Goal: Task Accomplishment & Management: Manage account settings

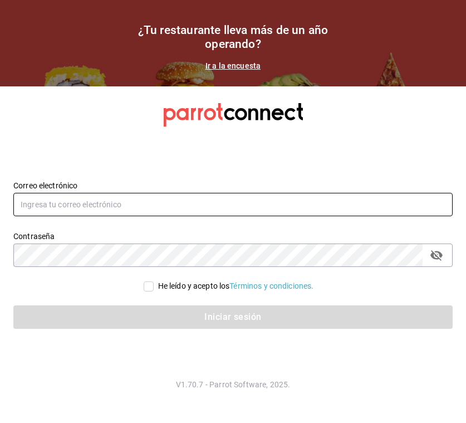
click at [147, 203] on input "text" at bounding box center [232, 204] width 439 height 23
type input "adri.quintero@hotmail.com"
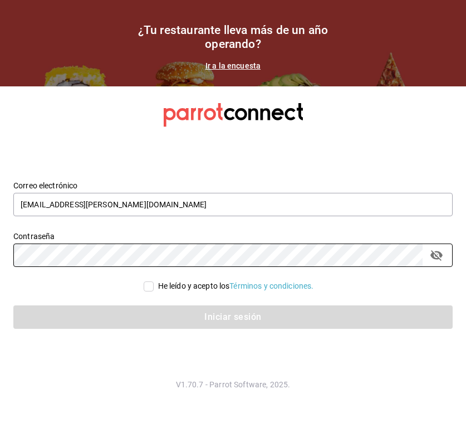
click at [146, 285] on input "He leído y acepto los Términos y condiciones." at bounding box center [149, 286] width 10 height 10
checkbox input "true"
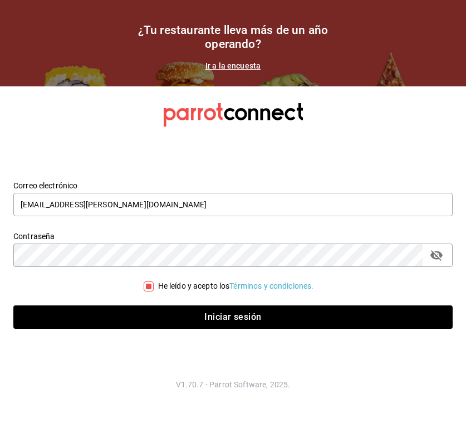
click at [439, 254] on icon "passwordField" at bounding box center [436, 254] width 13 height 13
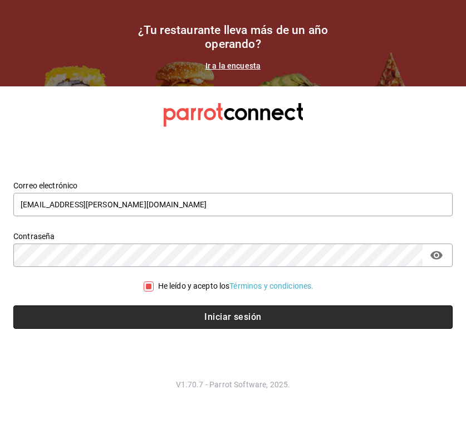
click at [148, 317] on button "Iniciar sesión" at bounding box center [232, 316] width 439 height 23
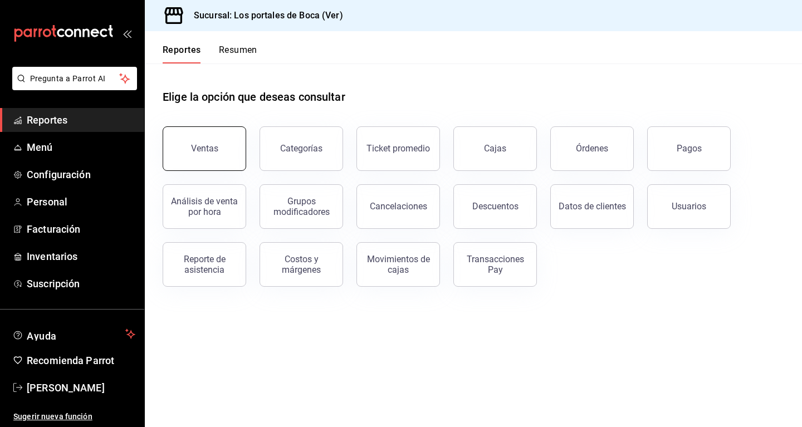
click at [246, 161] on div "Ventas" at bounding box center [197, 142] width 97 height 58
click at [230, 161] on button "Ventas" at bounding box center [205, 148] width 84 height 45
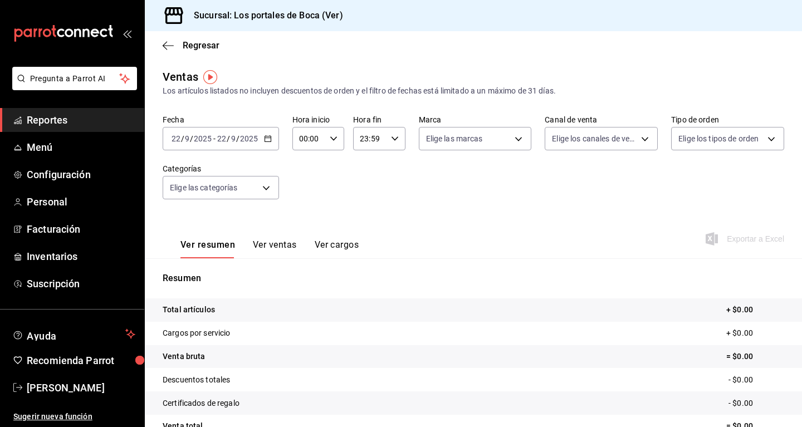
click at [65, 118] on span "Reportes" at bounding box center [81, 119] width 109 height 15
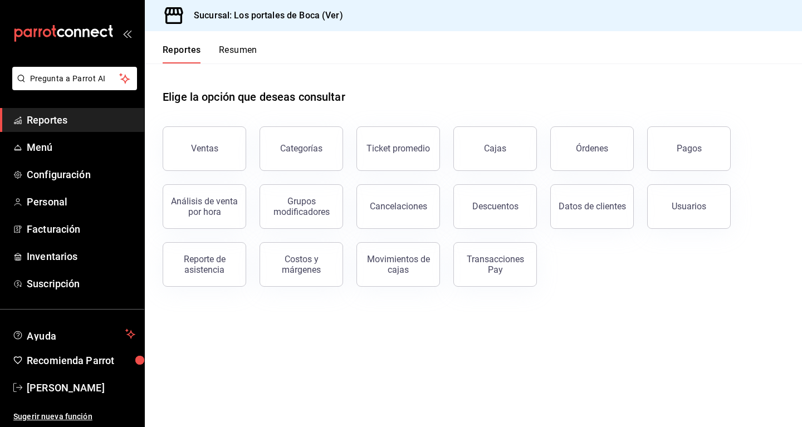
click at [226, 45] on button "Resumen" at bounding box center [238, 54] width 38 height 19
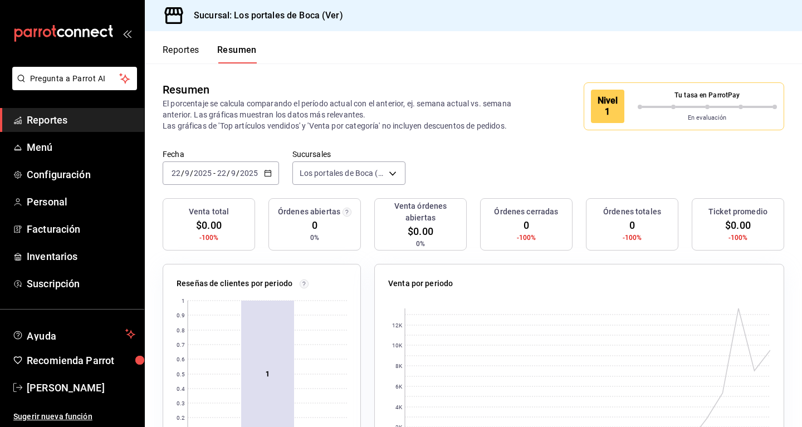
click at [242, 171] on input "2025" at bounding box center [248, 173] width 19 height 9
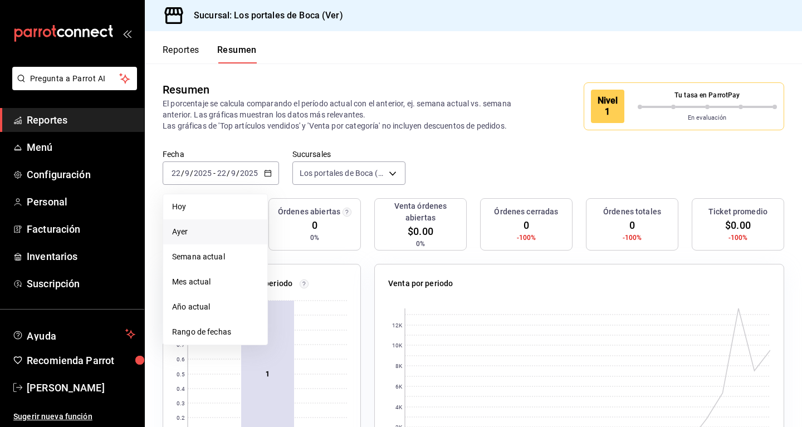
click at [194, 226] on li "Ayer" at bounding box center [215, 231] width 104 height 25
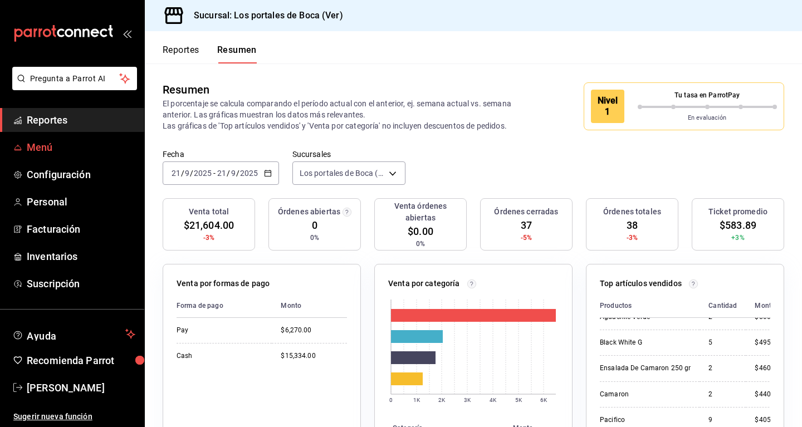
click at [54, 149] on span "Menú" at bounding box center [81, 147] width 109 height 15
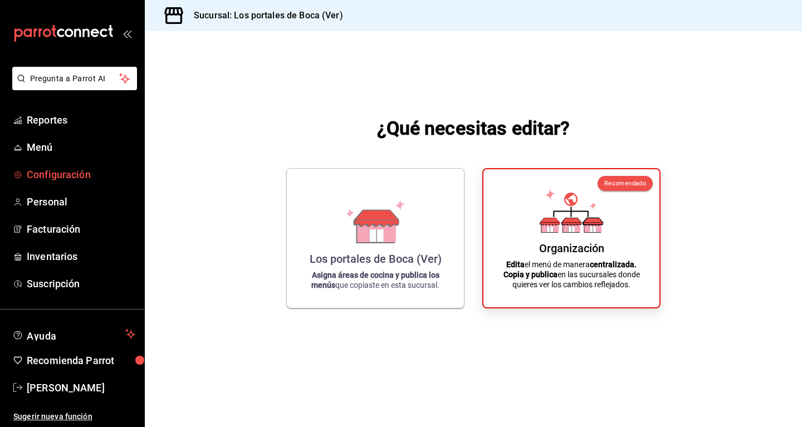
click at [60, 178] on span "Configuración" at bounding box center [81, 174] width 109 height 15
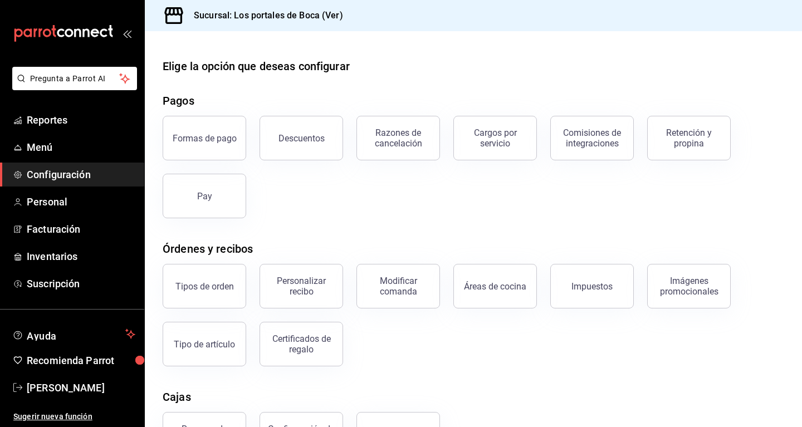
scroll to position [138, 0]
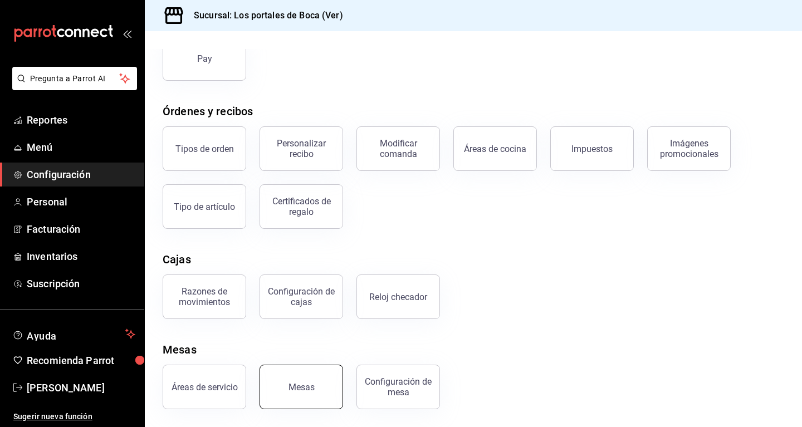
click at [291, 405] on button "Mesas" at bounding box center [301, 387] width 84 height 45
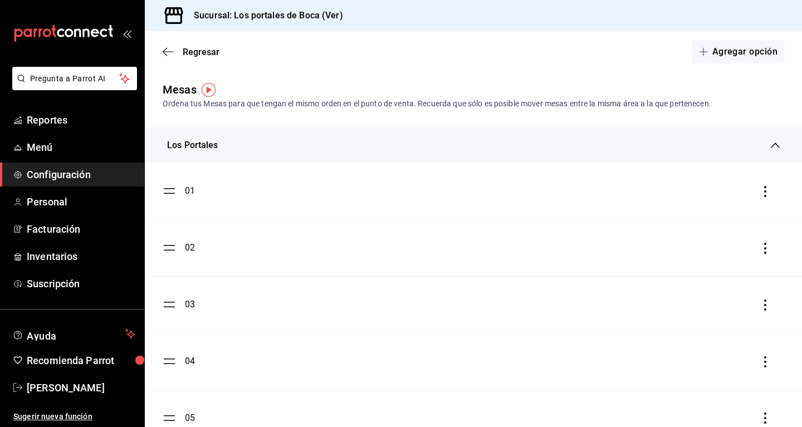
click at [281, 144] on div "Los Portales" at bounding box center [469, 145] width 604 height 13
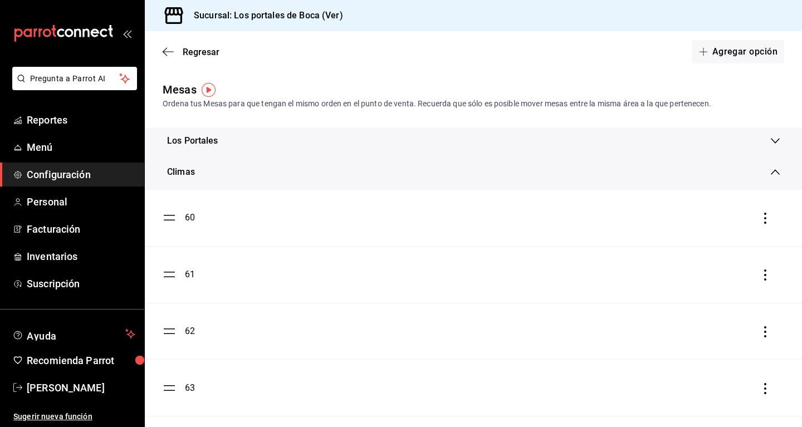
click at [237, 171] on div "Climas" at bounding box center [469, 171] width 604 height 13
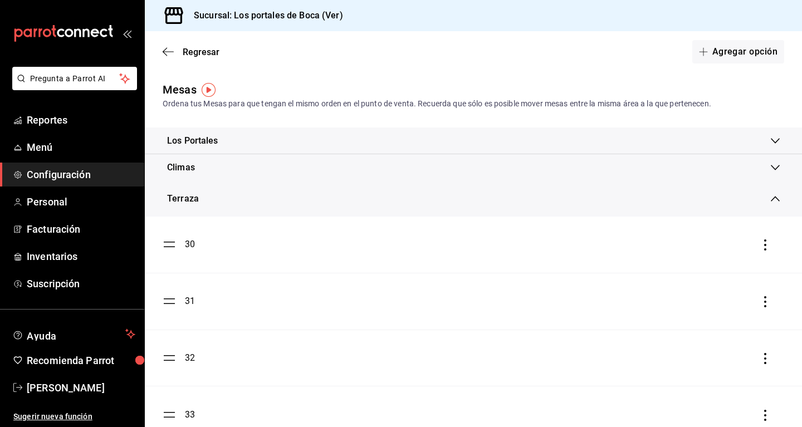
click at [237, 201] on div "Terraza" at bounding box center [469, 198] width 604 height 13
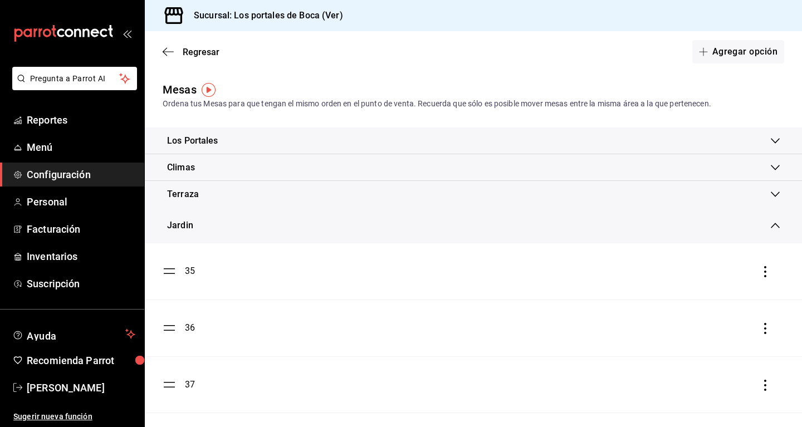
click at [227, 223] on div "Jardin" at bounding box center [469, 225] width 604 height 13
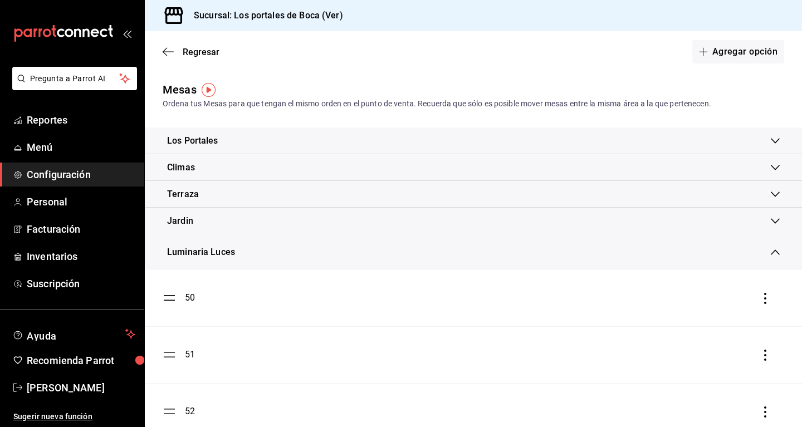
click at [237, 259] on div "Luminaria Luces" at bounding box center [473, 252] width 657 height 36
click at [239, 272] on div "Fachada" at bounding box center [469, 278] width 604 height 13
click at [169, 53] on icon "button" at bounding box center [168, 52] width 11 height 10
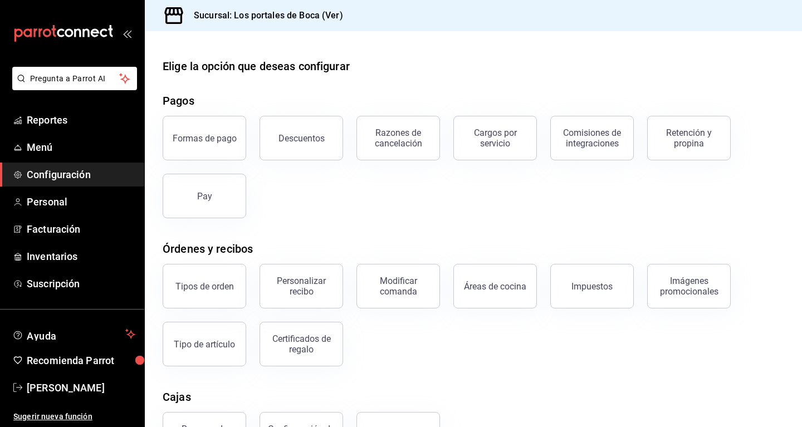
scroll to position [138, 0]
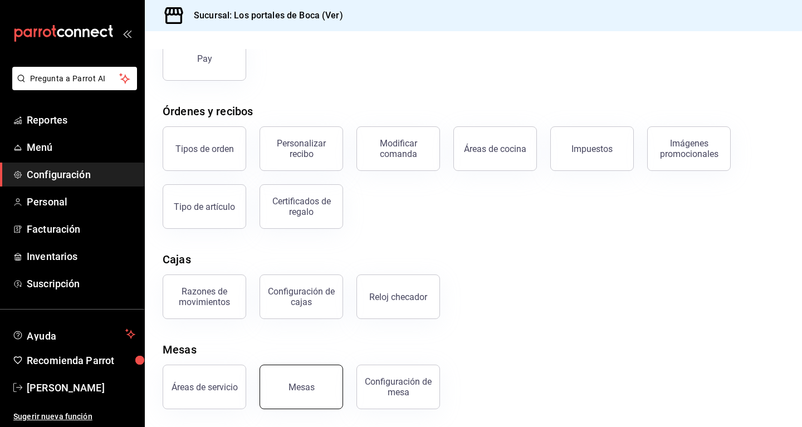
click at [312, 384] on div "Mesas" at bounding box center [301, 387] width 26 height 11
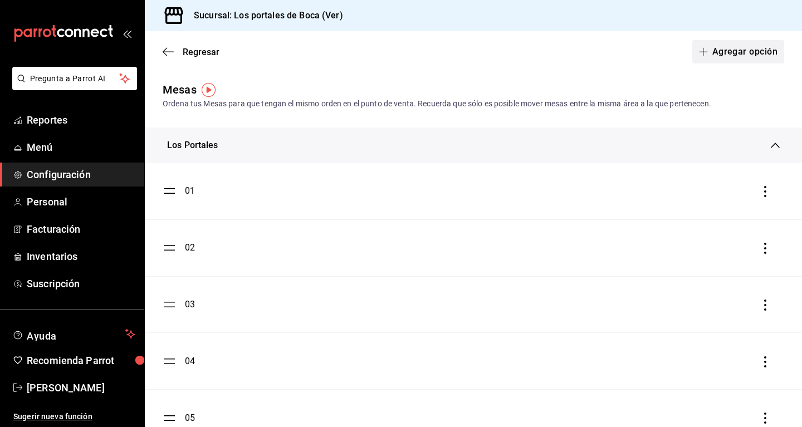
click at [465, 55] on button "Agregar opción" at bounding box center [738, 51] width 92 height 23
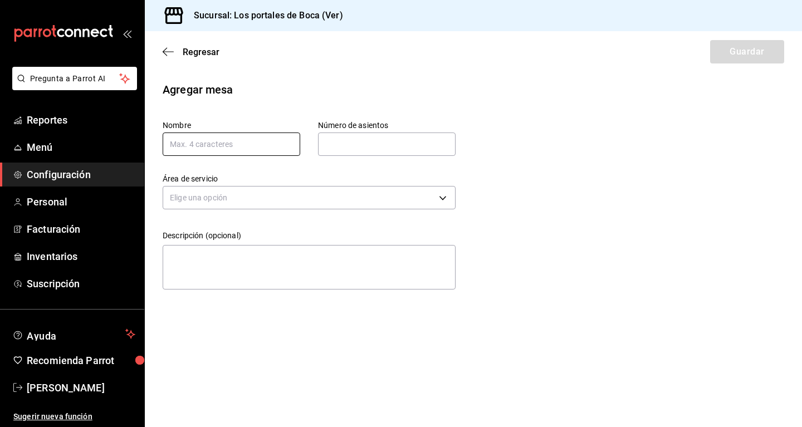
click at [269, 148] on input "text" at bounding box center [232, 144] width 138 height 23
click at [282, 211] on div "Área de servicio Elige una opción" at bounding box center [309, 193] width 293 height 39
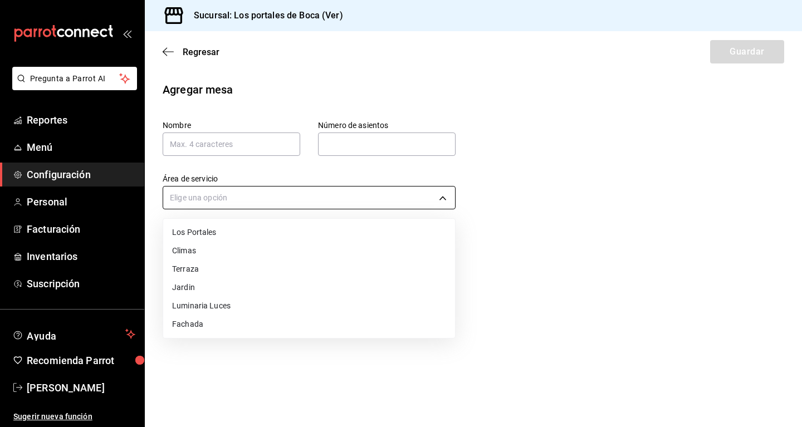
click at [283, 202] on body "Pregunta a Parrot AI Reportes Menú Configuración Personal Facturación Inventari…" at bounding box center [401, 213] width 802 height 427
click at [465, 231] on div at bounding box center [401, 213] width 802 height 427
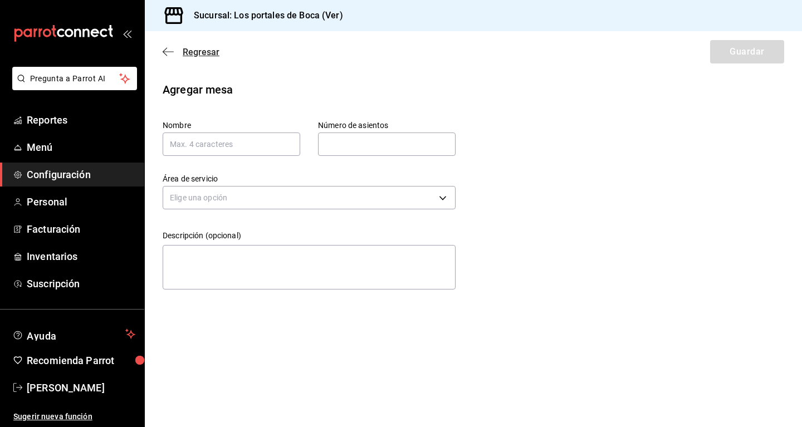
click at [169, 50] on icon "button" at bounding box center [168, 52] width 11 height 10
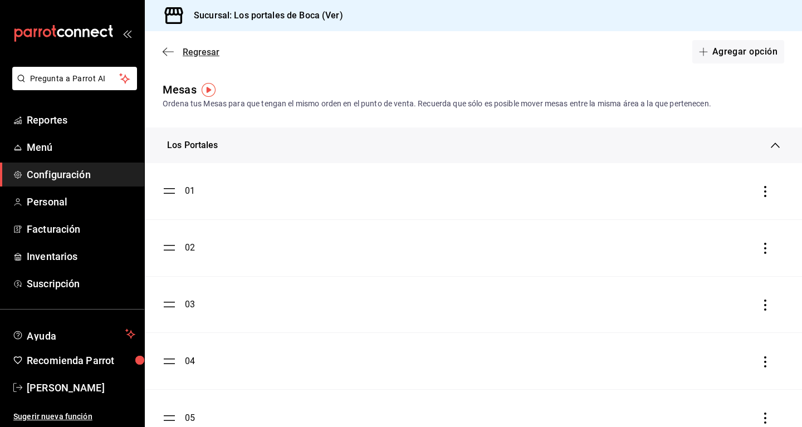
click at [185, 54] on span "Regresar" at bounding box center [201, 52] width 37 height 11
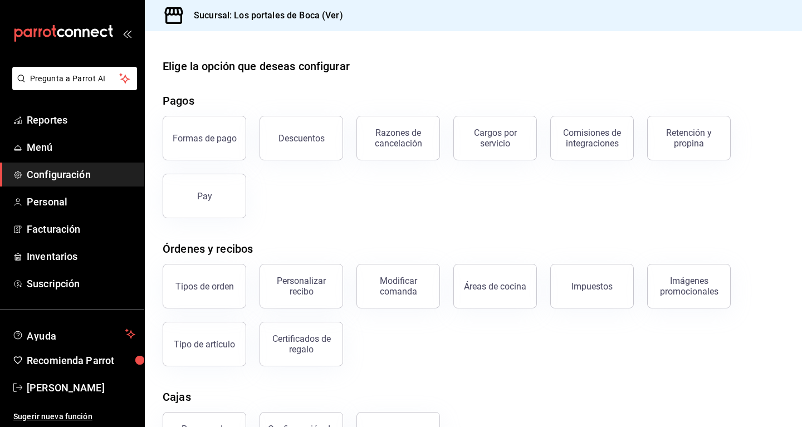
scroll to position [138, 0]
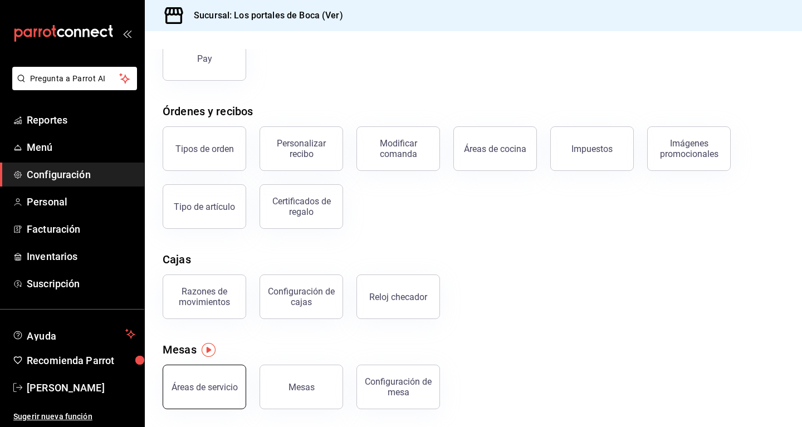
click at [219, 380] on button "Áreas de servicio" at bounding box center [205, 387] width 84 height 45
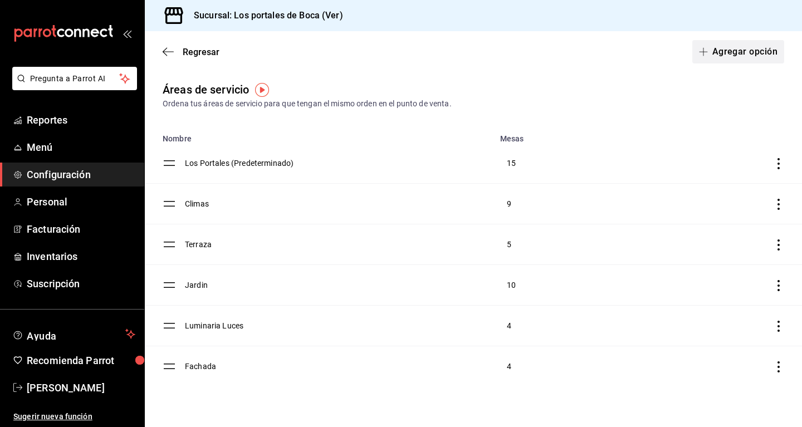
click at [465, 47] on button "Agregar opción" at bounding box center [738, 51] width 92 height 23
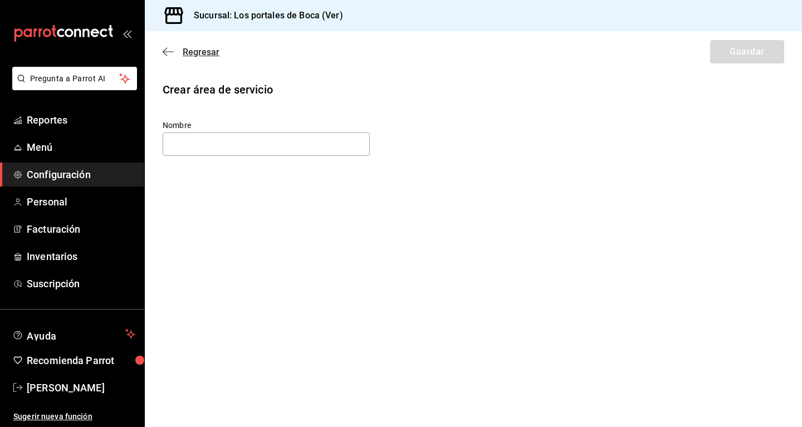
click at [171, 51] on icon "button" at bounding box center [168, 52] width 11 height 10
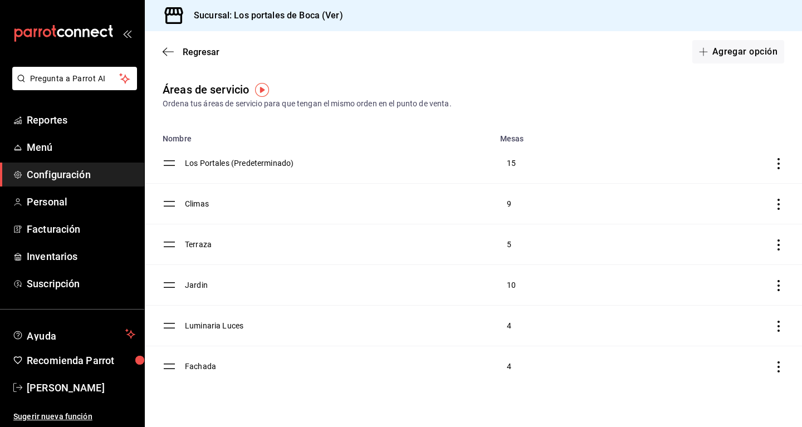
click at [171, 51] on icon "button" at bounding box center [168, 52] width 11 height 10
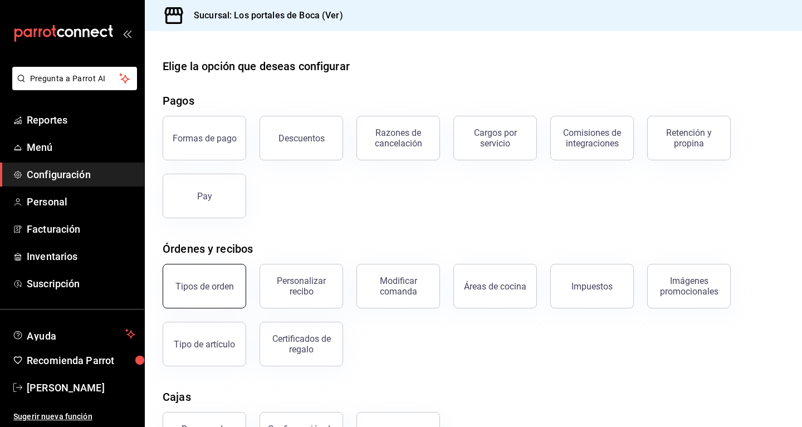
scroll to position [138, 0]
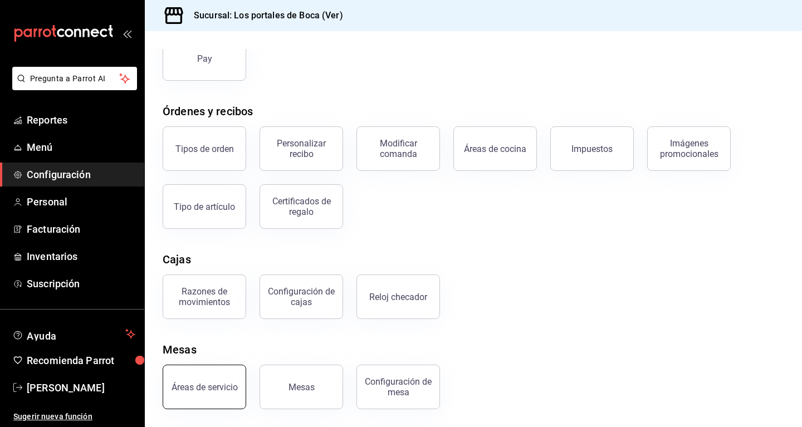
click at [229, 375] on button "Áreas de servicio" at bounding box center [205, 387] width 84 height 45
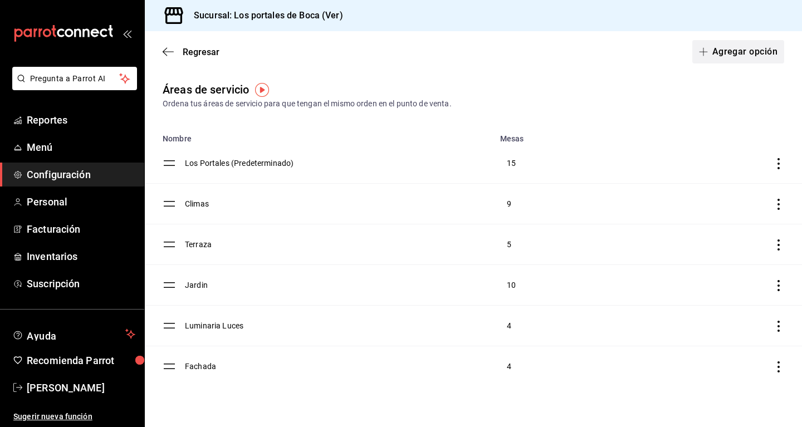
click at [465, 60] on button "Agregar opción" at bounding box center [738, 51] width 92 height 23
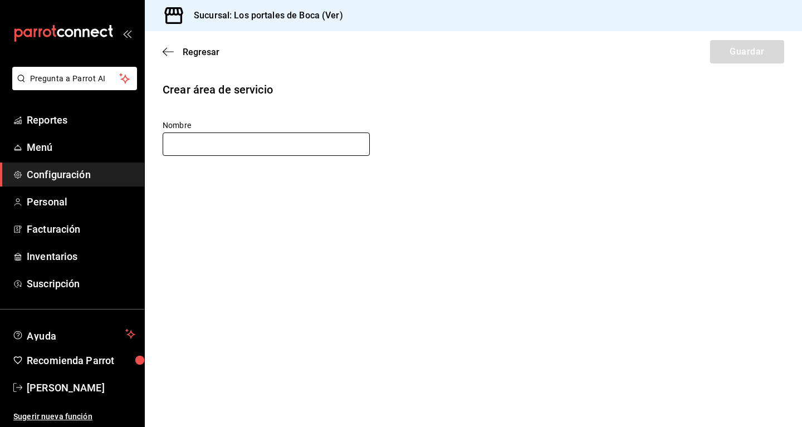
type input "b"
type input "Barra"
click at [465, 45] on button "Guardar" at bounding box center [747, 51] width 74 height 23
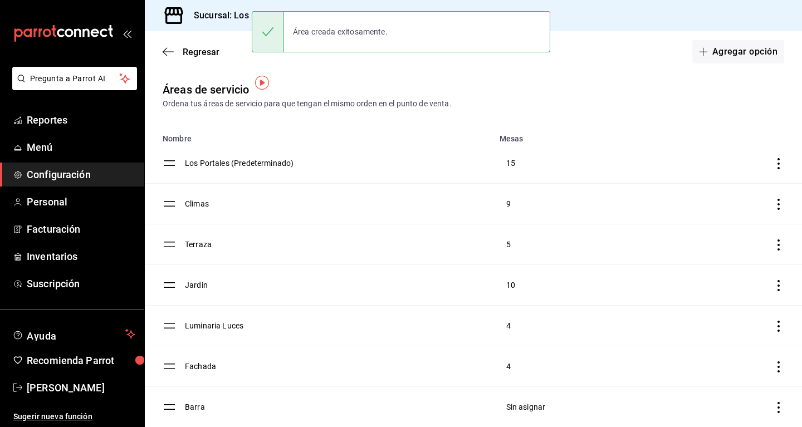
scroll to position [18, 0]
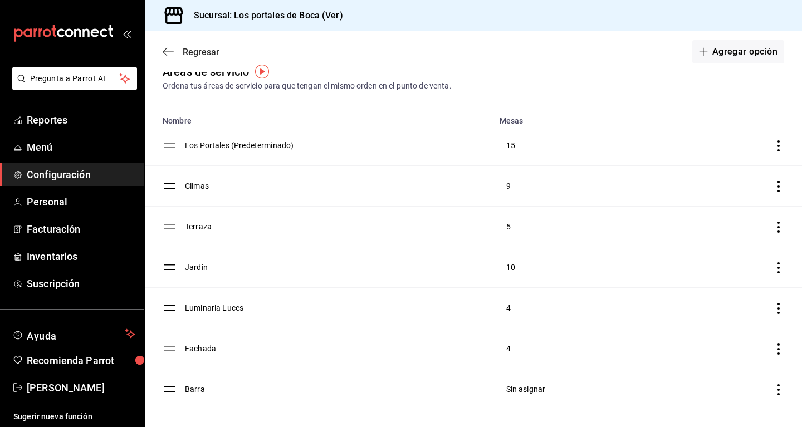
click at [193, 48] on span "Regresar" at bounding box center [201, 52] width 37 height 11
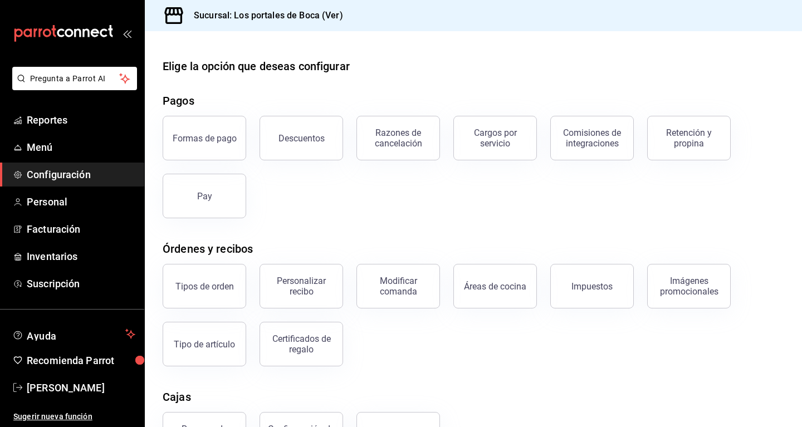
scroll to position [138, 0]
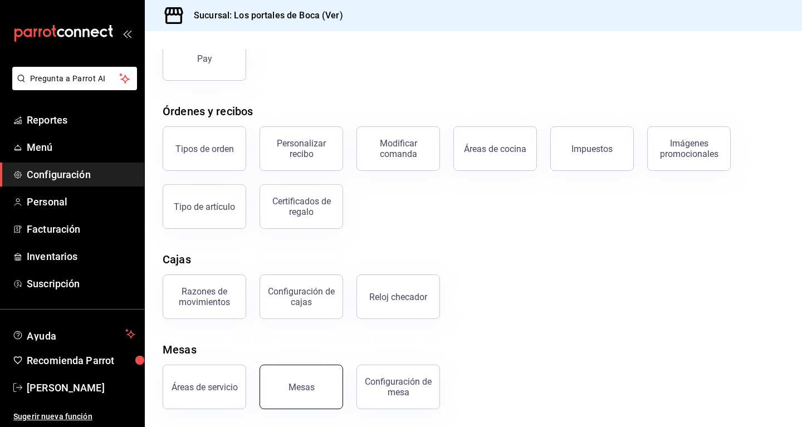
click at [283, 394] on button "Mesas" at bounding box center [301, 387] width 84 height 45
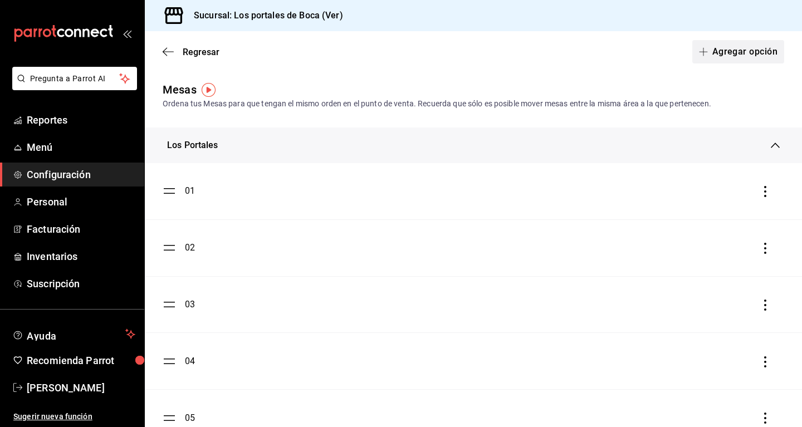
click at [465, 58] on button "Agregar opción" at bounding box center [738, 51] width 92 height 23
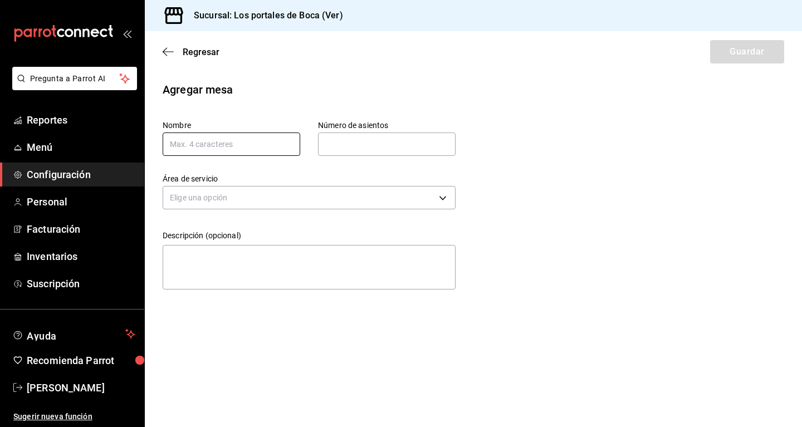
click at [237, 144] on input "text" at bounding box center [232, 144] width 138 height 23
type input "b"
type input "Bar1"
click at [370, 154] on input "text" at bounding box center [387, 144] width 138 height 22
type input "1"
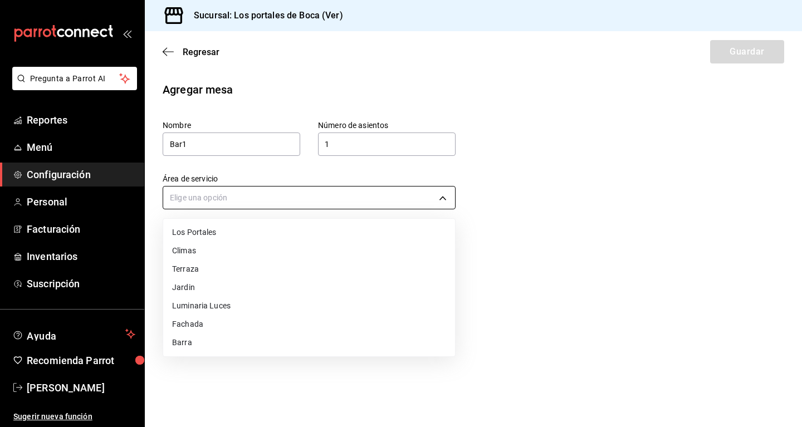
click at [242, 197] on body "Pregunta a Parrot AI Reportes Menú Configuración Personal Facturación Inventari…" at bounding box center [401, 213] width 802 height 427
click at [215, 339] on li "Barra" at bounding box center [309, 343] width 292 height 18
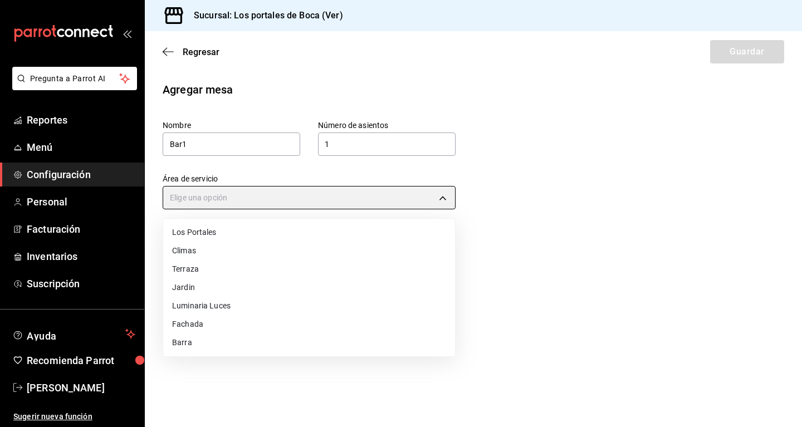
type input "6fe009c5-d386-4d4a-8706-40b31f43e89b"
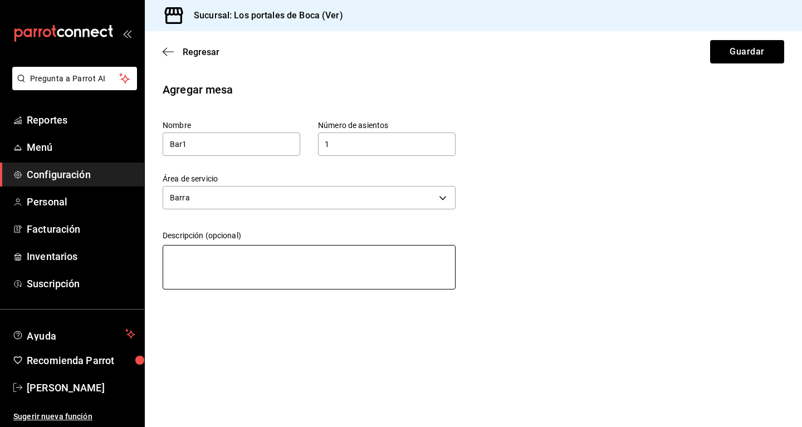
click at [221, 269] on textarea at bounding box center [309, 267] width 293 height 45
type textarea "b"
type textarea "x"
type textarea "B"
type textarea "x"
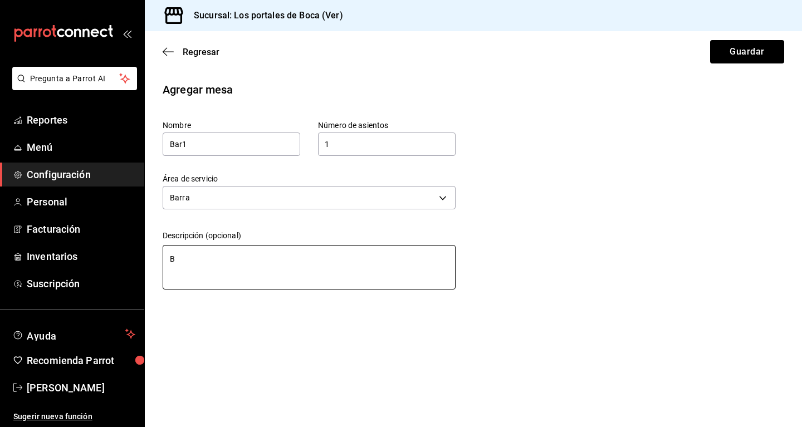
type textarea "Ba"
type textarea "x"
type textarea "Ban"
type textarea "x"
type textarea "Banc"
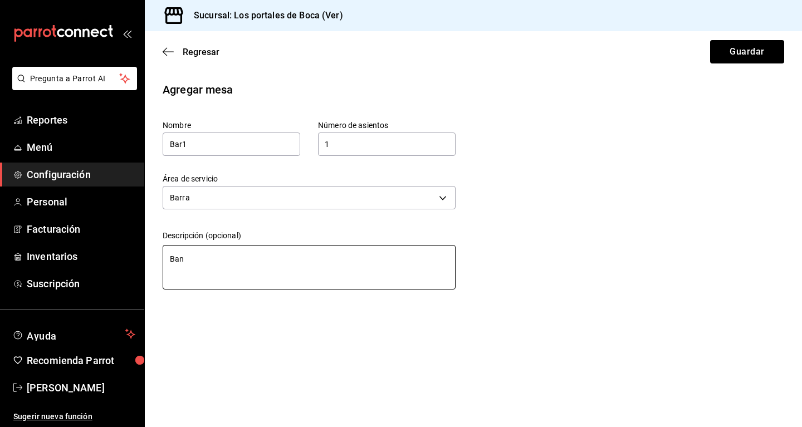
type textarea "x"
type textarea "Banco"
type textarea "x"
type textarea "Banco"
type textarea "x"
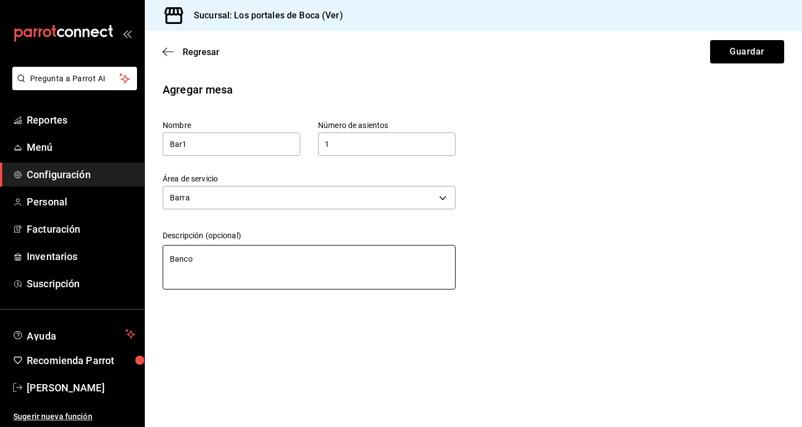
type textarea "Banco e"
type textarea "x"
type textarea "Banco en"
type textarea "x"
type textarea "Banco en"
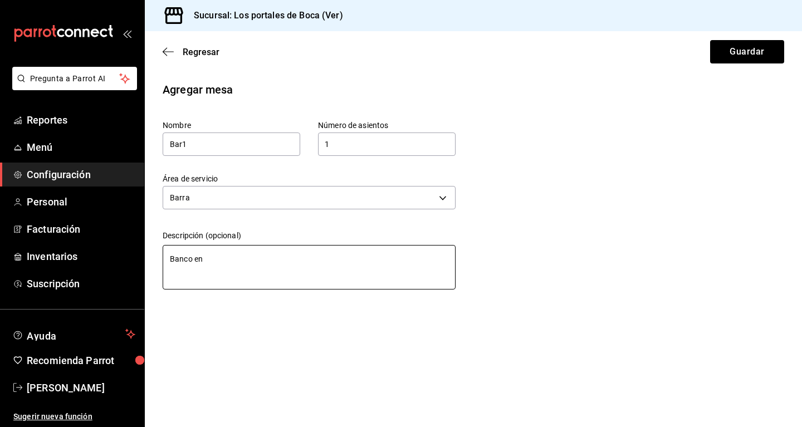
type textarea "x"
type textarea "Banco en b"
type textarea "x"
type textarea "Banco en ba"
type textarea "x"
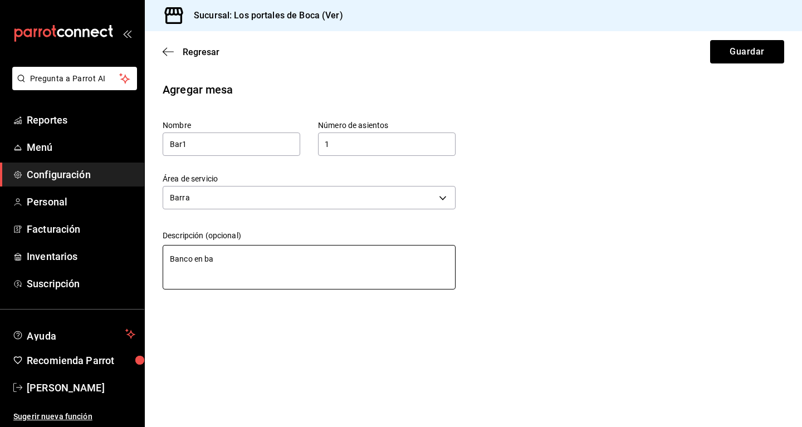
type textarea "Banco en bar"
type textarea "x"
type textarea "Banco en [PERSON_NAME]"
type textarea "x"
type textarea "Banco en barra"
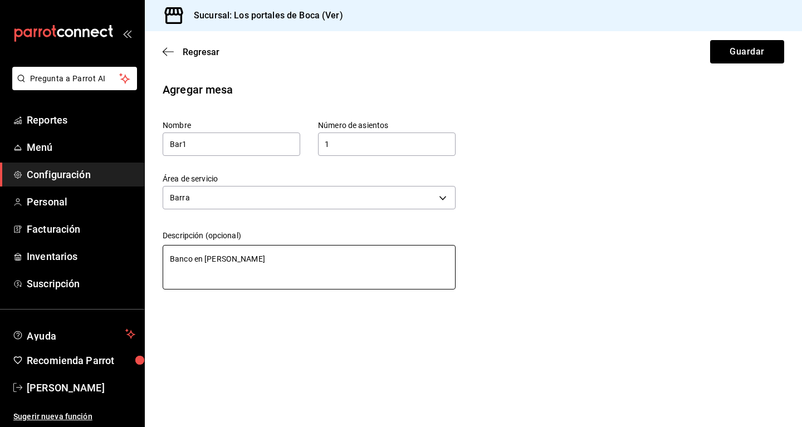
type textarea "x"
type textarea "Banco en barra"
drag, startPoint x: 749, startPoint y: 51, endPoint x: 742, endPoint y: 51, distance: 6.7
click at [465, 50] on button "Guardar" at bounding box center [747, 51] width 74 height 23
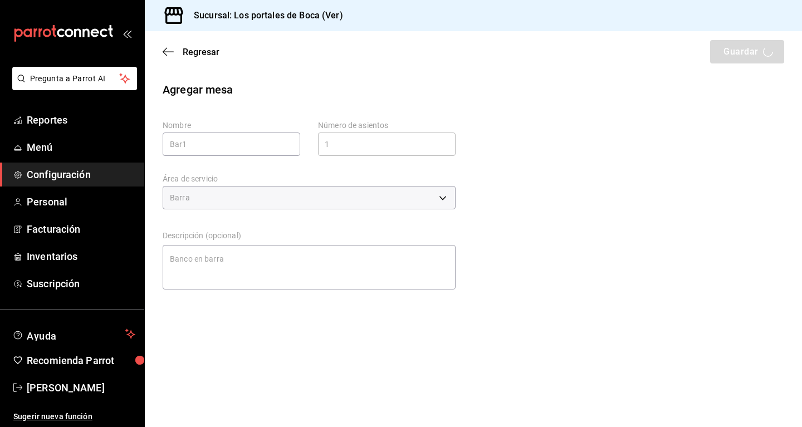
type textarea "x"
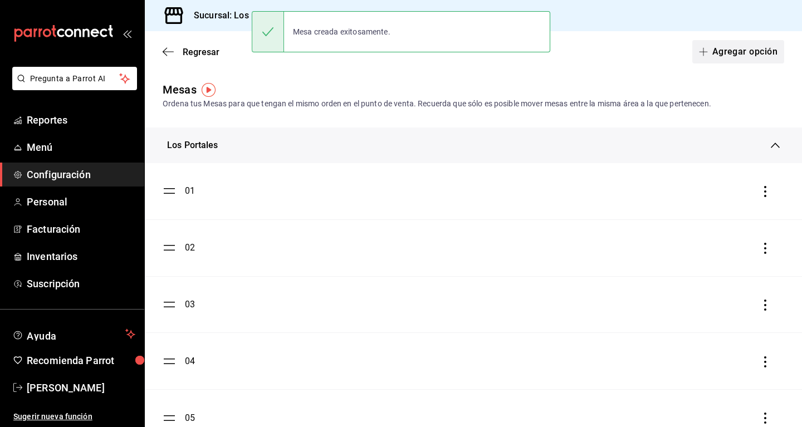
click at [465, 46] on button "Agregar opción" at bounding box center [738, 51] width 92 height 23
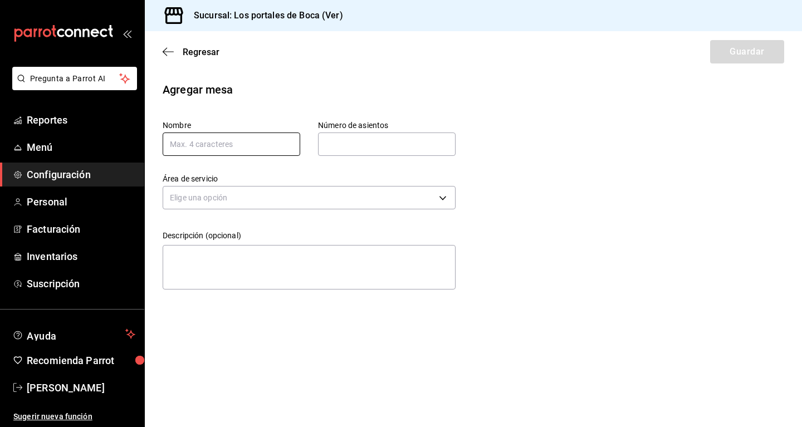
click at [236, 137] on input "text" at bounding box center [232, 144] width 138 height 23
type input "Bar2"
click at [357, 149] on input "text" at bounding box center [387, 144] width 138 height 22
type input "1"
click at [339, 193] on body "Pregunta a Parrot AI Reportes Menú Configuración Personal Facturación Inventari…" at bounding box center [401, 213] width 802 height 427
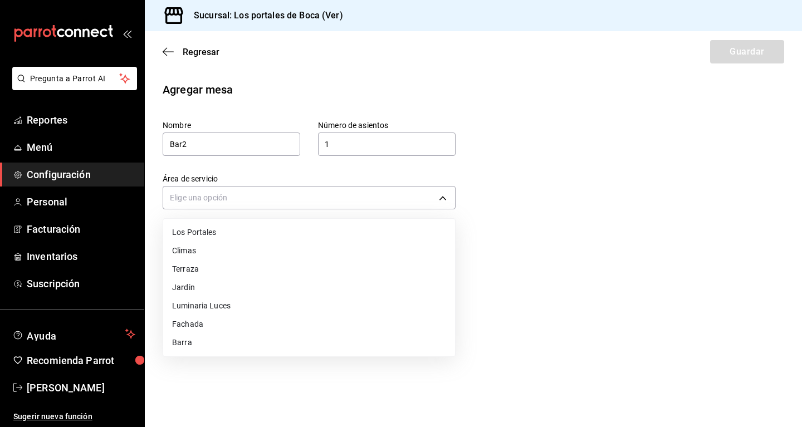
click at [203, 335] on li "Barra" at bounding box center [309, 343] width 292 height 18
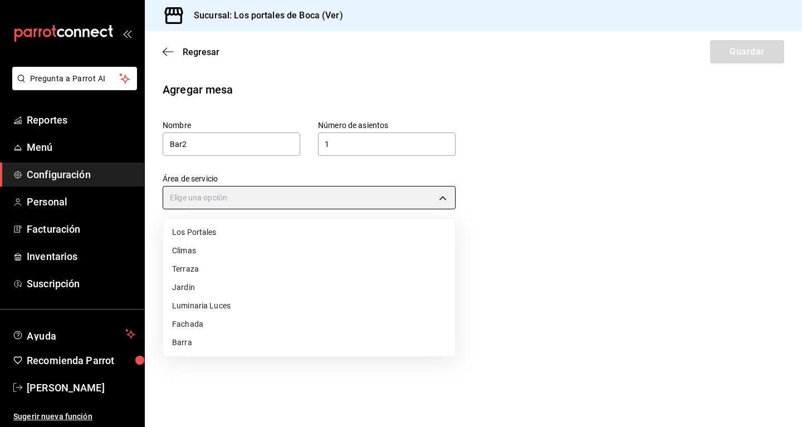
type input "6fe009c5-d386-4d4a-8706-40b31f43e89b"
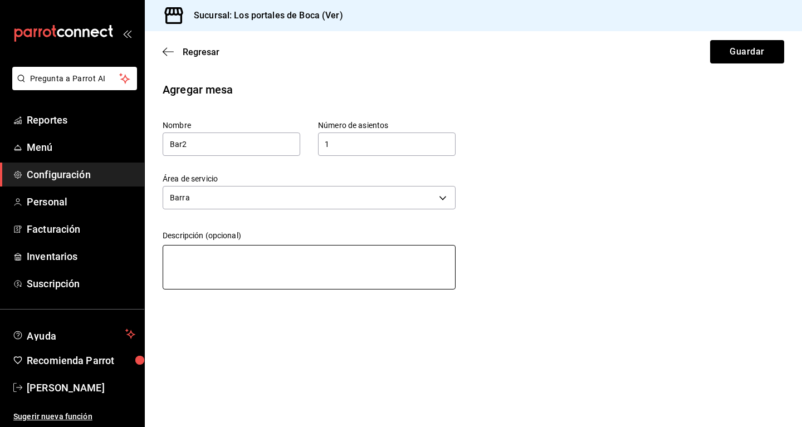
click at [219, 266] on textarea at bounding box center [309, 267] width 293 height 45
type textarea "B"
type textarea "x"
type textarea "Ba"
type textarea "x"
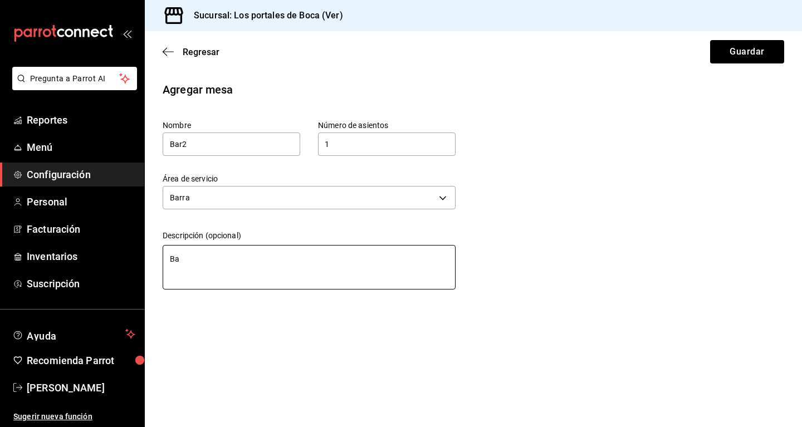
type textarea "Ban"
type textarea "x"
type textarea "Banc"
type textarea "x"
type textarea "Banco"
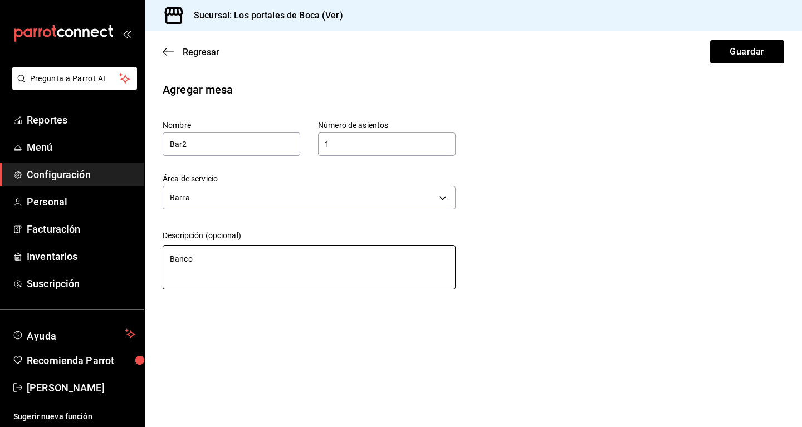
type textarea "x"
type textarea "Banco"
type textarea "x"
type textarea "Banco e"
type textarea "x"
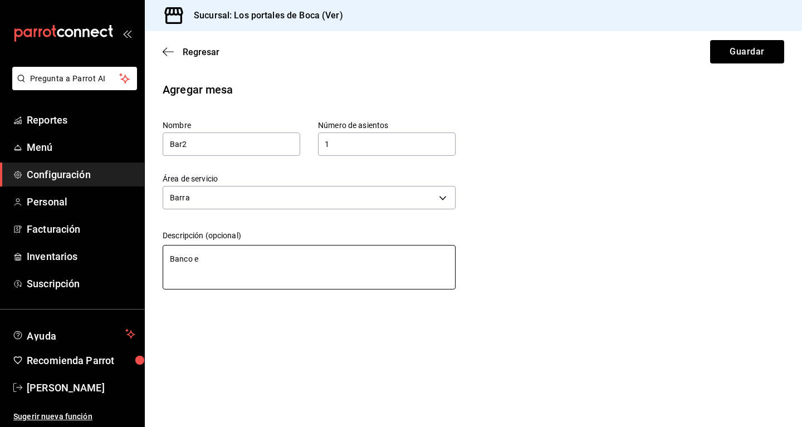
type textarea "Banco en"
type textarea "x"
type textarea "Banco en"
type textarea "x"
type textarea "Banco en b"
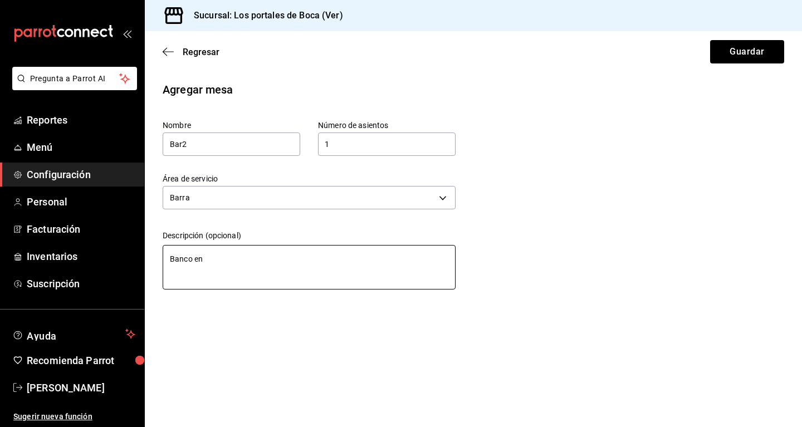
type textarea "x"
type textarea "Banco en bv"
type textarea "x"
type textarea "Banco en b"
type textarea "x"
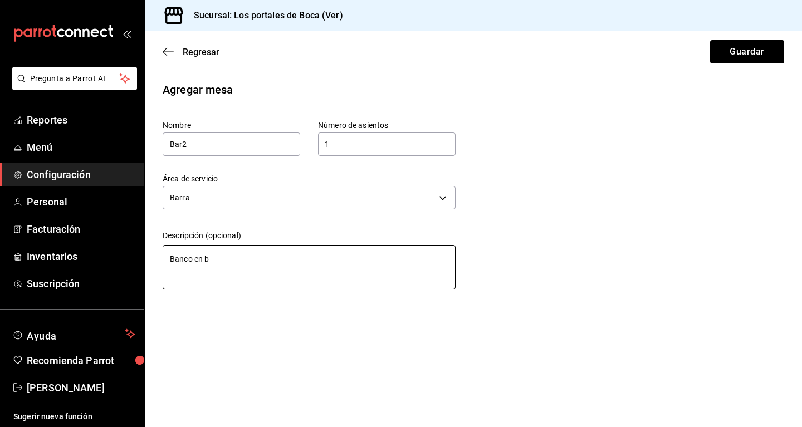
type textarea "Banco en"
type textarea "x"
type textarea "Banco en b"
type textarea "x"
type textarea "Banco en ba"
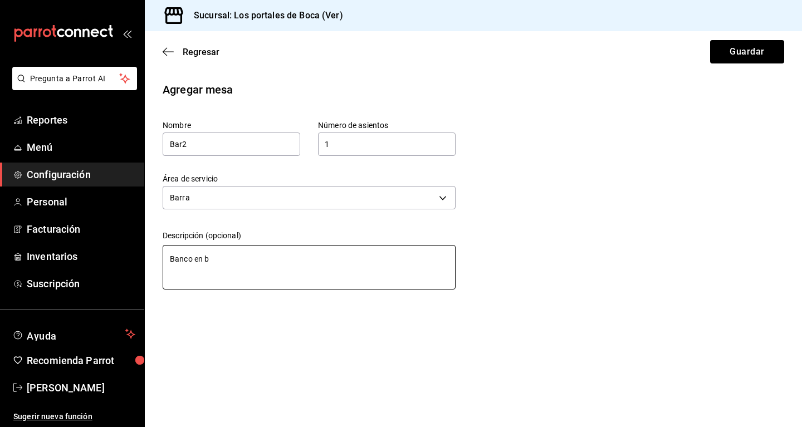
type textarea "x"
type textarea "Banco en bar"
type textarea "x"
type textarea "Banco en [PERSON_NAME]"
type textarea "x"
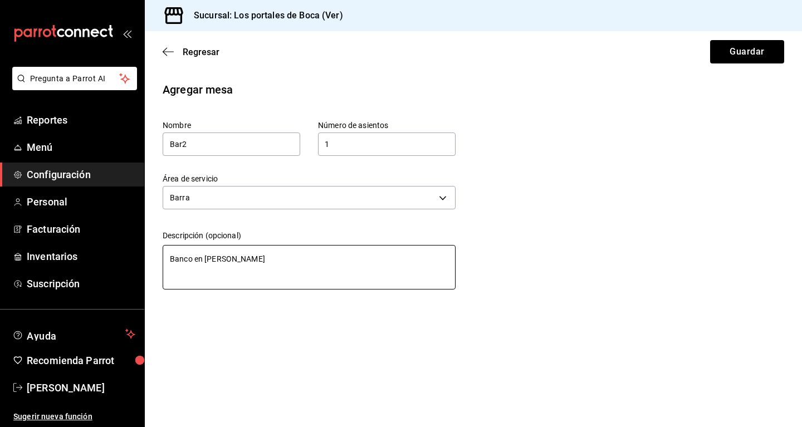
type textarea "Banco en barra"
type textarea "x"
drag, startPoint x: 339, startPoint y: 267, endPoint x: 140, endPoint y: 269, distance: 198.8
click at [163, 269] on textarea "Banco en barra" at bounding box center [309, 267] width 293 height 45
type textarea "Banco en barra"
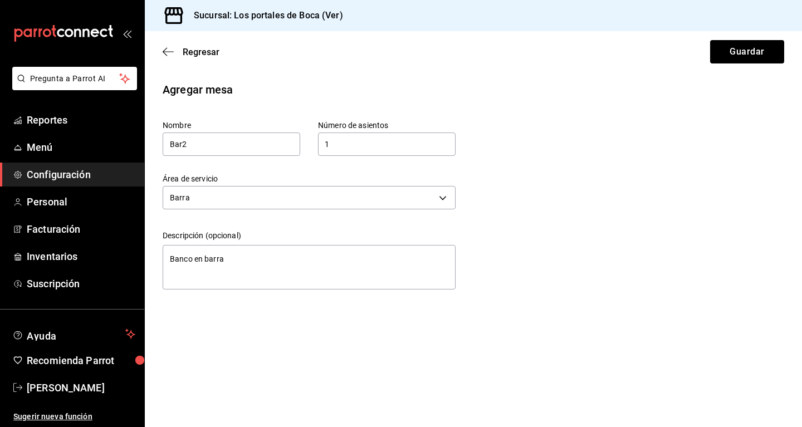
click at [465, 239] on div "Agregar mesa Nombre Bar2 Número de asientos 1 Número de asientos Área de servic…" at bounding box center [473, 187] width 657 height 213
click at [465, 60] on button "Guardar" at bounding box center [747, 51] width 74 height 23
type textarea "x"
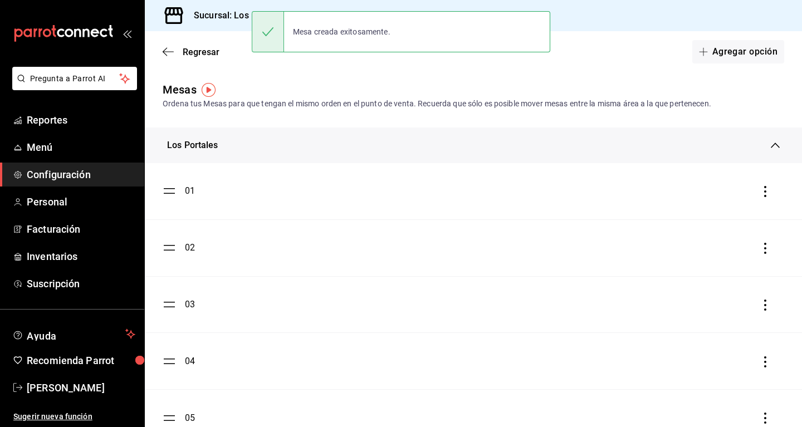
click at [442, 140] on div "Los Portales" at bounding box center [469, 145] width 604 height 13
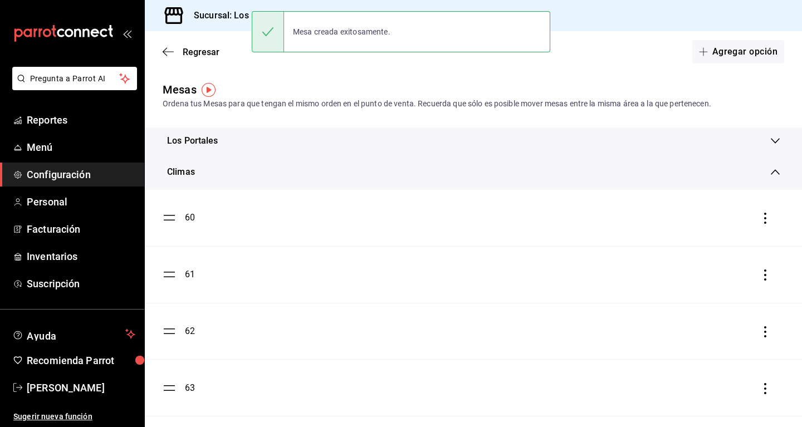
click at [271, 183] on div "Climas" at bounding box center [473, 172] width 657 height 36
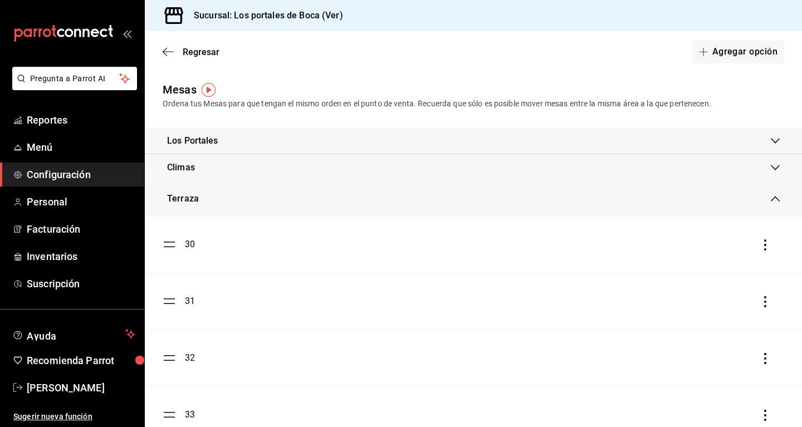
click at [253, 198] on div "Terraza" at bounding box center [469, 198] width 604 height 13
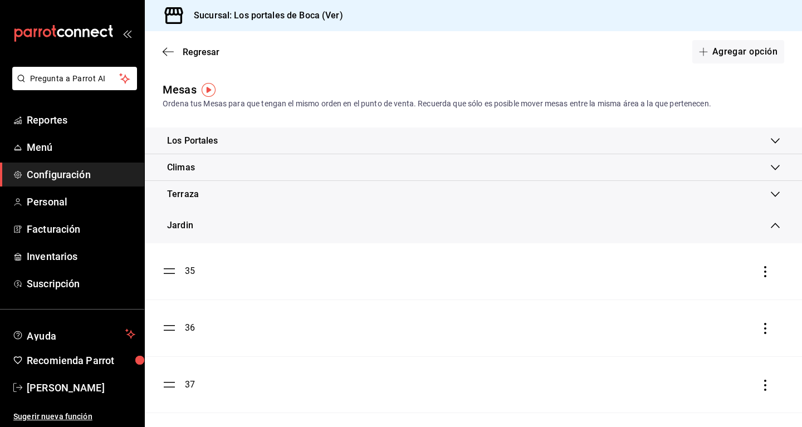
click at [245, 219] on div "Jardin" at bounding box center [469, 225] width 604 height 13
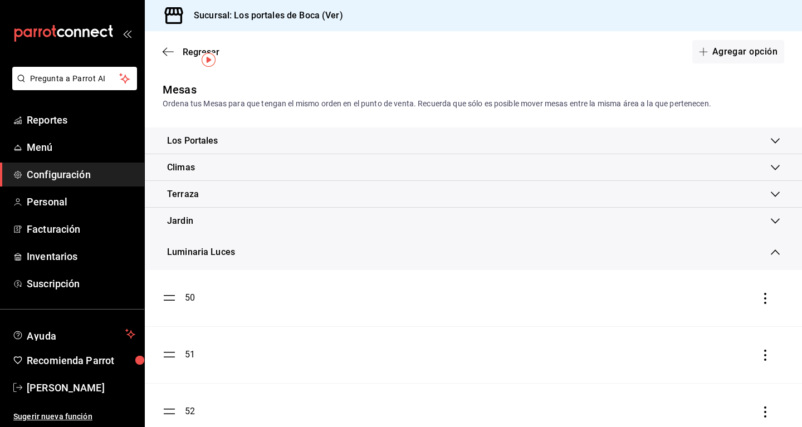
scroll to position [57, 0]
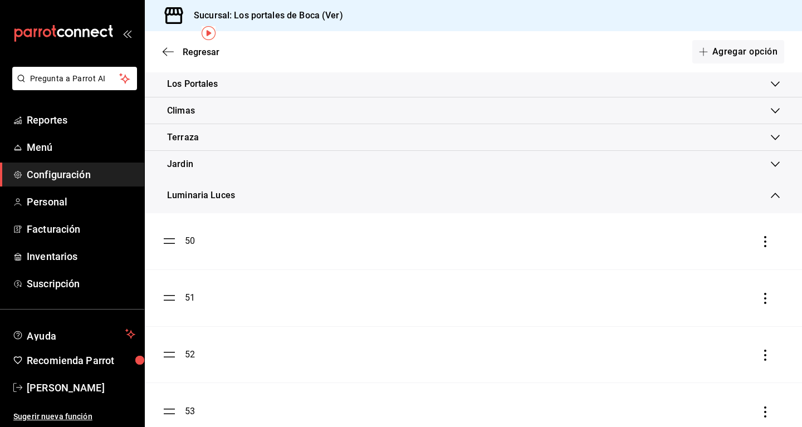
click at [251, 244] on div "50" at bounding box center [473, 240] width 621 height 13
click at [257, 214] on li "50" at bounding box center [473, 241] width 657 height 56
click at [264, 202] on div "Luminaria Luces" at bounding box center [473, 196] width 657 height 36
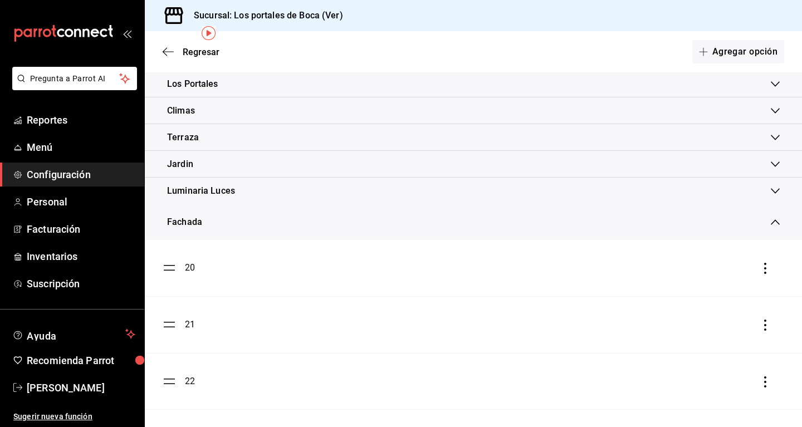
click at [251, 224] on div "Fachada" at bounding box center [469, 221] width 604 height 13
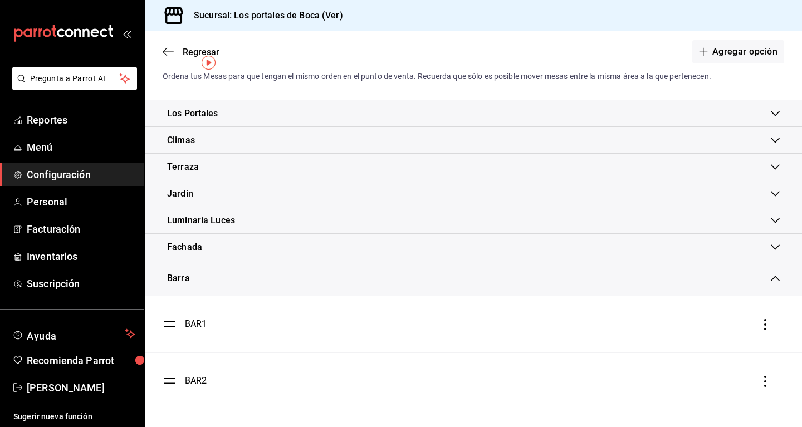
scroll to position [27, 0]
click at [465, 47] on button "Agregar opción" at bounding box center [738, 51] width 92 height 23
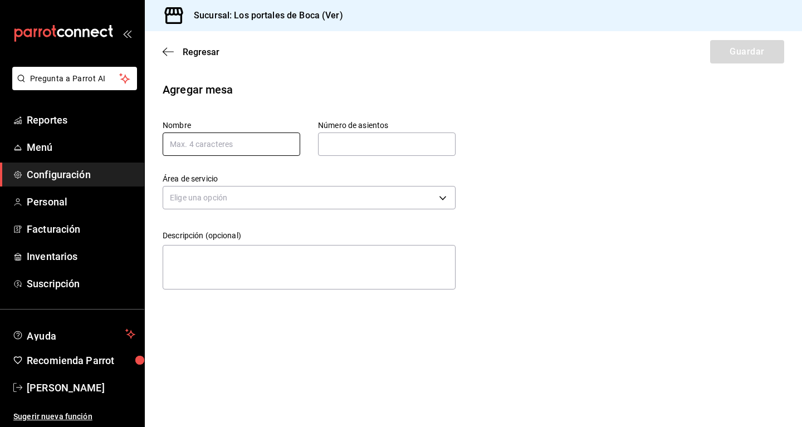
click at [254, 147] on input "text" at bounding box center [232, 144] width 138 height 23
type input "BAR3"
type input "1"
click at [317, 206] on body "Pregunta a Parrot AI Reportes Menú Configuración Personal Facturación Inventari…" at bounding box center [401, 213] width 802 height 427
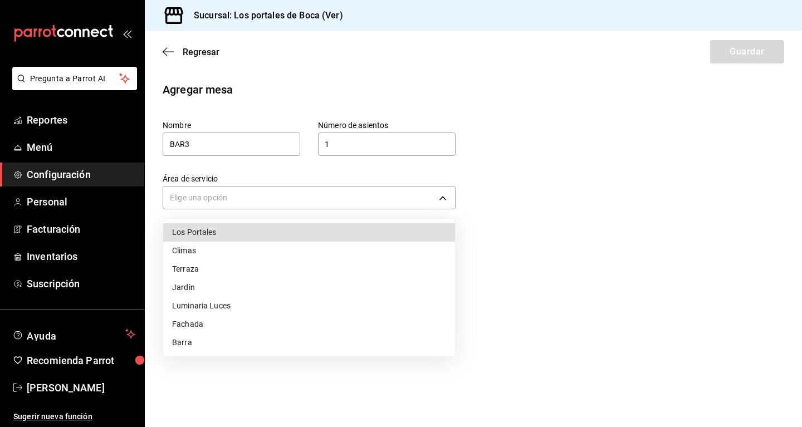
click at [198, 343] on li "Barra" at bounding box center [309, 343] width 292 height 18
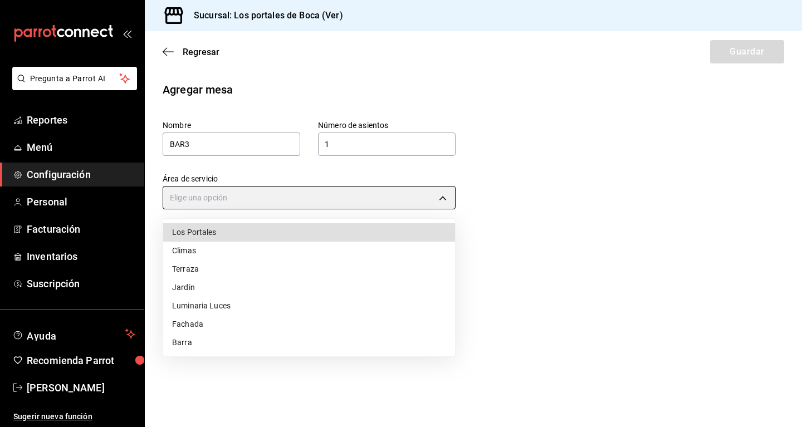
type input "6fe009c5-d386-4d4a-8706-40b31f43e89b"
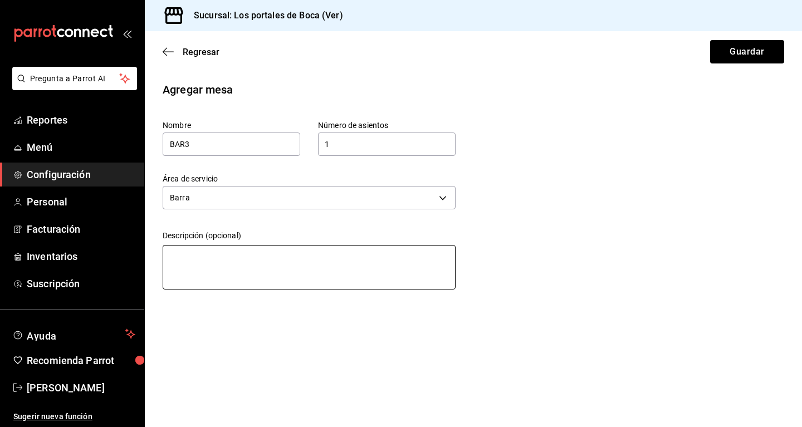
drag, startPoint x: 203, startPoint y: 250, endPoint x: 199, endPoint y: 255, distance: 6.0
click at [201, 253] on textarea at bounding box center [309, 267] width 293 height 45
click at [202, 261] on textarea at bounding box center [309, 267] width 293 height 45
paste textarea "Banco en barra"
type textarea "Banco en barra"
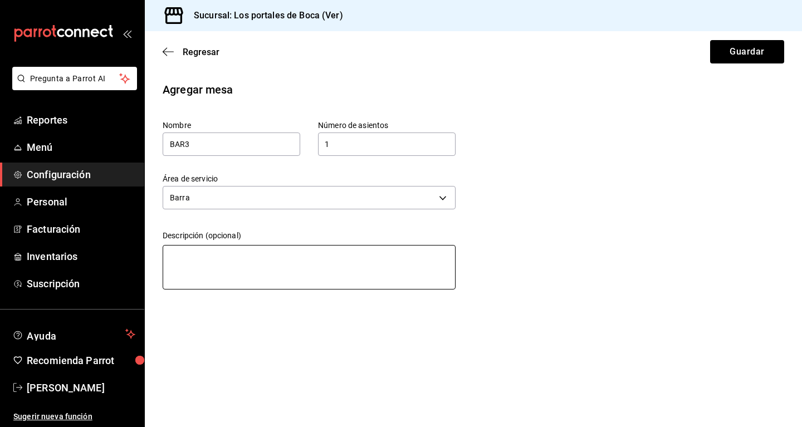
type textarea "x"
type textarea "Banco en barra"
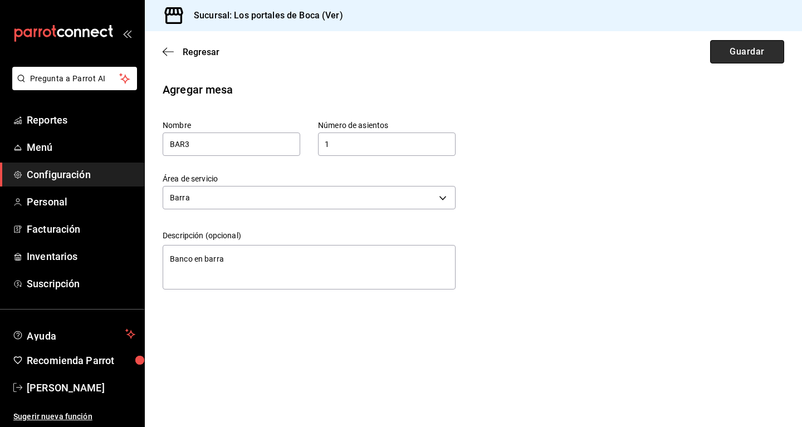
click at [465, 56] on button "Guardar" at bounding box center [747, 51] width 74 height 23
type textarea "x"
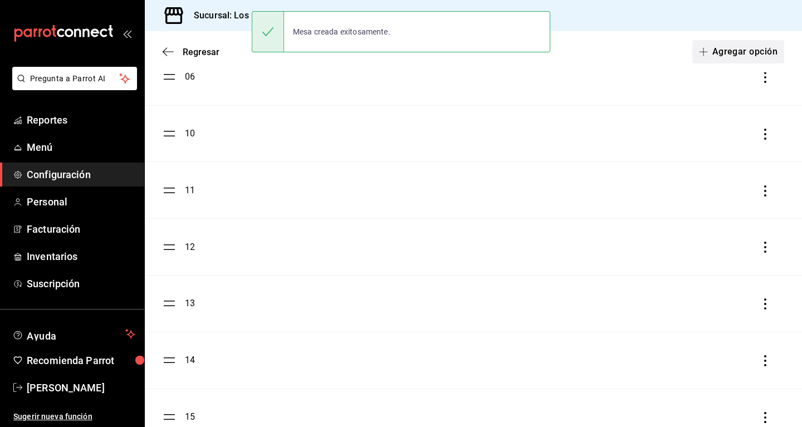
scroll to position [57, 0]
click at [465, 51] on button "Agregar opción" at bounding box center [738, 51] width 92 height 23
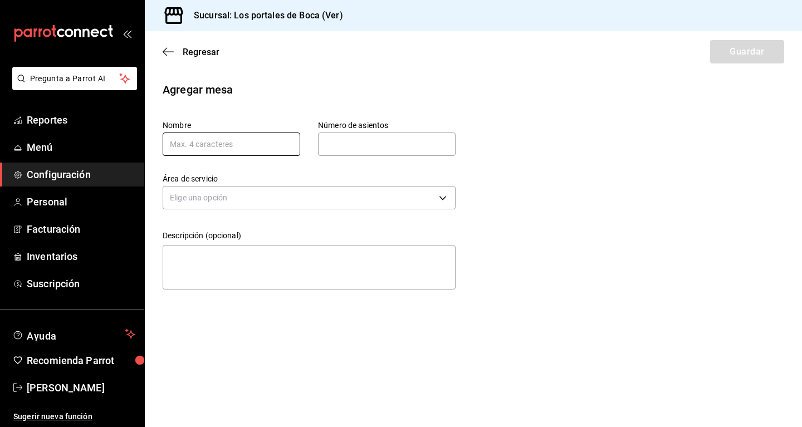
click at [207, 145] on input "text" at bounding box center [232, 144] width 138 height 23
type input "b"
type input "BAR4"
click at [324, 140] on input "text" at bounding box center [387, 144] width 138 height 22
type input "1"
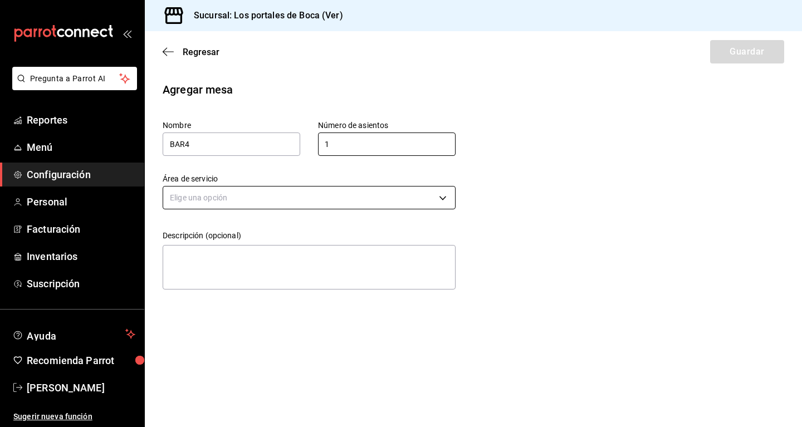
click at [310, 198] on body "Pregunta a Parrot AI Reportes Menú Configuración Personal Facturación Inventari…" at bounding box center [401, 213] width 802 height 427
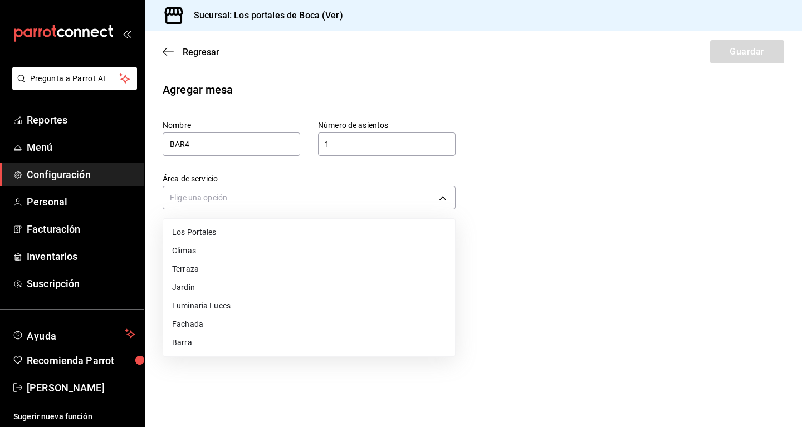
click at [204, 347] on li "Barra" at bounding box center [309, 343] width 292 height 18
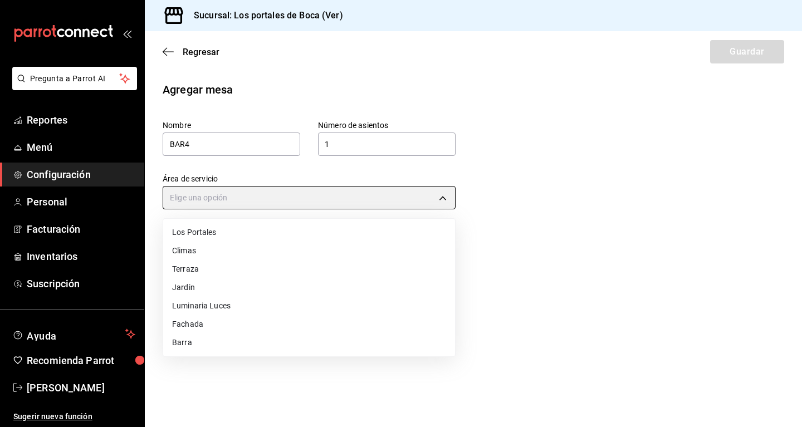
type input "6fe009c5-d386-4d4a-8706-40b31f43e89b"
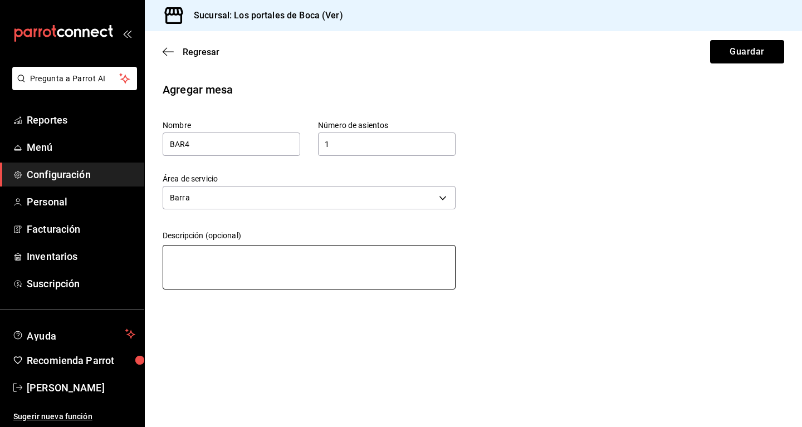
click at [219, 264] on textarea at bounding box center [309, 267] width 293 height 45
type textarea "b"
type textarea "x"
type textarea "bA"
type textarea "x"
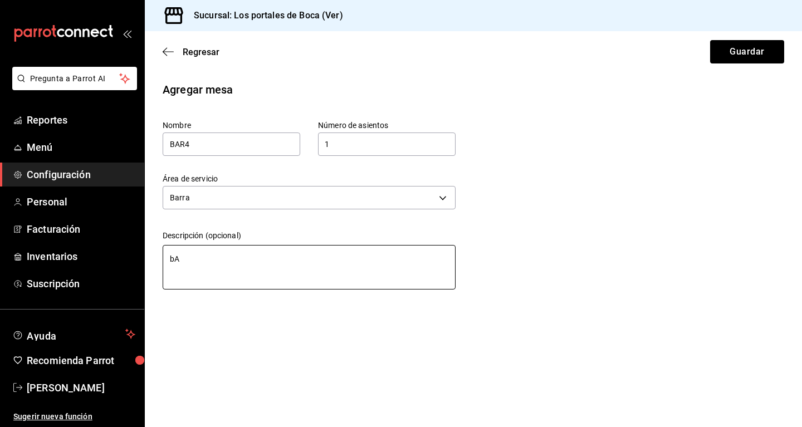
type textarea "bAN"
type textarea "x"
type textarea "bA"
type textarea "x"
type textarea "b"
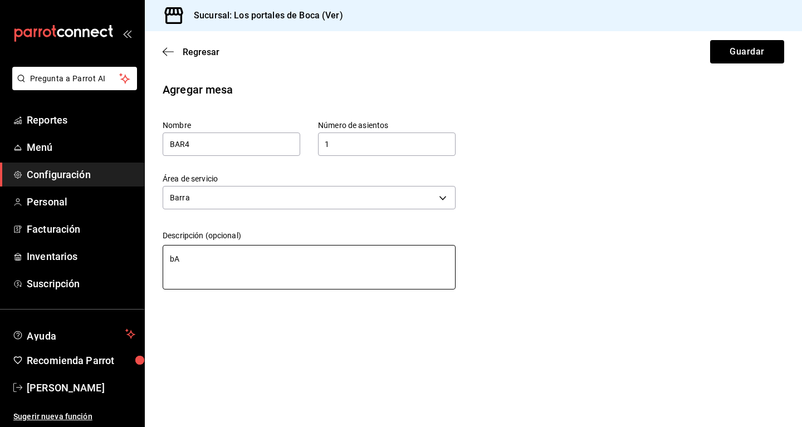
type textarea "x"
type textarea "b"
type textarea "x"
type textarea "ba"
type textarea "x"
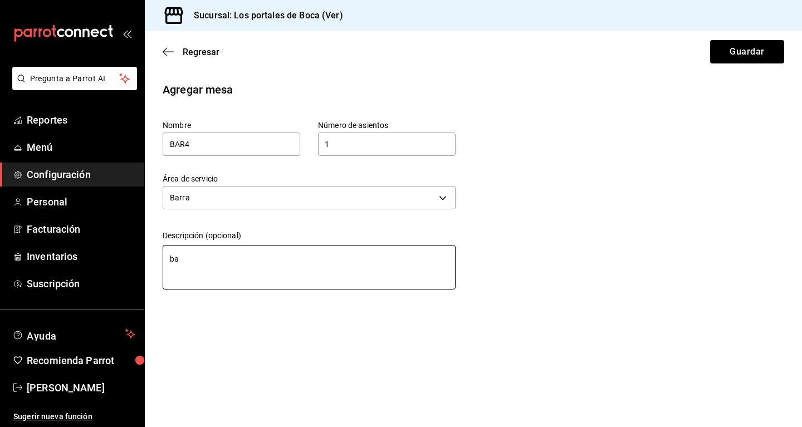
type textarea "b"
type textarea "x"
type textarea "B"
type textarea "x"
type textarea "Ba"
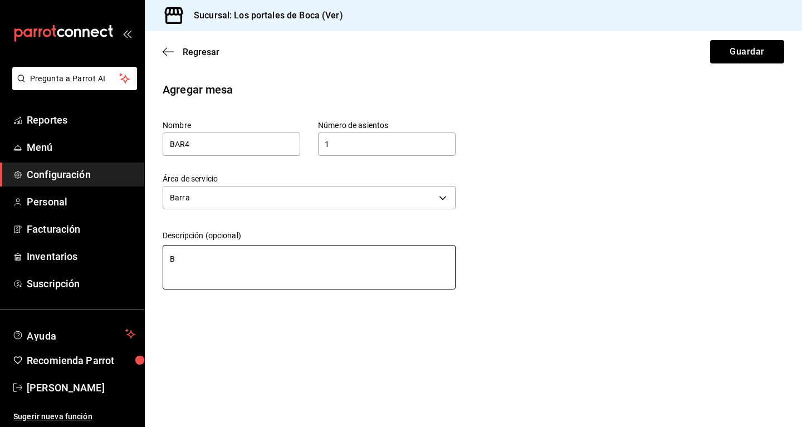
type textarea "x"
type textarea "Ban"
type textarea "x"
type textarea "Banc"
type textarea "x"
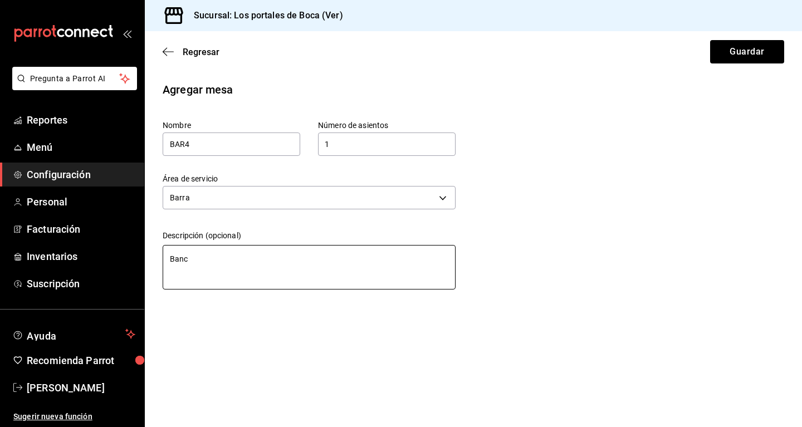
type textarea "Banco"
type textarea "x"
type textarea "Banco"
type textarea "x"
type textarea "Banco e"
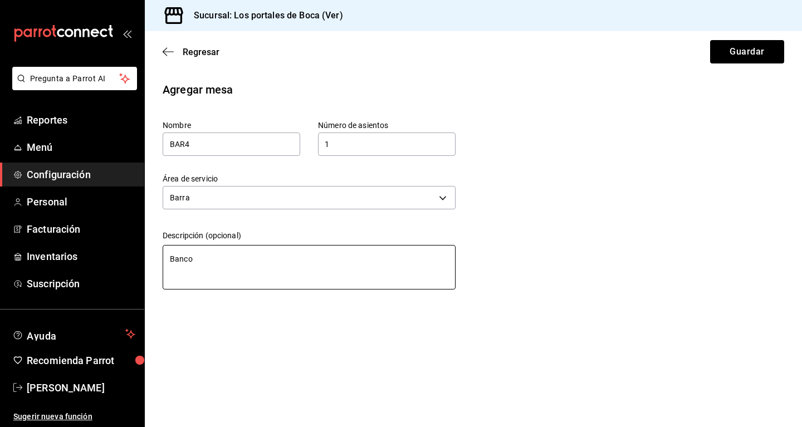
type textarea "x"
type textarea "Banco en"
type textarea "x"
type textarea "Banco en"
type textarea "x"
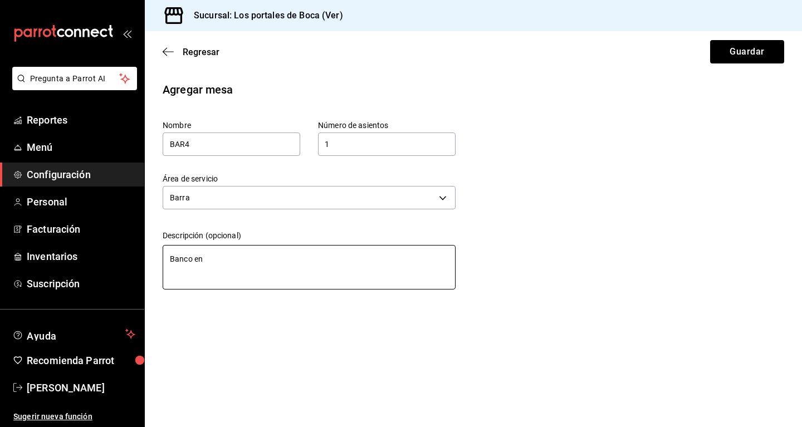
type textarea "Banco en B"
type textarea "x"
type textarea "Banco en"
type textarea "x"
type textarea "Banco en b"
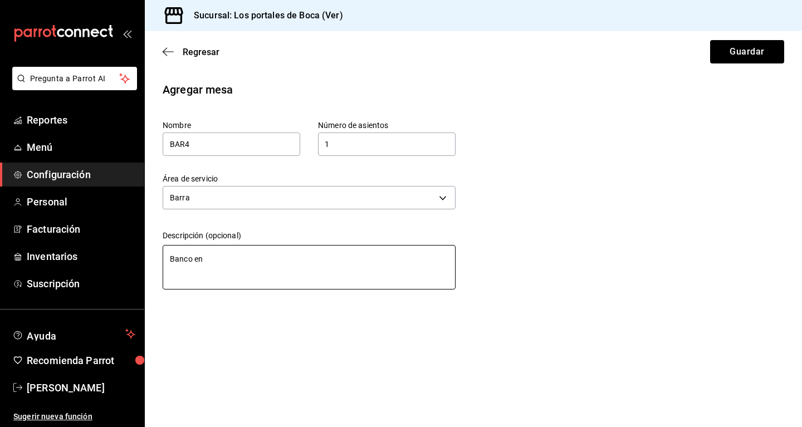
type textarea "x"
type textarea "Banco en ba"
type textarea "x"
type textarea "Banco en bar"
type textarea "x"
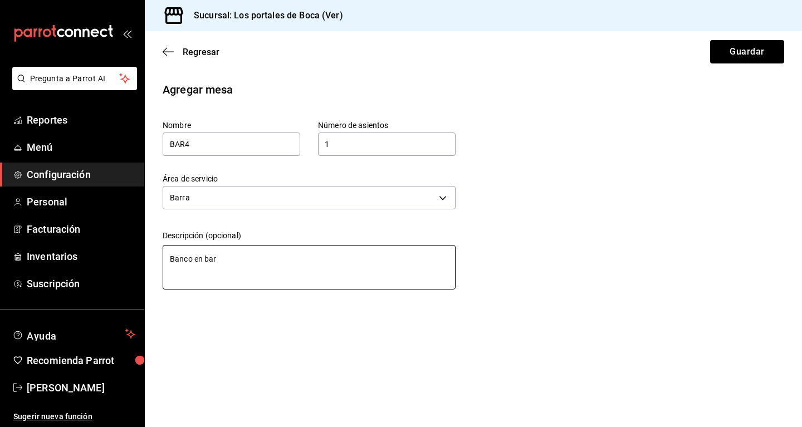
type textarea "Banco en [PERSON_NAME]"
type textarea "x"
type textarea "Banco en barra"
type textarea "x"
type textarea "Banco en barra"
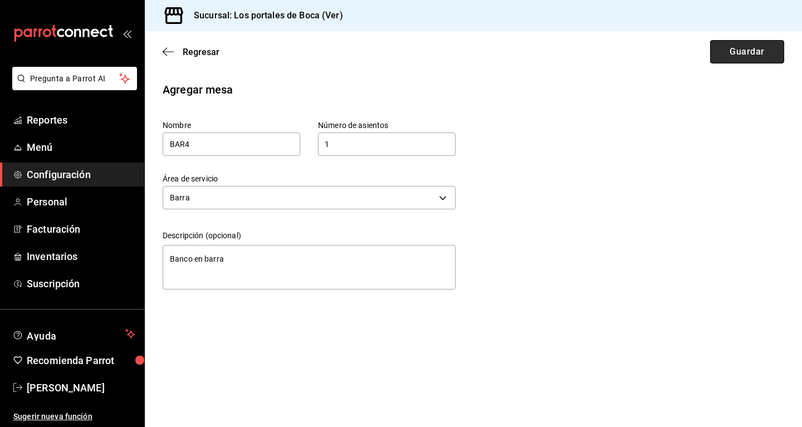
click at [465, 56] on button "Guardar" at bounding box center [747, 51] width 74 height 23
type textarea "x"
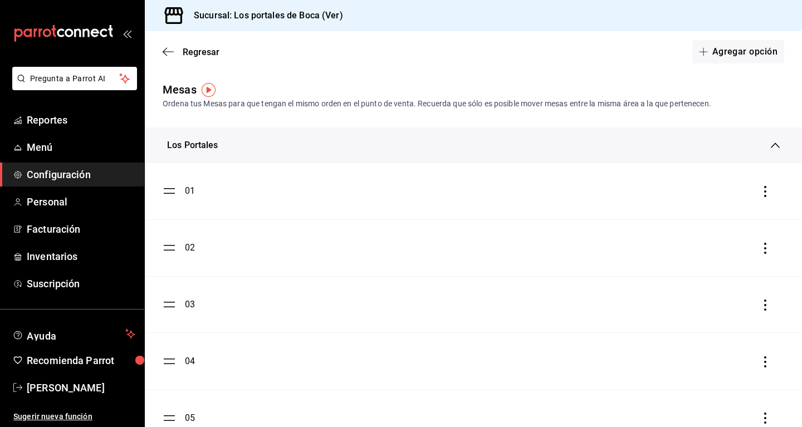
click at [240, 136] on div "Los Portales" at bounding box center [473, 146] width 657 height 36
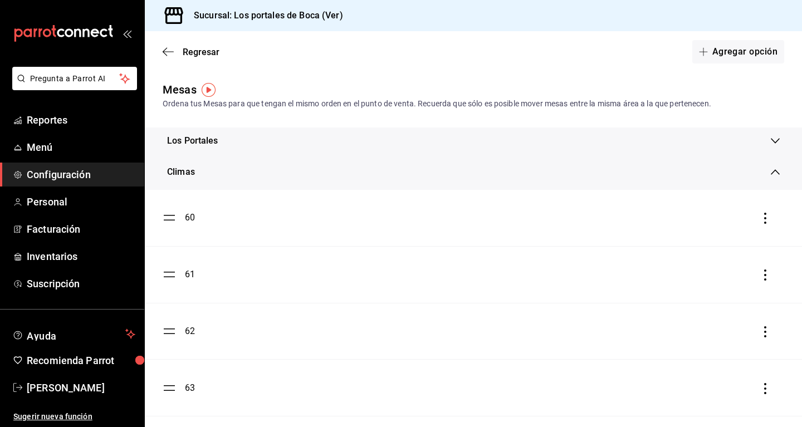
click at [227, 172] on div "Climas" at bounding box center [469, 171] width 604 height 13
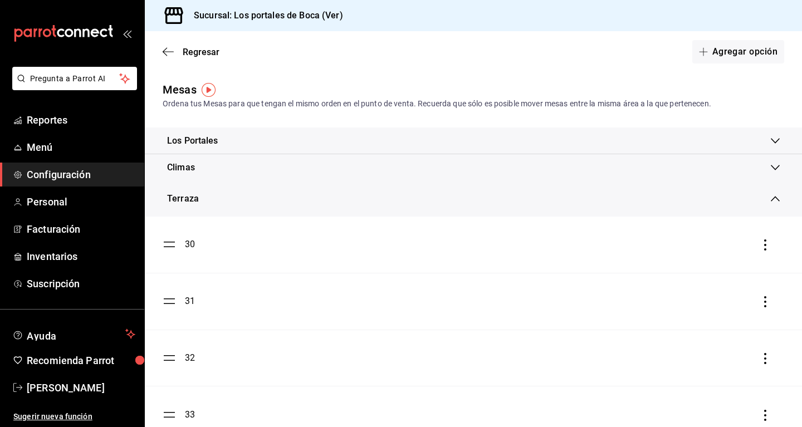
click at [214, 198] on div "Terraza" at bounding box center [469, 198] width 604 height 13
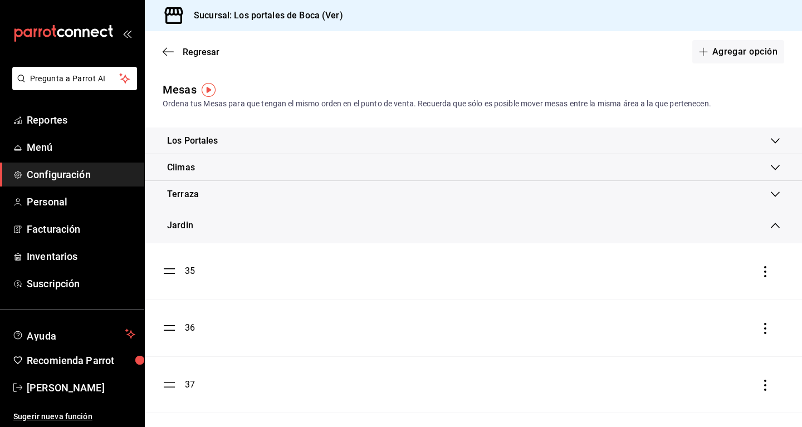
click at [210, 216] on div "Jardin" at bounding box center [473, 226] width 657 height 36
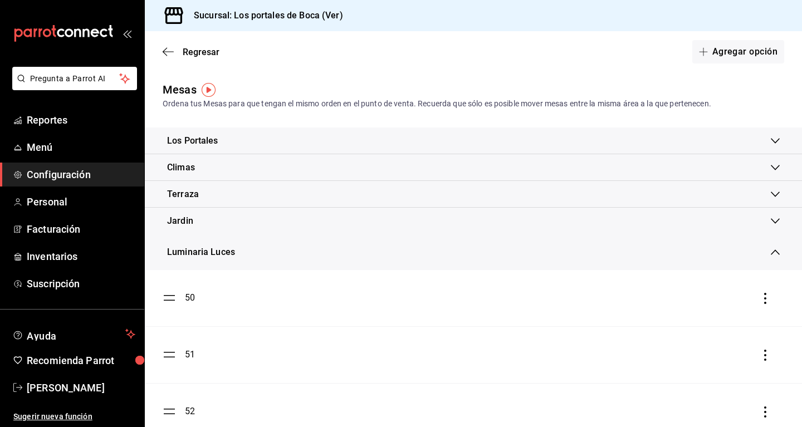
click at [215, 248] on div "Luminaria Luces" at bounding box center [201, 252] width 68 height 13
click at [231, 281] on div "Fachada" at bounding box center [469, 278] width 604 height 13
click at [217, 311] on div "Barra" at bounding box center [469, 305] width 604 height 13
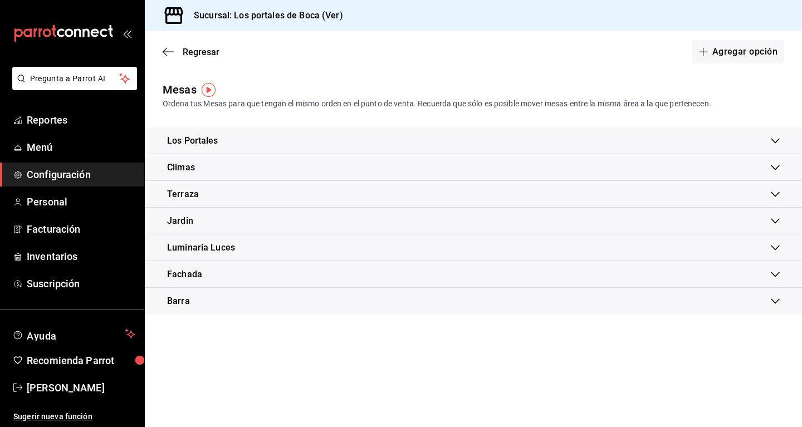
click at [222, 298] on div "Barra" at bounding box center [469, 301] width 604 height 13
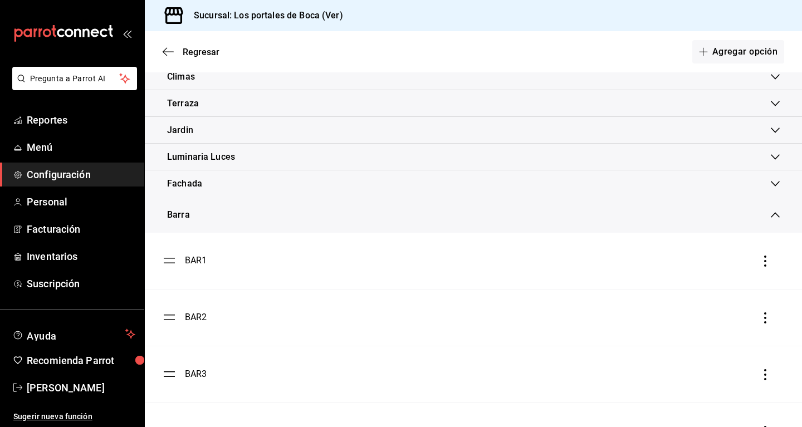
scroll to position [140, 0]
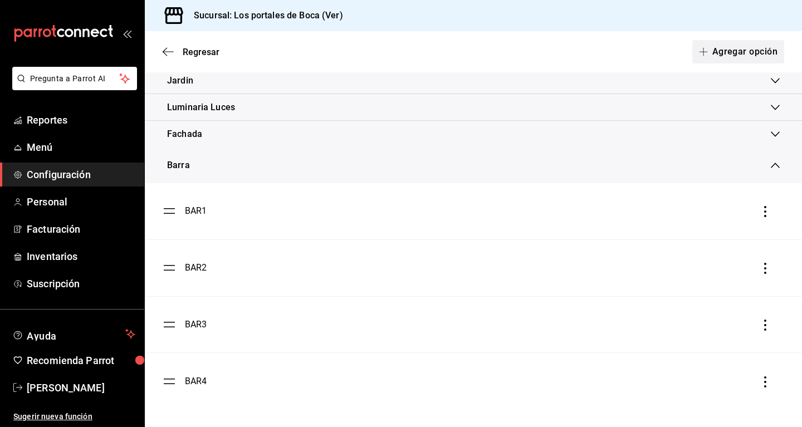
click at [465, 52] on button "Agregar opción" at bounding box center [738, 51] width 92 height 23
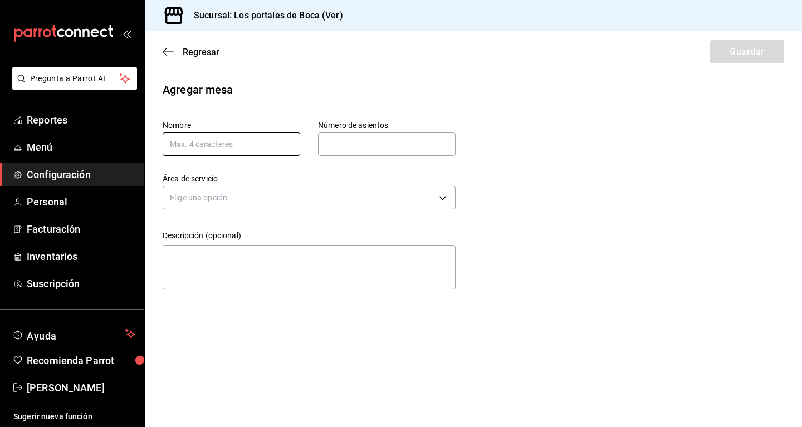
click at [211, 149] on input "text" at bounding box center [232, 144] width 138 height 23
type input "BAR5"
click at [356, 135] on input "text" at bounding box center [387, 144] width 138 height 22
type input "1"
click at [285, 195] on body "Pregunta a Parrot AI Reportes Menú Configuración Personal Facturación Inventari…" at bounding box center [401, 213] width 802 height 427
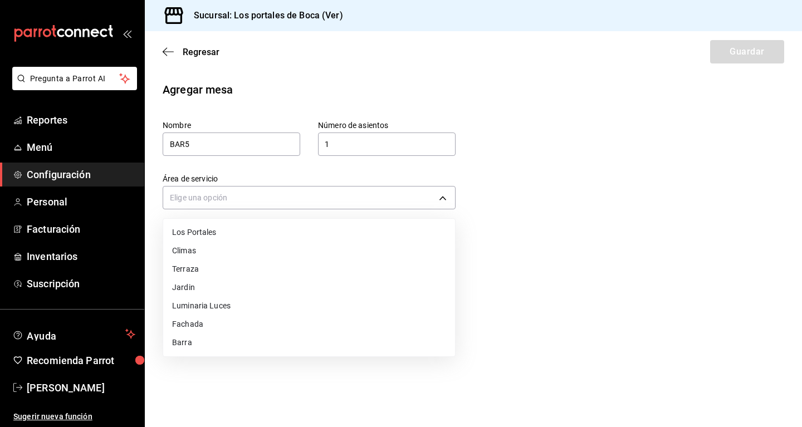
click at [216, 345] on li "Barra" at bounding box center [309, 343] width 292 height 18
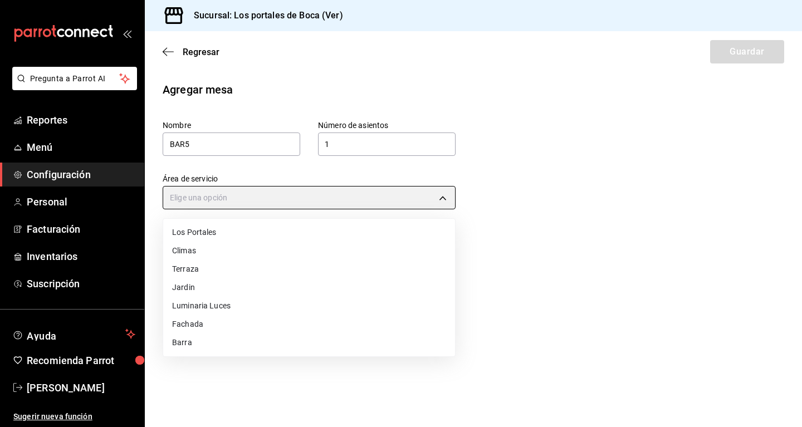
type input "6fe009c5-d386-4d4a-8706-40b31f43e89b"
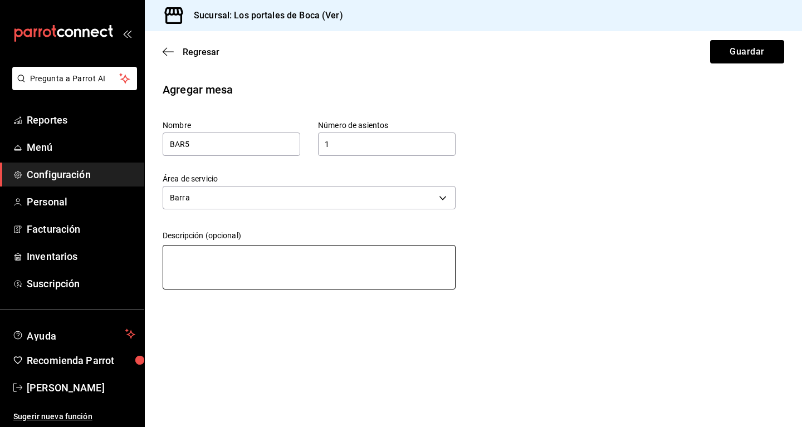
click at [234, 279] on textarea at bounding box center [309, 267] width 293 height 45
type textarea "b"
type textarea "x"
type textarea "bA"
type textarea "x"
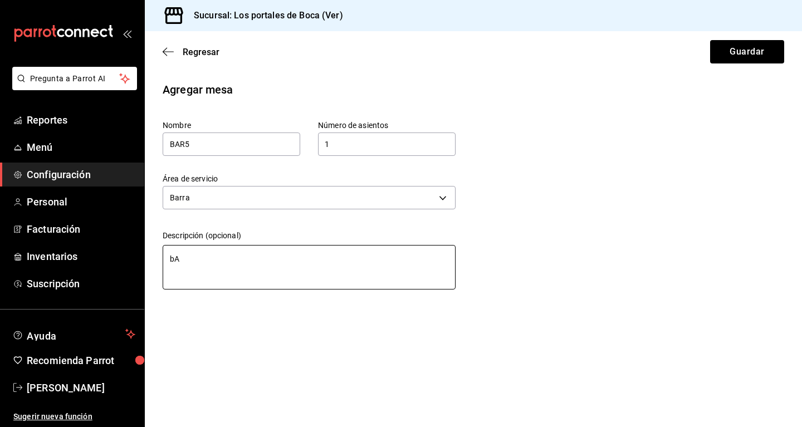
type textarea "bAN"
type textarea "x"
type textarea "bA"
type textarea "x"
type textarea "b"
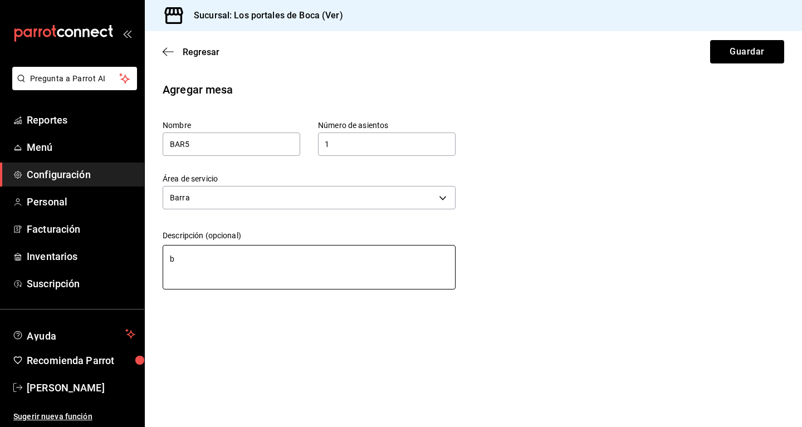
type textarea "x"
type textarea "b"
type textarea "x"
type textarea "ba"
type textarea "x"
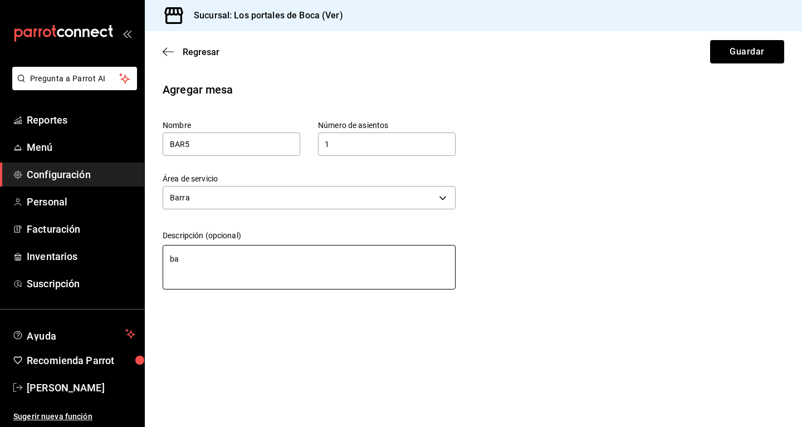
type textarea "ban"
type textarea "x"
type textarea "banc"
type textarea "x"
type textarea "ban"
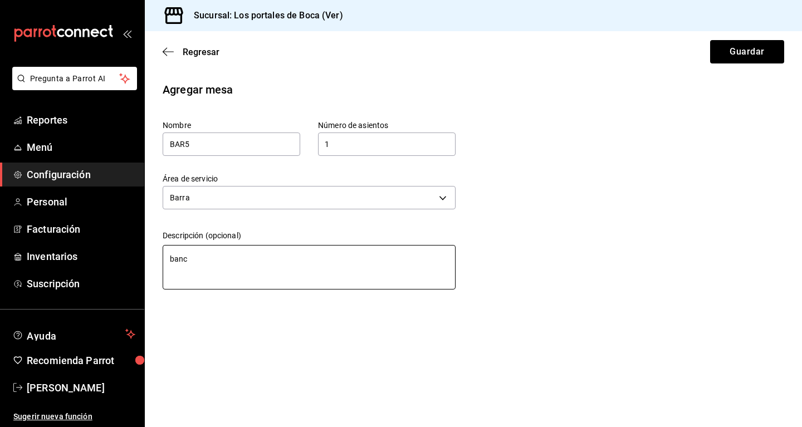
type textarea "x"
type textarea "ba"
type textarea "x"
type textarea "b"
type textarea "x"
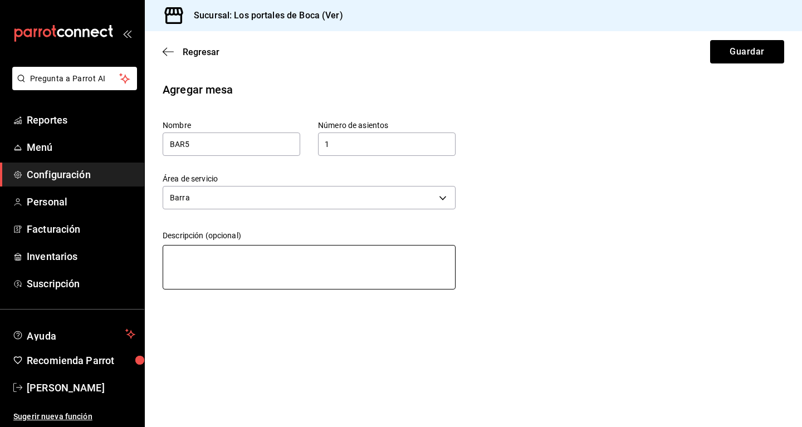
paste textarea "Banco en barra"
type textarea "Banco en barra"
type textarea "x"
type textarea "Banco en barra"
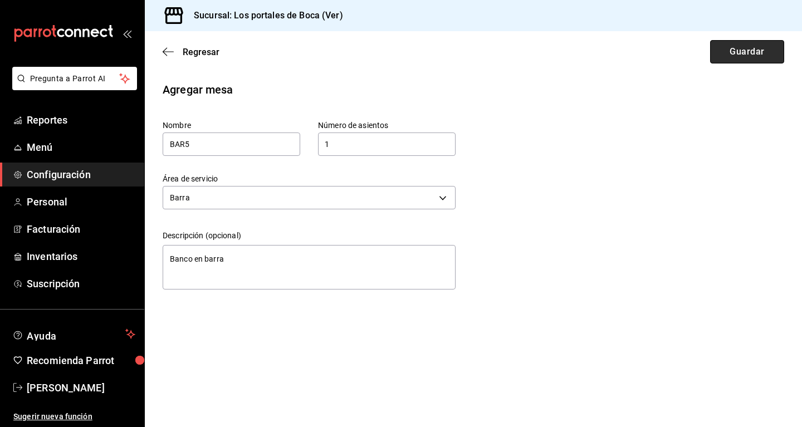
click at [465, 57] on button "Guardar" at bounding box center [747, 51] width 74 height 23
type textarea "x"
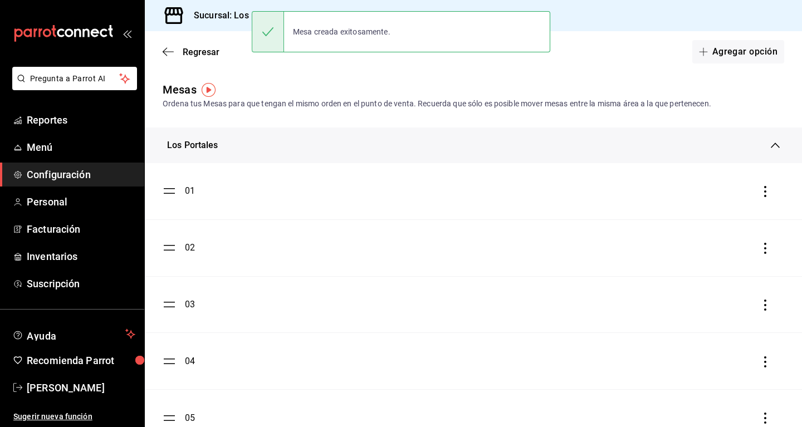
click at [285, 146] on div "Los Portales" at bounding box center [469, 145] width 604 height 13
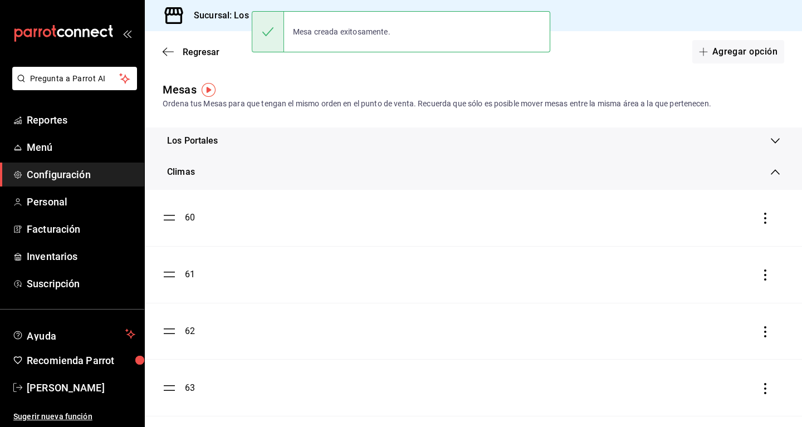
click at [254, 164] on div "Climas" at bounding box center [473, 172] width 657 height 36
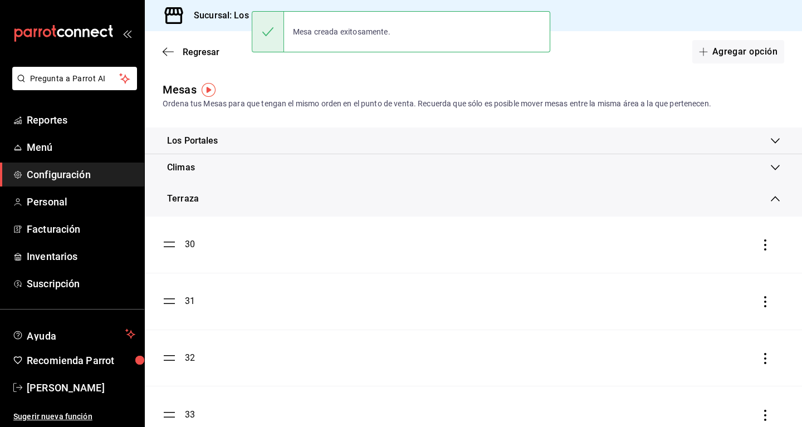
click at [246, 173] on div "Climas" at bounding box center [469, 167] width 604 height 13
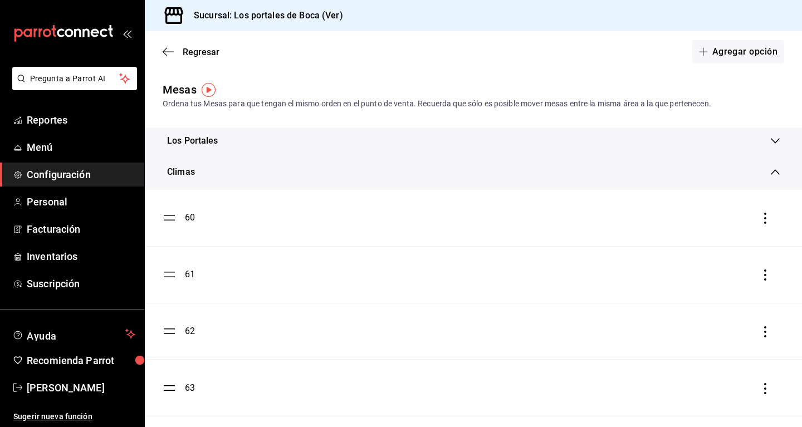
click at [246, 173] on div "Climas" at bounding box center [469, 171] width 604 height 13
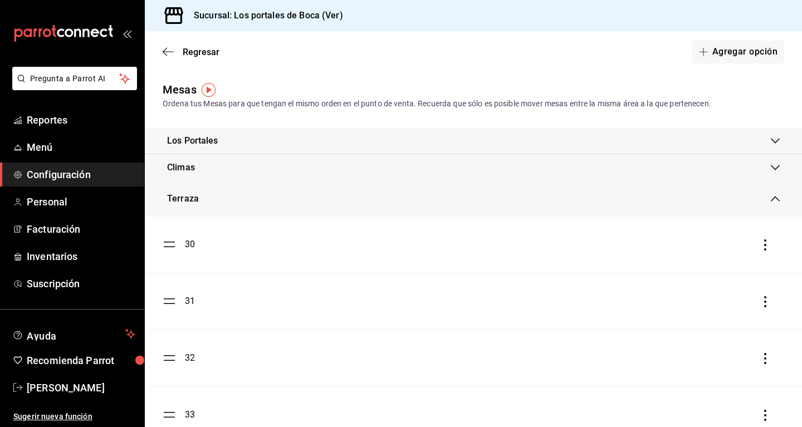
click at [239, 191] on div "Terraza" at bounding box center [473, 199] width 657 height 36
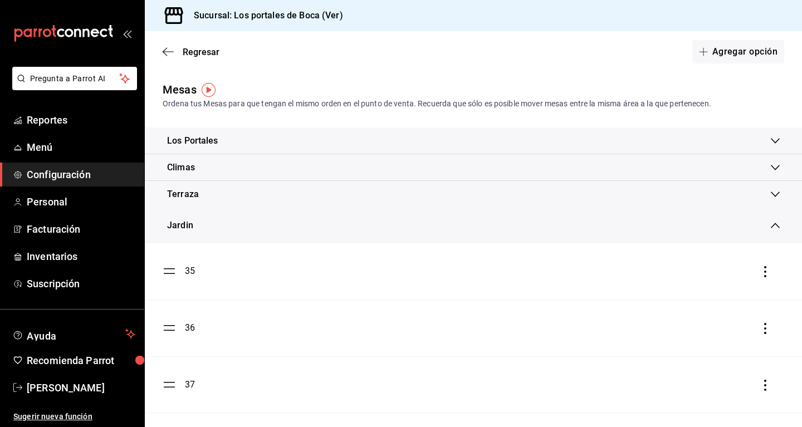
click at [246, 218] on div "Jardin" at bounding box center [473, 226] width 657 height 36
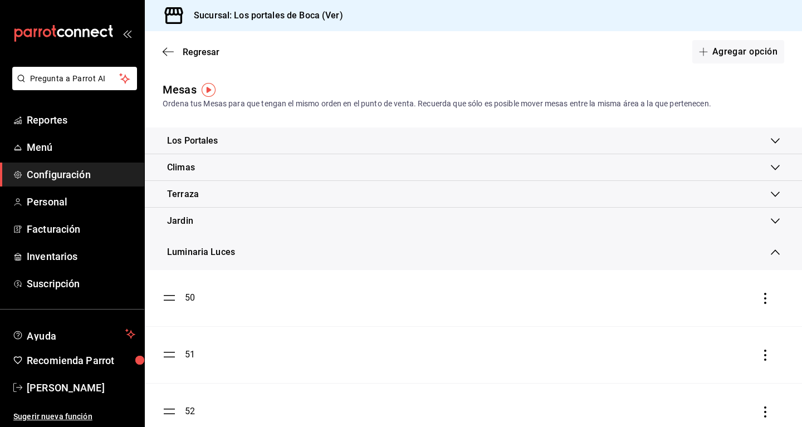
click at [250, 248] on div "Luminaria Luces" at bounding box center [469, 252] width 604 height 13
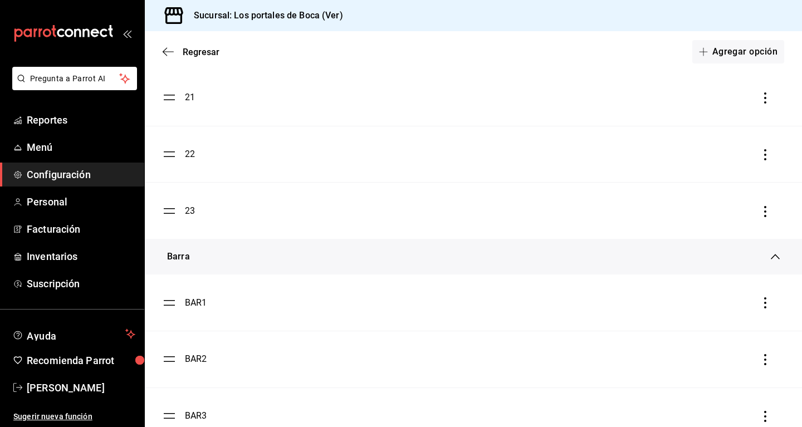
scroll to position [57, 0]
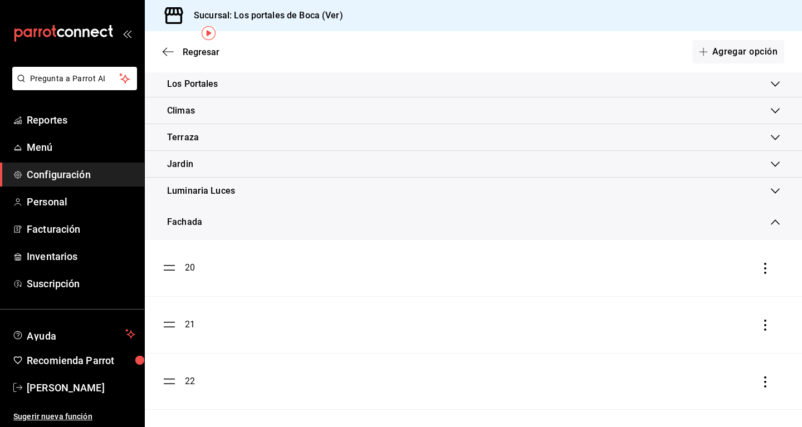
click at [239, 223] on div "Fachada" at bounding box center [469, 221] width 604 height 13
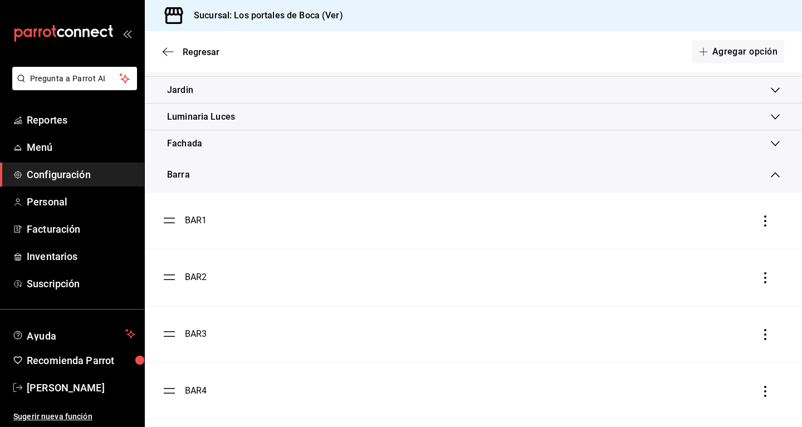
scroll to position [170, 0]
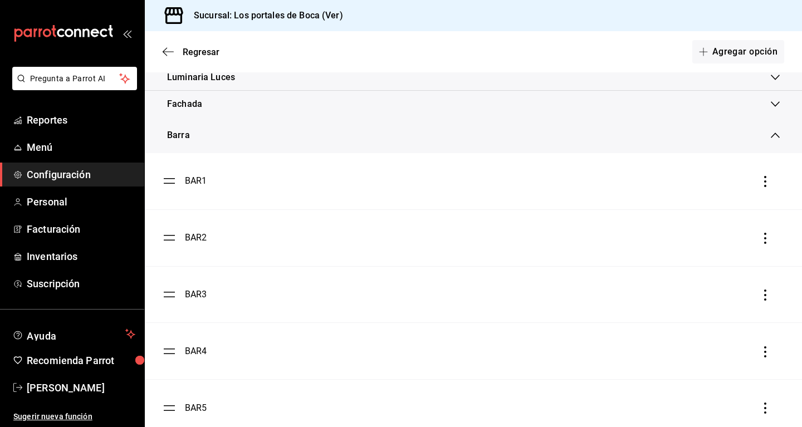
click at [225, 136] on div "Barra" at bounding box center [469, 135] width 604 height 13
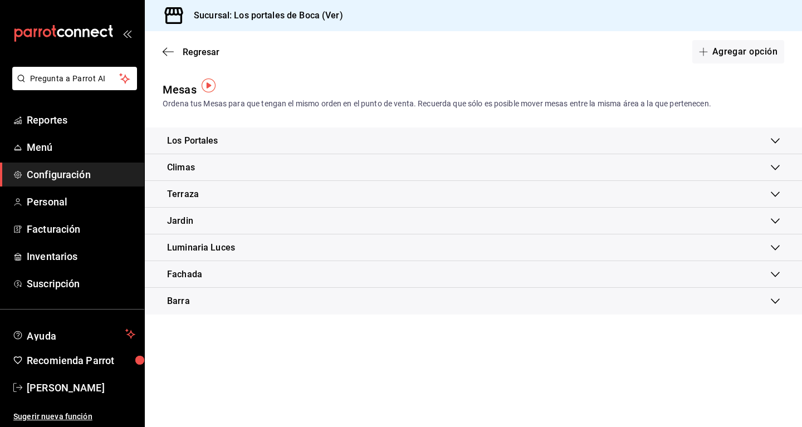
scroll to position [0, 0]
click at [231, 239] on div "Luminaria Luces" at bounding box center [473, 247] width 657 height 27
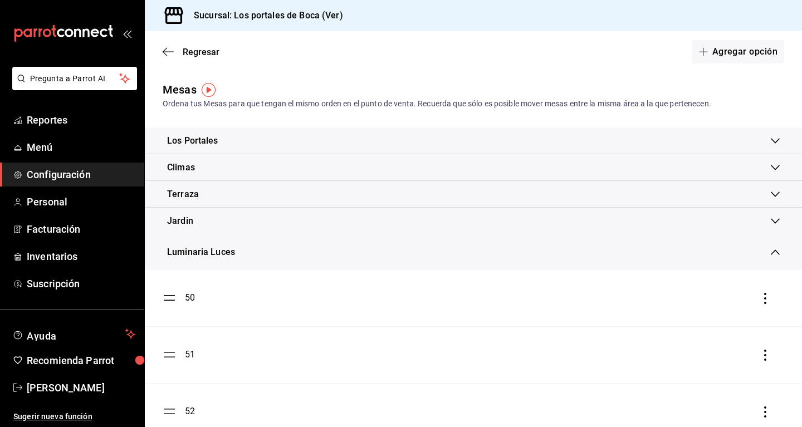
click at [230, 248] on div "Luminaria Luces" at bounding box center [201, 252] width 68 height 13
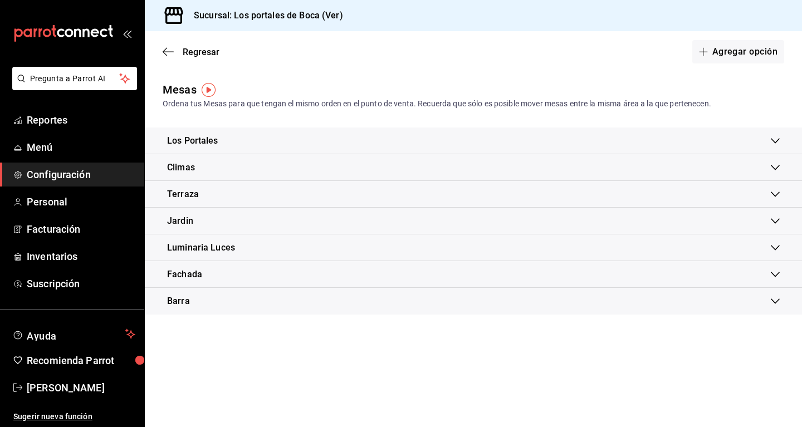
click at [225, 181] on div "Terraza 30 31 32 33 34" at bounding box center [473, 194] width 657 height 27
click at [226, 174] on div "Climas" at bounding box center [469, 167] width 604 height 13
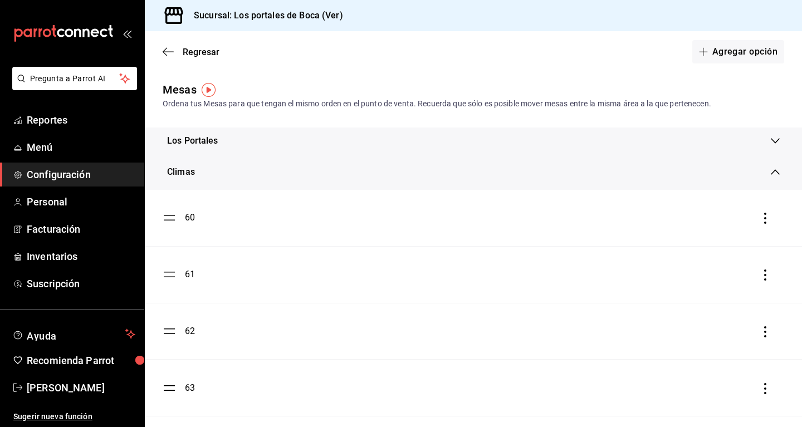
click at [226, 174] on div "Climas" at bounding box center [469, 171] width 604 height 13
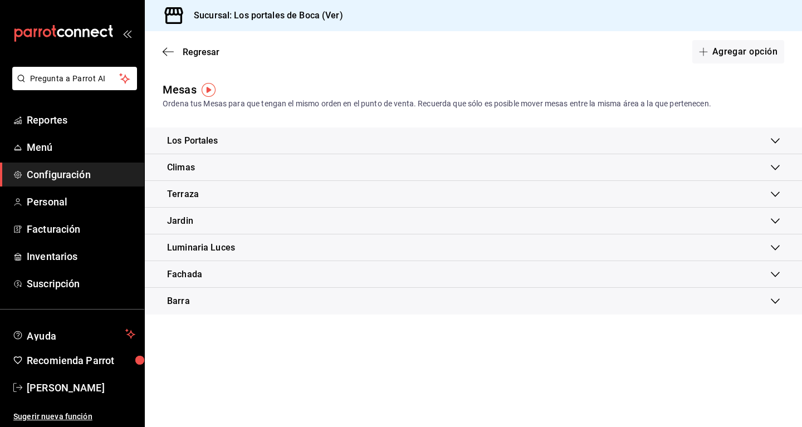
click at [234, 141] on div "Los Portales" at bounding box center [469, 140] width 604 height 13
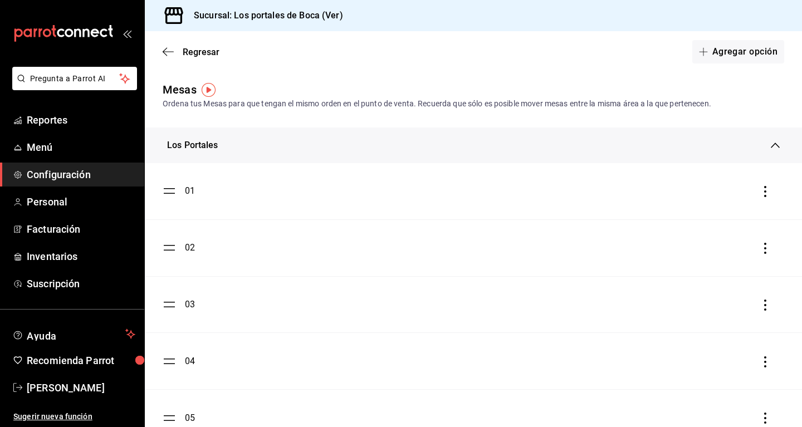
click at [234, 141] on div "Los Portales" at bounding box center [469, 145] width 604 height 13
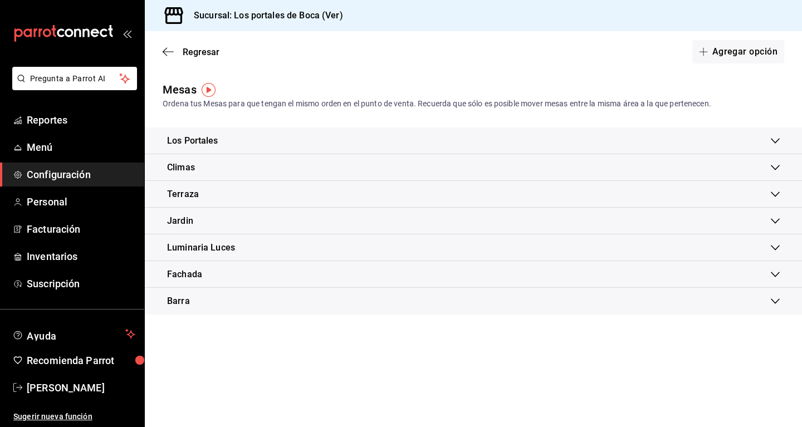
click at [194, 141] on div "Los Portales" at bounding box center [192, 140] width 51 height 13
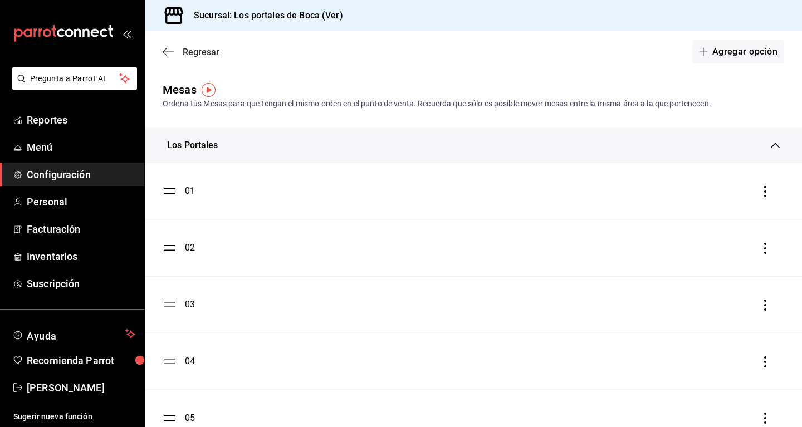
click at [168, 52] on icon "button" at bounding box center [168, 52] width 11 height 10
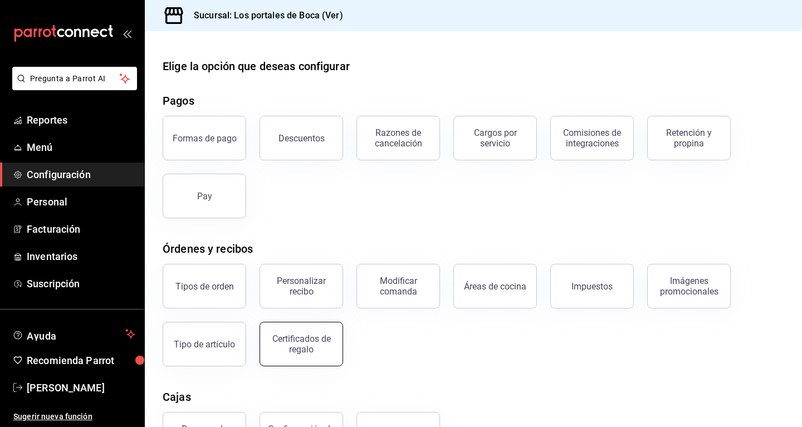
scroll to position [138, 0]
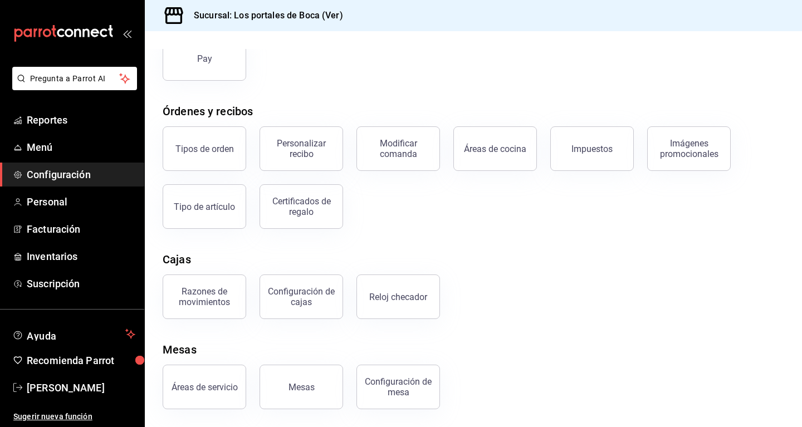
click at [223, 359] on div "Áreas de servicio" at bounding box center [197, 380] width 97 height 58
click at [222, 371] on button "Áreas de servicio" at bounding box center [205, 387] width 84 height 45
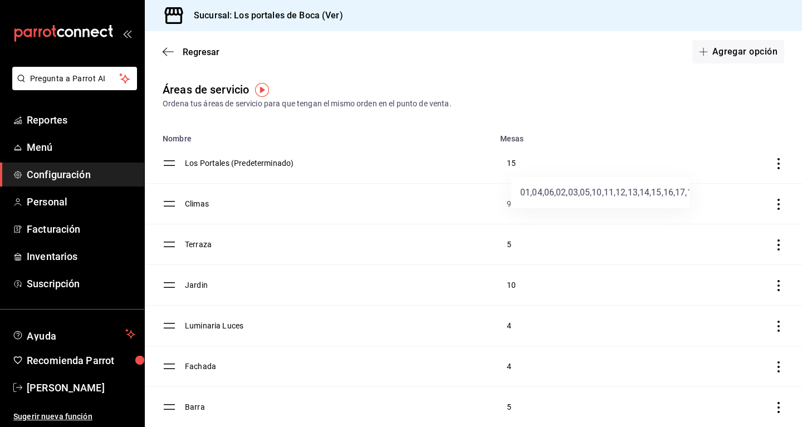
click at [465, 164] on div at bounding box center [401, 213] width 802 height 427
click at [465, 164] on icon "discountsTable" at bounding box center [778, 163] width 2 height 11
click at [167, 164] on div at bounding box center [401, 213] width 802 height 427
click at [180, 164] on td "discountsTable" at bounding box center [165, 163] width 40 height 41
click at [465, 162] on icon "discountsTable" at bounding box center [778, 163] width 11 height 11
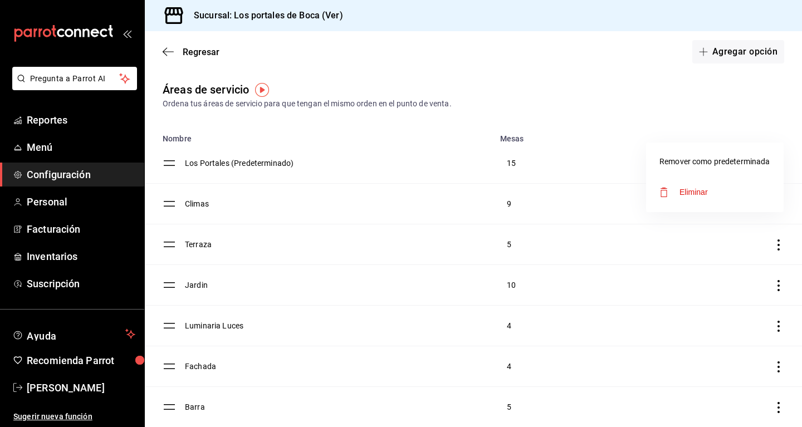
click at [283, 136] on div at bounding box center [401, 213] width 802 height 427
click at [191, 160] on td "Los Portales (Predeterminado)" at bounding box center [339, 163] width 308 height 41
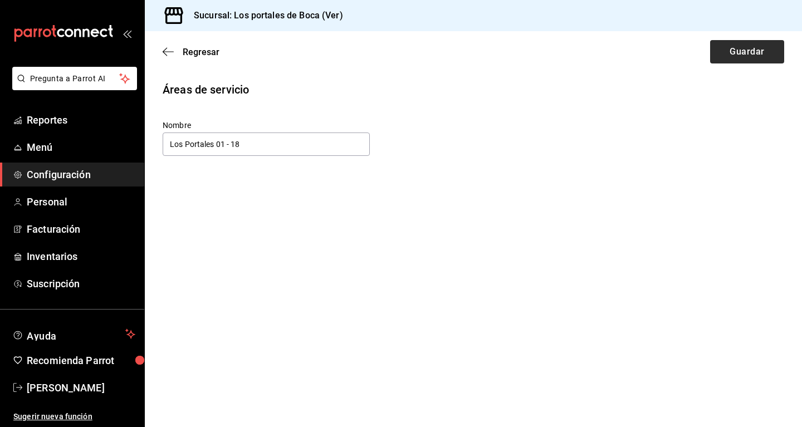
type input "Los Portales 01 - 18"
click at [465, 49] on button "Guardar" at bounding box center [747, 51] width 74 height 23
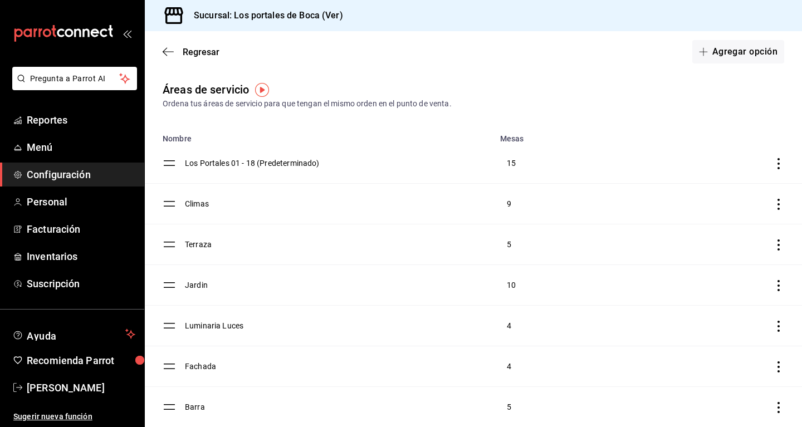
click at [201, 162] on td "Los Portales 01 - 18 (Predeterminado)" at bounding box center [339, 163] width 308 height 41
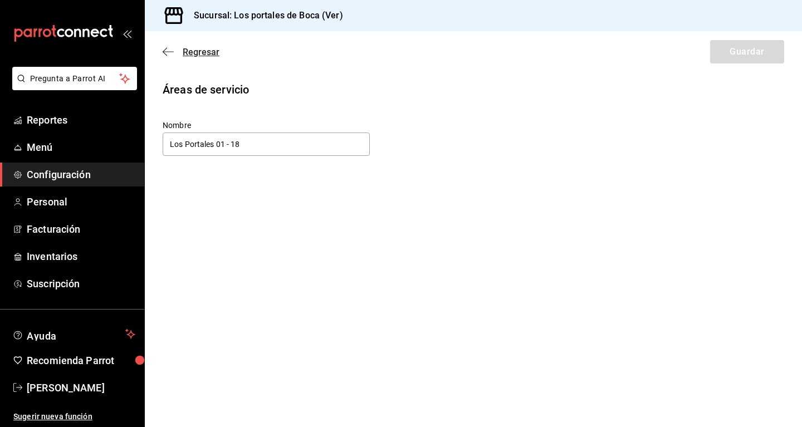
click at [169, 49] on icon "button" at bounding box center [168, 52] width 11 height 10
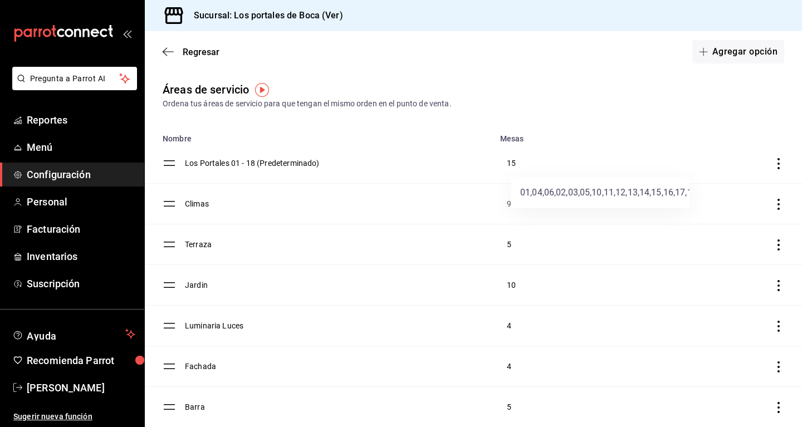
click at [187, 164] on div at bounding box center [401, 213] width 802 height 427
click at [201, 163] on td "Los Portales 01 - 18 (Predeterminado)" at bounding box center [339, 163] width 308 height 41
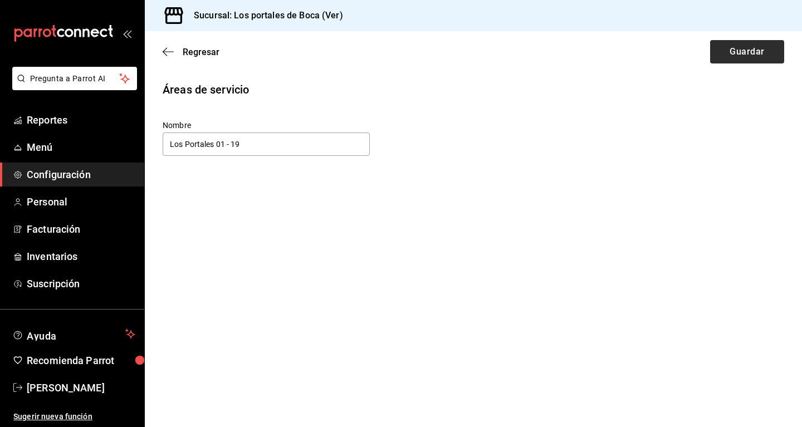
type input "Los Portales 01 - 19"
click at [465, 50] on button "Guardar" at bounding box center [747, 51] width 74 height 23
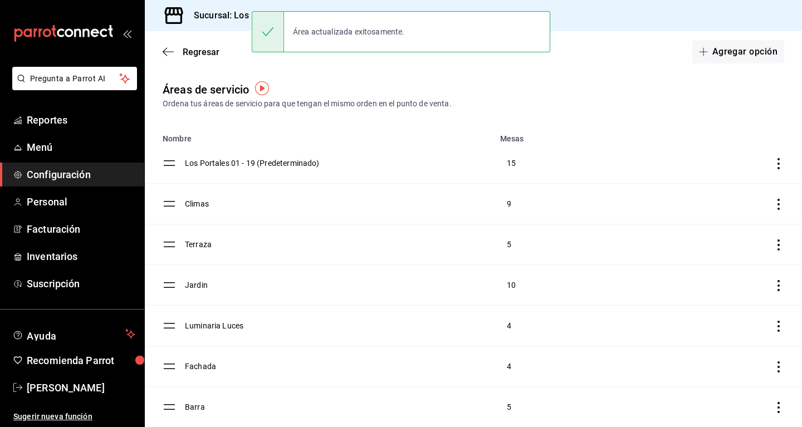
scroll to position [18, 0]
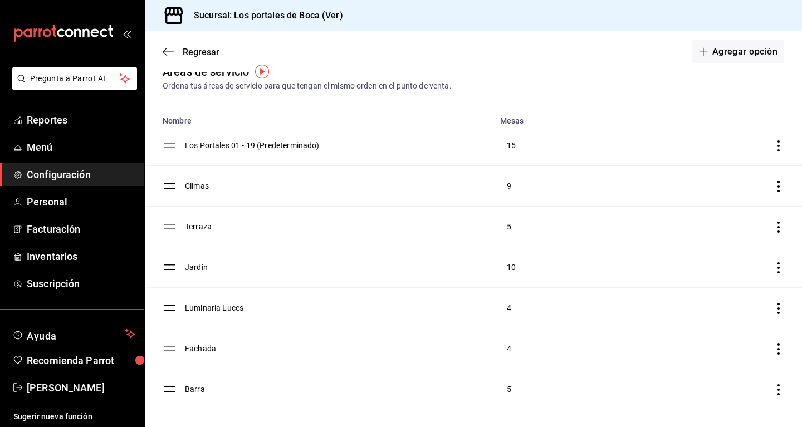
click at [192, 346] on td "Fachada" at bounding box center [339, 349] width 308 height 41
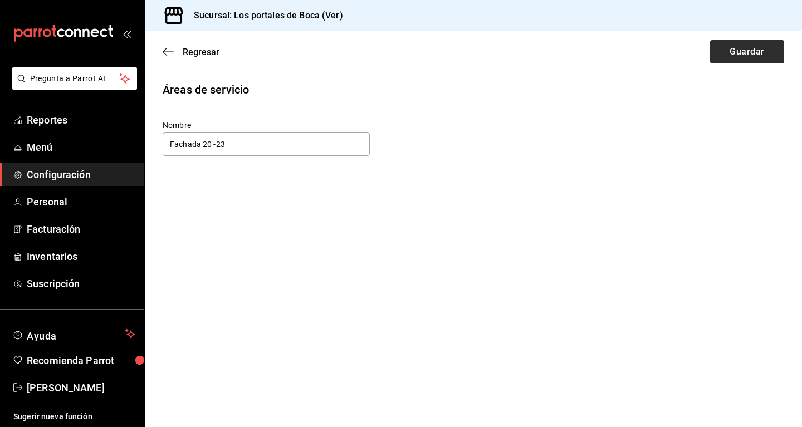
type input "Fachada 20 -23"
click at [465, 56] on button "Guardar" at bounding box center [747, 51] width 74 height 23
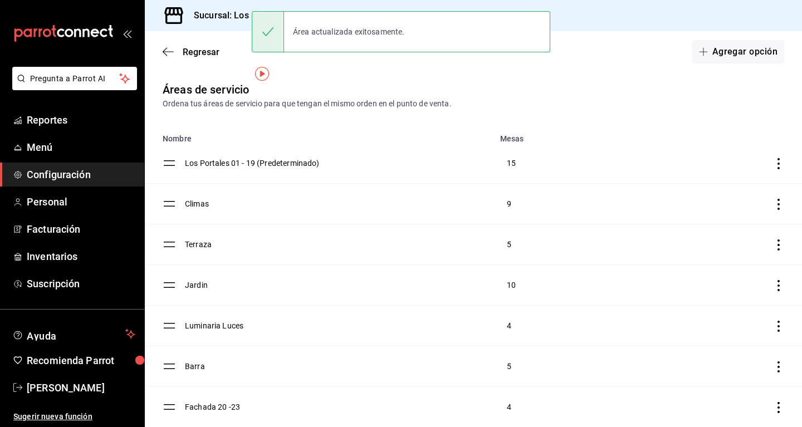
scroll to position [18, 0]
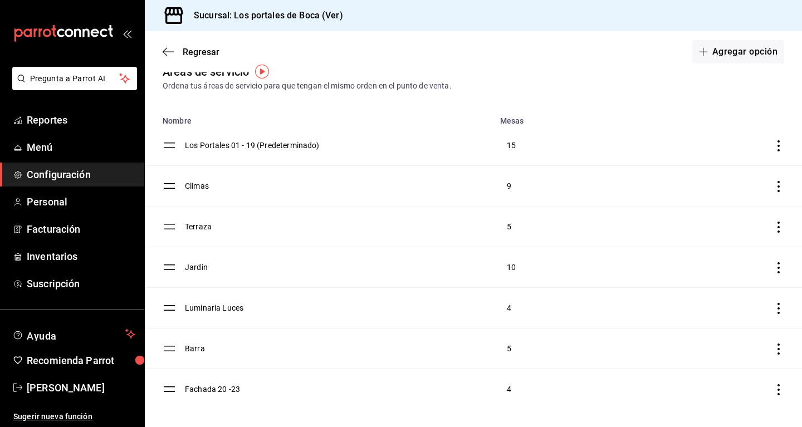
click at [170, 43] on div "Regresar Agregar opción" at bounding box center [473, 51] width 657 height 41
click at [168, 54] on icon "button" at bounding box center [168, 52] width 11 height 10
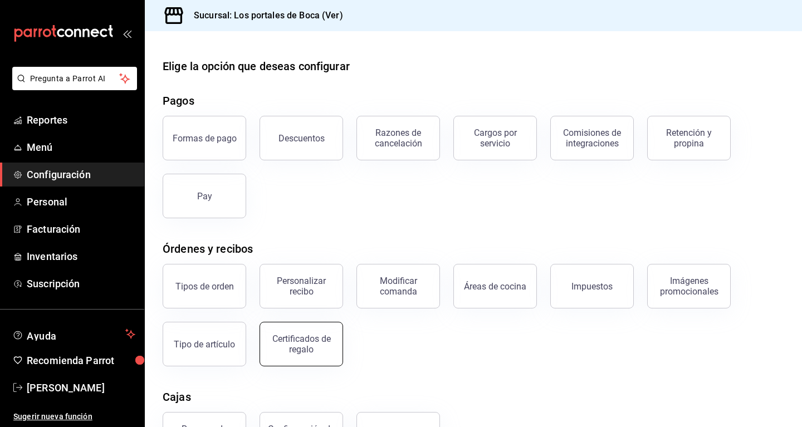
scroll to position [138, 0]
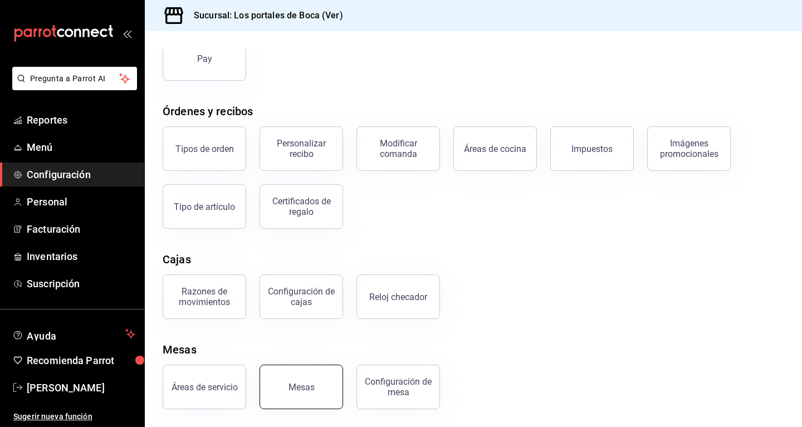
click at [310, 408] on div "Mesas" at bounding box center [294, 380] width 97 height 58
click at [307, 378] on button "Mesas" at bounding box center [301, 387] width 84 height 45
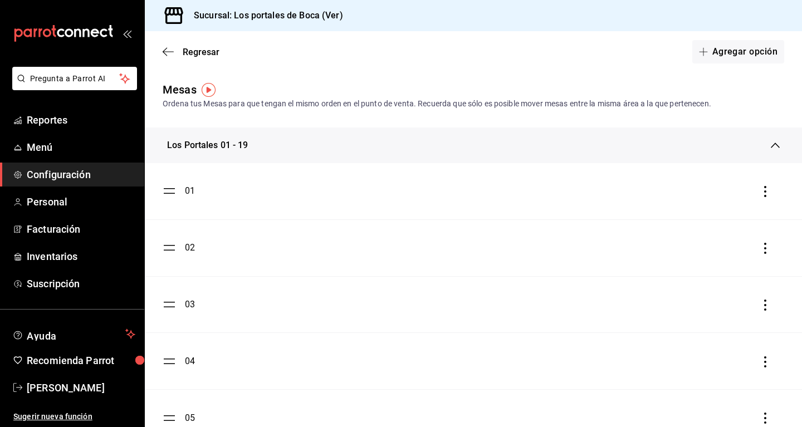
click at [226, 151] on div "Los Portales 01 - 19" at bounding box center [207, 145] width 81 height 13
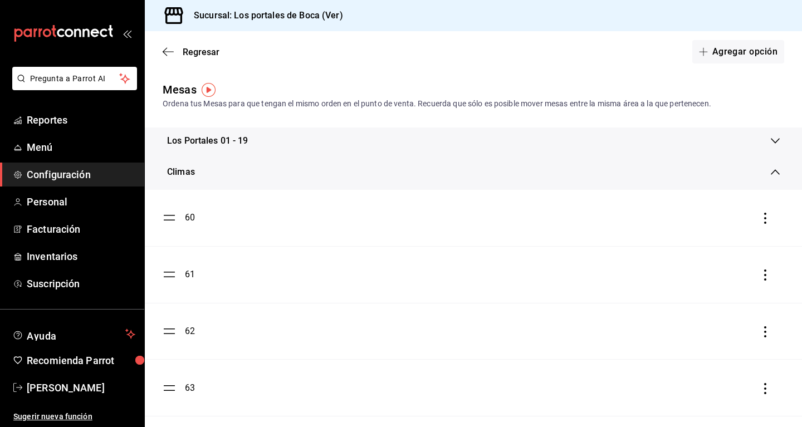
click at [215, 177] on div "Climas" at bounding box center [469, 171] width 604 height 13
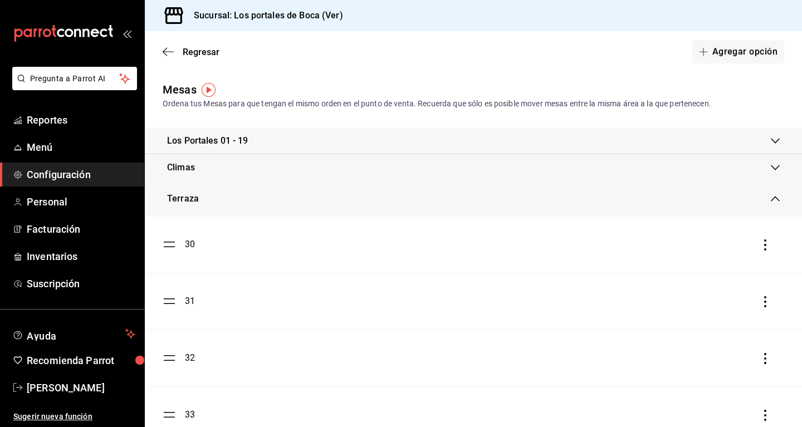
click at [215, 177] on div "Climas" at bounding box center [473, 167] width 657 height 27
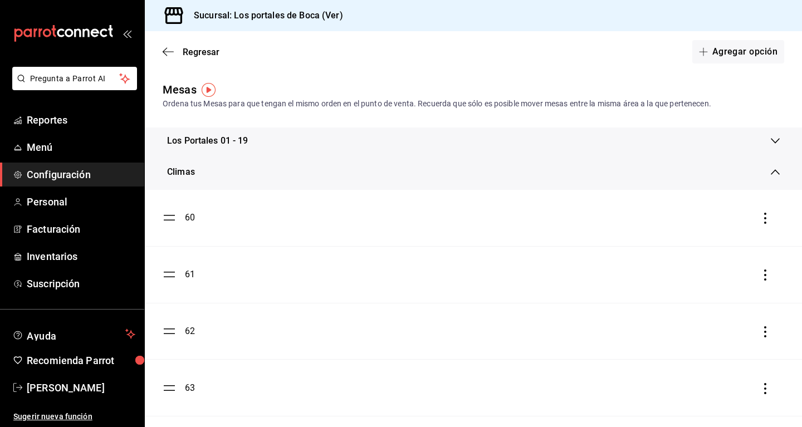
click at [198, 174] on div "Climas" at bounding box center [469, 171] width 604 height 13
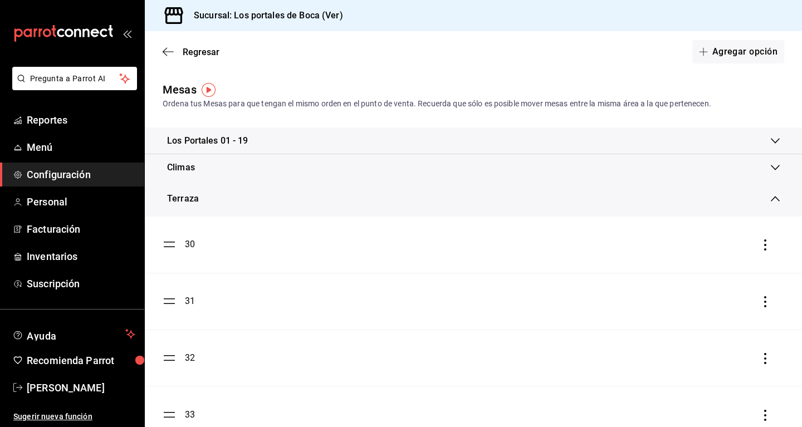
click at [199, 173] on div "Climas" at bounding box center [469, 167] width 604 height 13
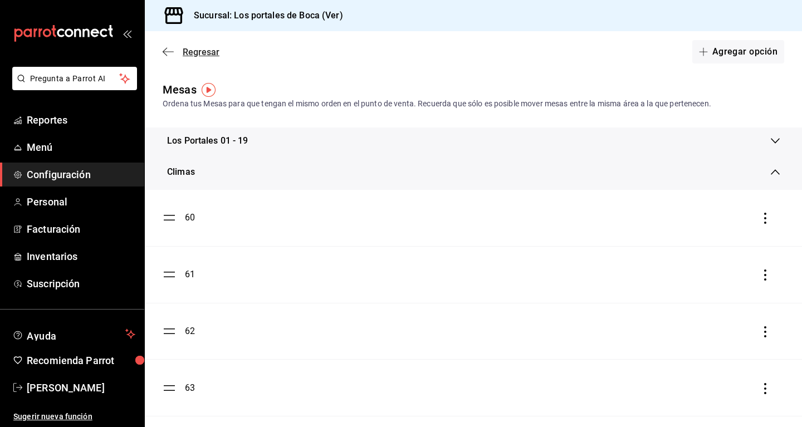
click at [166, 50] on icon "button" at bounding box center [168, 52] width 11 height 10
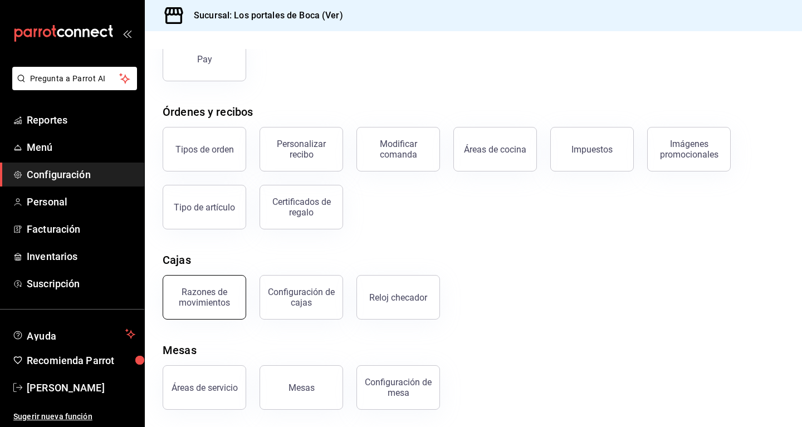
scroll to position [138, 0]
click at [239, 368] on button "Áreas de servicio" at bounding box center [205, 387] width 84 height 45
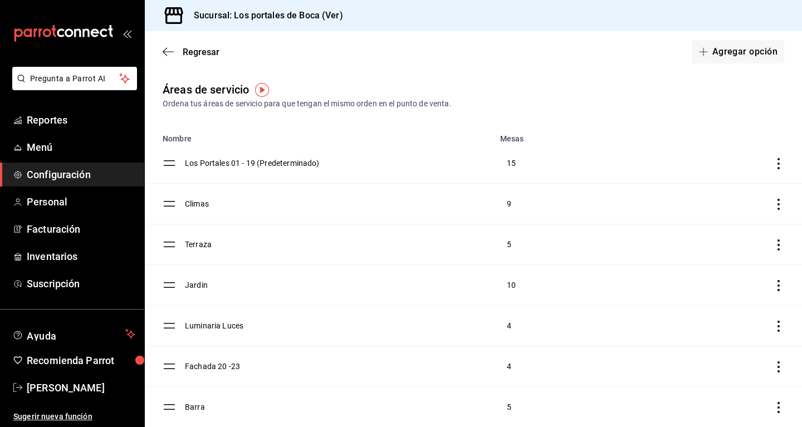
click at [197, 202] on td "Climas" at bounding box center [339, 204] width 308 height 41
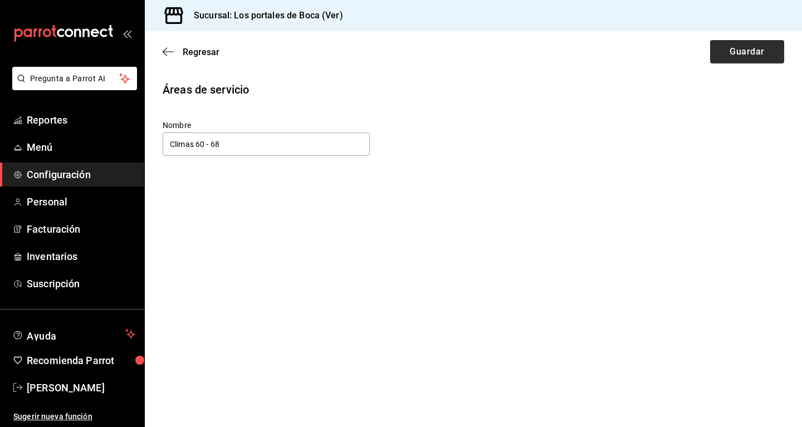
type input "Climas 60 - 68"
click at [465, 45] on button "Guardar" at bounding box center [747, 51] width 74 height 23
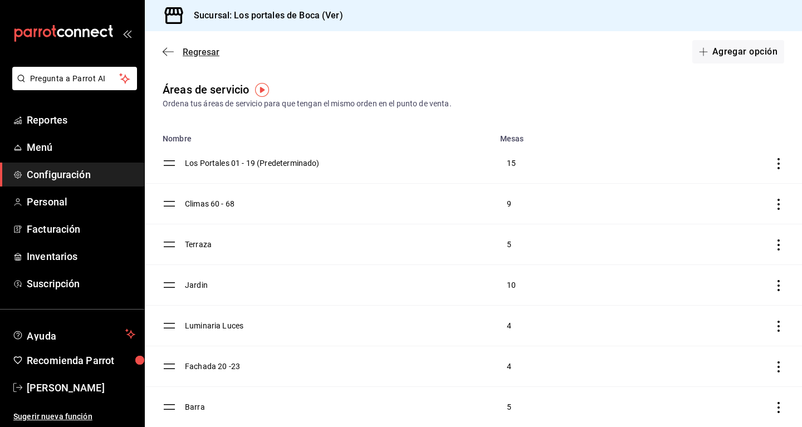
click at [173, 55] on icon "button" at bounding box center [168, 52] width 11 height 10
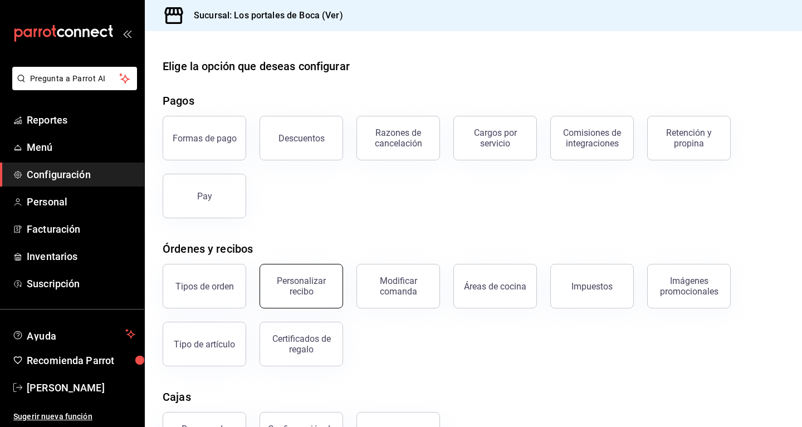
scroll to position [138, 0]
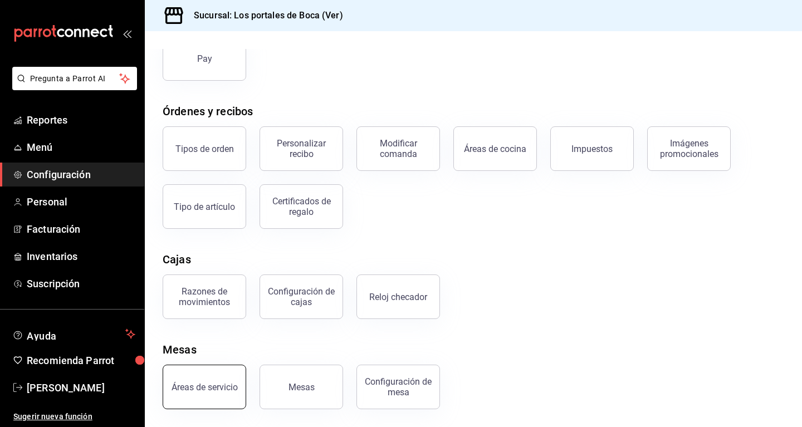
click at [236, 378] on button "Áreas de servicio" at bounding box center [205, 387] width 84 height 45
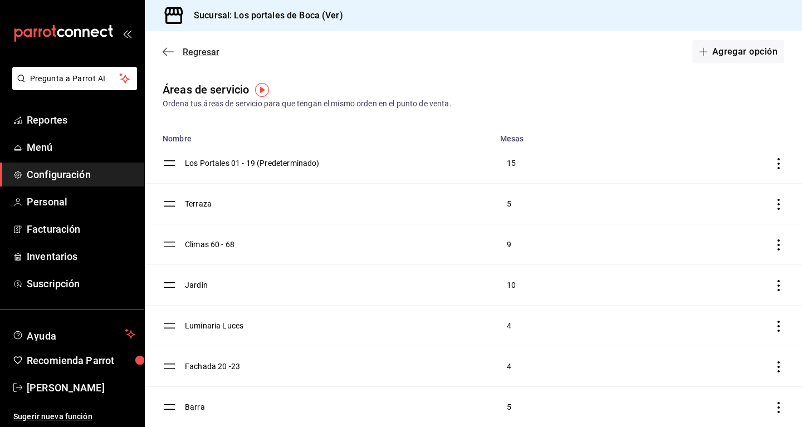
click at [182, 47] on span "Regresar" at bounding box center [191, 52] width 57 height 11
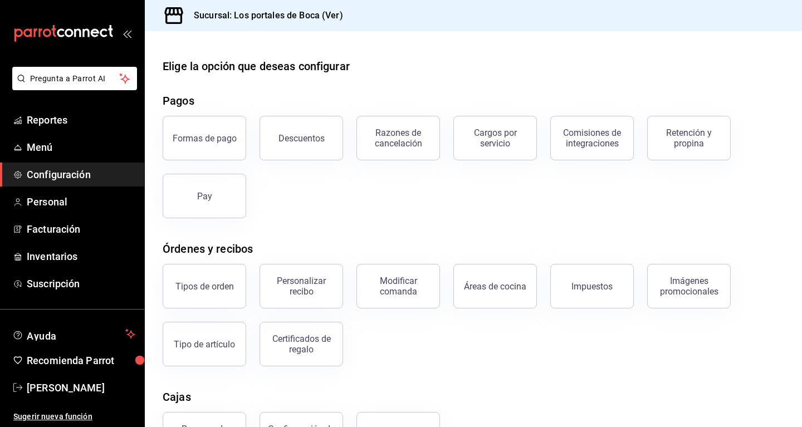
scroll to position [138, 0]
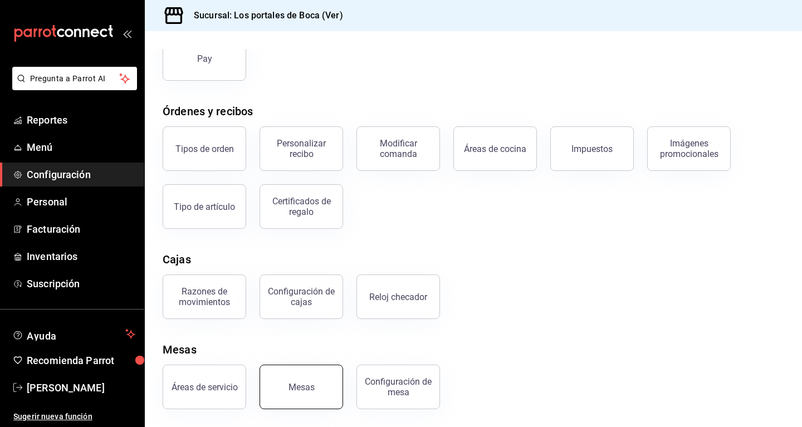
click at [293, 378] on button "Mesas" at bounding box center [301, 387] width 84 height 45
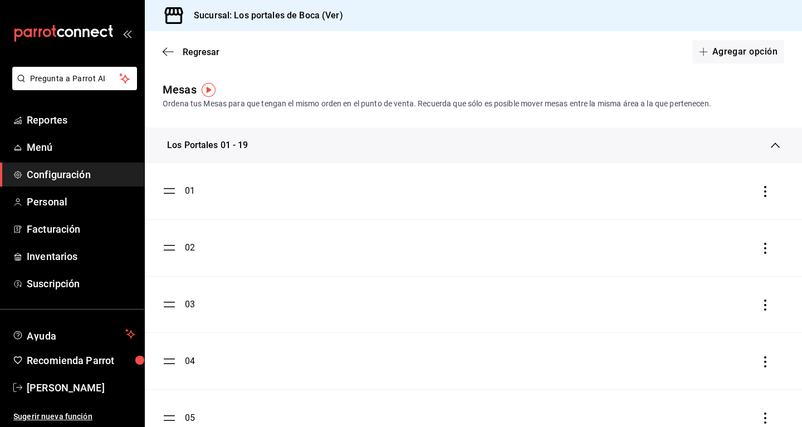
click at [465, 143] on icon at bounding box center [775, 145] width 9 height 9
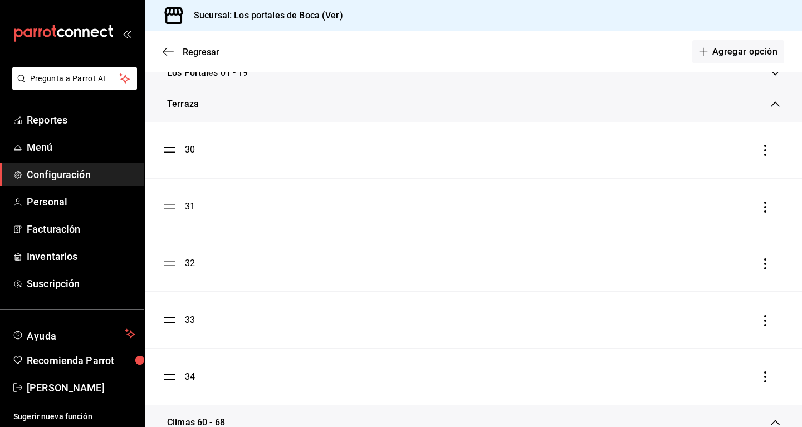
scroll to position [57, 0]
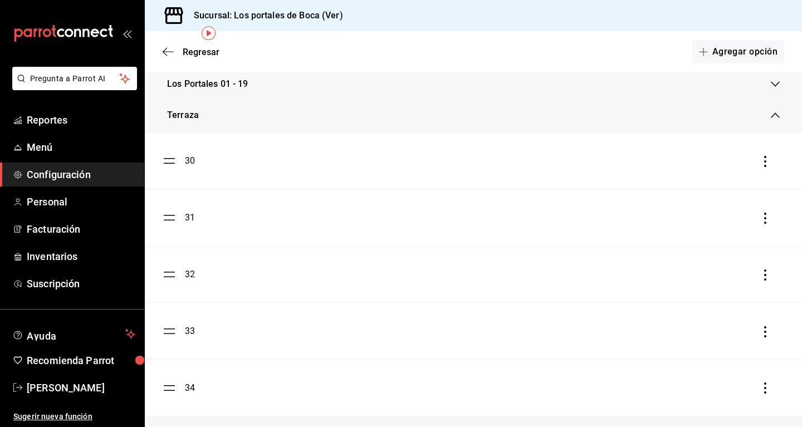
click at [465, 114] on icon at bounding box center [775, 115] width 9 height 9
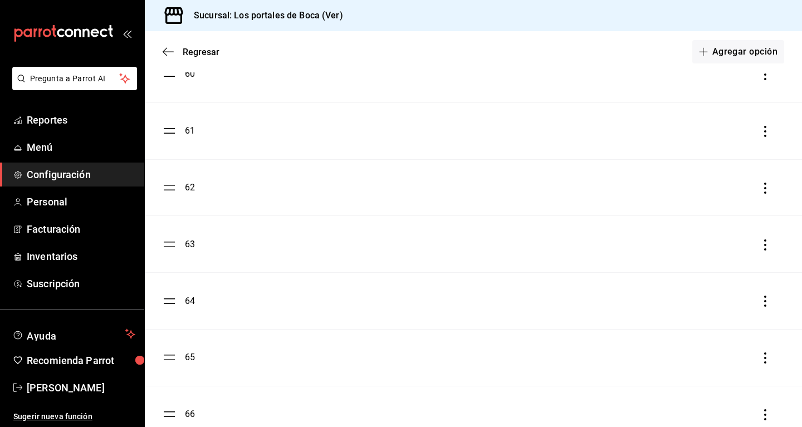
scroll to position [0, 0]
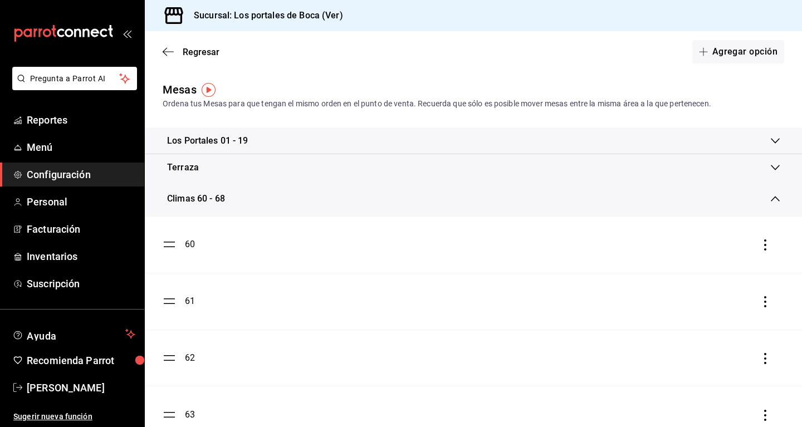
click at [465, 195] on icon at bounding box center [775, 198] width 9 height 9
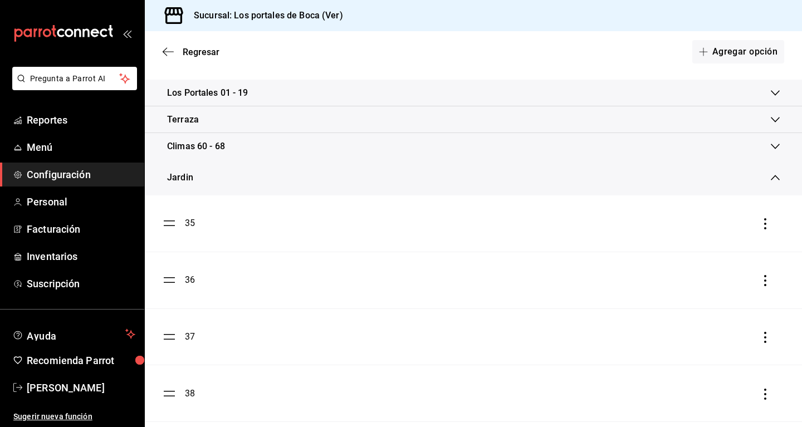
scroll to position [114, 0]
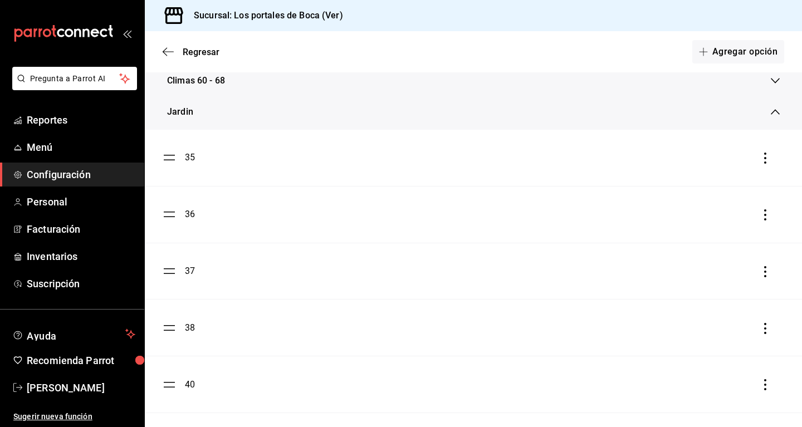
click at [465, 114] on icon at bounding box center [775, 111] width 9 height 9
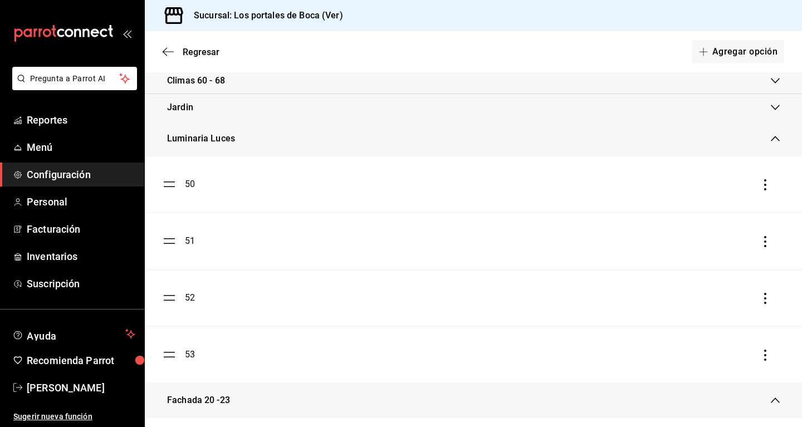
click at [465, 135] on icon at bounding box center [775, 138] width 9 height 9
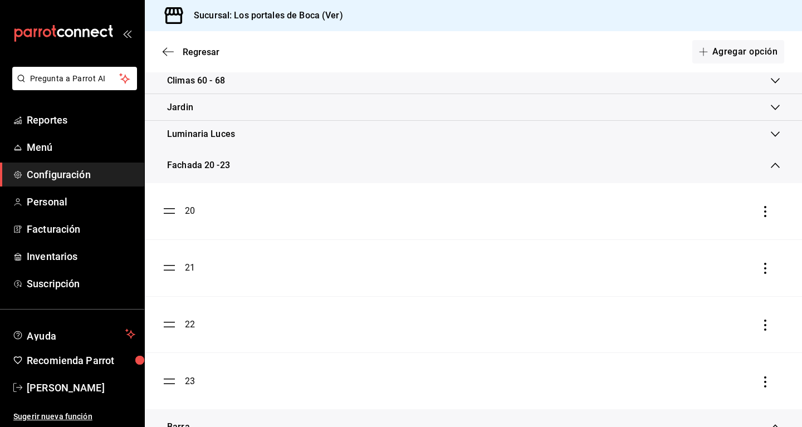
click at [465, 164] on icon at bounding box center [775, 165] width 9 height 9
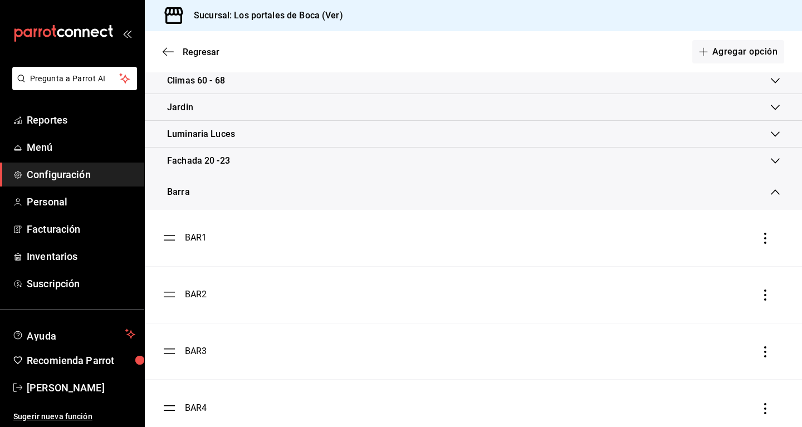
scroll to position [197, 0]
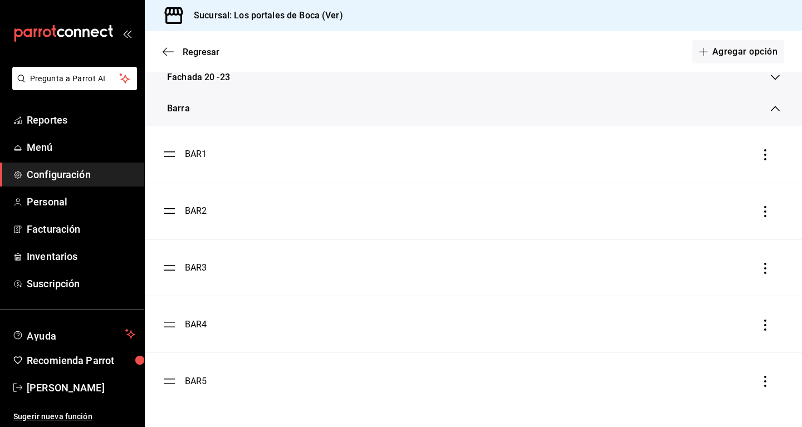
click at [465, 105] on icon at bounding box center [775, 108] width 9 height 9
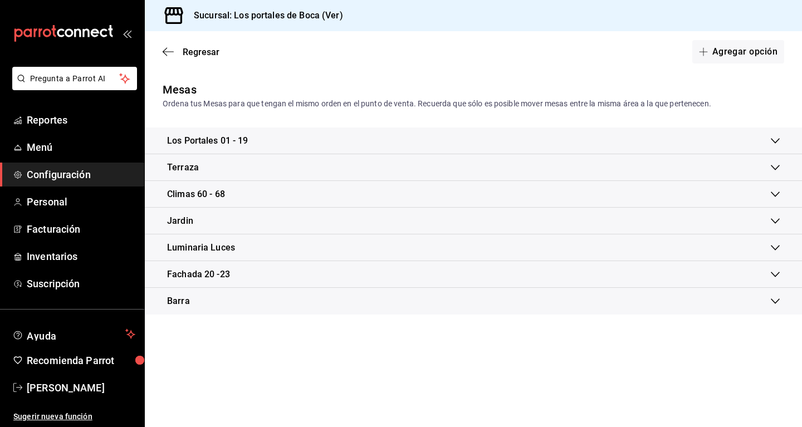
scroll to position [0, 0]
click at [171, 51] on icon "button" at bounding box center [168, 52] width 11 height 10
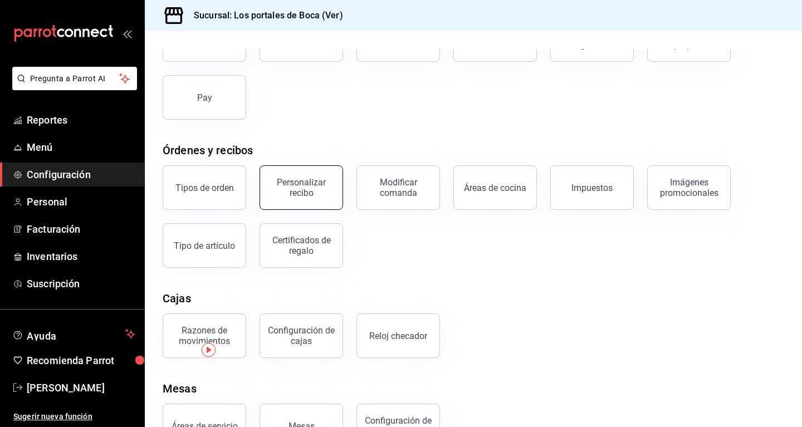
scroll to position [138, 0]
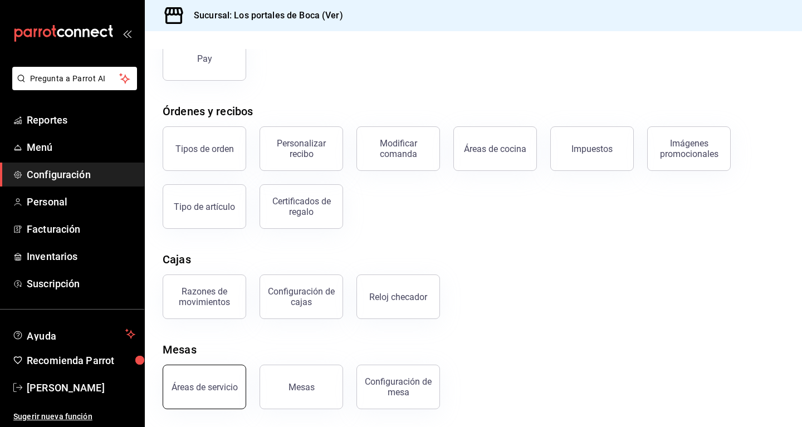
click at [228, 380] on button "Áreas de servicio" at bounding box center [205, 387] width 84 height 45
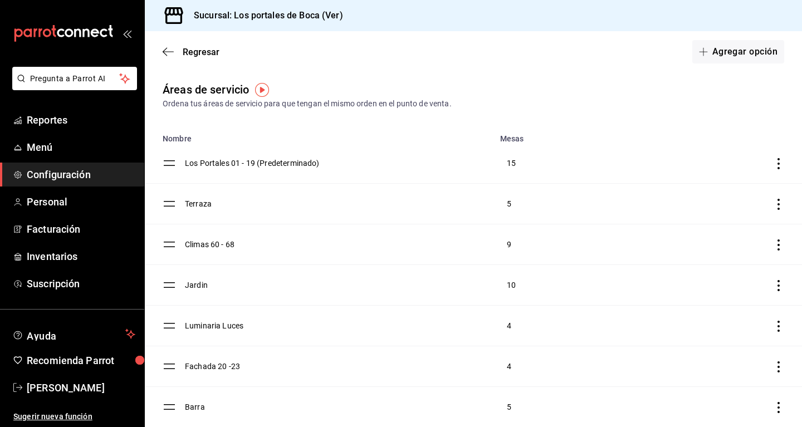
click at [226, 157] on td "Los Portales 01 - 19 (Predeterminado)" at bounding box center [339, 163] width 308 height 41
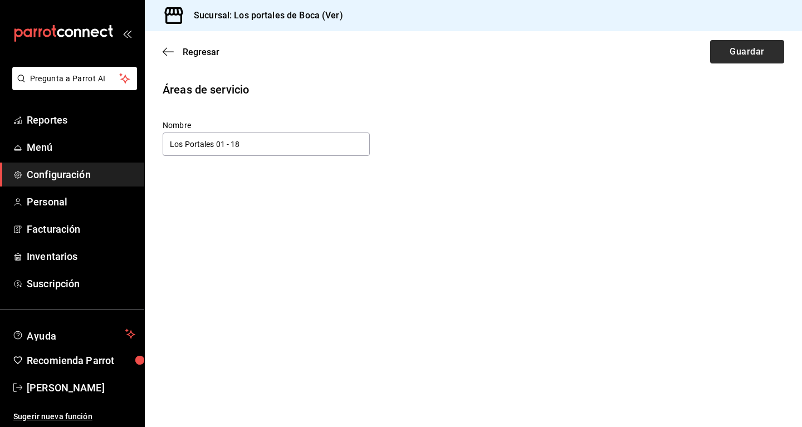
type input "Los Portales 01 - 18"
click at [465, 43] on button "Guardar" at bounding box center [747, 51] width 74 height 23
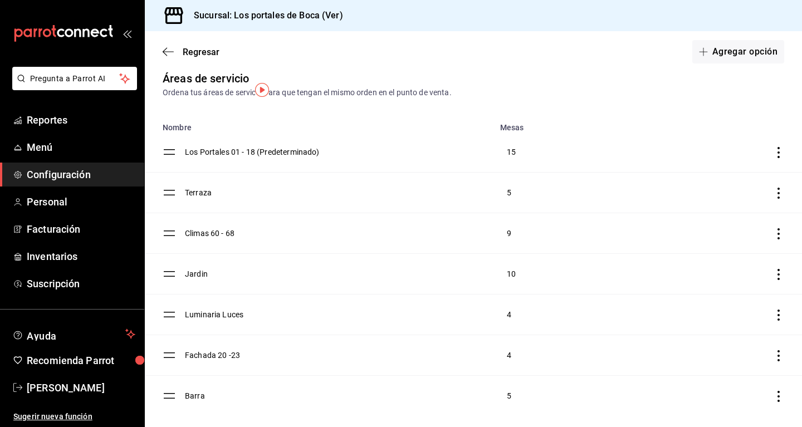
scroll to position [18, 0]
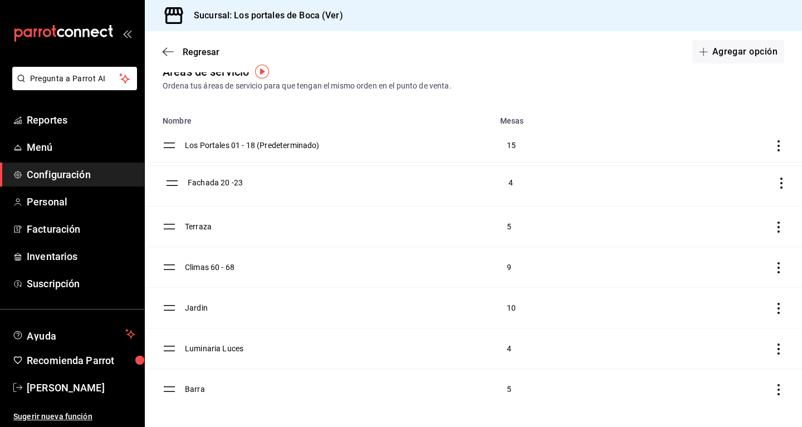
drag, startPoint x: 172, startPoint y: 348, endPoint x: 175, endPoint y: 182, distance: 166.0
click at [187, 227] on td "Terraza" at bounding box center [339, 227] width 308 height 41
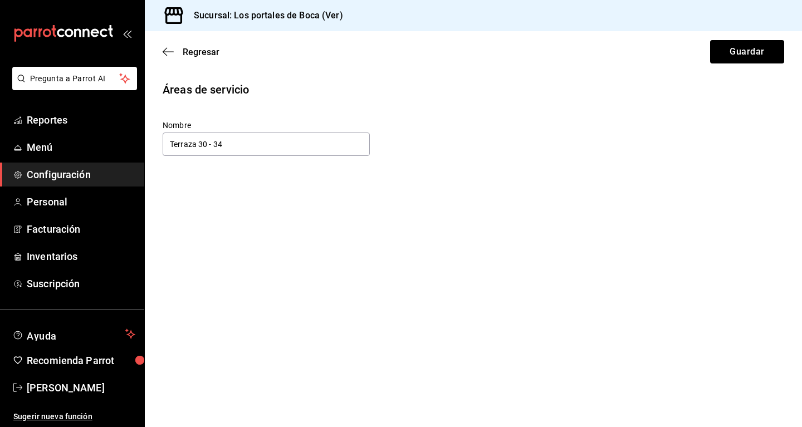
type input "Terraza 30 - 34"
click at [465, 49] on div "Regresar Guardar" at bounding box center [473, 51] width 657 height 41
click at [465, 52] on button "Guardar" at bounding box center [747, 51] width 74 height 23
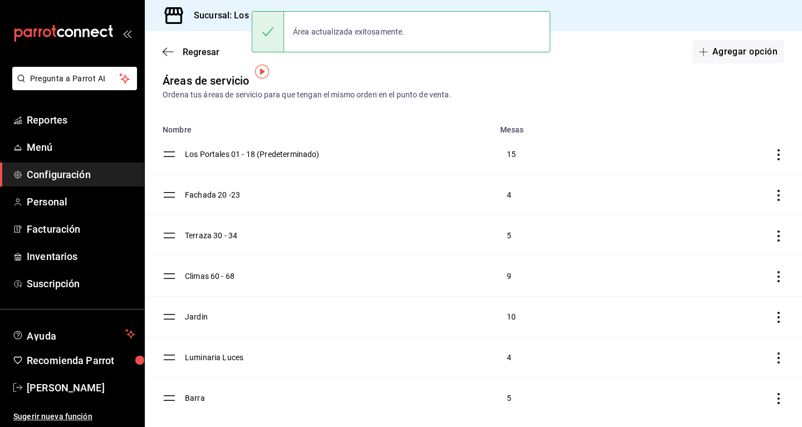
scroll to position [18, 0]
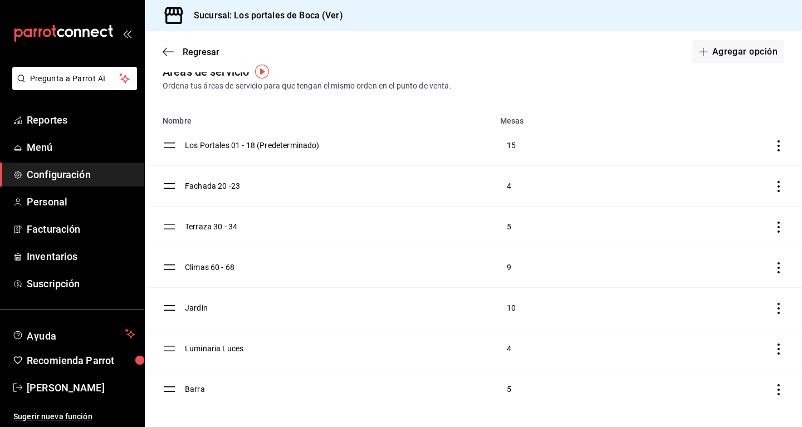
click at [219, 347] on td "Luminaria Luces" at bounding box center [339, 349] width 308 height 41
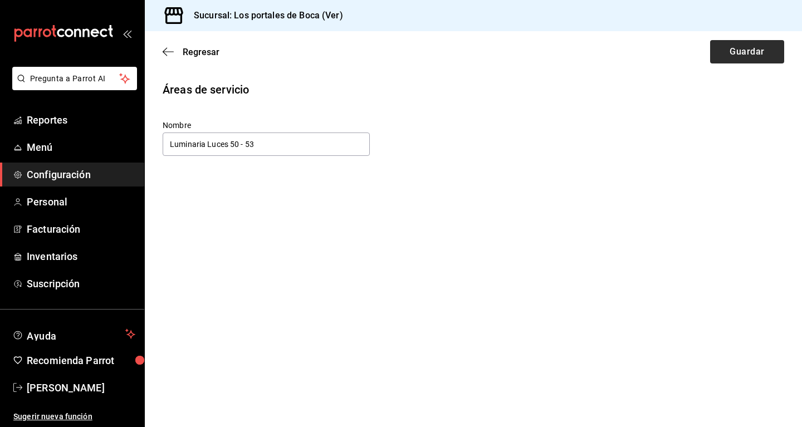
type input "Luminaria Luces 50 - 53"
click at [465, 60] on button "Guardar" at bounding box center [747, 51] width 74 height 23
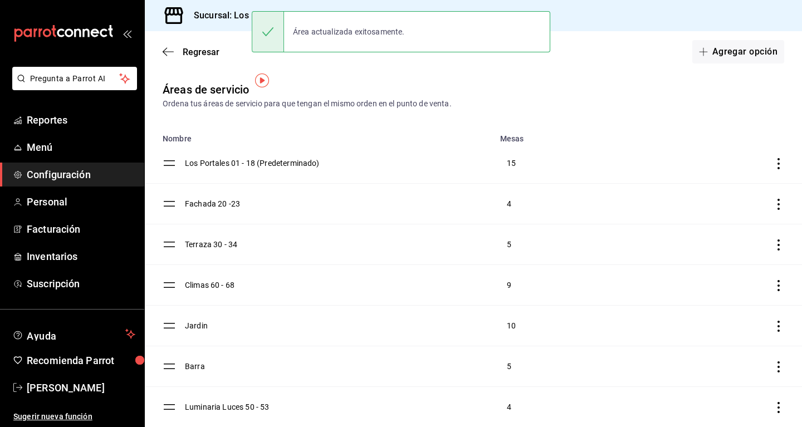
scroll to position [18, 0]
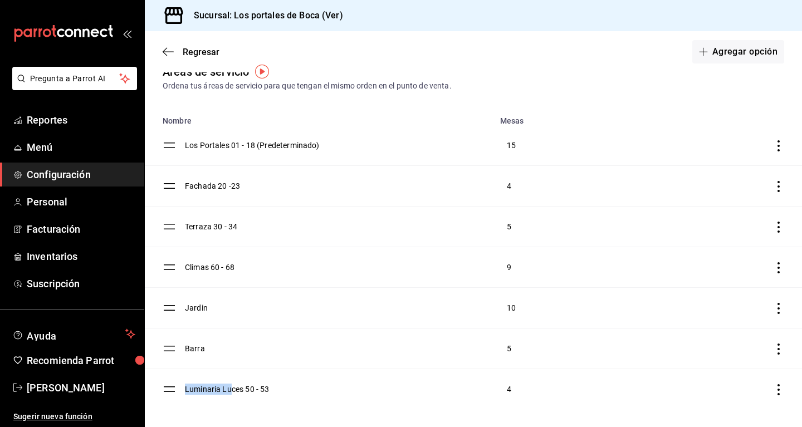
drag, startPoint x: 219, startPoint y: 262, endPoint x: 232, endPoint y: 347, distance: 86.1
click at [232, 370] on tbody "Los Portales 01 - 18 (Predeterminado) 15 Fachada 20 -23 4 Terraza 30 - 34 5 Cli…" at bounding box center [473, 267] width 657 height 284
drag, startPoint x: 192, startPoint y: 264, endPoint x: 198, endPoint y: 333, distance: 68.8
click at [198, 333] on tbody "Los Portales 01 - 18 (Predeterminado) 15 Fachada 20 -23 4 Terraza 30 - 34 5 Cli…" at bounding box center [473, 267] width 657 height 284
drag, startPoint x: 171, startPoint y: 389, endPoint x: 183, endPoint y: 267, distance: 122.0
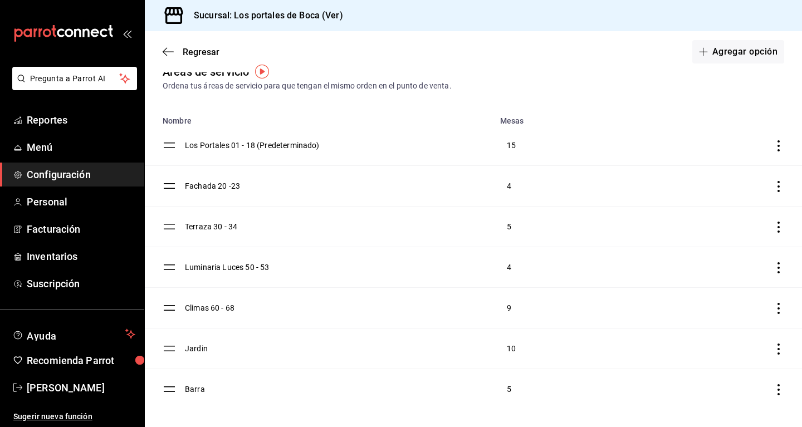
click at [179, 386] on td "discountsTable" at bounding box center [165, 389] width 40 height 41
click at [465, 395] on icon "discountsTable" at bounding box center [778, 389] width 11 height 11
click at [429, 391] on div at bounding box center [401, 213] width 802 height 427
click at [196, 387] on td "Barra" at bounding box center [339, 389] width 308 height 41
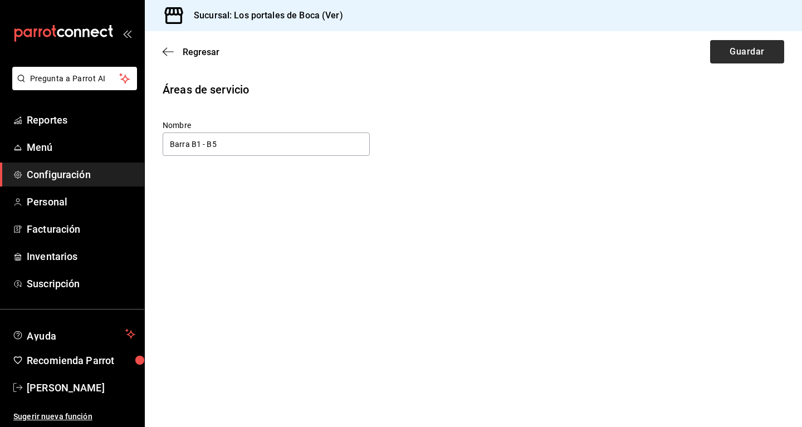
type input "Barra B1 - B5"
click at [465, 48] on button "Guardar" at bounding box center [747, 51] width 74 height 23
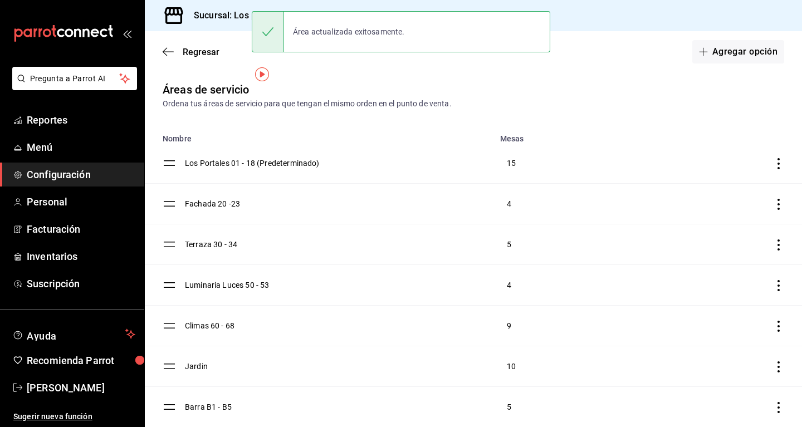
scroll to position [18, 0]
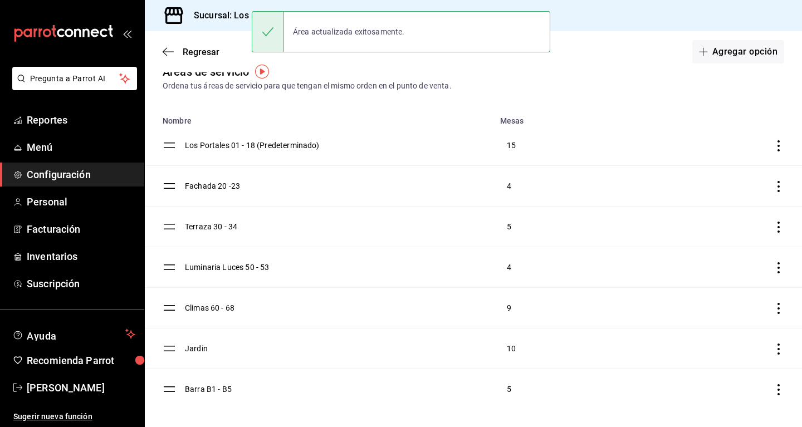
click at [194, 347] on td "Jardin" at bounding box center [339, 349] width 308 height 41
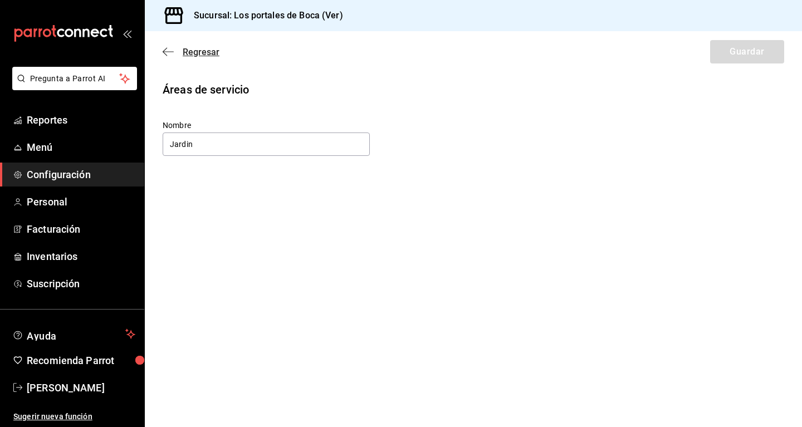
click at [170, 53] on icon "button" at bounding box center [168, 52] width 11 height 10
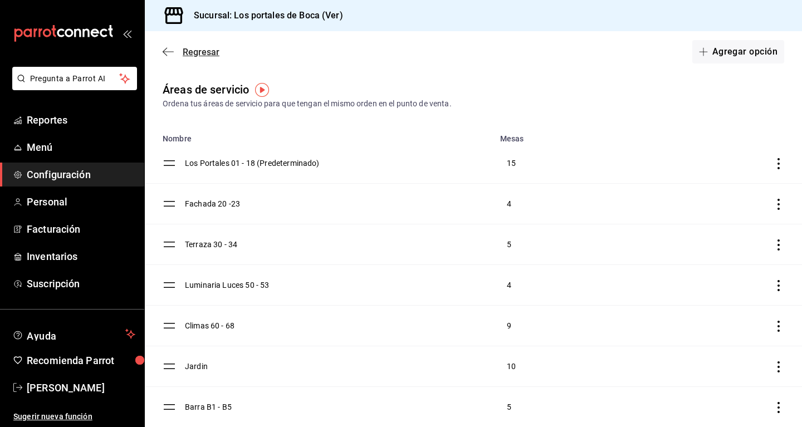
click at [168, 51] on icon "button" at bounding box center [168, 52] width 11 height 10
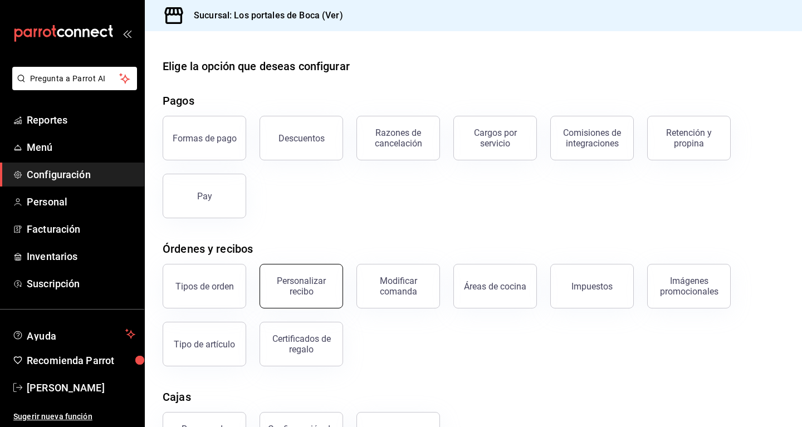
scroll to position [138, 0]
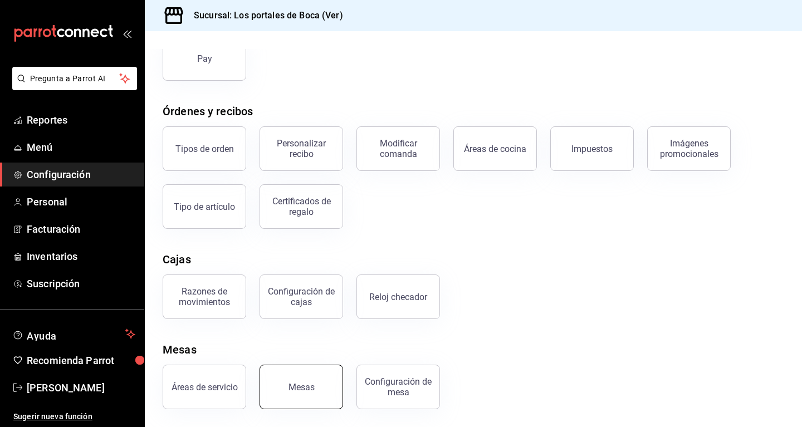
click at [319, 376] on button "Mesas" at bounding box center [301, 387] width 84 height 45
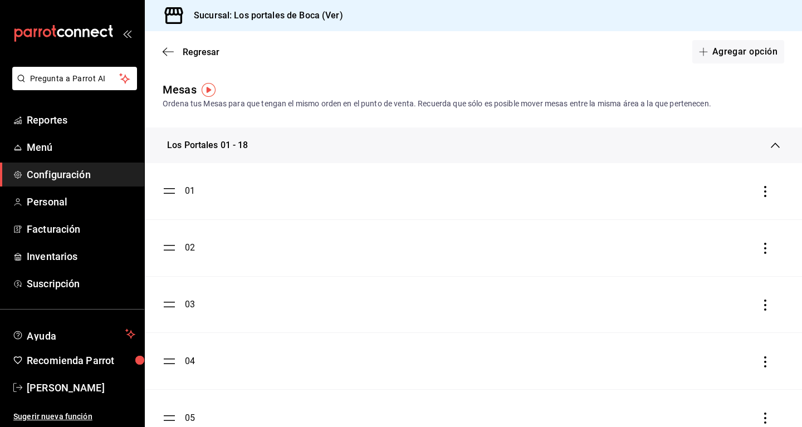
click at [233, 135] on div "Los Portales 01 - 18" at bounding box center [473, 146] width 657 height 36
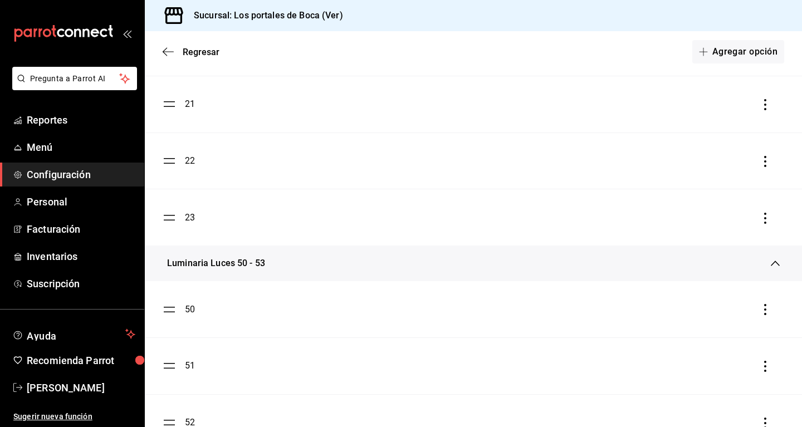
scroll to position [57, 0]
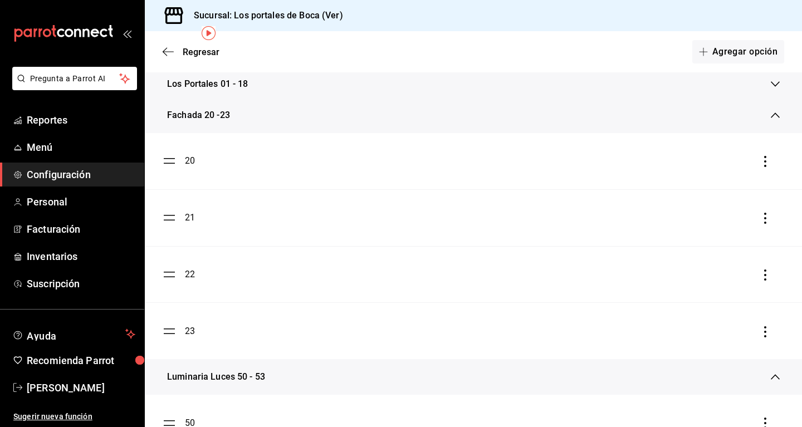
click at [224, 118] on div "Fachada 20 -23" at bounding box center [198, 115] width 63 height 13
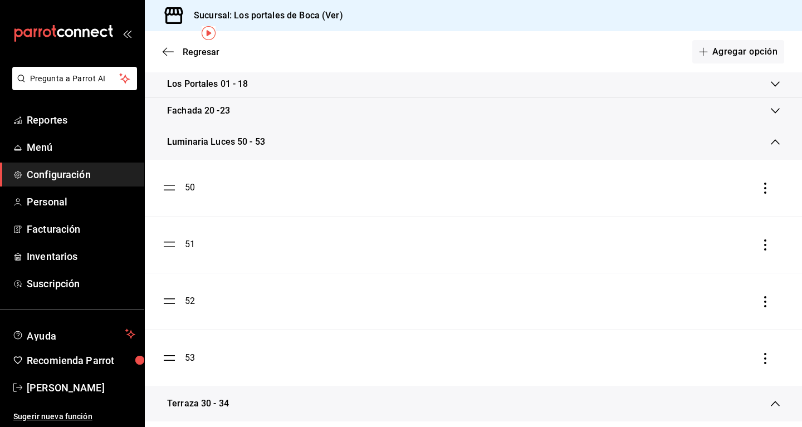
click at [253, 144] on div "Luminaria Luces 50 - 53" at bounding box center [216, 141] width 98 height 13
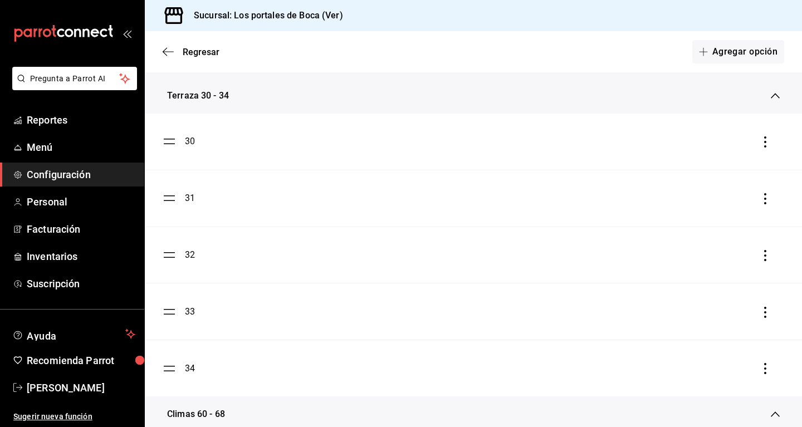
scroll to position [114, 0]
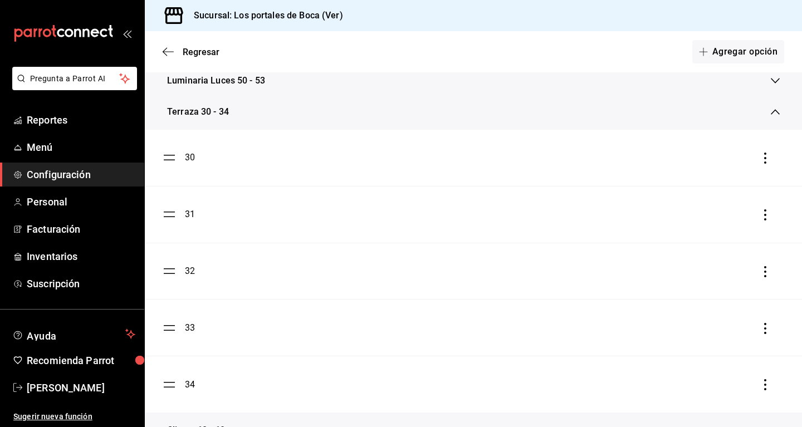
click at [216, 117] on div "Terraza 30 - 34" at bounding box center [198, 111] width 62 height 13
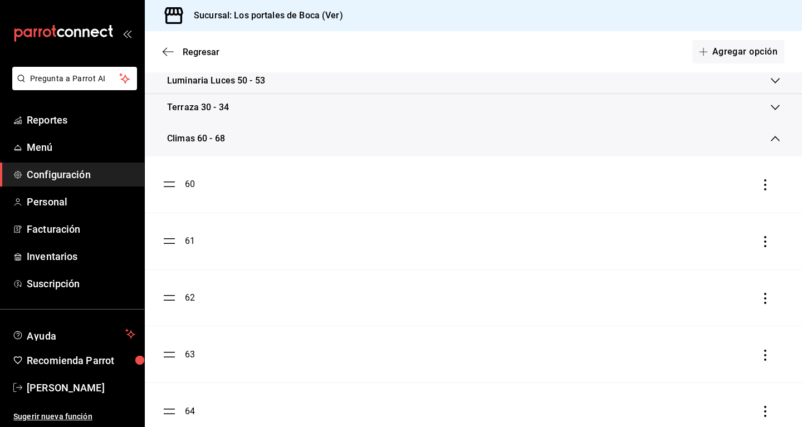
click at [214, 140] on div "Climas 60 - 68" at bounding box center [196, 138] width 58 height 13
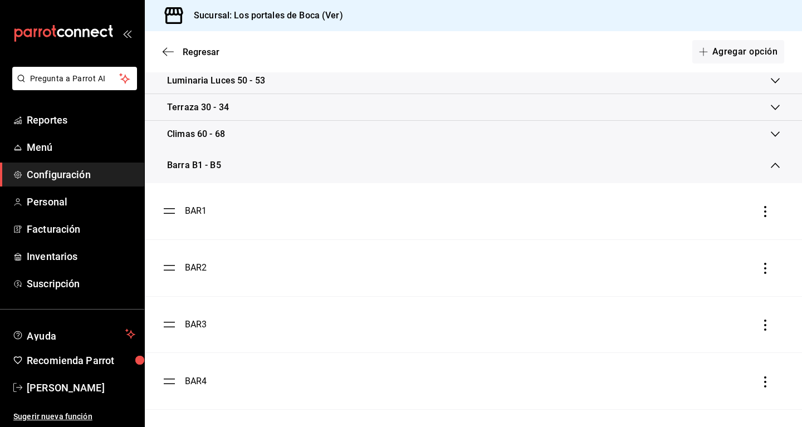
click at [217, 165] on div "Barra B1 - B5" at bounding box center [194, 165] width 54 height 13
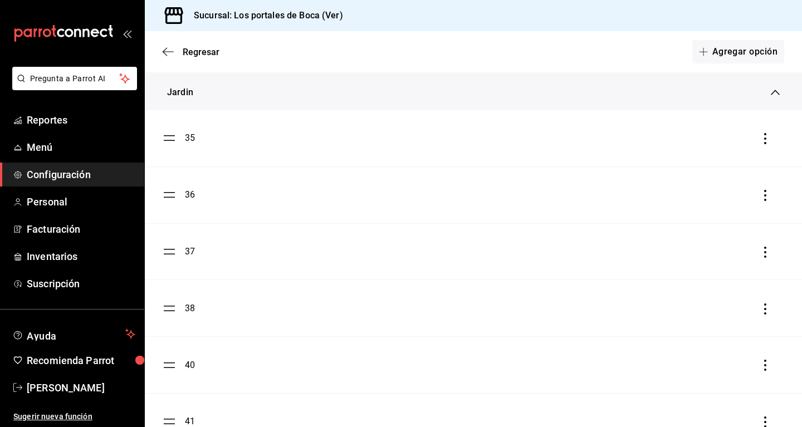
scroll to position [197, 0]
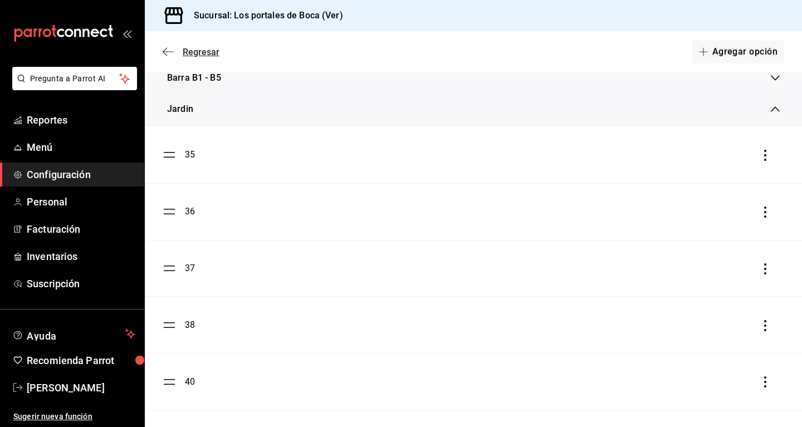
click at [169, 47] on icon "button" at bounding box center [168, 52] width 11 height 10
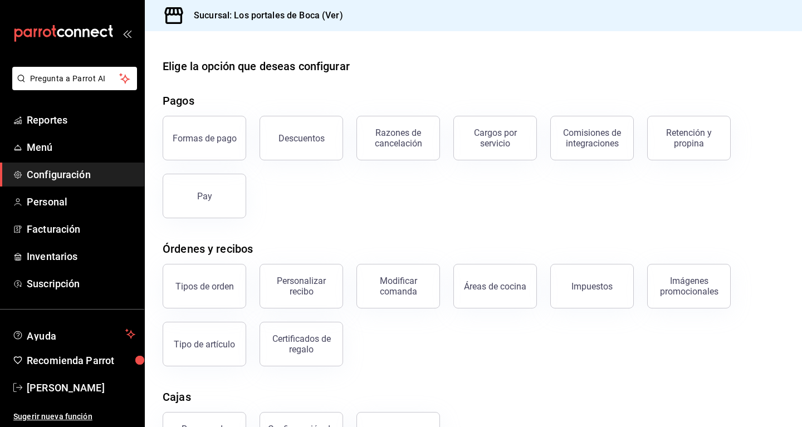
scroll to position [138, 0]
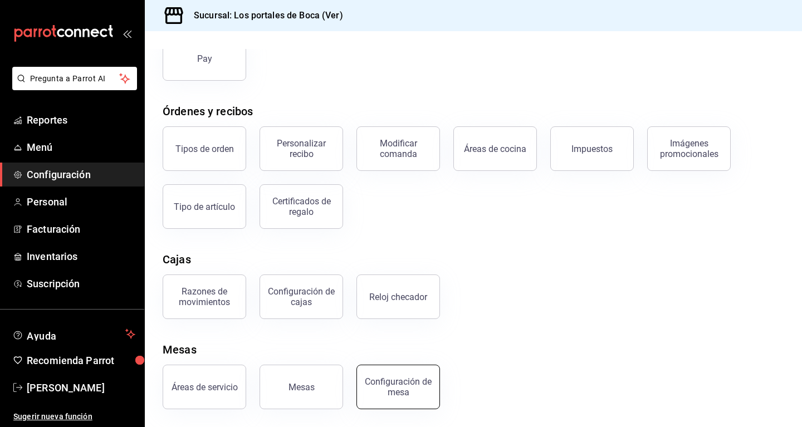
click at [389, 386] on div "Configuración de mesa" at bounding box center [398, 386] width 69 height 21
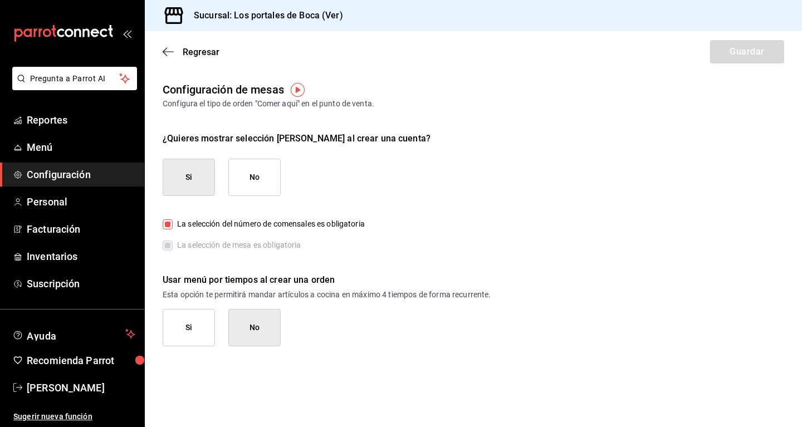
click at [165, 247] on label "La selección de mesa es obligatoria" at bounding box center [232, 245] width 139 height 12
click at [168, 226] on input "La selección del número de comensales es obligatoria" at bounding box center [168, 224] width 10 height 10
click at [169, 227] on input "La selección del número de comensales es obligatoria" at bounding box center [168, 224] width 10 height 10
checkbox input "true"
click at [173, 52] on icon "button" at bounding box center [168, 52] width 11 height 10
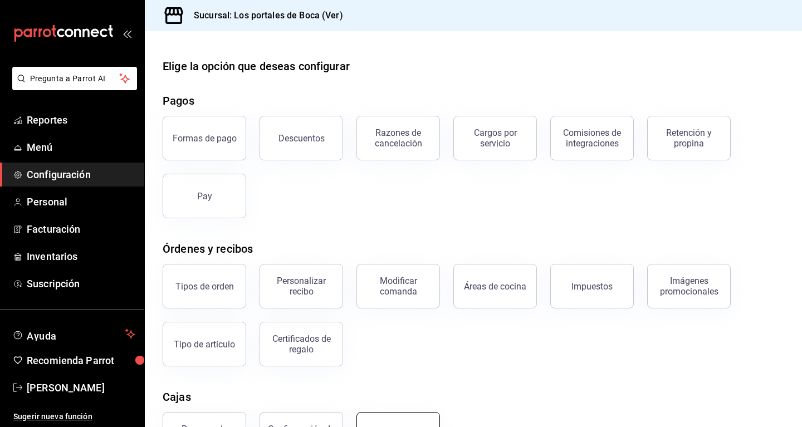
scroll to position [138, 0]
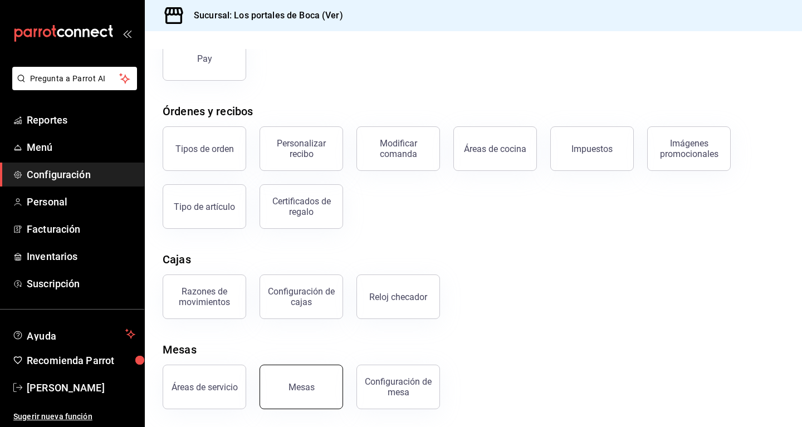
click at [309, 393] on button "Mesas" at bounding box center [301, 387] width 84 height 45
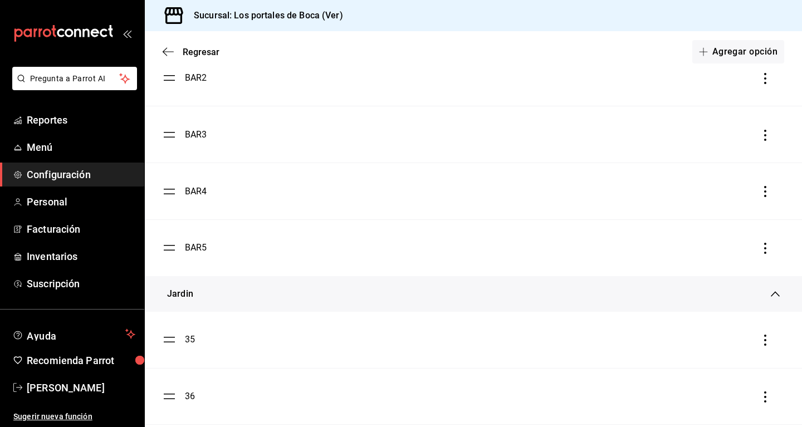
scroll to position [2783, 0]
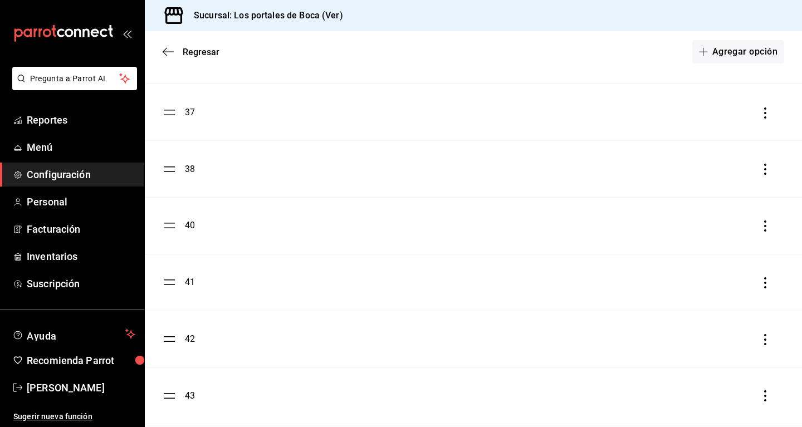
click at [465, 113] on icon "button" at bounding box center [764, 112] width 11 height 11
click at [192, 114] on div at bounding box center [401, 213] width 802 height 427
click at [181, 114] on div "37" at bounding box center [179, 112] width 32 height 13
click at [465, 117] on icon "button" at bounding box center [764, 112] width 11 height 11
click at [212, 128] on div at bounding box center [401, 213] width 802 height 427
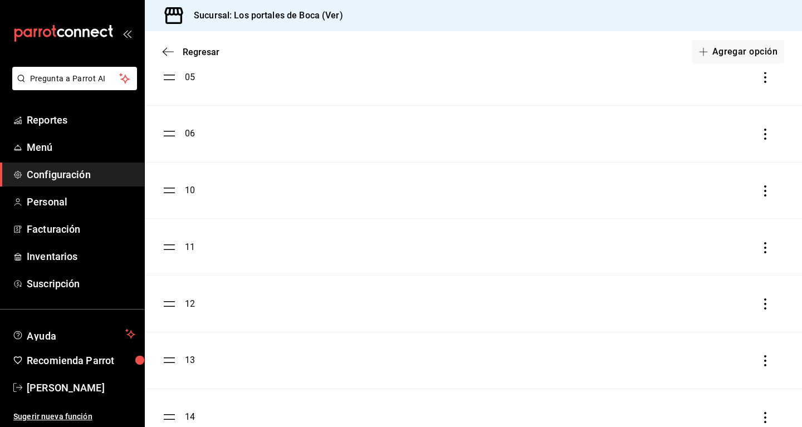
scroll to position [0, 0]
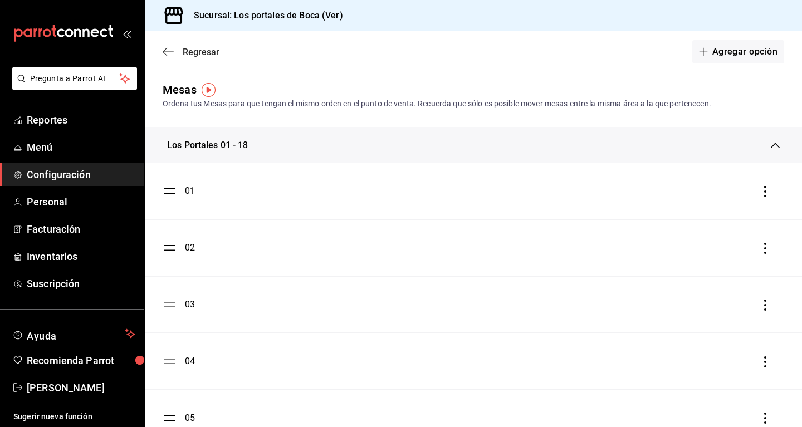
click at [174, 53] on span "Regresar" at bounding box center [191, 52] width 57 height 11
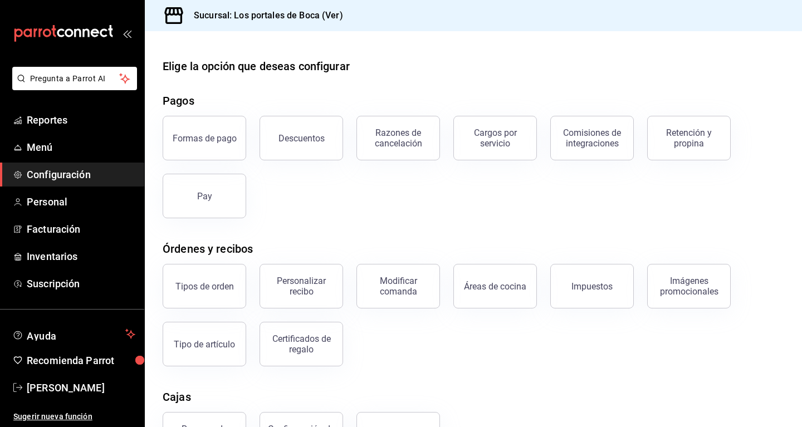
scroll to position [138, 0]
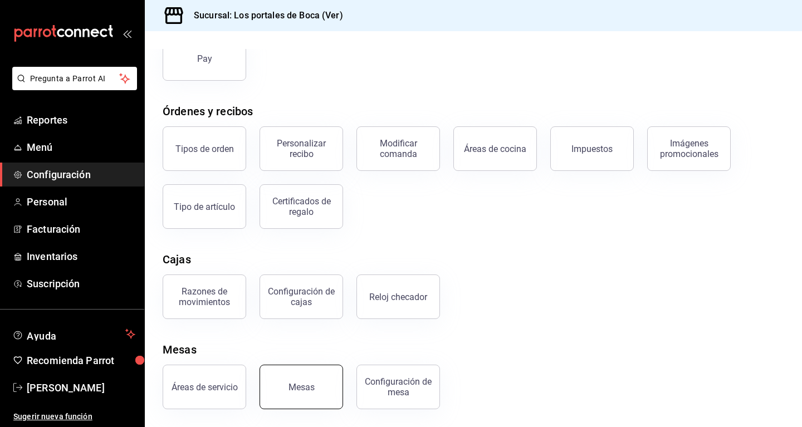
click at [301, 377] on button "Mesas" at bounding box center [301, 387] width 84 height 45
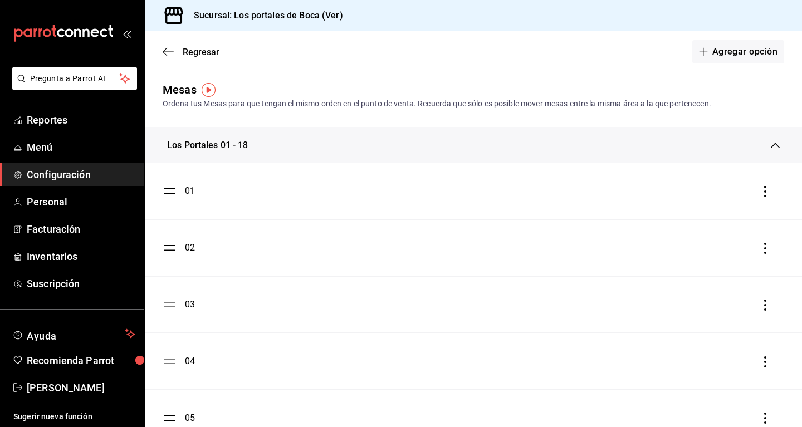
click at [465, 143] on icon at bounding box center [775, 145] width 9 height 9
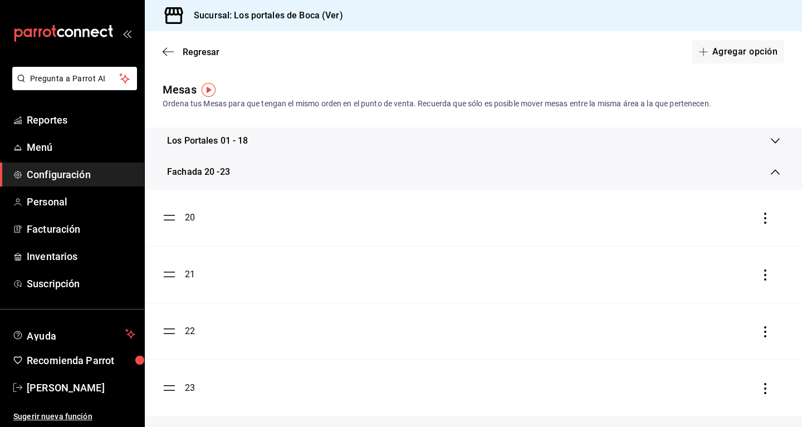
click at [465, 171] on icon at bounding box center [775, 172] width 9 height 9
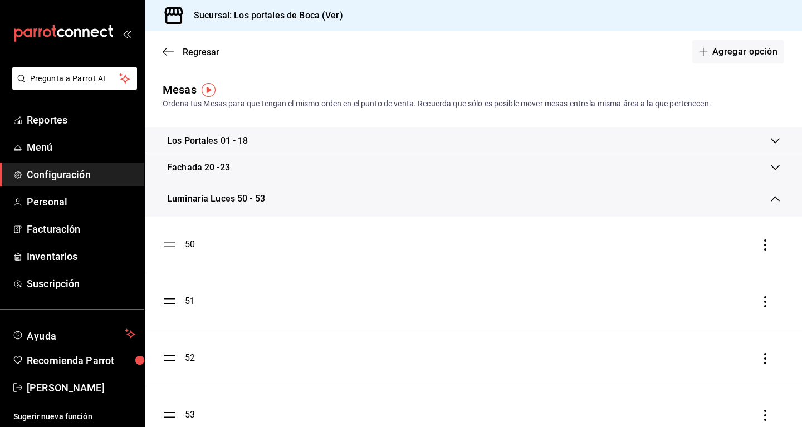
click at [465, 195] on icon at bounding box center [775, 198] width 9 height 9
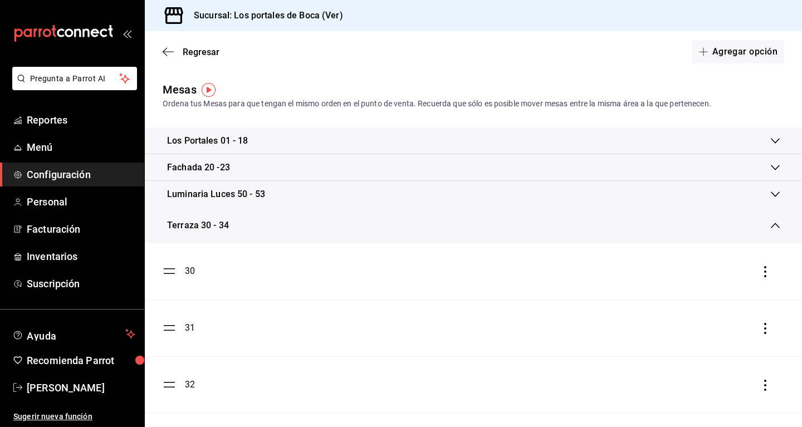
click at [465, 229] on icon at bounding box center [775, 225] width 9 height 9
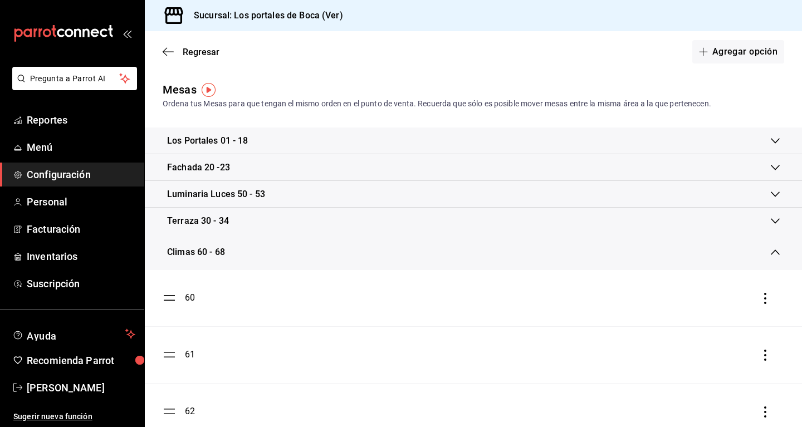
scroll to position [114, 0]
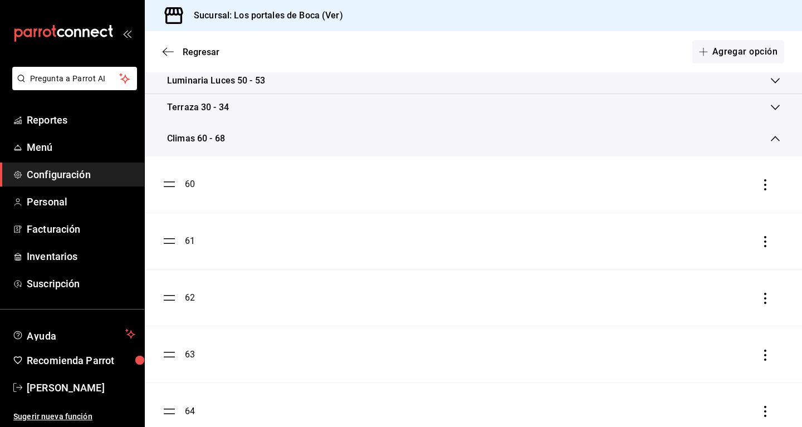
click at [465, 137] on div "Climas 60 - 68" at bounding box center [473, 139] width 657 height 36
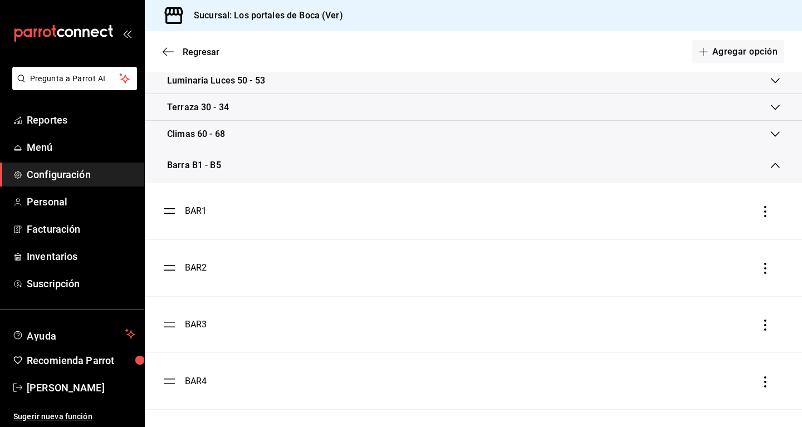
click at [465, 213] on icon "button" at bounding box center [764, 211] width 11 height 11
click at [465, 165] on div at bounding box center [401, 213] width 802 height 427
click at [465, 168] on icon at bounding box center [775, 165] width 9 height 9
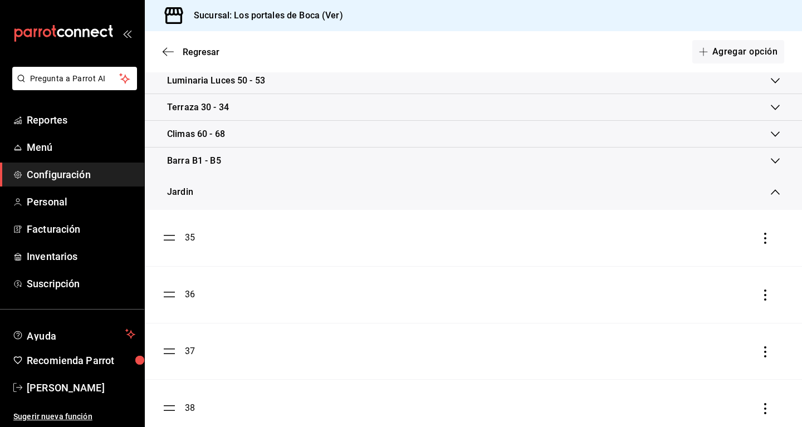
click at [192, 236] on div "35" at bounding box center [190, 237] width 10 height 13
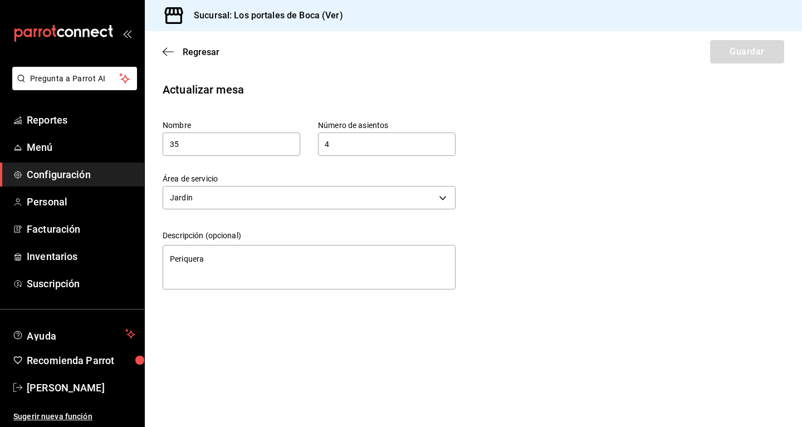
type textarea "x"
click at [218, 141] on input "35" at bounding box center [232, 144] width 138 height 23
type input "4"
type textarea "x"
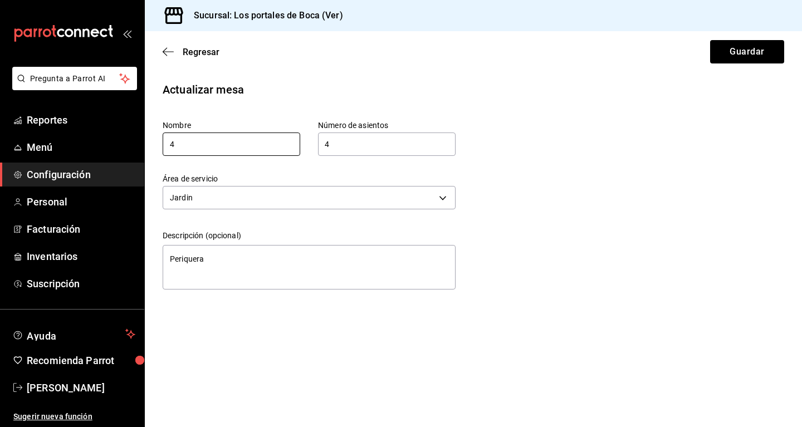
type input "40"
type textarea "x"
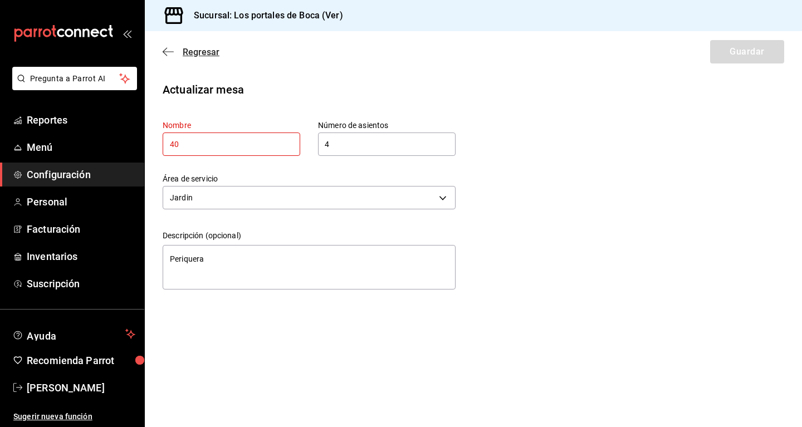
type input "40"
click at [167, 50] on icon "button" at bounding box center [168, 52] width 11 height 10
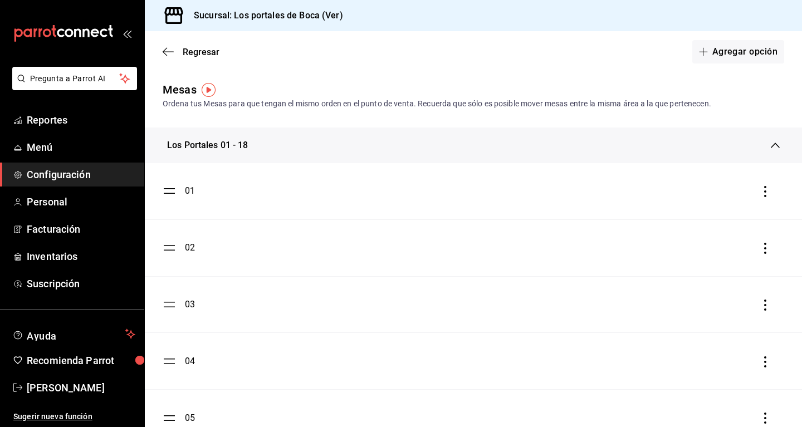
click at [262, 132] on div "Los Portales 01 - 18" at bounding box center [473, 146] width 657 height 36
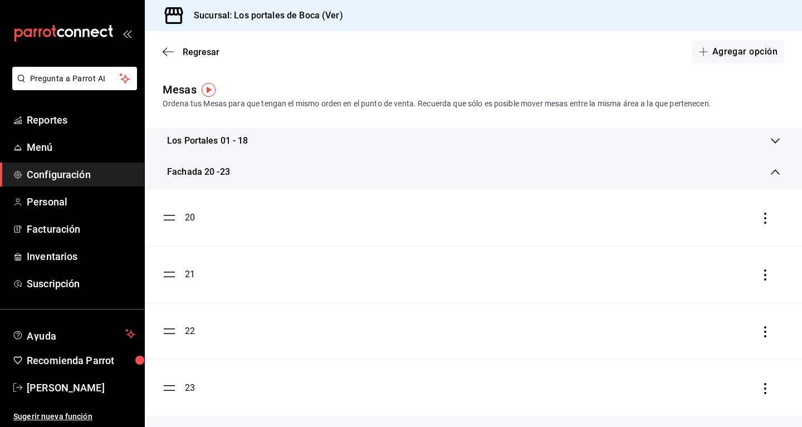
click at [257, 174] on div "Fachada 20 -23" at bounding box center [469, 171] width 604 height 13
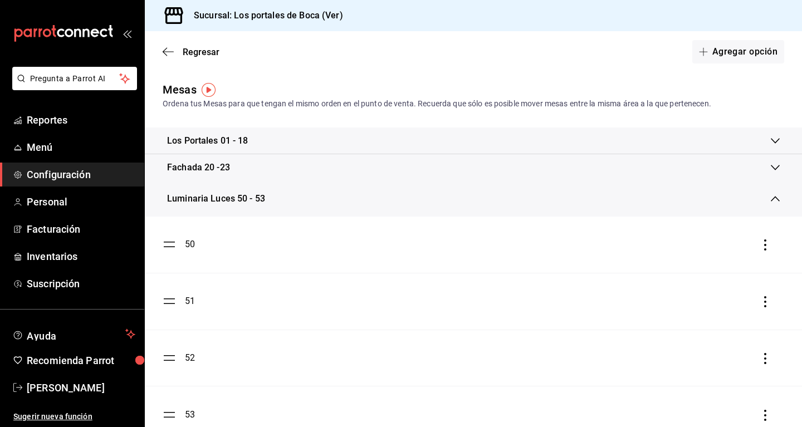
click at [259, 199] on div "Luminaria Luces 50 - 53" at bounding box center [216, 198] width 98 height 13
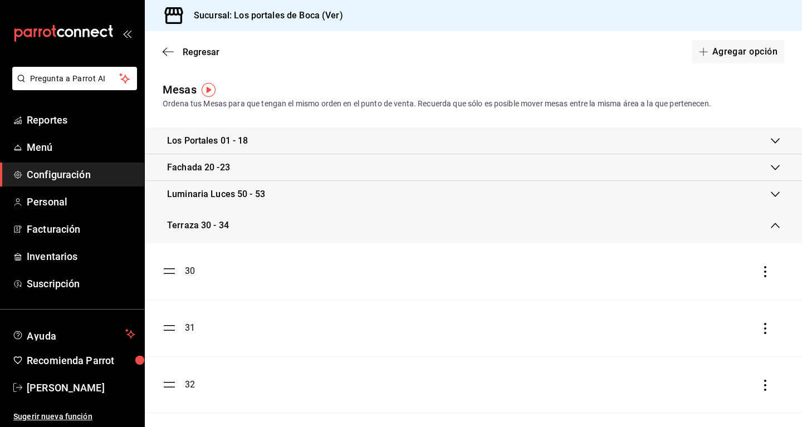
click at [276, 219] on div "Terraza 30 - 34" at bounding box center [469, 225] width 604 height 13
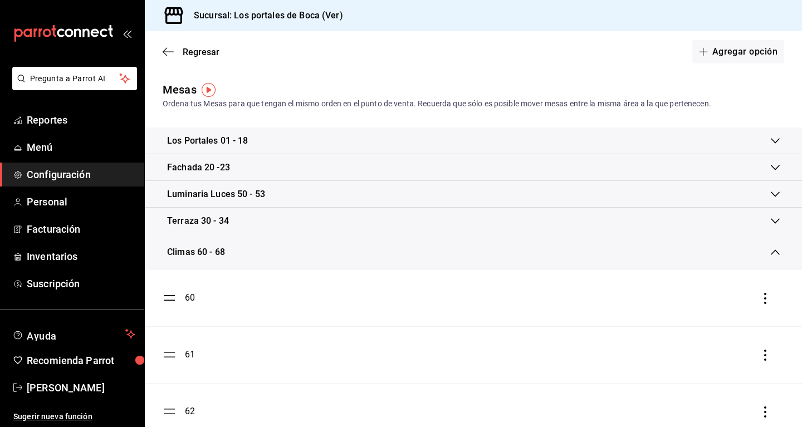
click at [273, 248] on div "Climas 60 - 68" at bounding box center [469, 252] width 604 height 13
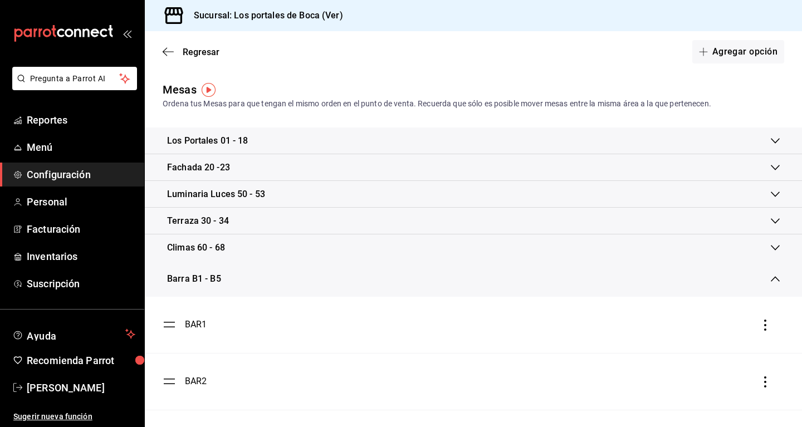
click at [256, 280] on div "Barra B1 - B5" at bounding box center [469, 278] width 604 height 13
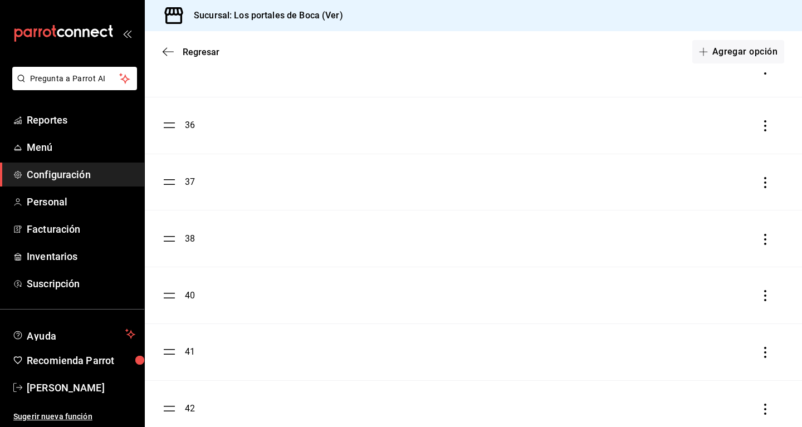
scroll to position [197, 0]
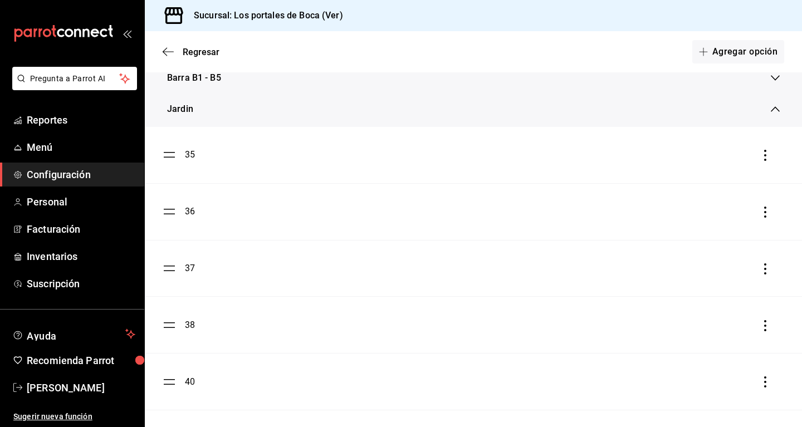
click at [188, 322] on div "38" at bounding box center [190, 324] width 10 height 13
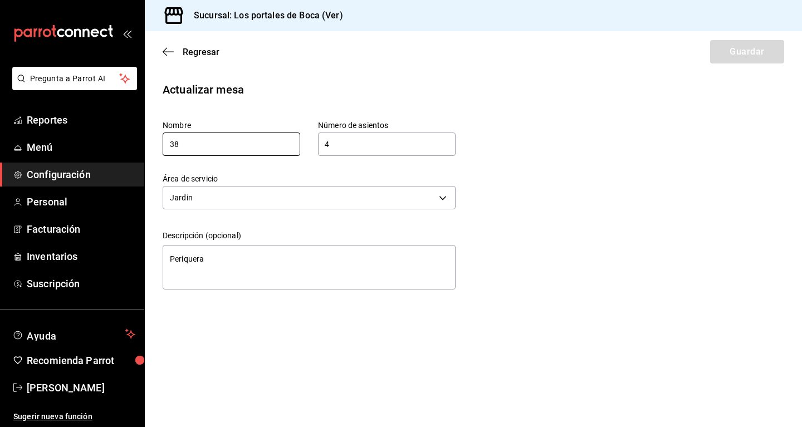
type textarea "x"
drag, startPoint x: 171, startPoint y: 47, endPoint x: 166, endPoint y: 65, distance: 18.5
click at [171, 46] on div "Regresar Guardar" at bounding box center [473, 51] width 657 height 41
click at [171, 55] on icon "button" at bounding box center [168, 52] width 11 height 10
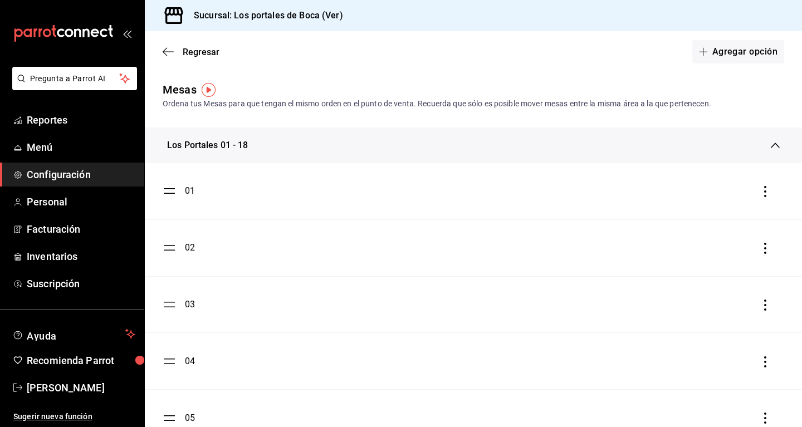
click at [233, 150] on div "Los Portales 01 - 18" at bounding box center [207, 145] width 81 height 13
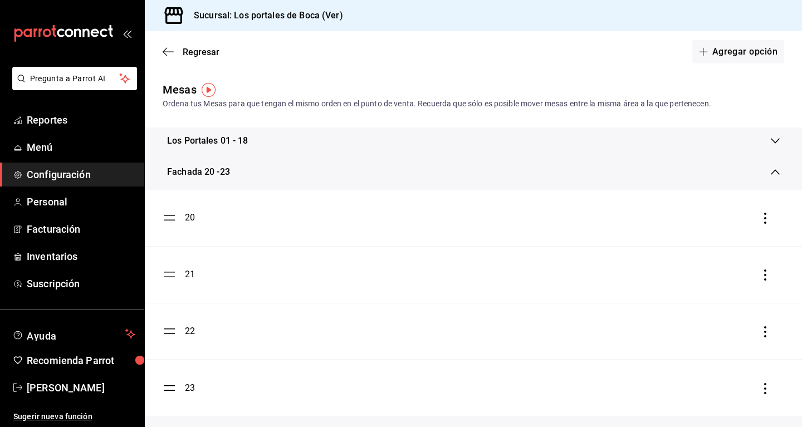
click at [228, 170] on div "Fachada 20 -23" at bounding box center [198, 171] width 63 height 13
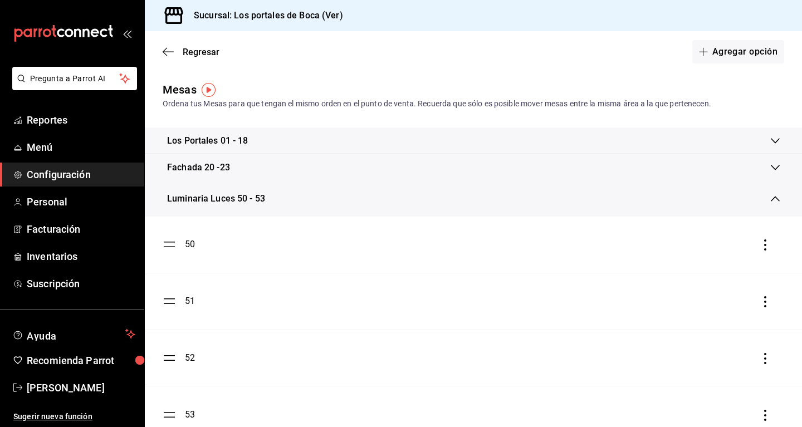
click at [227, 192] on div "Luminaria Luces 50 - 53" at bounding box center [473, 199] width 657 height 36
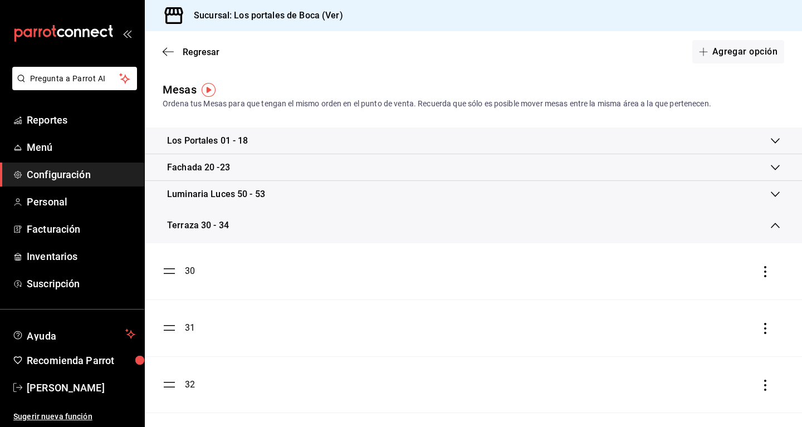
click at [236, 215] on div "Terraza 30 - 34" at bounding box center [473, 226] width 657 height 36
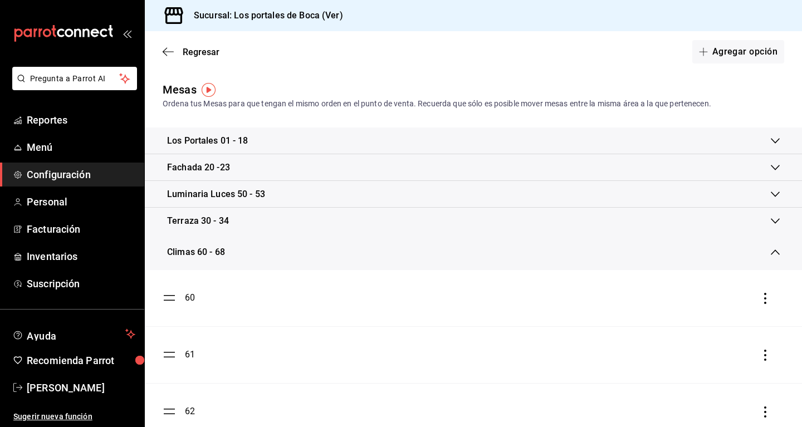
click at [245, 243] on div "Climas 60 - 68" at bounding box center [473, 252] width 657 height 36
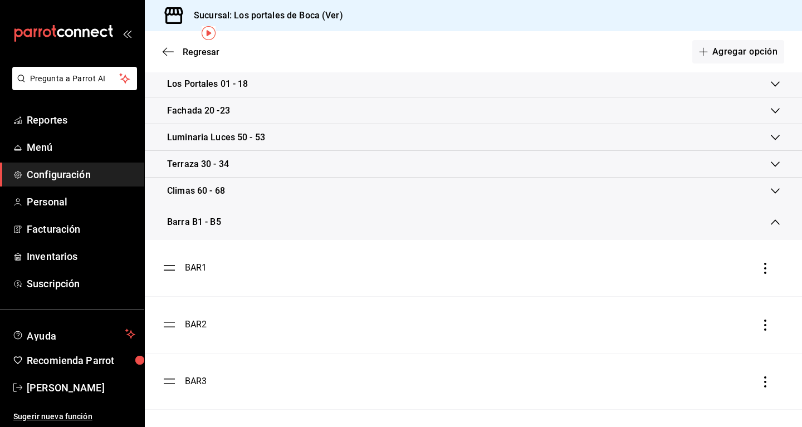
click at [248, 225] on div "Barra B1 - B5" at bounding box center [469, 221] width 604 height 13
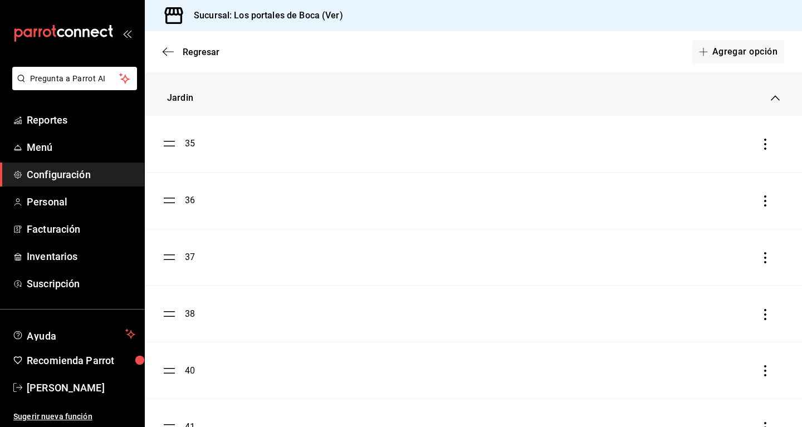
scroll to position [227, 0]
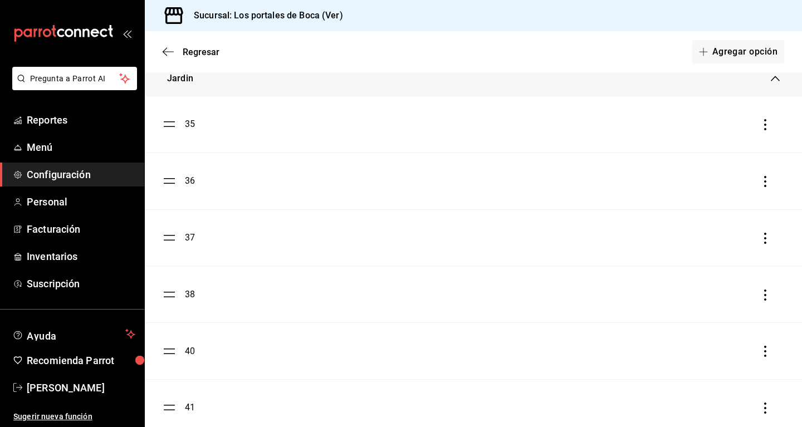
click at [222, 80] on div "Jardin" at bounding box center [469, 78] width 604 height 13
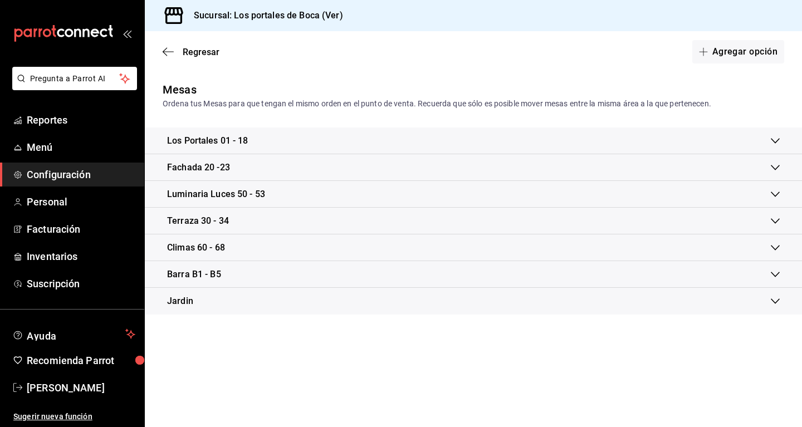
scroll to position [0, 0]
click at [222, 80] on main "Regresar Agregar opción Mesas Ordena tus Mesas para que tengan el mismo orden e…" at bounding box center [473, 229] width 657 height 396
click at [233, 307] on div "Jardin" at bounding box center [469, 301] width 604 height 13
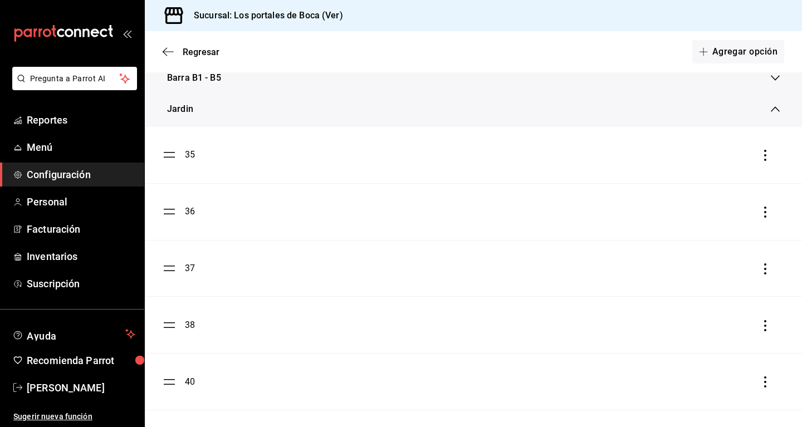
scroll to position [310, 0]
click at [187, 271] on div "40" at bounding box center [190, 268] width 10 height 13
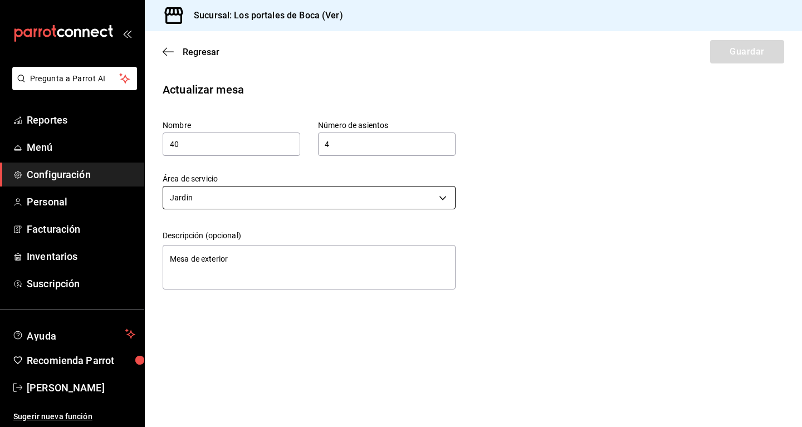
click at [261, 193] on body "Pregunta a Parrot AI Reportes Menú Configuración Personal Facturación Inventari…" at bounding box center [401, 213] width 802 height 427
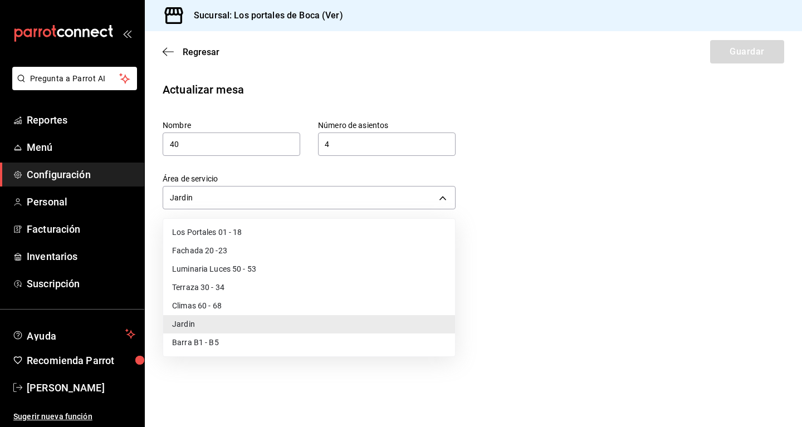
click at [239, 317] on li "Jardin" at bounding box center [309, 324] width 292 height 18
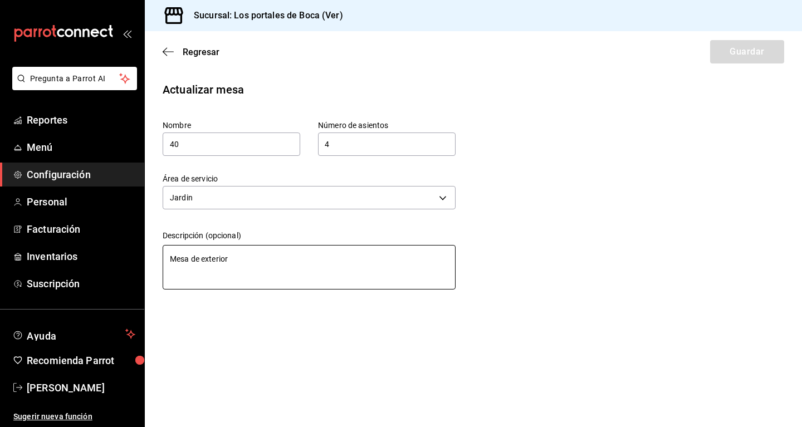
type textarea "x"
click at [243, 259] on textarea "Mesa de exterior" at bounding box center [309, 267] width 293 height 45
type textarea "p"
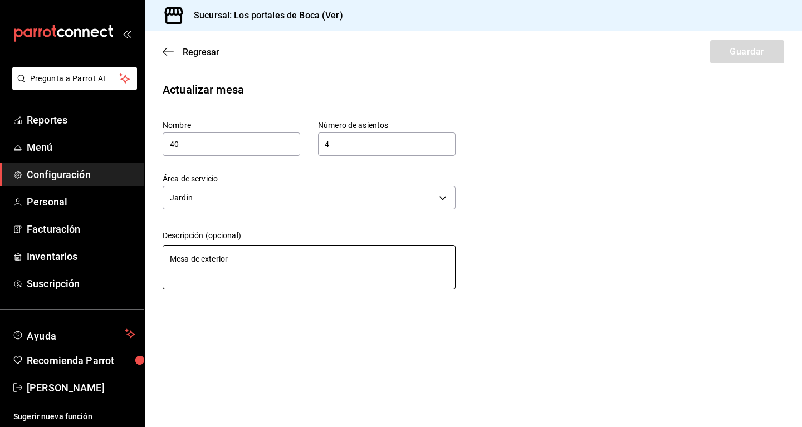
type textarea "x"
type textarea "pE"
type textarea "x"
type textarea "pER"
type textarea "x"
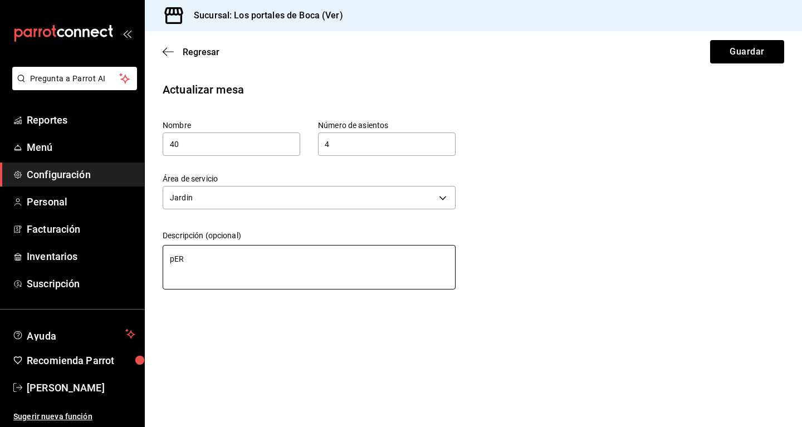
type textarea "pERI"
type textarea "x"
type textarea "pERIQ"
type textarea "x"
type textarea "pERIQU"
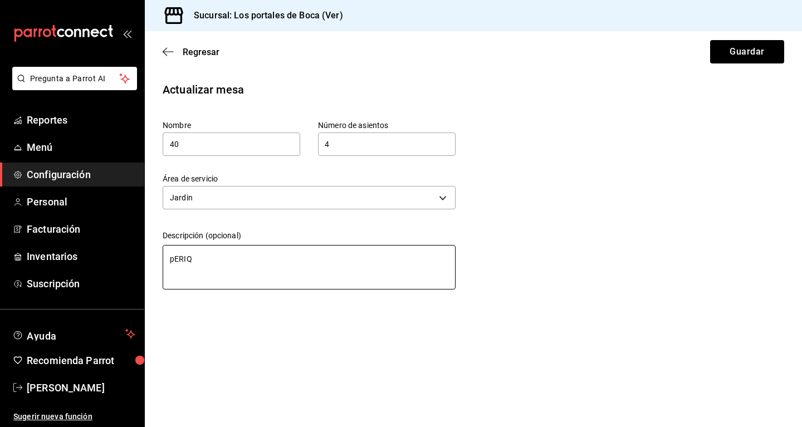
type textarea "x"
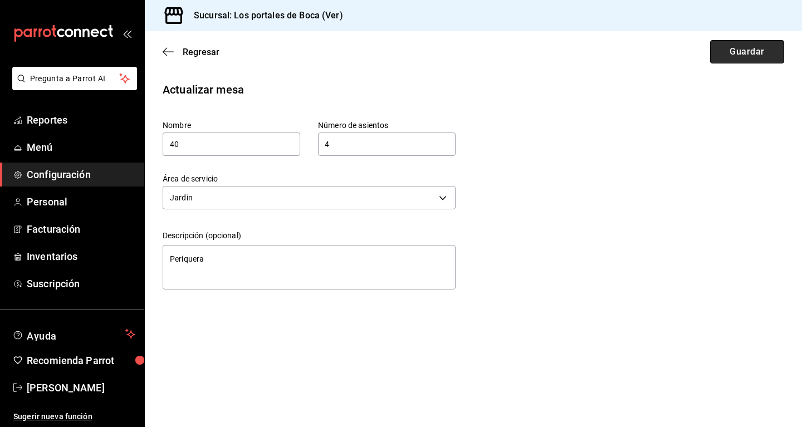
click at [465, 46] on button "Guardar" at bounding box center [747, 51] width 74 height 23
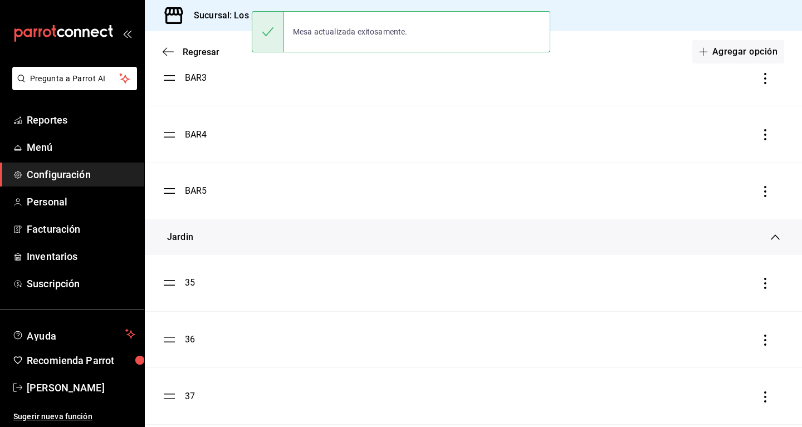
scroll to position [2912, 0]
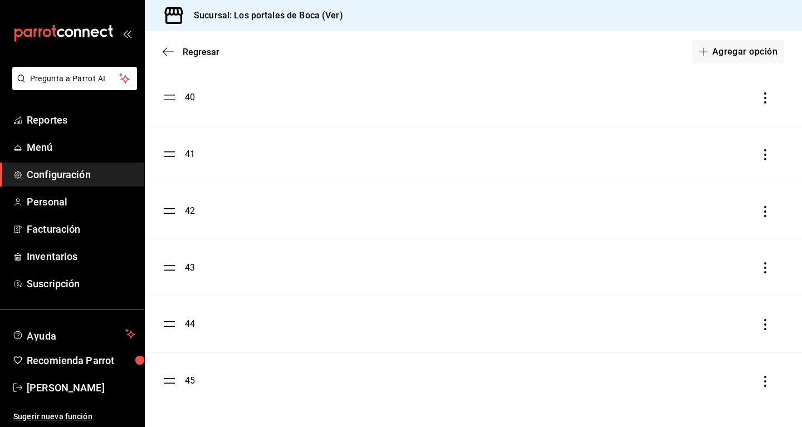
click at [191, 154] on div "41" at bounding box center [190, 154] width 10 height 13
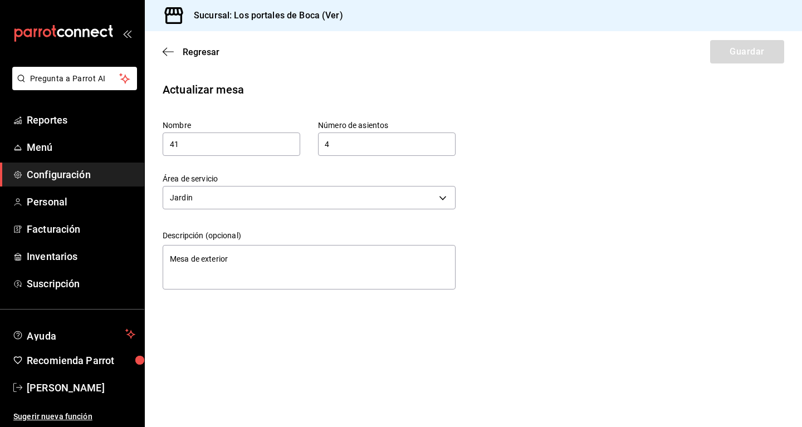
click at [319, 148] on input "4" at bounding box center [387, 144] width 138 height 22
click at [317, 146] on div "Número de asientos 4 Número de asientos" at bounding box center [377, 128] width 155 height 53
click at [358, 140] on input "4" at bounding box center [387, 144] width 138 height 22
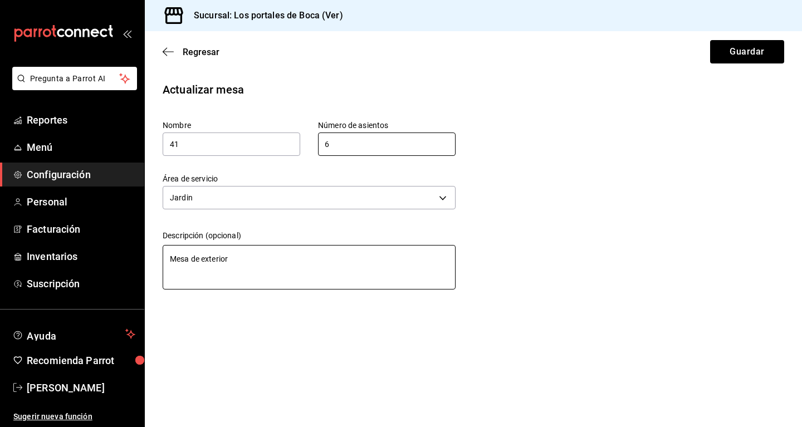
click at [242, 259] on textarea "Mesa de exterior" at bounding box center [309, 267] width 293 height 45
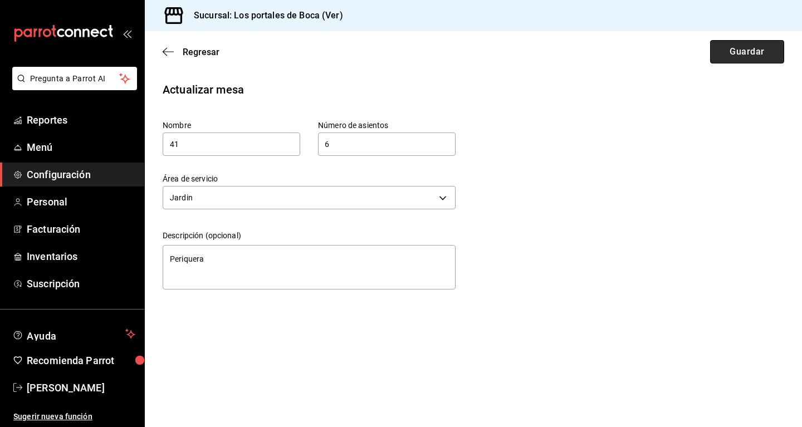
click at [465, 49] on button "Guardar" at bounding box center [747, 51] width 74 height 23
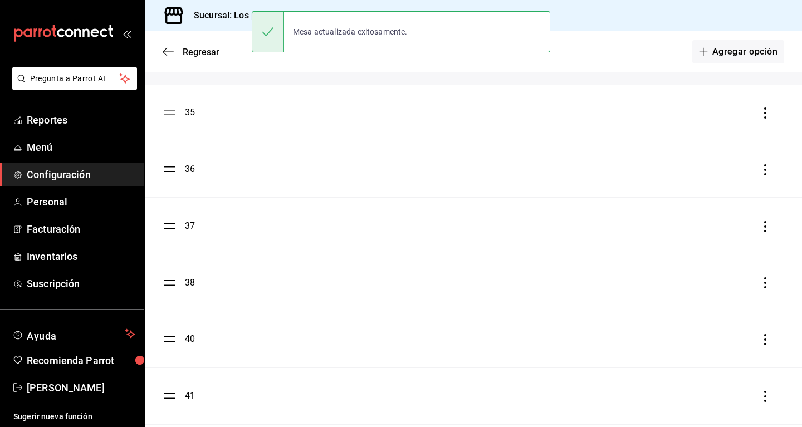
scroll to position [2912, 0]
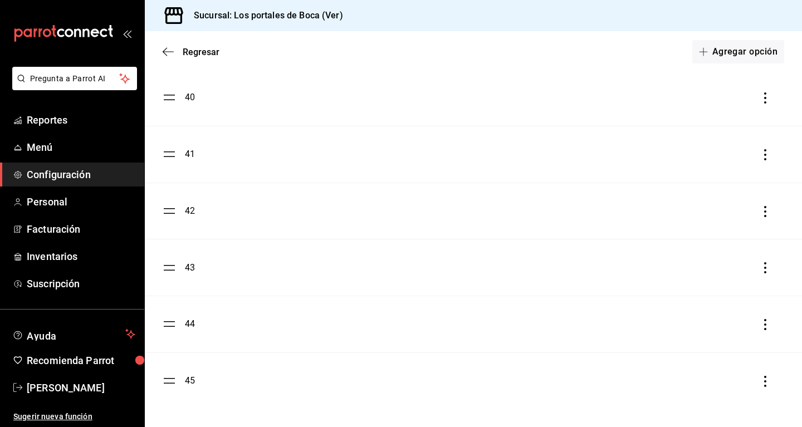
click at [187, 211] on div "42" at bounding box center [190, 210] width 10 height 13
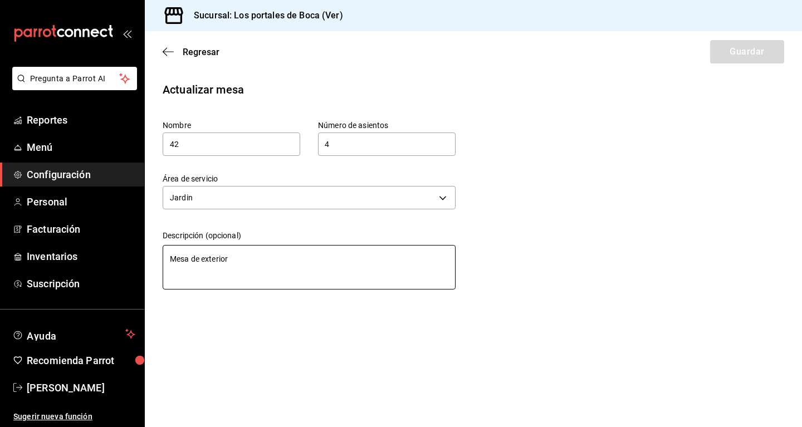
click at [242, 264] on textarea "Mesa de exterior" at bounding box center [309, 267] width 293 height 45
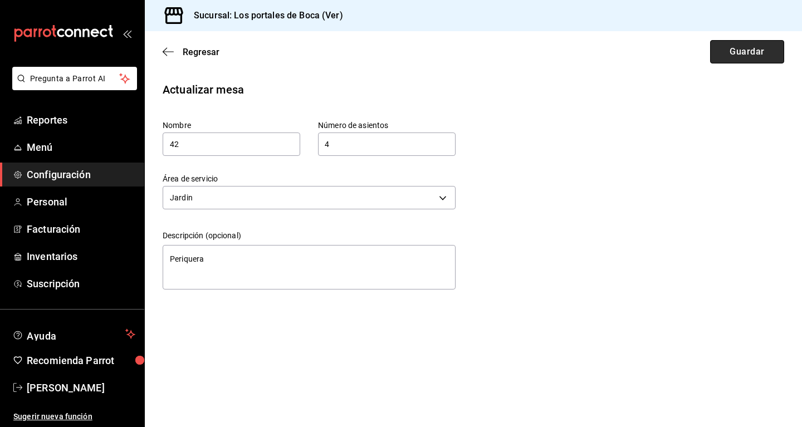
click at [465, 61] on button "Guardar" at bounding box center [747, 51] width 74 height 23
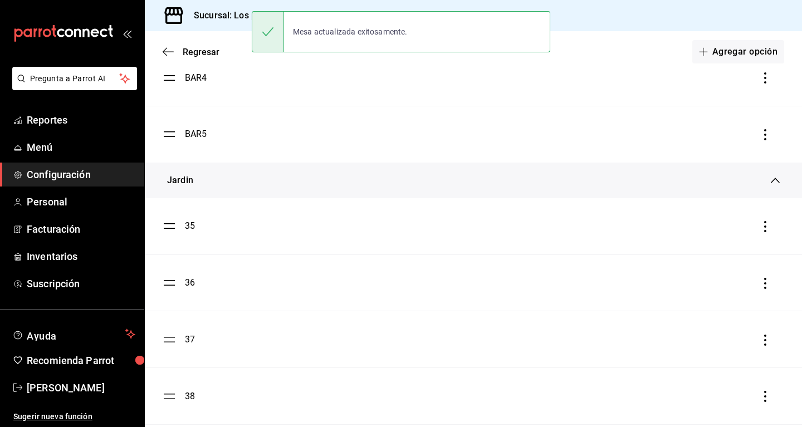
scroll to position [2912, 0]
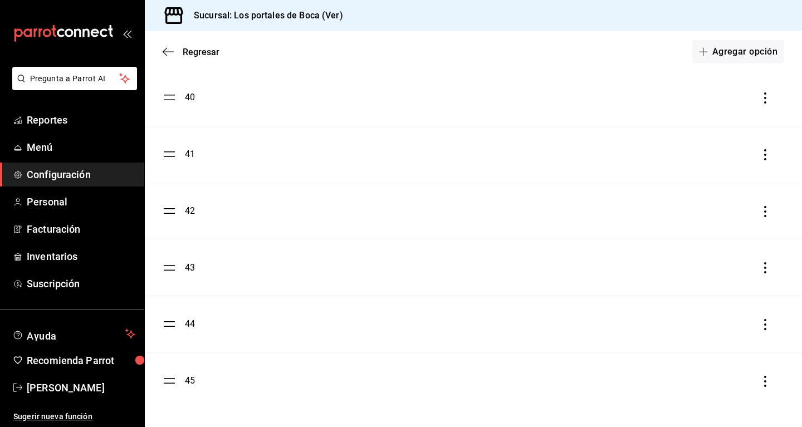
click at [192, 264] on div "43" at bounding box center [190, 267] width 10 height 13
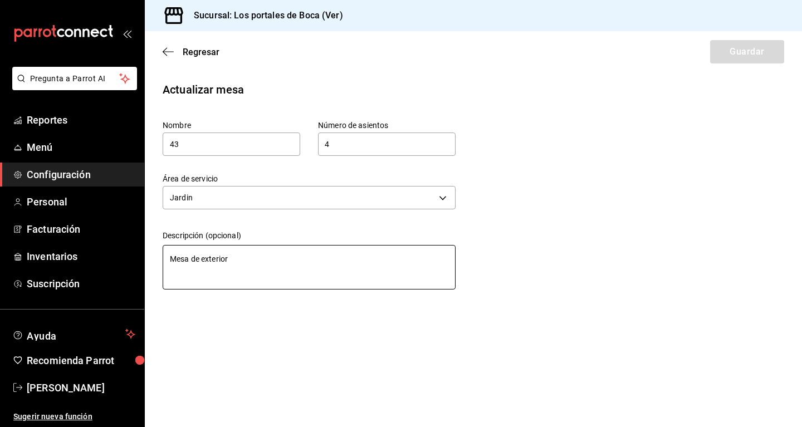
click at [251, 267] on textarea "Mesa de exterior" at bounding box center [309, 267] width 293 height 45
click at [251, 266] on textarea "Mesa de exterior" at bounding box center [309, 267] width 293 height 45
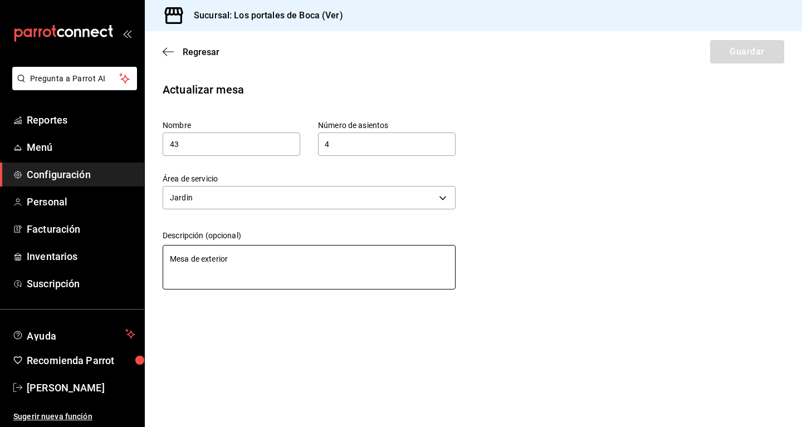
click at [251, 266] on textarea "Mesa de exterior" at bounding box center [309, 267] width 293 height 45
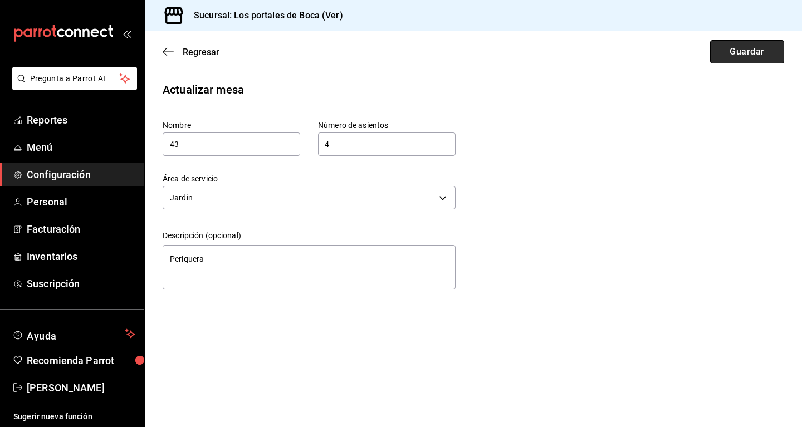
click at [465, 51] on button "Guardar" at bounding box center [747, 51] width 74 height 23
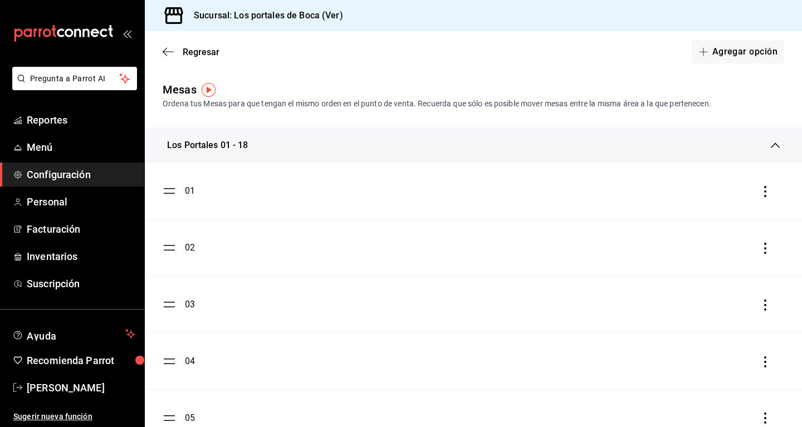
click at [190, 306] on div "03" at bounding box center [190, 304] width 10 height 13
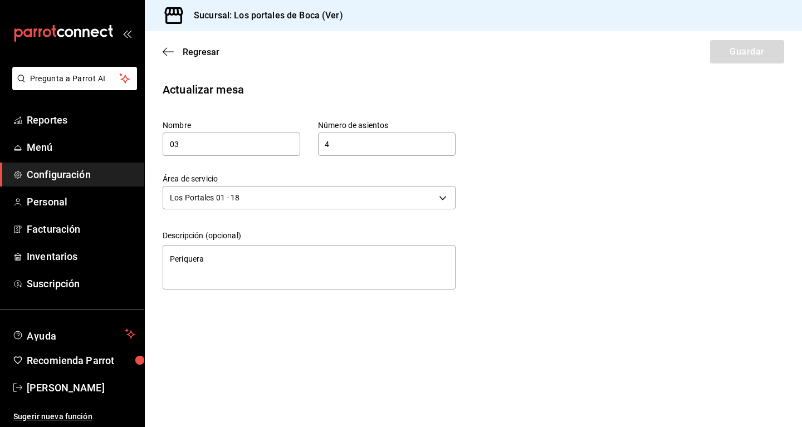
click at [368, 140] on input "4" at bounding box center [387, 144] width 138 height 22
click at [465, 53] on button "Guardar" at bounding box center [747, 51] width 74 height 23
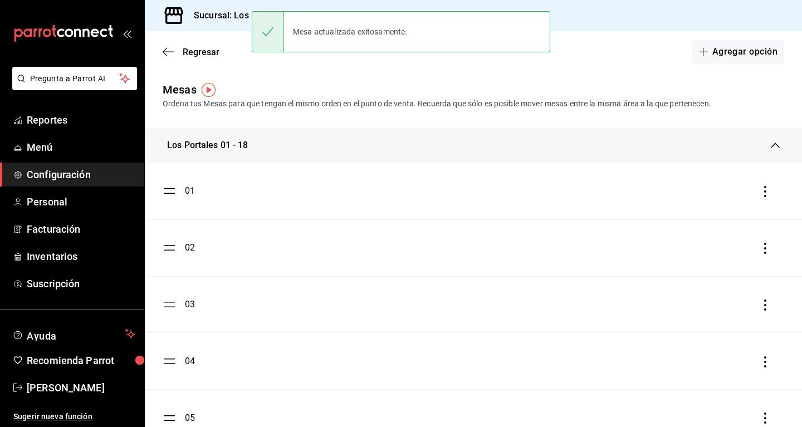
click at [238, 138] on div "Los Portales 01 - 18" at bounding box center [473, 146] width 657 height 36
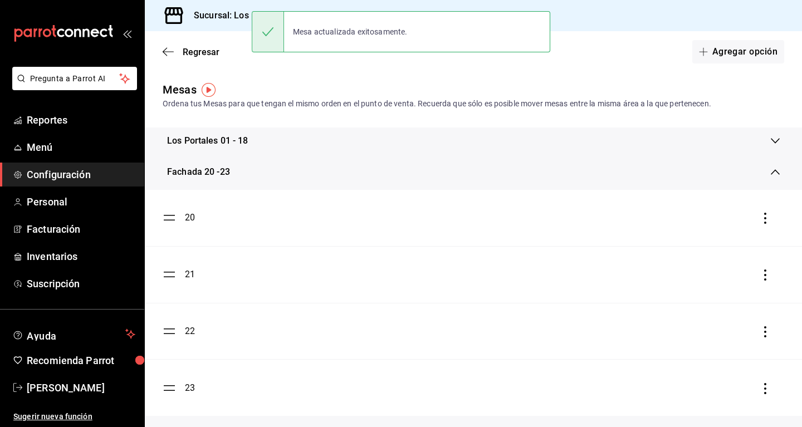
click at [226, 181] on div "Fachada 20 -23" at bounding box center [473, 172] width 657 height 36
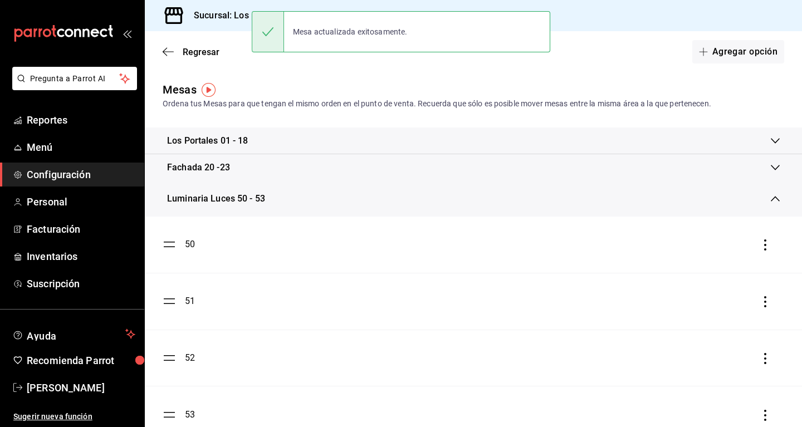
click at [229, 191] on div "Luminaria Luces 50 - 53" at bounding box center [473, 199] width 657 height 36
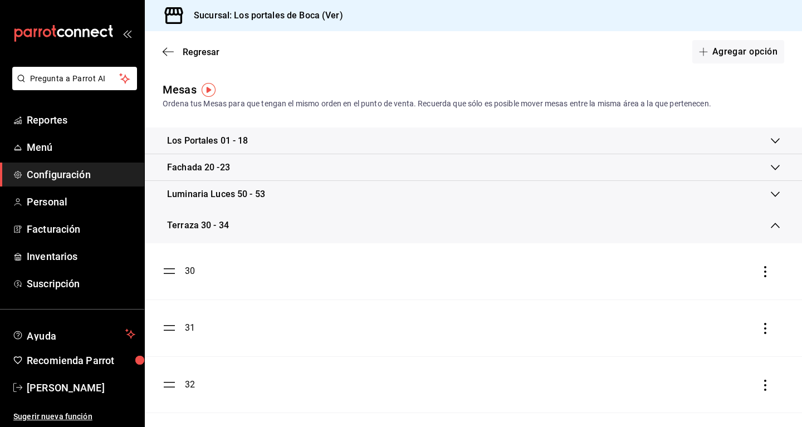
click at [229, 223] on div "Terraza 30 - 34" at bounding box center [469, 225] width 604 height 13
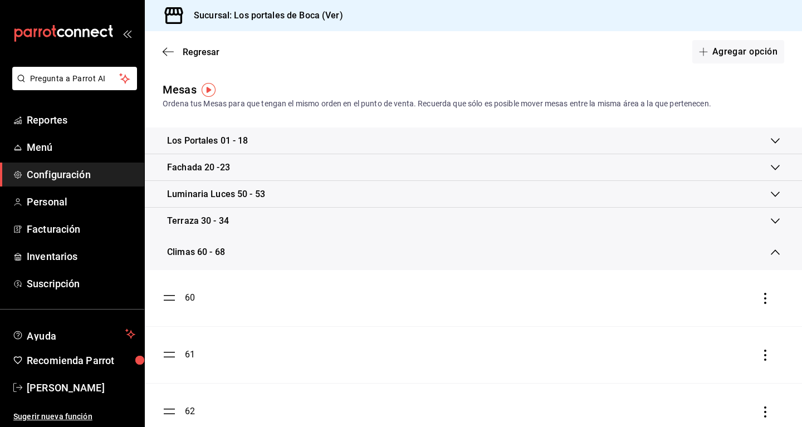
drag, startPoint x: 204, startPoint y: 221, endPoint x: 233, endPoint y: 234, distance: 32.2
click at [220, 252] on div "Climas 60 - 68" at bounding box center [196, 252] width 58 height 13
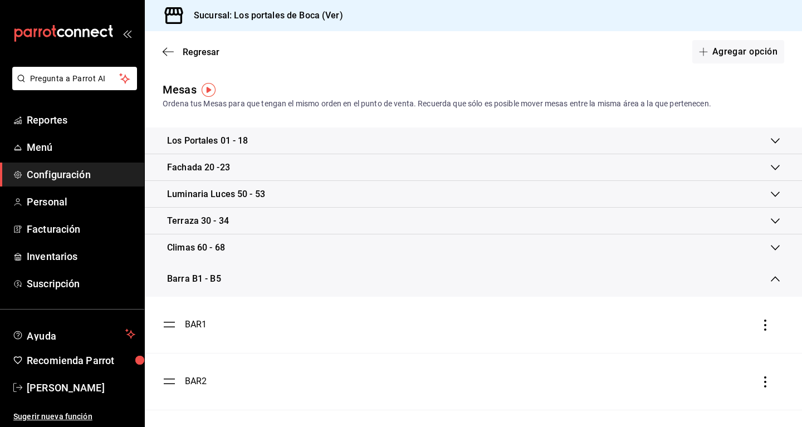
click at [200, 275] on div "Barra B1 - B5" at bounding box center [194, 278] width 54 height 13
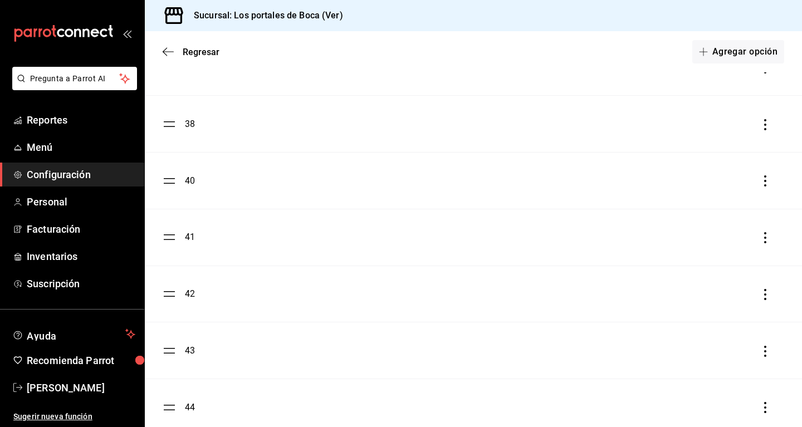
scroll to position [481, 0]
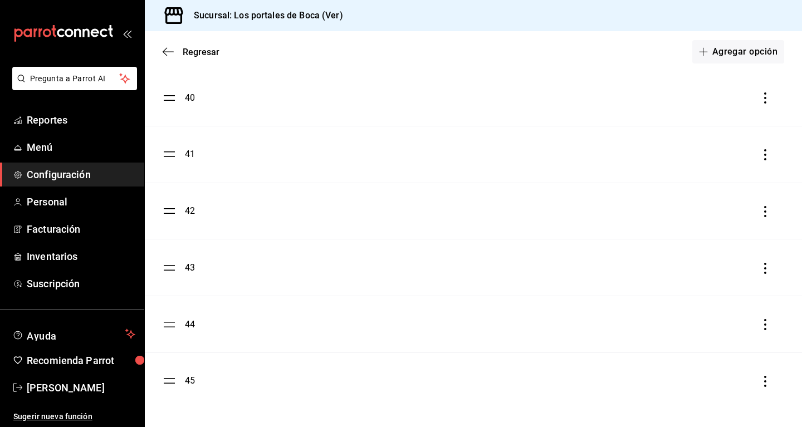
click at [187, 265] on div "43" at bounding box center [190, 267] width 10 height 13
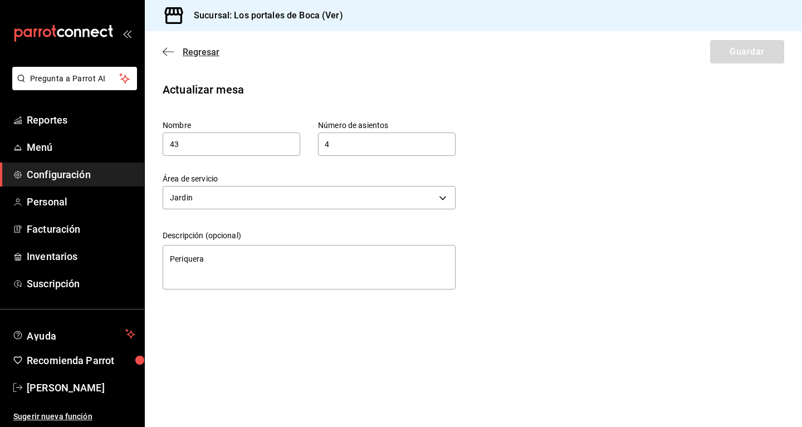
click at [166, 51] on icon "button" at bounding box center [168, 52] width 11 height 10
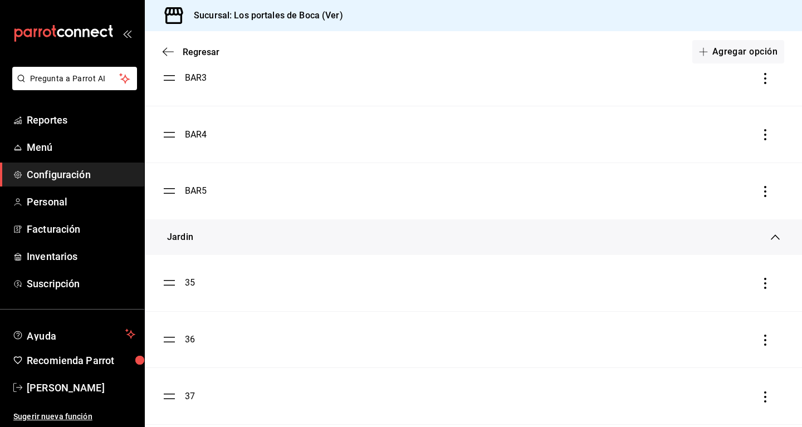
scroll to position [2912, 0]
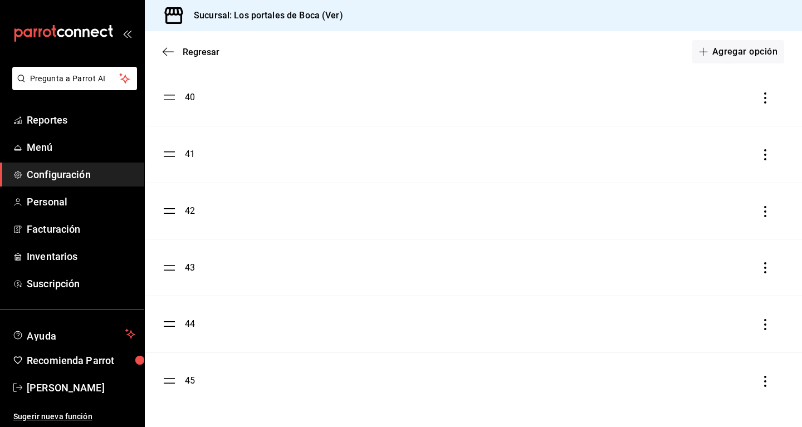
click at [193, 326] on div "44" at bounding box center [190, 323] width 10 height 13
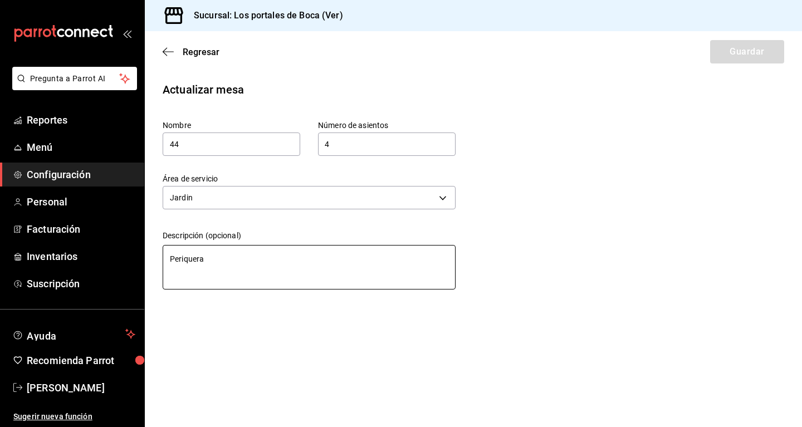
click at [235, 262] on textarea "Periquera" at bounding box center [309, 267] width 293 height 45
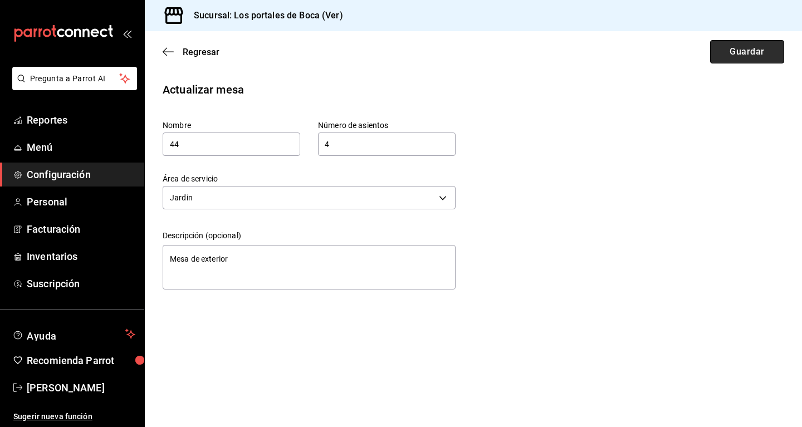
click at [465, 62] on button "Guardar" at bounding box center [747, 51] width 74 height 23
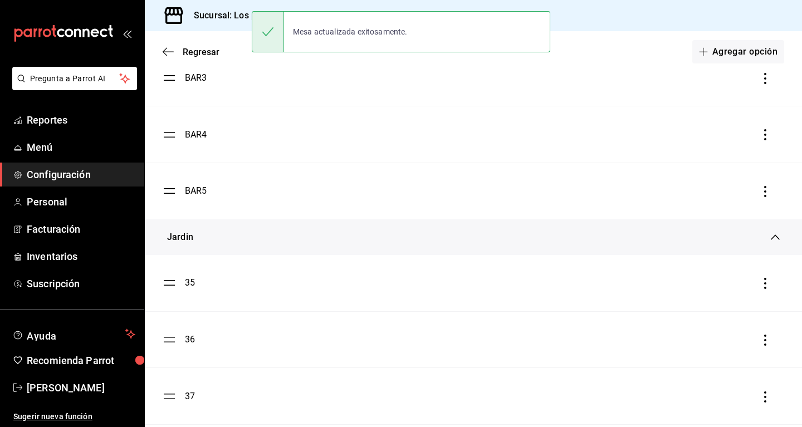
scroll to position [2912, 0]
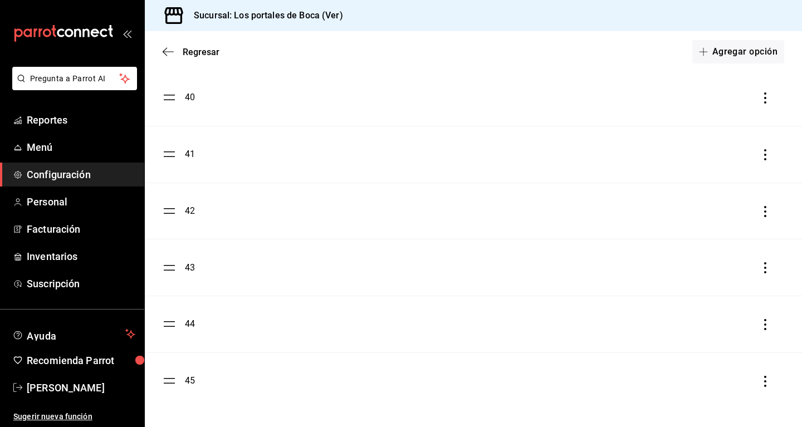
click at [193, 379] on div "45" at bounding box center [190, 380] width 10 height 13
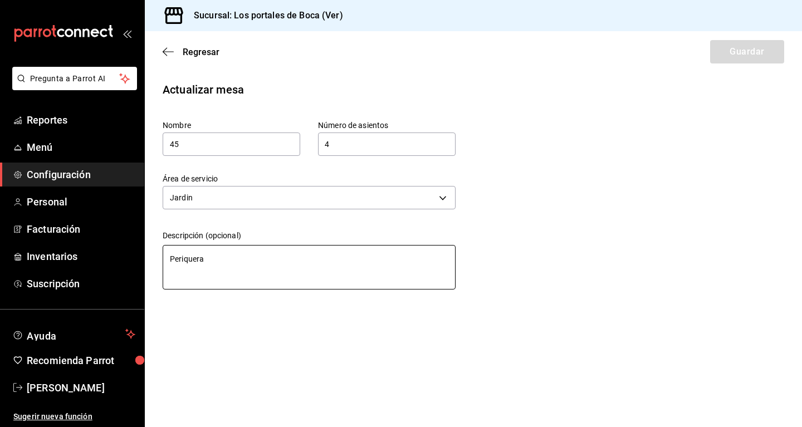
click at [248, 263] on textarea "Periquera" at bounding box center [309, 267] width 293 height 45
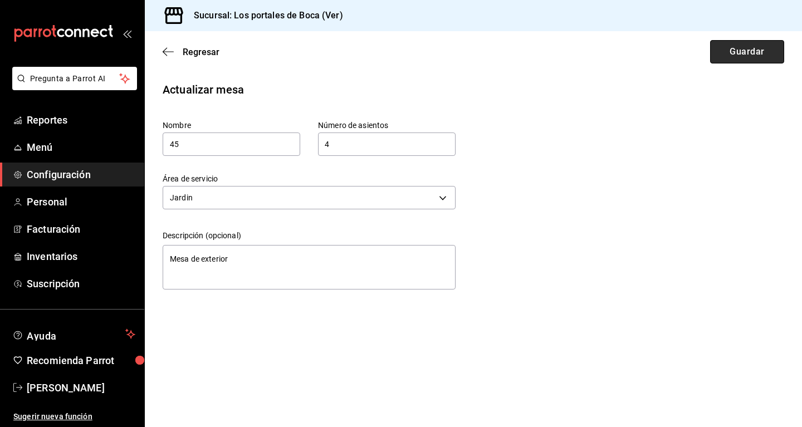
click at [465, 52] on button "Guardar" at bounding box center [747, 51] width 74 height 23
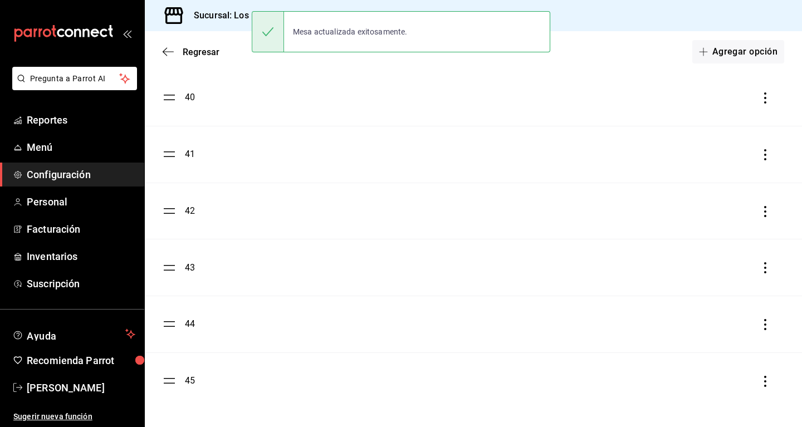
scroll to position [2571, 0]
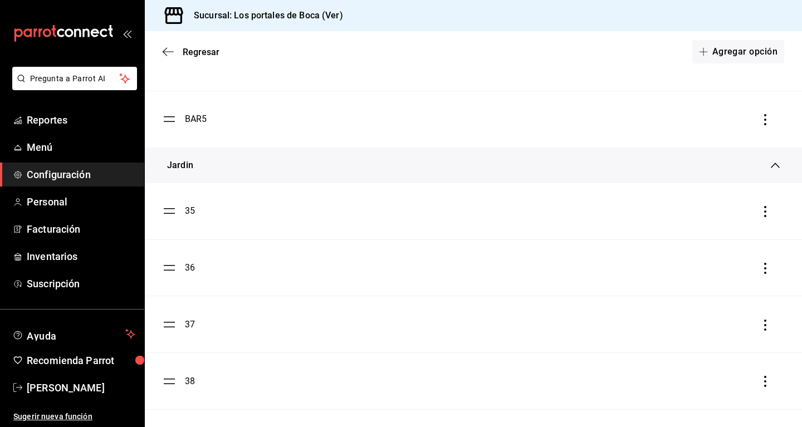
click at [194, 210] on div "35" at bounding box center [190, 210] width 10 height 13
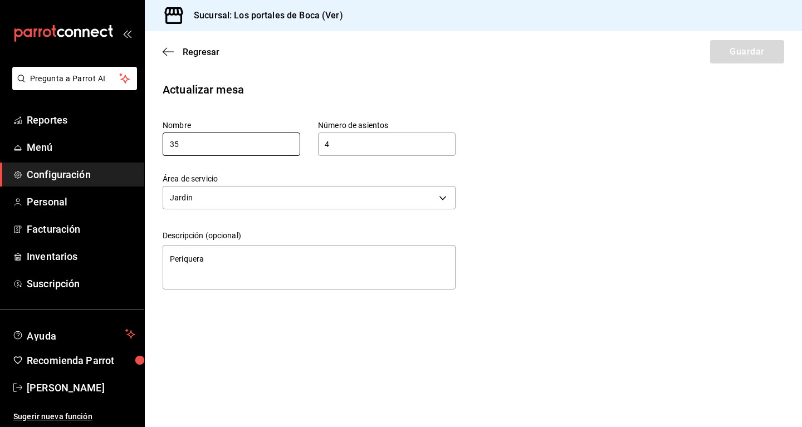
click at [256, 149] on input "35" at bounding box center [232, 144] width 138 height 23
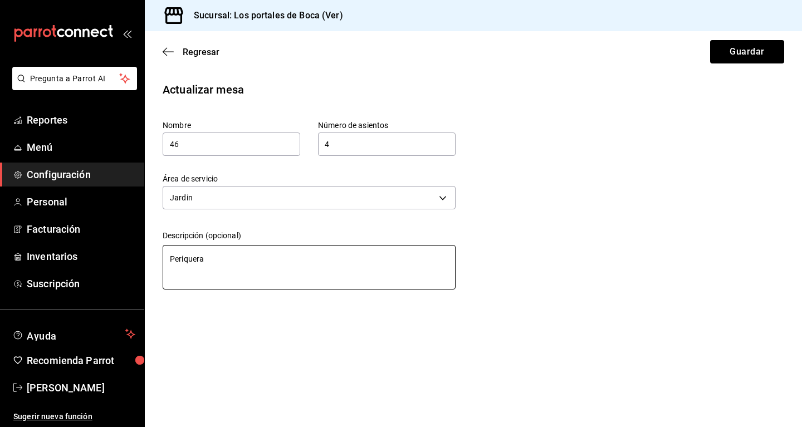
click at [256, 262] on textarea "Periquera" at bounding box center [309, 267] width 293 height 45
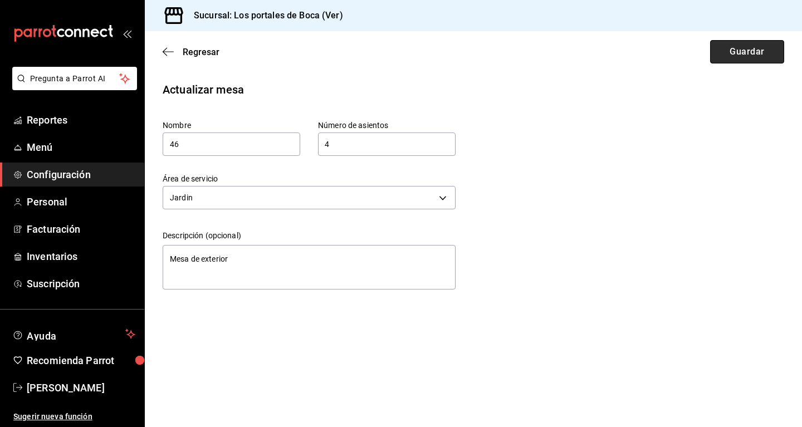
click at [465, 56] on button "Guardar" at bounding box center [747, 51] width 74 height 23
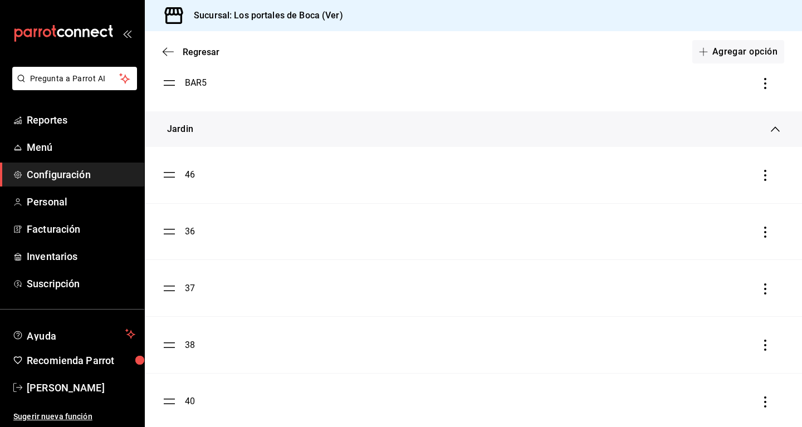
scroll to position [2571, 0]
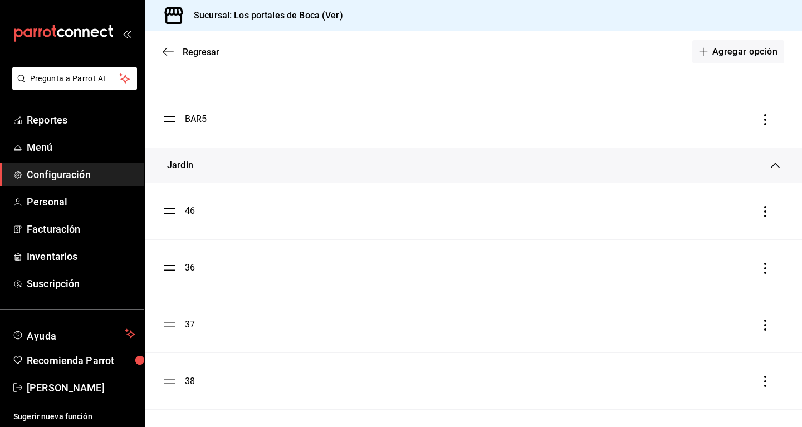
click at [191, 267] on div "36" at bounding box center [190, 267] width 10 height 13
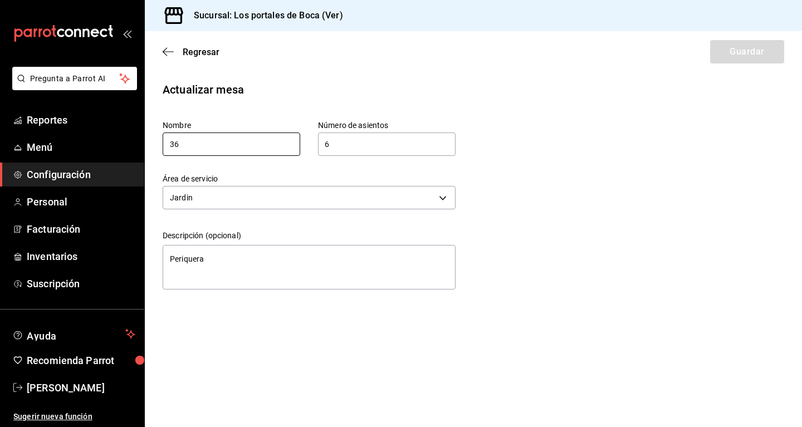
click at [263, 144] on input "36" at bounding box center [232, 144] width 138 height 23
click at [345, 139] on input "6" at bounding box center [387, 144] width 138 height 22
drag, startPoint x: 345, startPoint y: 140, endPoint x: 312, endPoint y: 145, distance: 33.2
click at [318, 145] on input "6" at bounding box center [387, 144] width 138 height 22
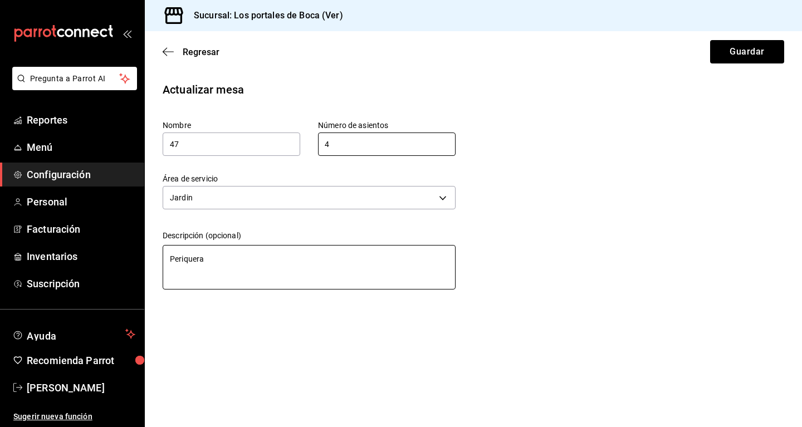
click at [254, 261] on textarea "Periquera" at bounding box center [309, 267] width 293 height 45
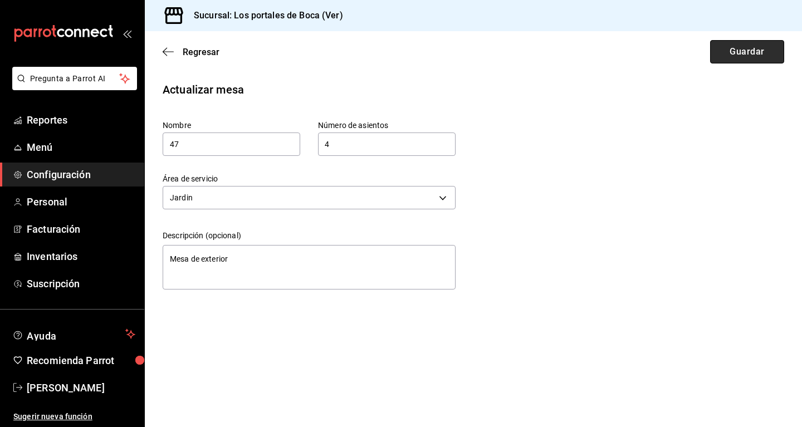
click at [465, 59] on button "Guardar" at bounding box center [747, 51] width 74 height 23
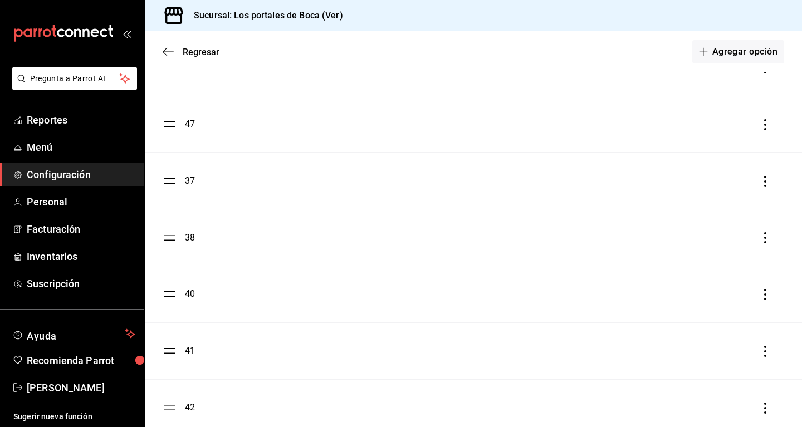
scroll to position [2628, 0]
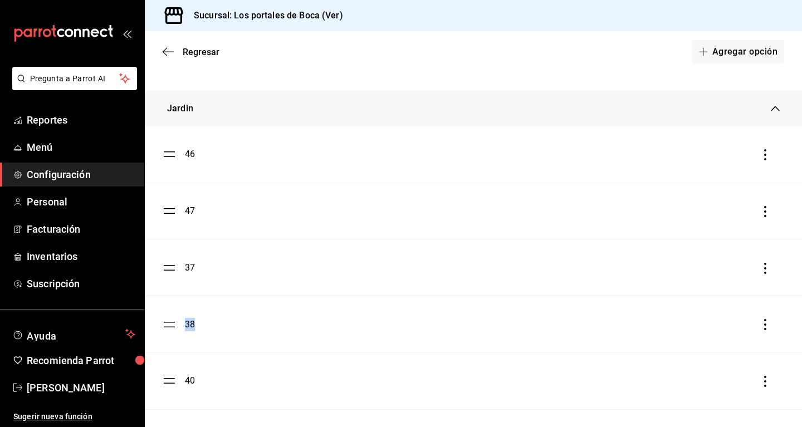
drag, startPoint x: 190, startPoint y: 157, endPoint x: 209, endPoint y: 310, distance: 154.4
click at [210, 317] on ul "46 47 37 38 40 41 42 43 44 45" at bounding box center [473, 409] width 657 height 566
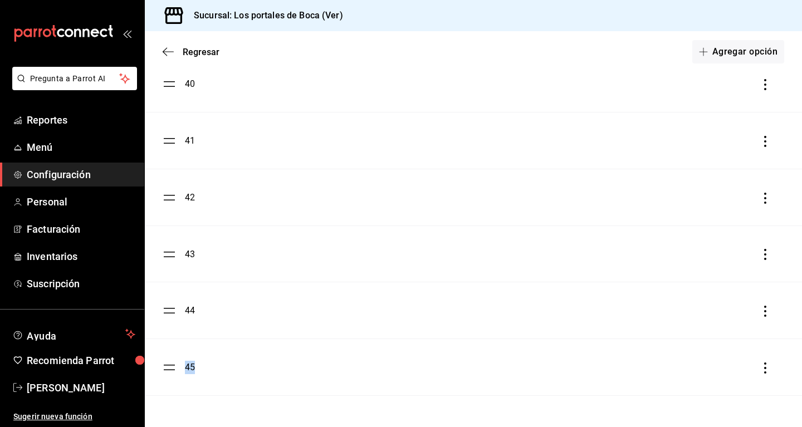
scroll to position [2912, 0]
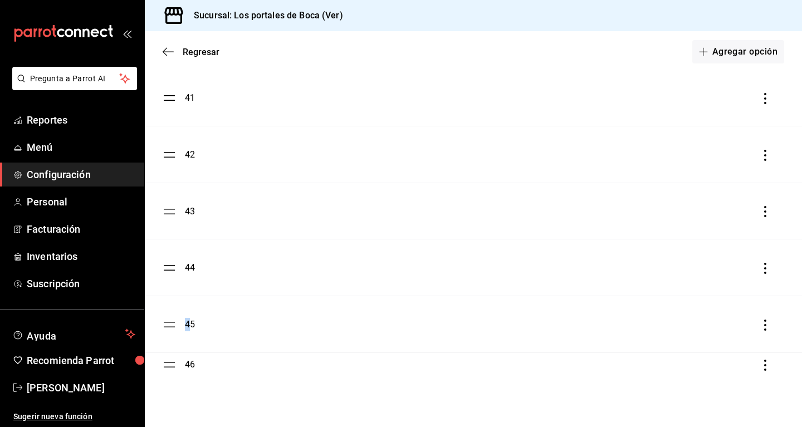
drag, startPoint x: 170, startPoint y: 156, endPoint x: 190, endPoint y: 365, distance: 209.8
click at [190, 365] on ul "46 47 37 38 40 41 42 43 44 45" at bounding box center [473, 126] width 657 height 566
drag, startPoint x: 175, startPoint y: 215, endPoint x: 193, endPoint y: 367, distance: 153.6
click at [193, 367] on ul "47 37 38 40 41 42 43 44 45 46" at bounding box center [473, 126] width 657 height 566
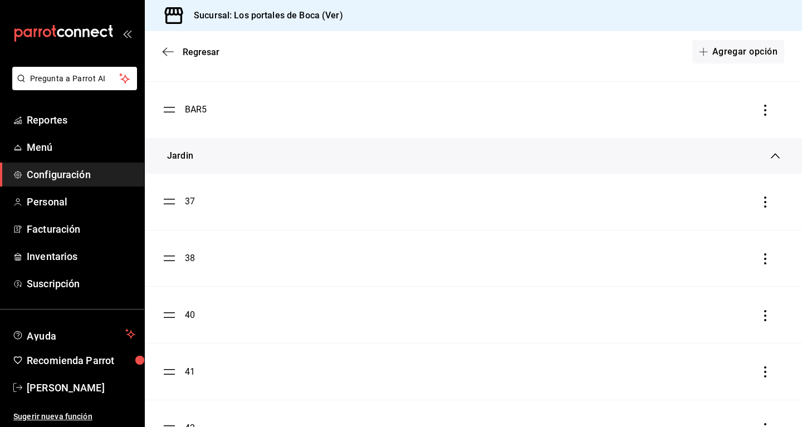
scroll to position [2514, 0]
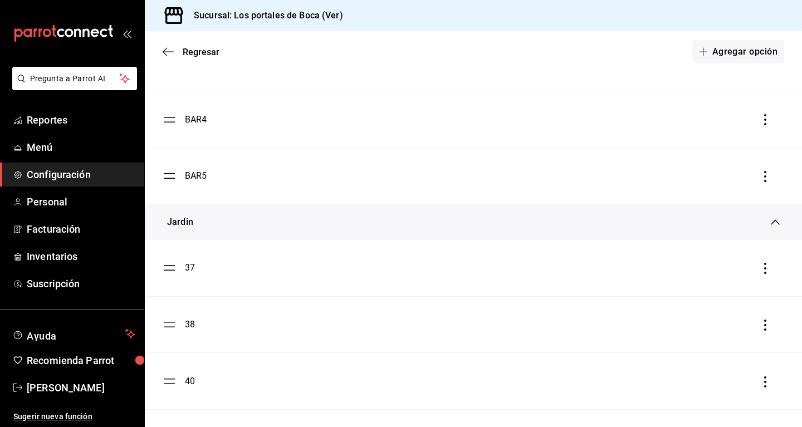
click at [191, 271] on div "37" at bounding box center [190, 267] width 10 height 13
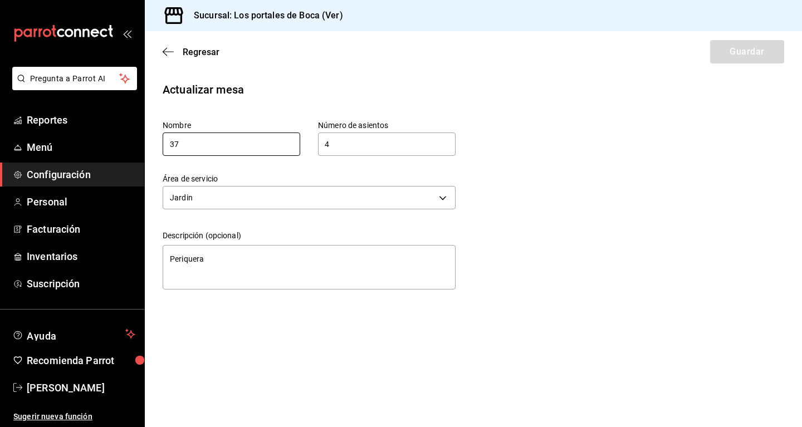
click at [241, 144] on input "37" at bounding box center [232, 144] width 138 height 23
click at [340, 150] on input "4" at bounding box center [387, 144] width 138 height 22
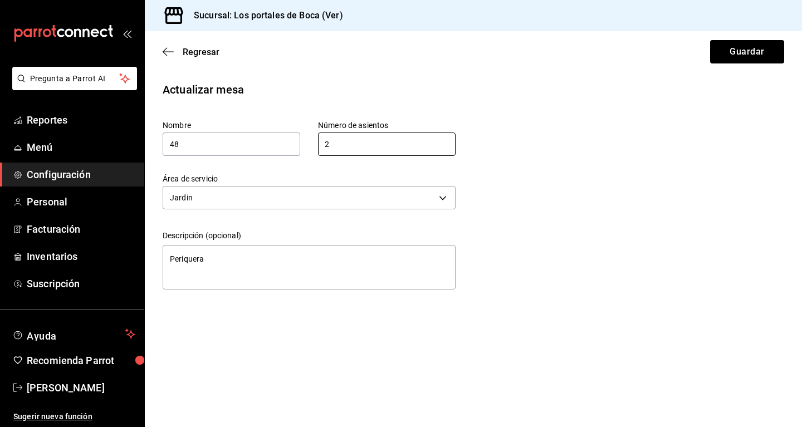
click at [465, 164] on div "Actualizar mesa Nombre 48 Número de asientos 2 Número de asientos Área de servi…" at bounding box center [473, 187] width 657 height 213
click at [465, 50] on button "Guardar" at bounding box center [747, 51] width 74 height 23
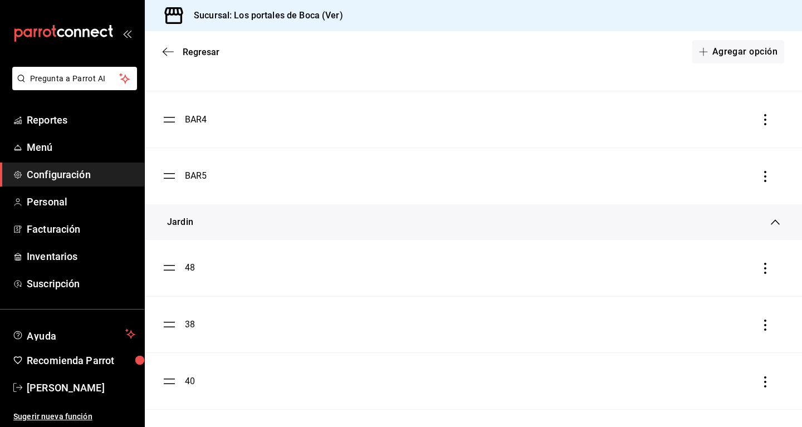
scroll to position [2571, 0]
click at [194, 269] on div "38" at bounding box center [190, 267] width 10 height 13
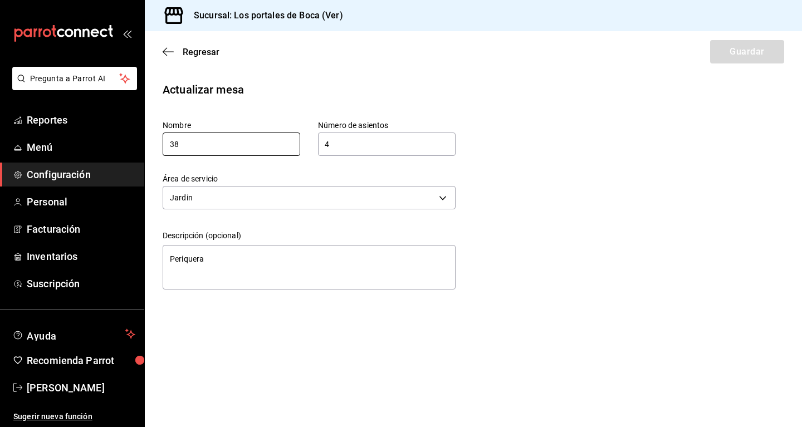
click at [237, 145] on input "38" at bounding box center [232, 144] width 138 height 23
click at [376, 147] on input "4" at bounding box center [387, 144] width 138 height 22
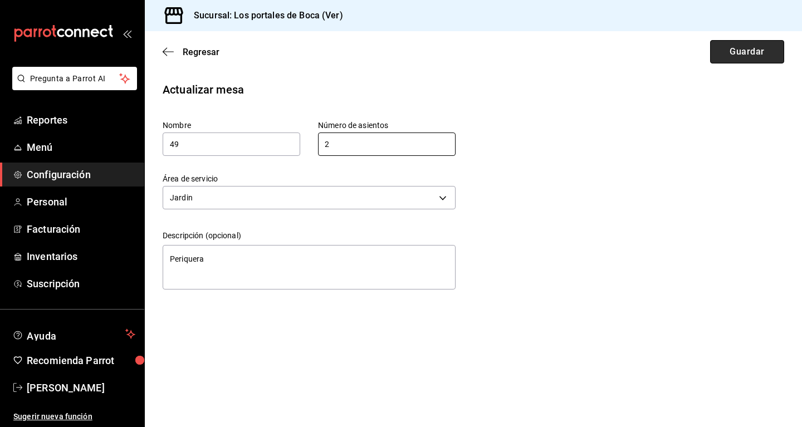
click at [465, 53] on button "Guardar" at bounding box center [747, 51] width 74 height 23
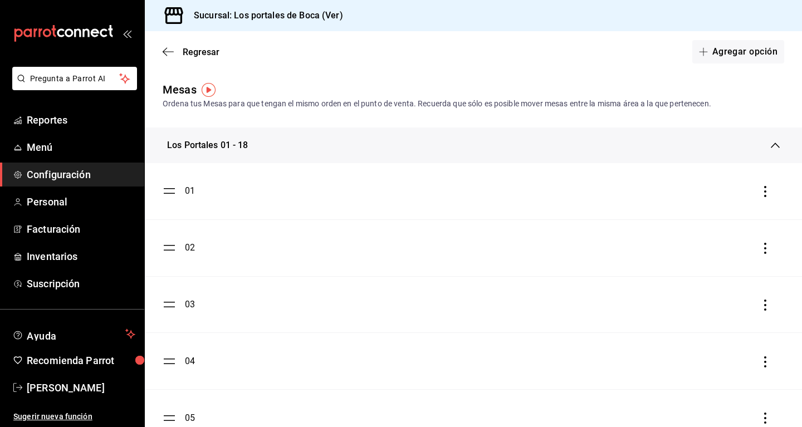
click at [273, 148] on div "Los Portales 01 - 18" at bounding box center [469, 145] width 604 height 13
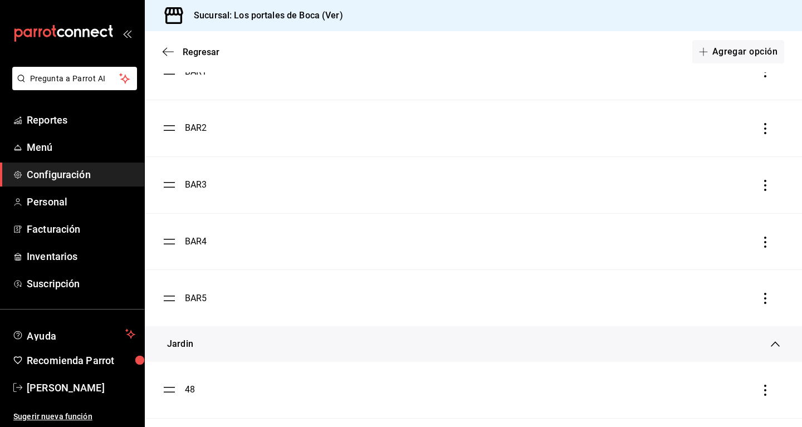
scroll to position [1306, 0]
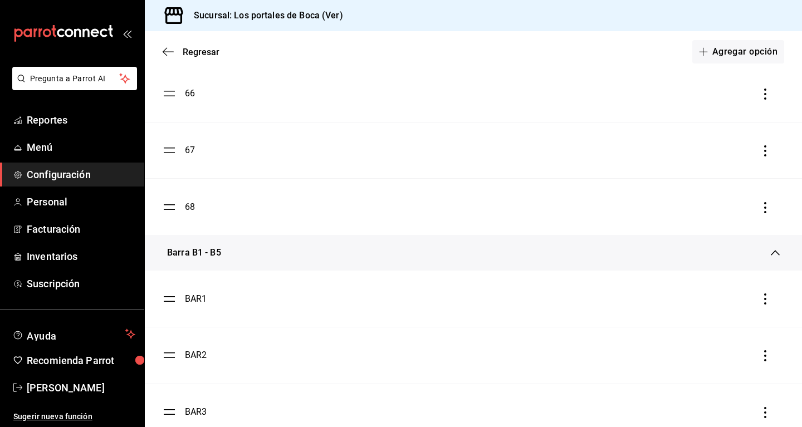
drag, startPoint x: 199, startPoint y: 251, endPoint x: 220, endPoint y: 237, distance: 25.3
click at [220, 237] on div "Barra B1 - B5" at bounding box center [473, 253] width 657 height 36
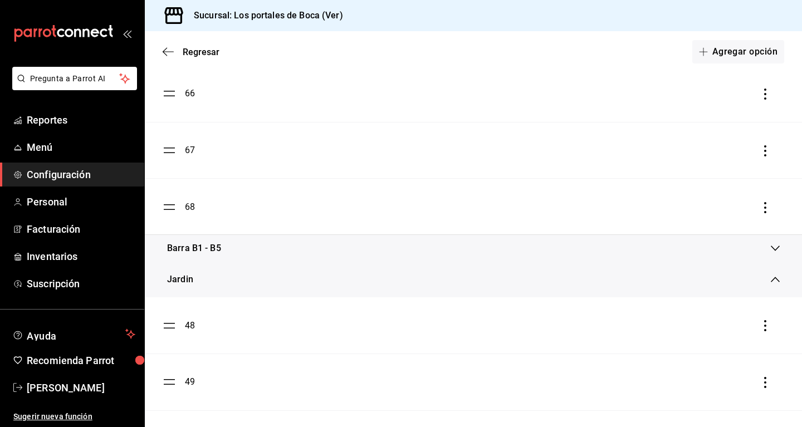
drag, startPoint x: 195, startPoint y: 246, endPoint x: 214, endPoint y: 102, distance: 145.5
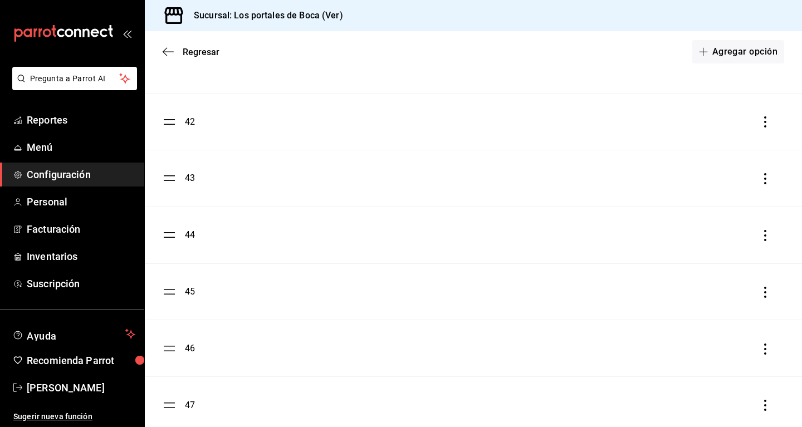
scroll to position [1420, 0]
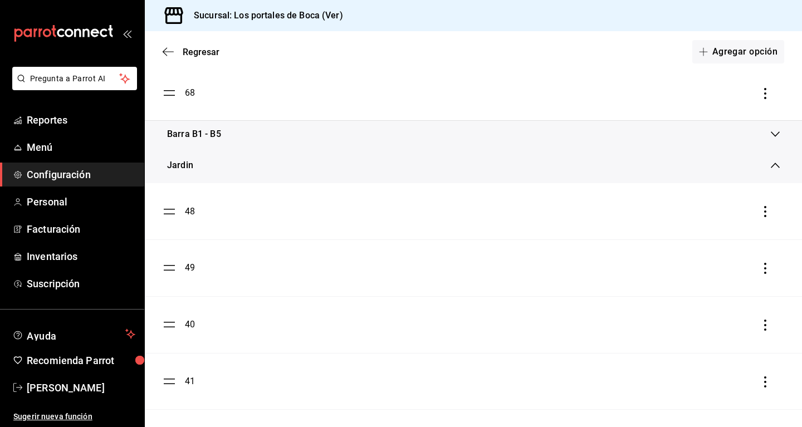
drag, startPoint x: 192, startPoint y: 209, endPoint x: 205, endPoint y: 384, distance: 175.3
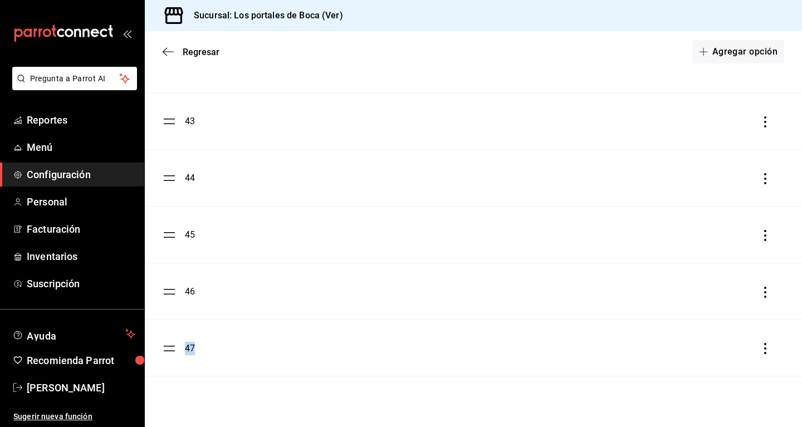
scroll to position [1761, 0]
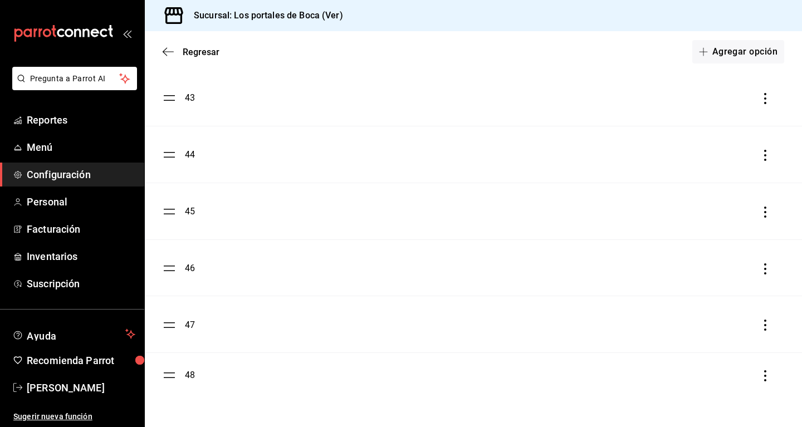
drag, startPoint x: 171, startPoint y: 210, endPoint x: 188, endPoint y: 367, distance: 157.4
click at [187, 372] on ul "48 49 40 41 42 43 44 45 46 47" at bounding box center [473, 126] width 657 height 566
drag, startPoint x: 172, startPoint y: 272, endPoint x: 190, endPoint y: 386, distance: 115.0
click at [190, 386] on ul "49 40 41 42 43 44 45 46 47 48" at bounding box center [473, 126] width 657 height 566
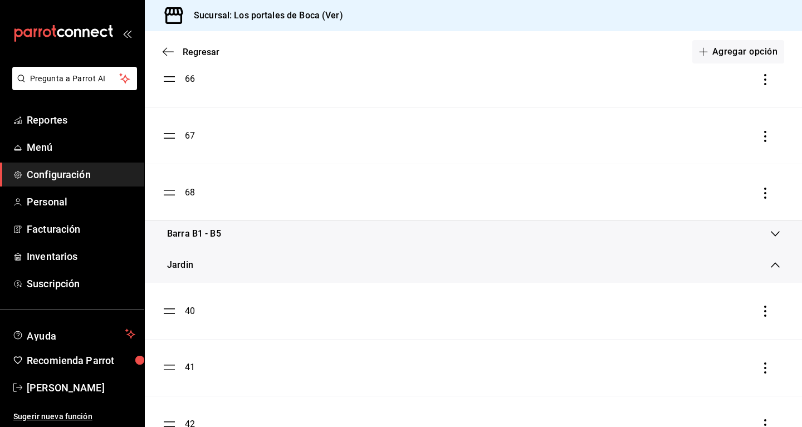
scroll to position [1364, 0]
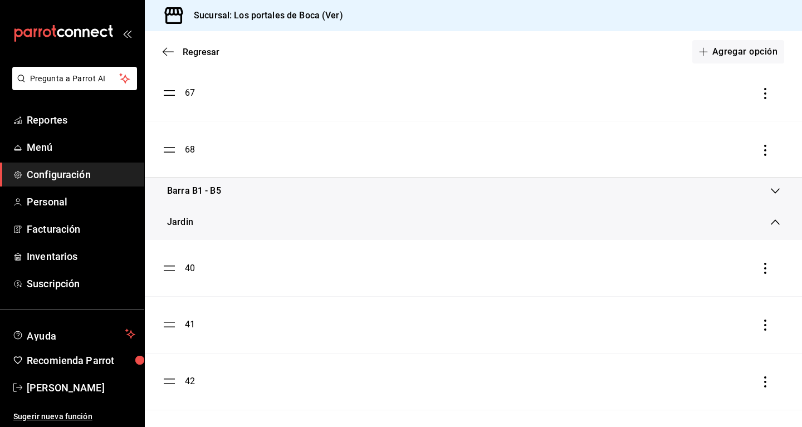
click at [182, 228] on div "Jardin" at bounding box center [180, 221] width 26 height 13
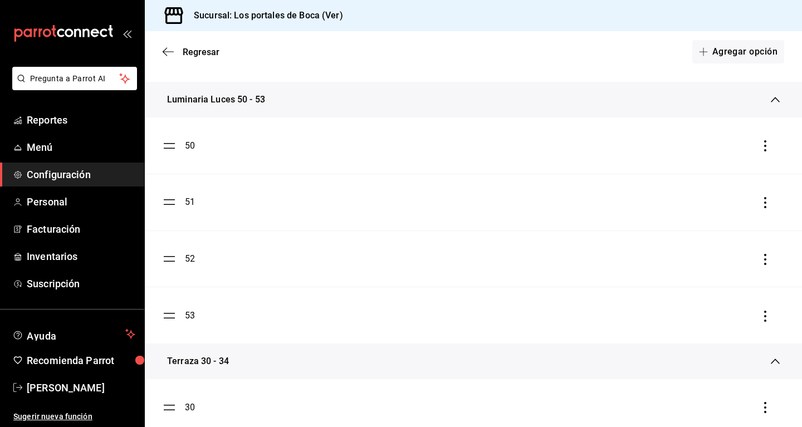
scroll to position [0, 0]
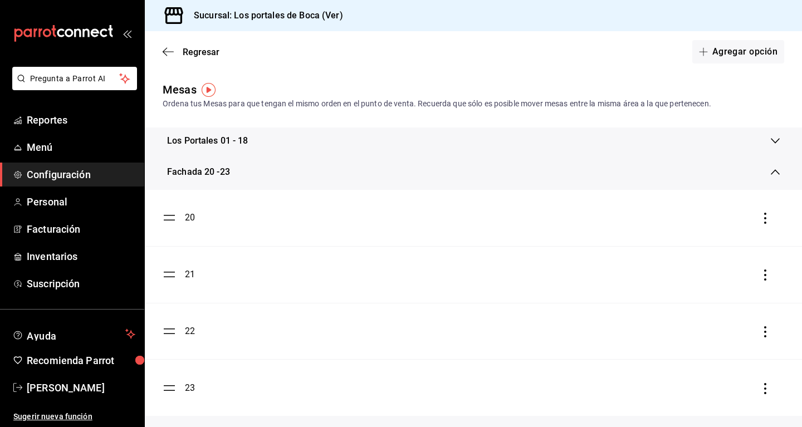
click at [203, 171] on div "Fachada 20 -23" at bounding box center [198, 171] width 63 height 13
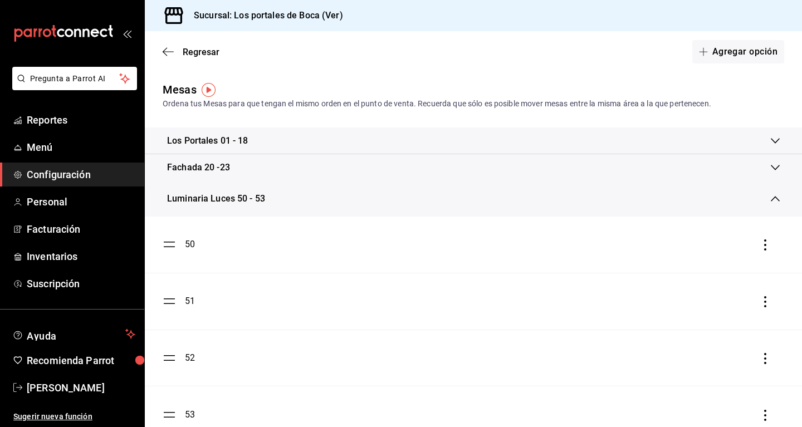
click at [203, 190] on div "Luminaria Luces 50 - 53" at bounding box center [473, 199] width 657 height 36
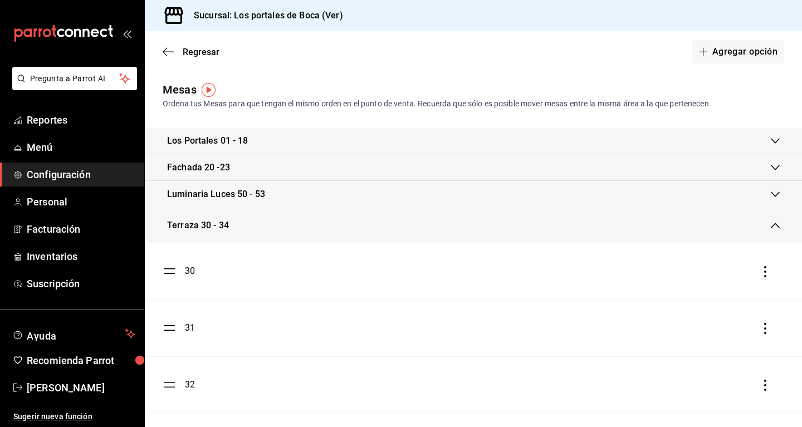
click at [200, 220] on div "Terraza 30 - 34" at bounding box center [198, 225] width 62 height 13
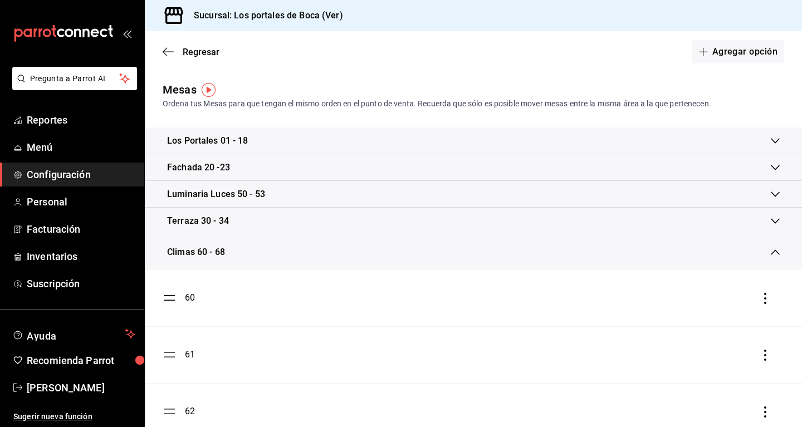
click at [213, 249] on div "Climas 60 - 68" at bounding box center [196, 252] width 58 height 13
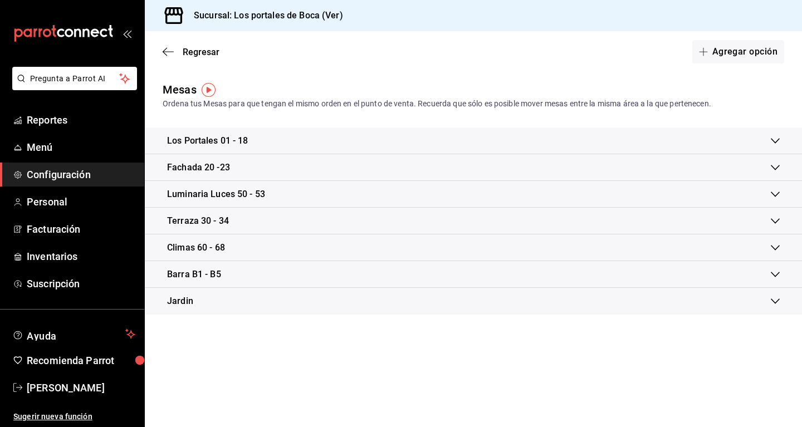
click at [192, 294] on div "Jardin" at bounding box center [473, 301] width 657 height 27
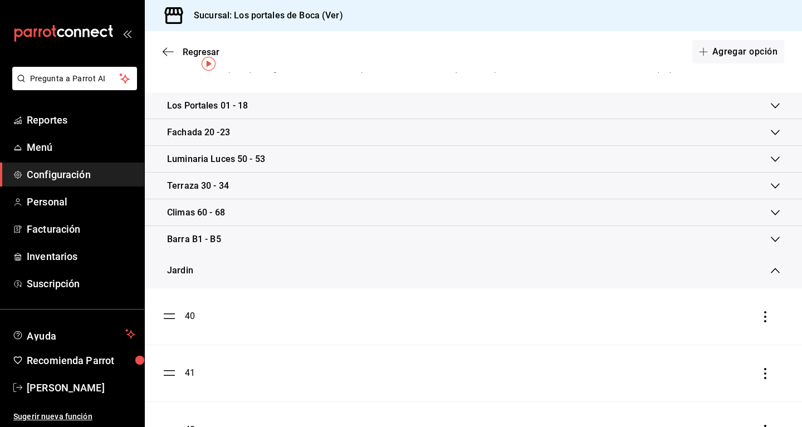
scroll to position [26, 0]
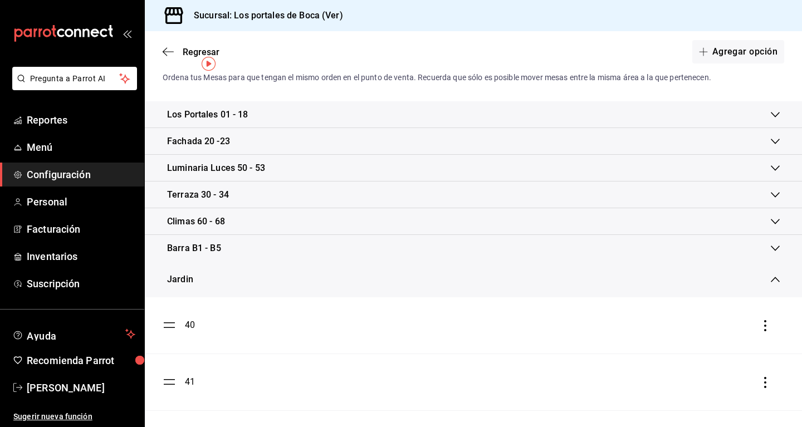
click at [188, 278] on div "Jardin" at bounding box center [180, 279] width 26 height 13
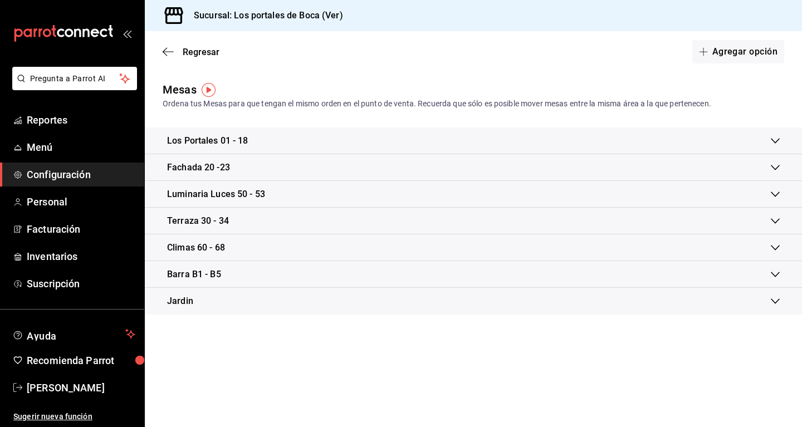
scroll to position [0, 0]
click at [170, 54] on icon "button" at bounding box center [168, 52] width 11 height 10
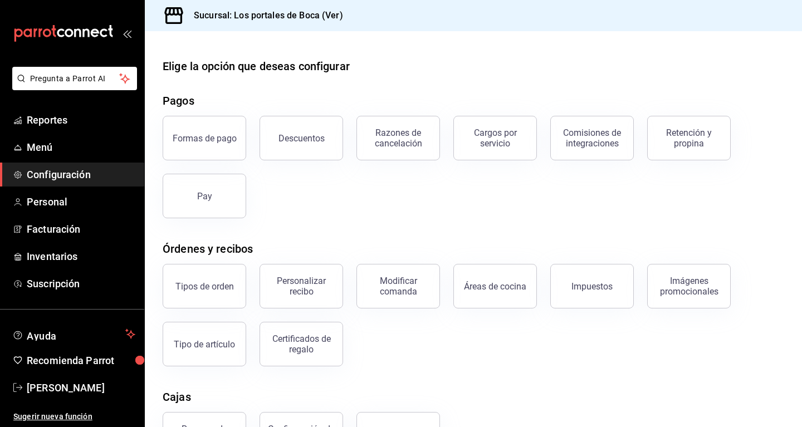
scroll to position [138, 0]
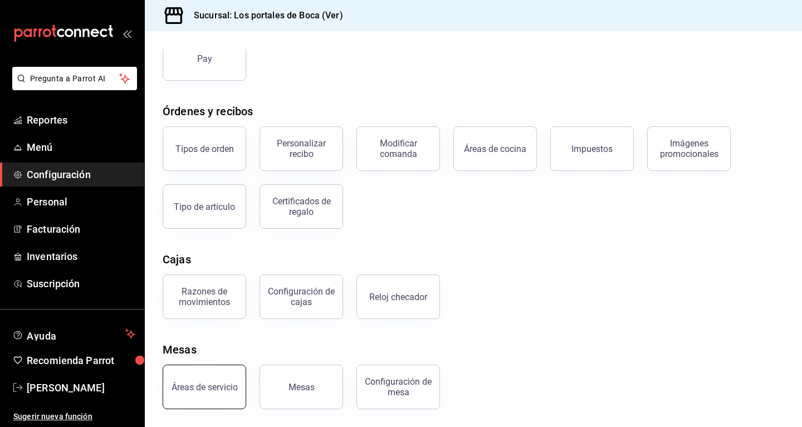
click at [208, 387] on div "Áreas de servicio" at bounding box center [204, 387] width 66 height 11
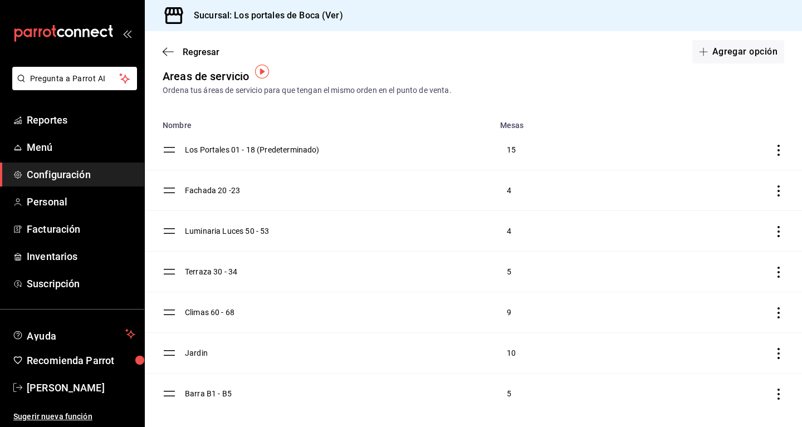
scroll to position [18, 0]
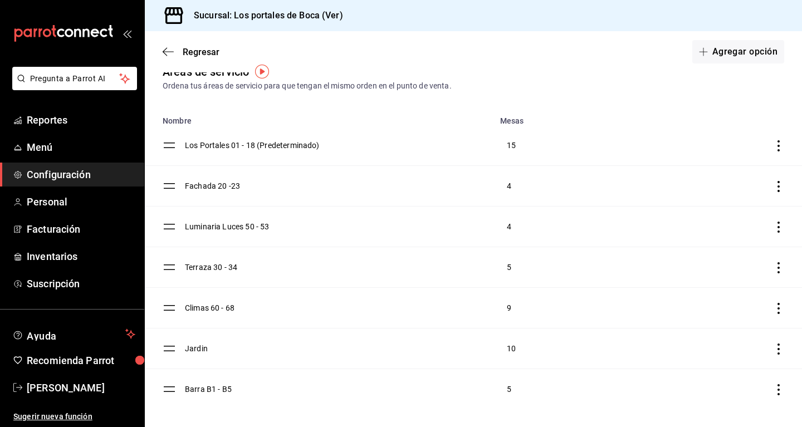
click at [192, 347] on td "Jardin" at bounding box center [339, 349] width 308 height 41
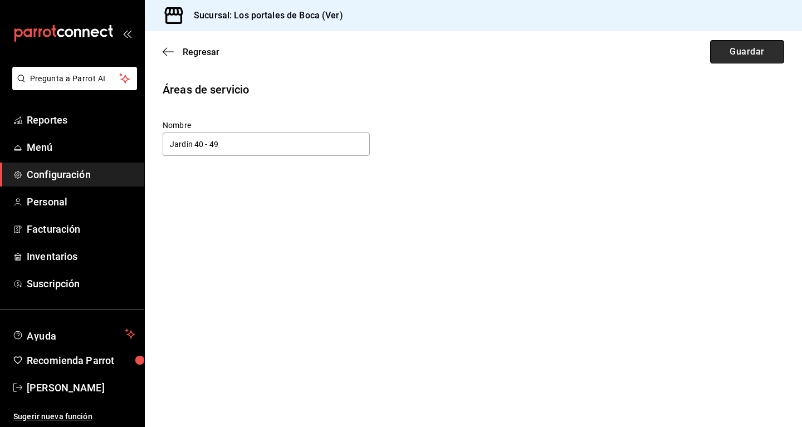
click at [465, 55] on button "Guardar" at bounding box center [747, 51] width 74 height 23
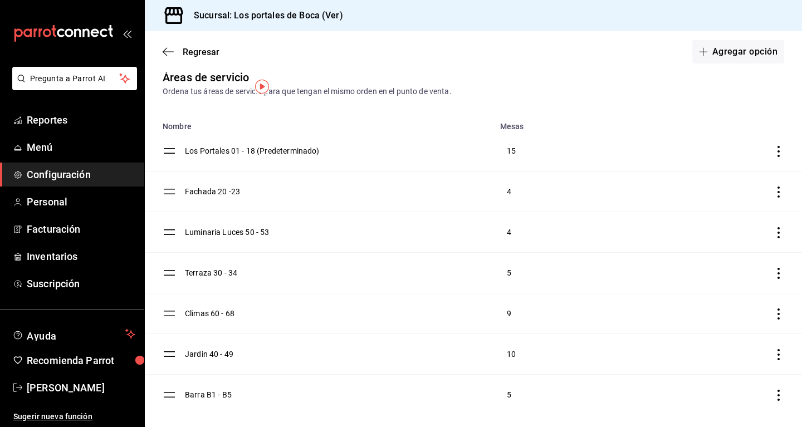
scroll to position [18, 0]
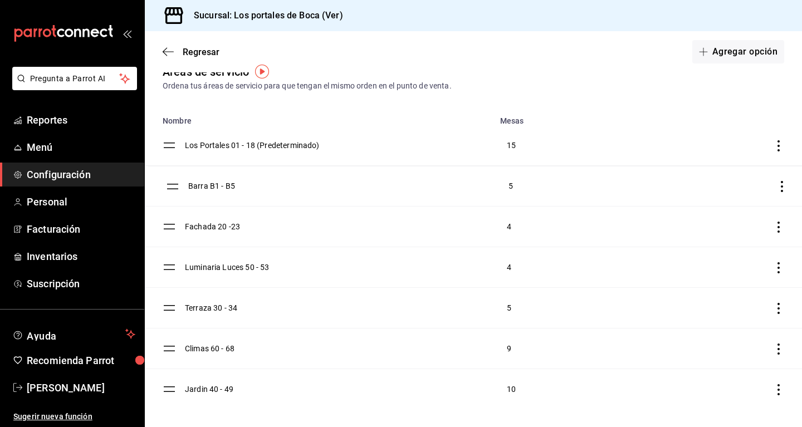
drag, startPoint x: 167, startPoint y: 389, endPoint x: 170, endPoint y: 185, distance: 203.3
drag, startPoint x: 166, startPoint y: 185, endPoint x: 169, endPoint y: 154, distance: 31.9
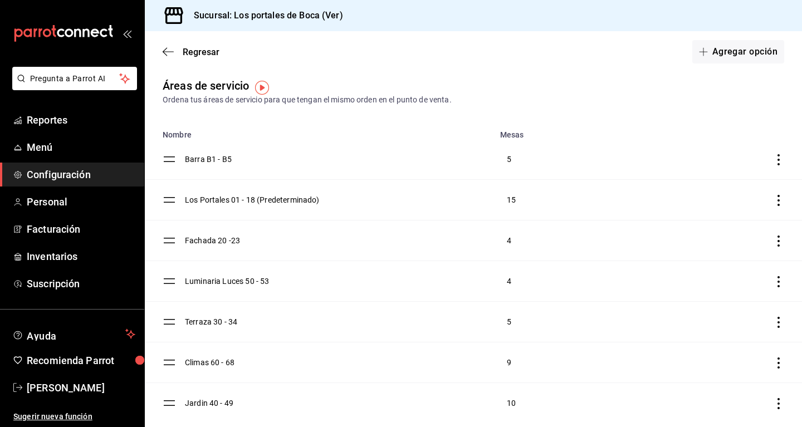
scroll to position [0, 0]
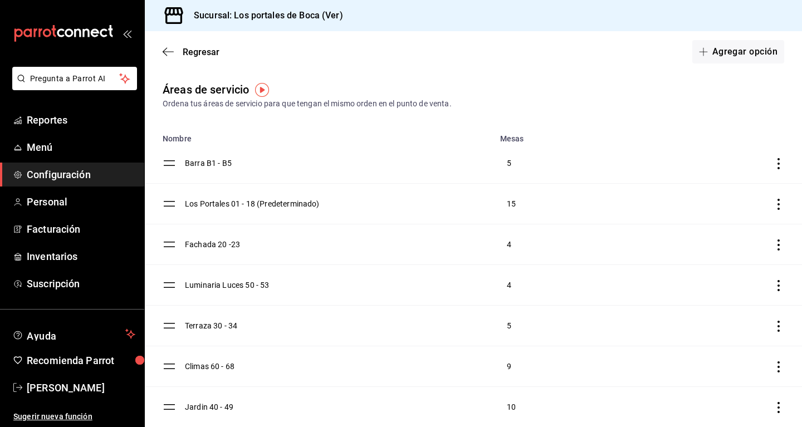
click at [465, 163] on icon "discountsTable" at bounding box center [778, 163] width 11 height 11
click at [465, 105] on div at bounding box center [401, 213] width 802 height 427
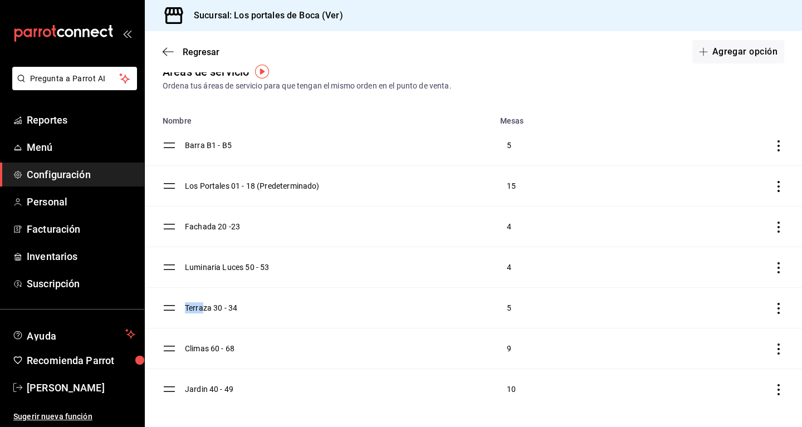
drag, startPoint x: 200, startPoint y: 263, endPoint x: 201, endPoint y: 287, distance: 24.0
click at [201, 287] on td "Luminaria Luces 50 - 53" at bounding box center [339, 267] width 308 height 41
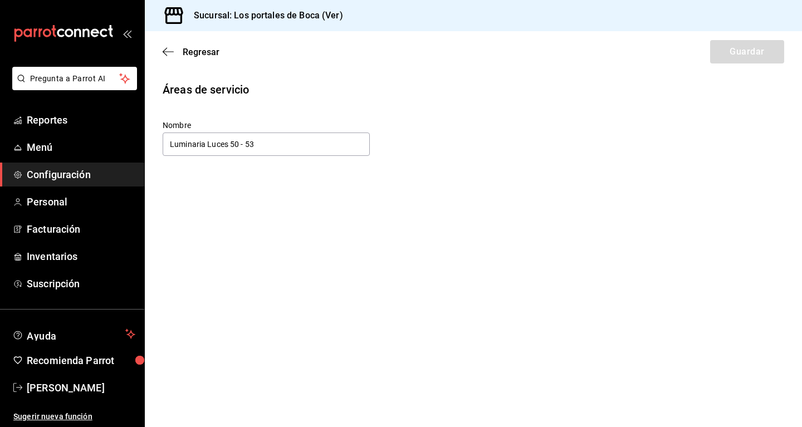
click at [170, 42] on div "Regresar Guardar" at bounding box center [473, 51] width 657 height 41
click at [168, 49] on icon "button" at bounding box center [168, 52] width 11 height 10
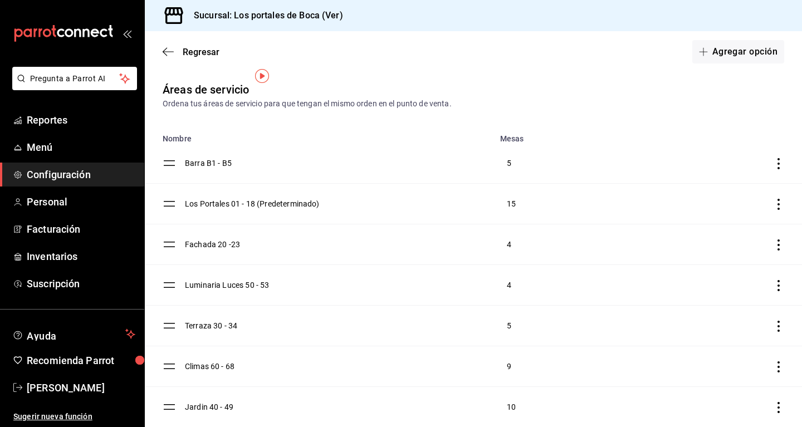
scroll to position [18, 0]
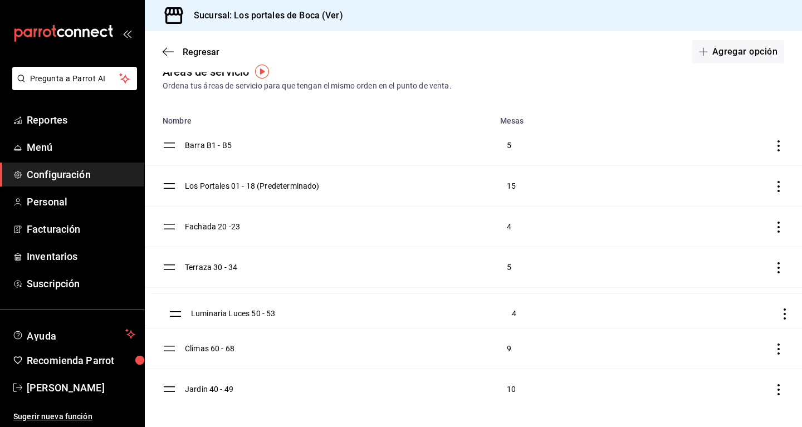
drag, startPoint x: 178, startPoint y: 317, endPoint x: 178, endPoint y: 330, distance: 12.8
drag, startPoint x: 194, startPoint y: 339, endPoint x: 193, endPoint y: 395, distance: 56.2
drag, startPoint x: 169, startPoint y: 388, endPoint x: 177, endPoint y: 318, distance: 70.1
drag, startPoint x: 176, startPoint y: 401, endPoint x: 173, endPoint y: 391, distance: 10.4
drag, startPoint x: 170, startPoint y: 349, endPoint x: 171, endPoint y: 311, distance: 37.9
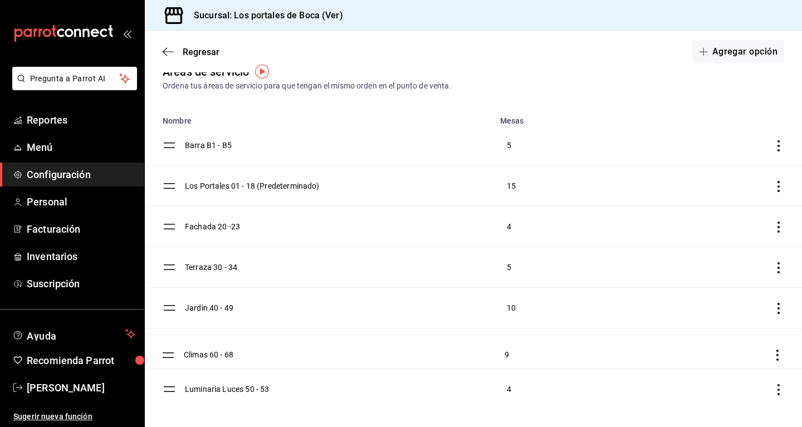
drag, startPoint x: 170, startPoint y: 388, endPoint x: 169, endPoint y: 354, distance: 34.5
click at [174, 48] on span "Regresar" at bounding box center [191, 52] width 57 height 11
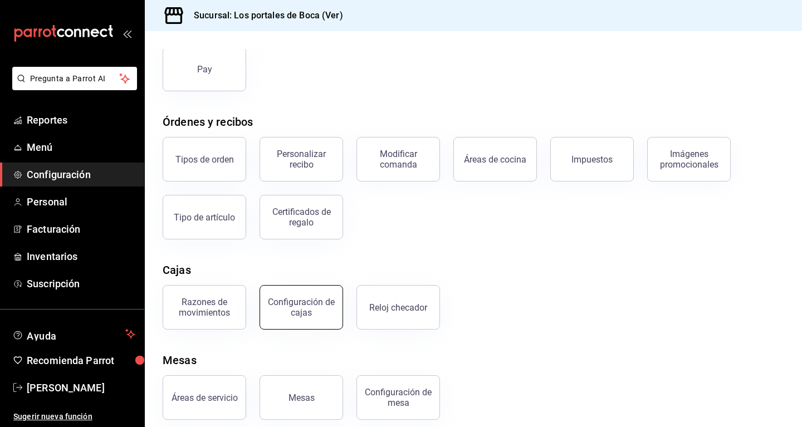
scroll to position [138, 0]
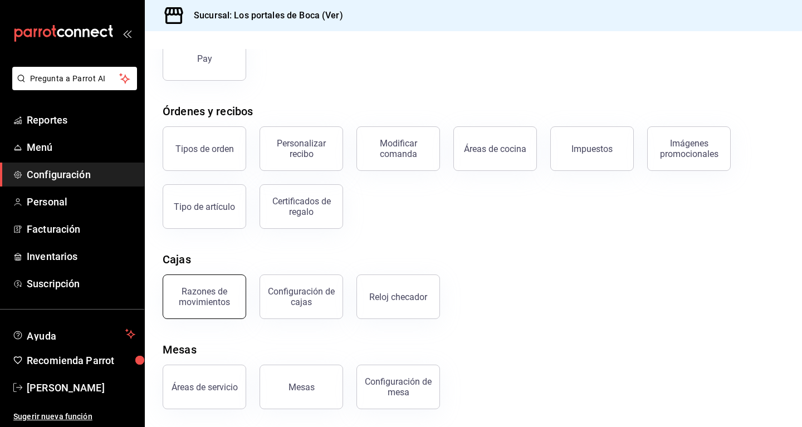
click at [233, 293] on div "Razones de movimientos" at bounding box center [204, 296] width 69 height 21
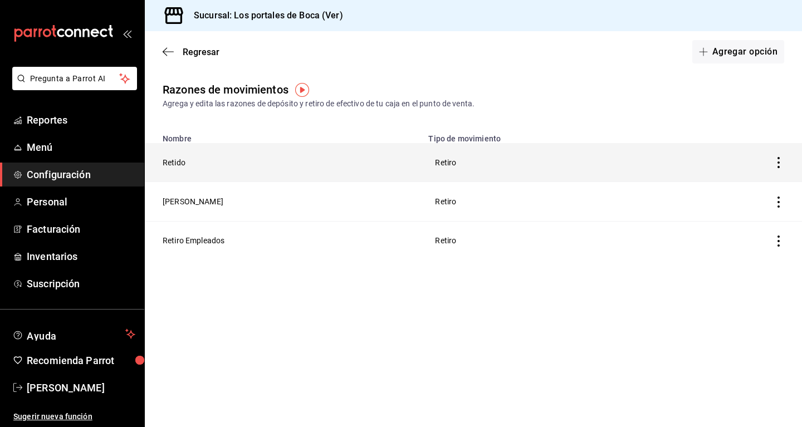
click at [179, 162] on th "Retido" at bounding box center [283, 162] width 277 height 39
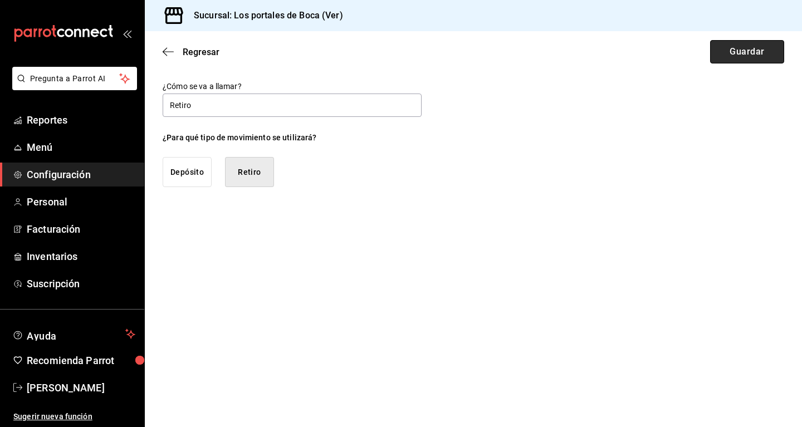
click at [465, 54] on button "Guardar" at bounding box center [747, 51] width 74 height 23
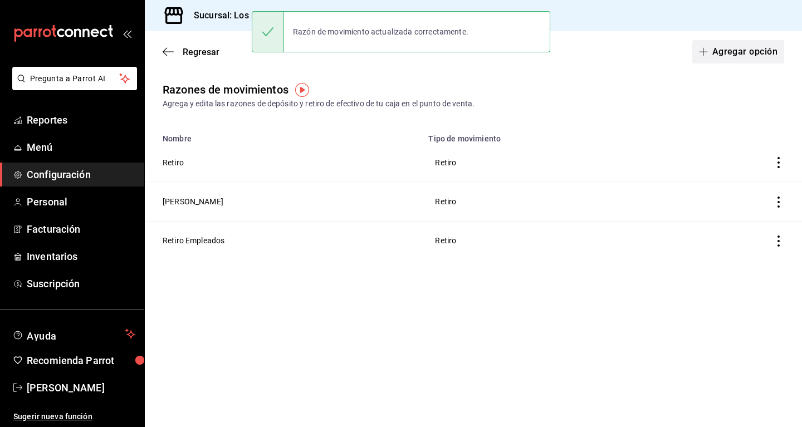
click at [465, 56] on button "Agregar opción" at bounding box center [738, 51] width 92 height 23
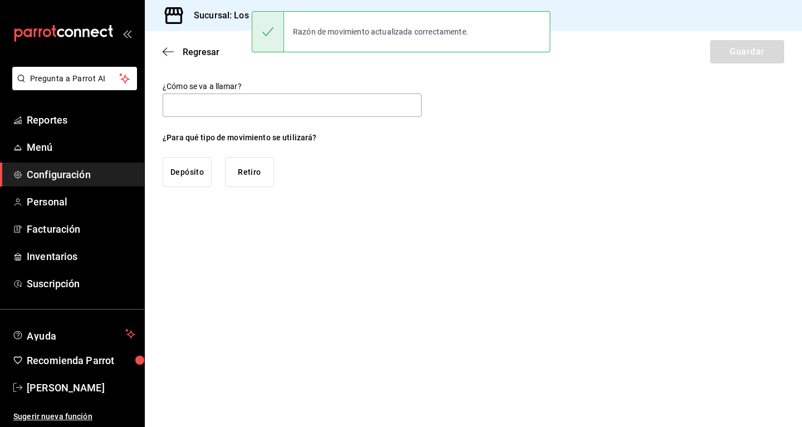
click at [184, 179] on button "Depósito" at bounding box center [187, 172] width 49 height 30
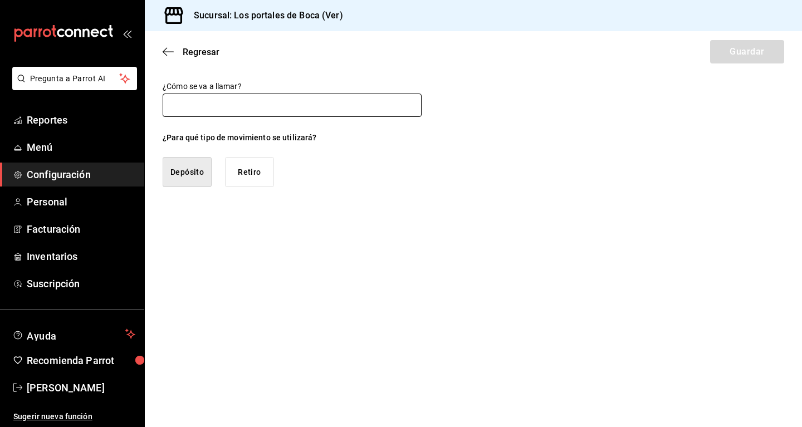
click at [206, 98] on input "text" at bounding box center [292, 105] width 259 height 23
click at [207, 166] on button "Depósito" at bounding box center [187, 172] width 49 height 30
click at [219, 112] on input "text" at bounding box center [292, 105] width 259 height 23
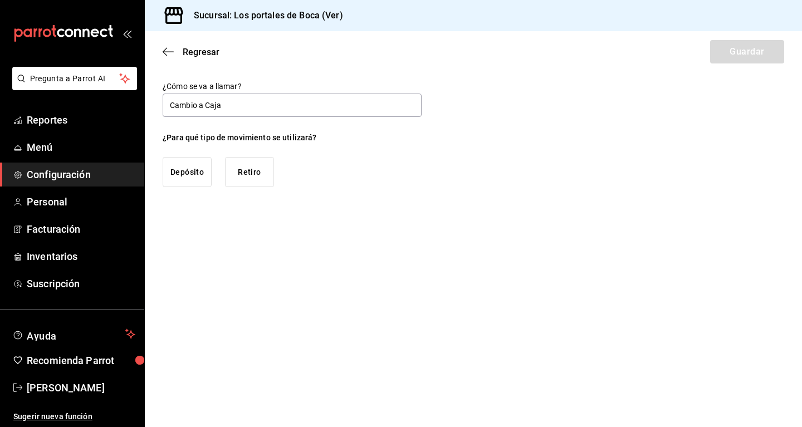
click at [171, 177] on button "Depósito" at bounding box center [187, 172] width 49 height 30
click at [465, 50] on button "Guardar" at bounding box center [747, 51] width 74 height 23
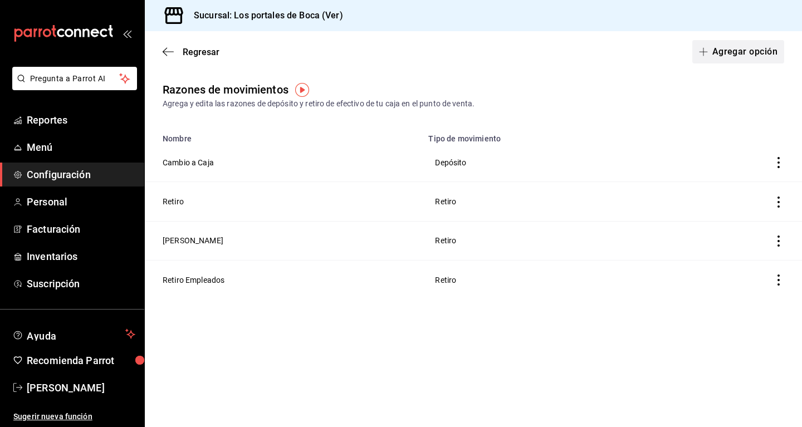
click at [465, 52] on button "Agregar opción" at bounding box center [738, 51] width 92 height 23
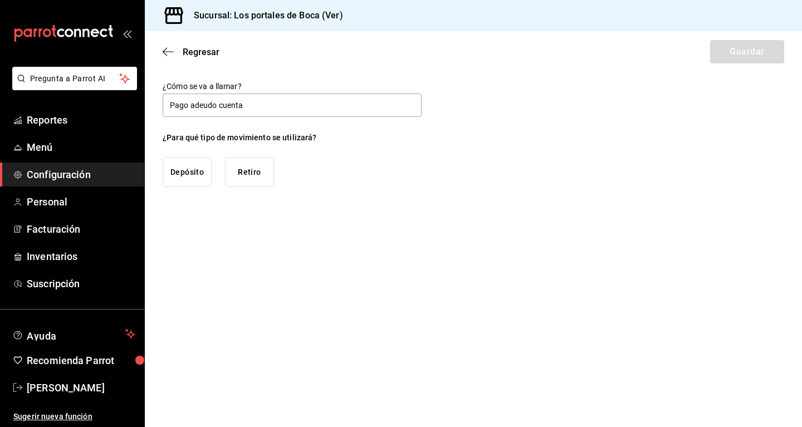
click at [191, 167] on button "Depósito" at bounding box center [187, 172] width 49 height 30
click at [194, 174] on button "Depósito" at bounding box center [187, 172] width 49 height 30
click at [465, 51] on button "Guardar" at bounding box center [747, 51] width 74 height 23
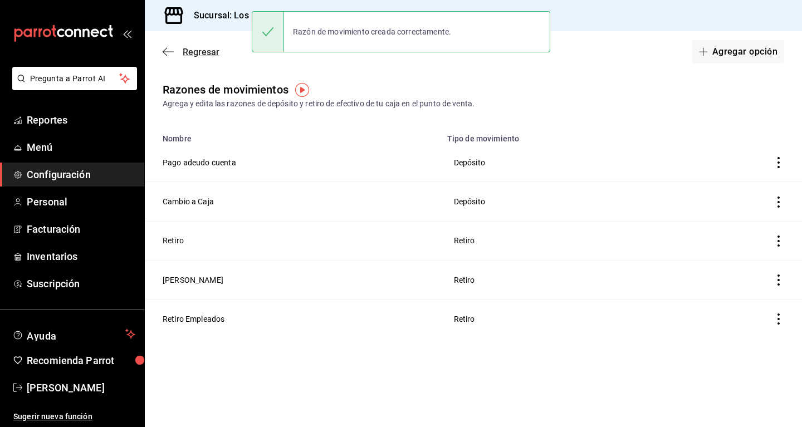
click at [195, 54] on span "Regresar" at bounding box center [201, 52] width 37 height 11
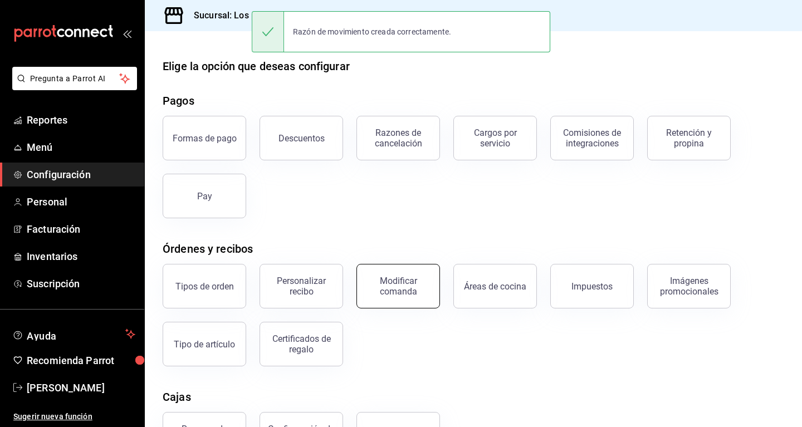
scroll to position [138, 0]
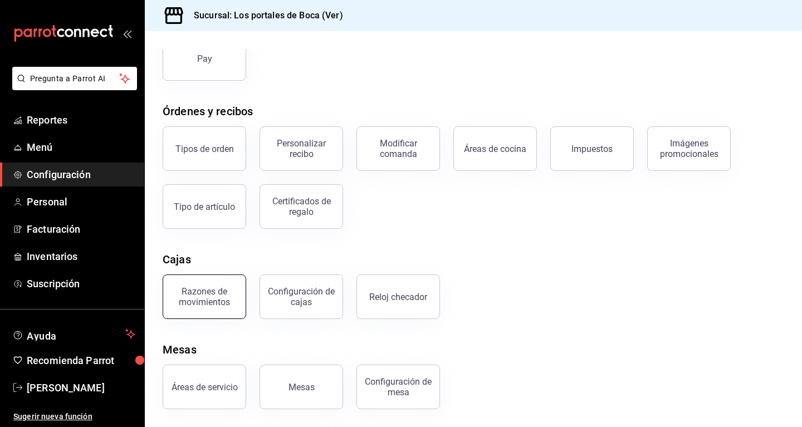
click at [228, 298] on div "Razones de movimientos" at bounding box center [204, 296] width 69 height 21
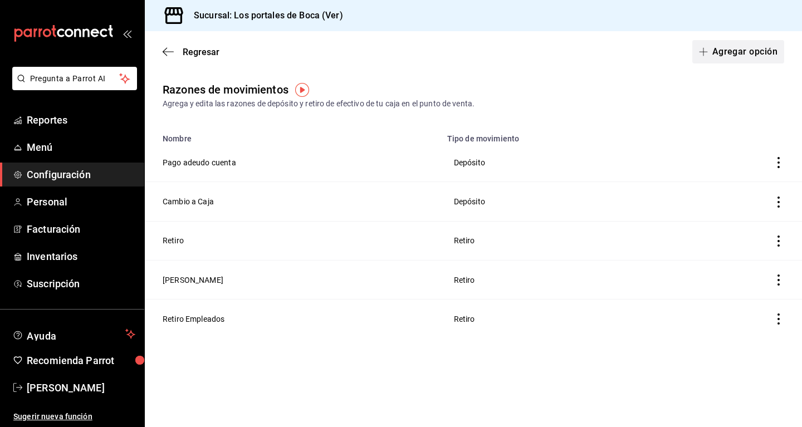
click at [465, 55] on button "Agregar opción" at bounding box center [738, 51] width 92 height 23
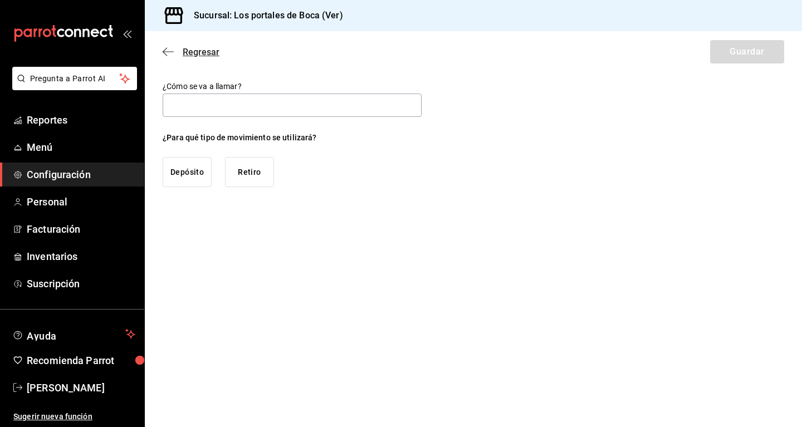
click at [165, 57] on span "Regresar" at bounding box center [191, 52] width 57 height 11
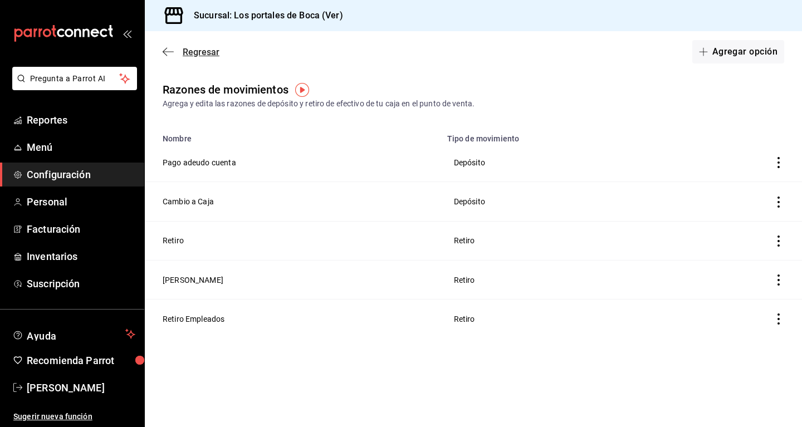
click at [166, 50] on icon "button" at bounding box center [168, 52] width 11 height 10
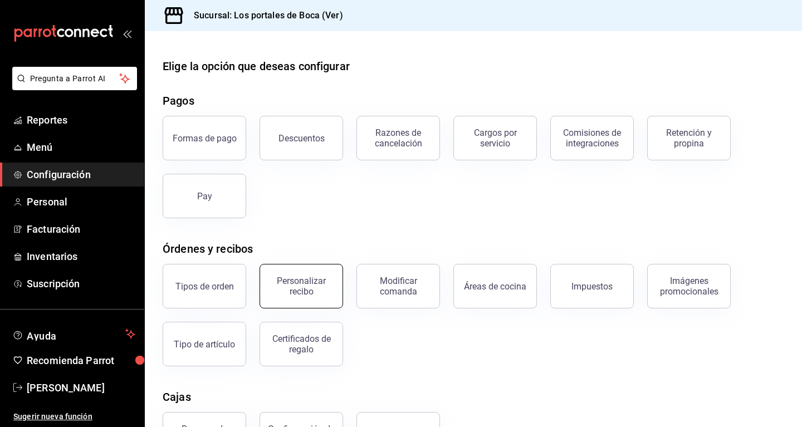
scroll to position [138, 0]
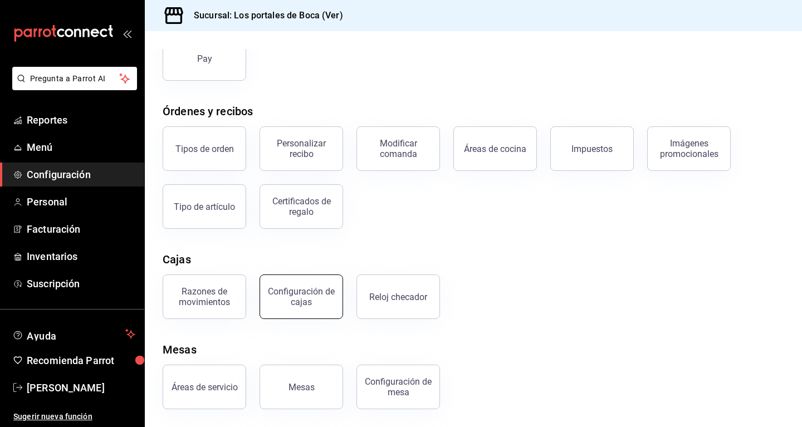
click at [306, 292] on div "Configuración de cajas" at bounding box center [301, 296] width 69 height 21
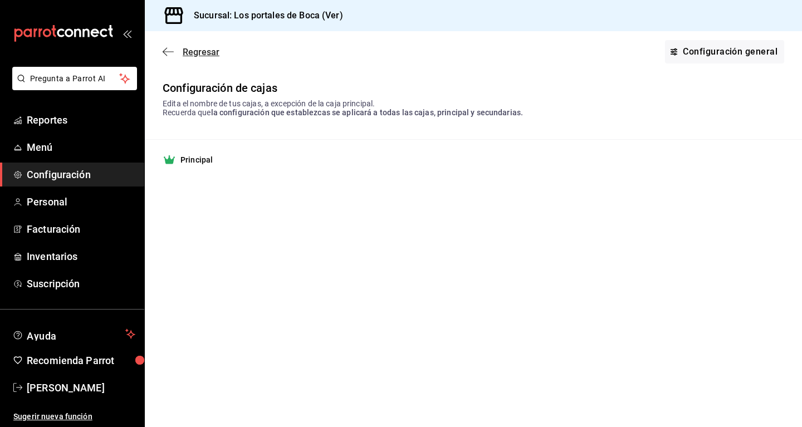
click at [167, 54] on icon "button" at bounding box center [168, 52] width 11 height 10
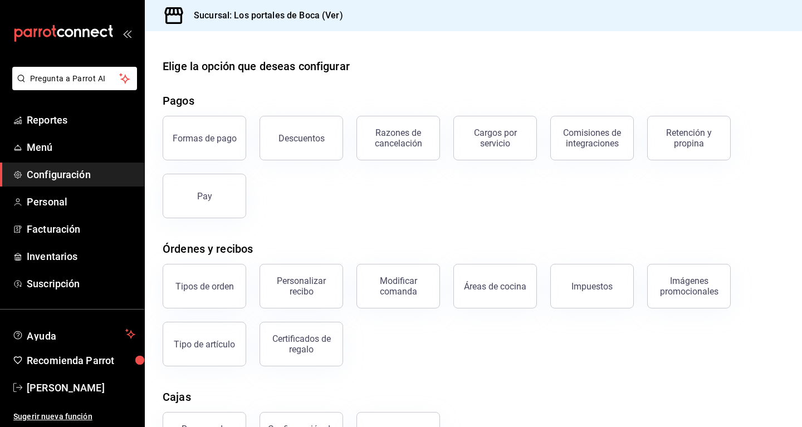
scroll to position [138, 0]
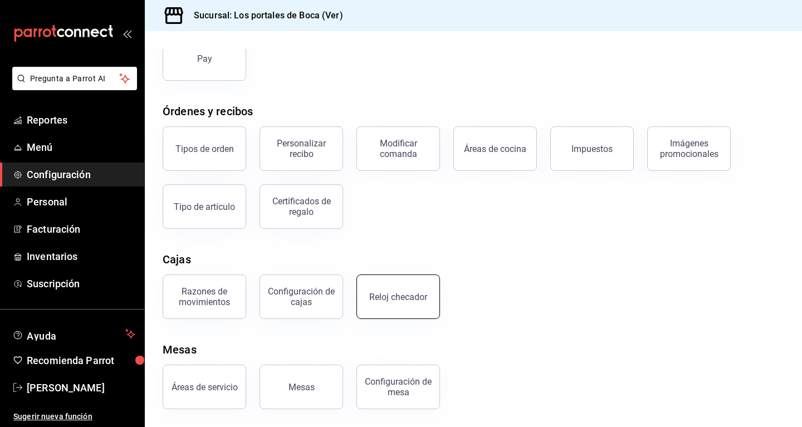
click at [387, 282] on button "Reloj checador" at bounding box center [398, 297] width 84 height 45
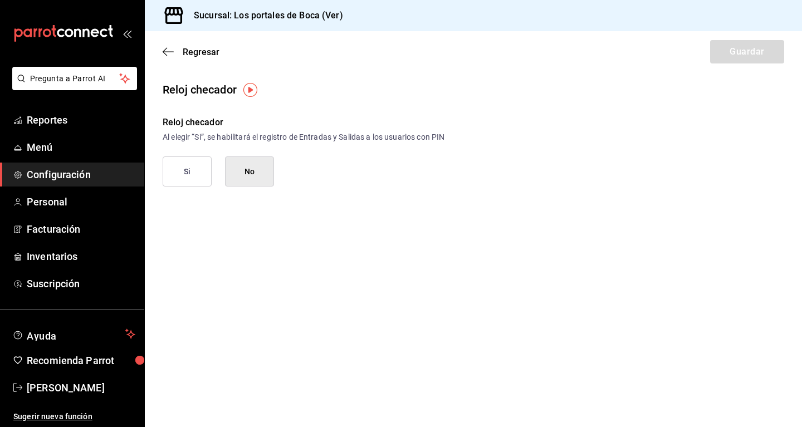
click at [198, 175] on button "Si" at bounding box center [187, 171] width 49 height 30
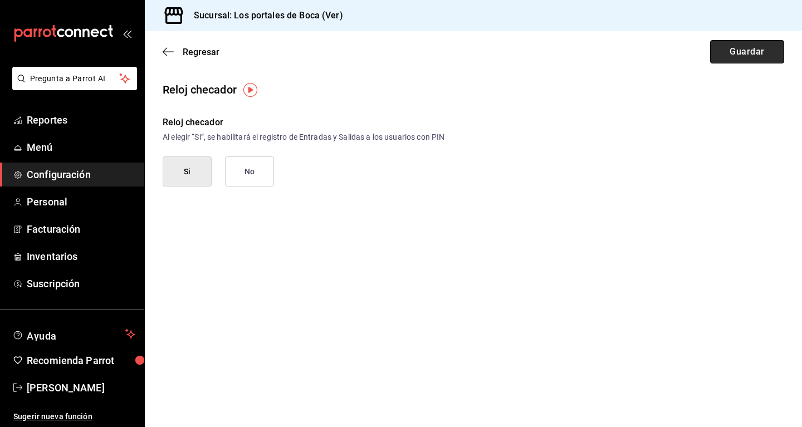
click at [465, 52] on button "Guardar" at bounding box center [747, 51] width 74 height 23
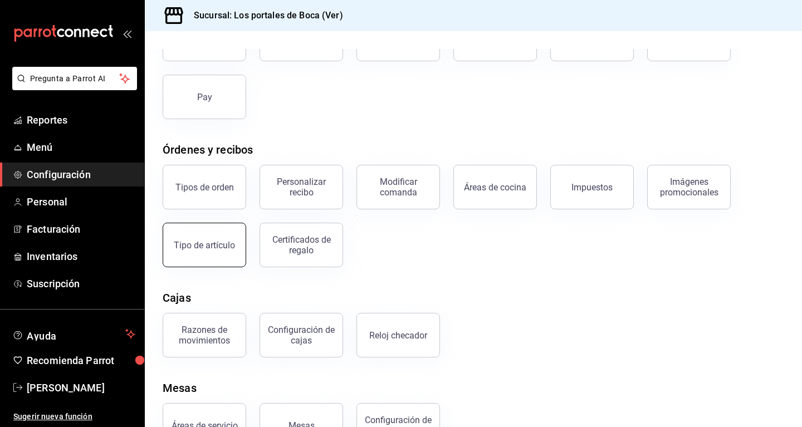
scroll to position [81, 0]
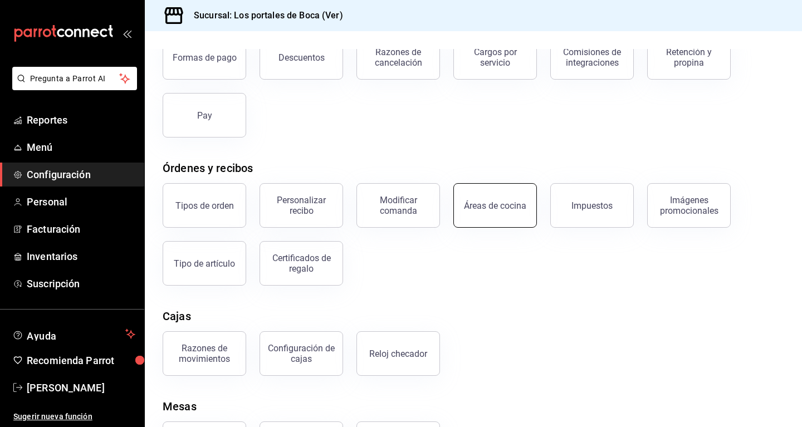
click at [465, 219] on button "Áreas de cocina" at bounding box center [495, 205] width 84 height 45
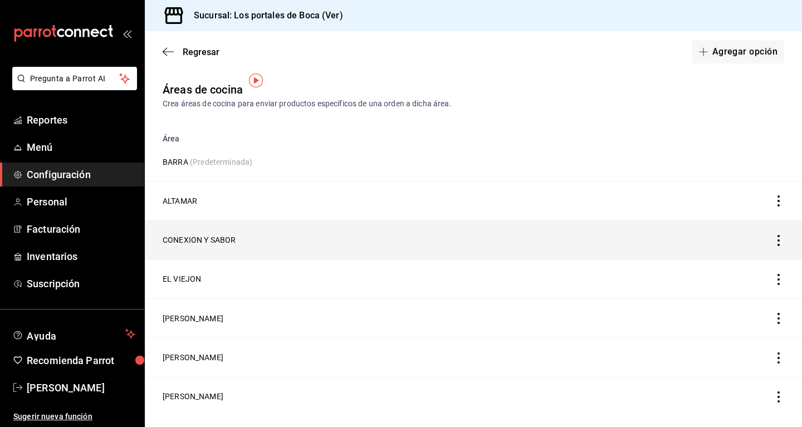
scroll to position [14, 0]
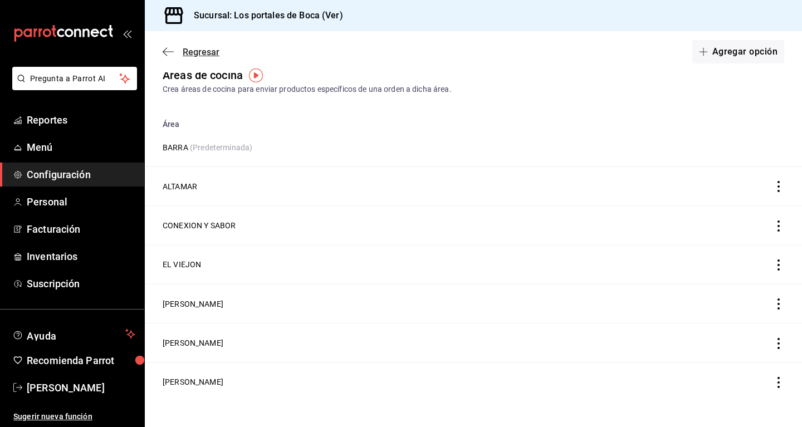
click at [167, 56] on icon "button" at bounding box center [168, 52] width 11 height 10
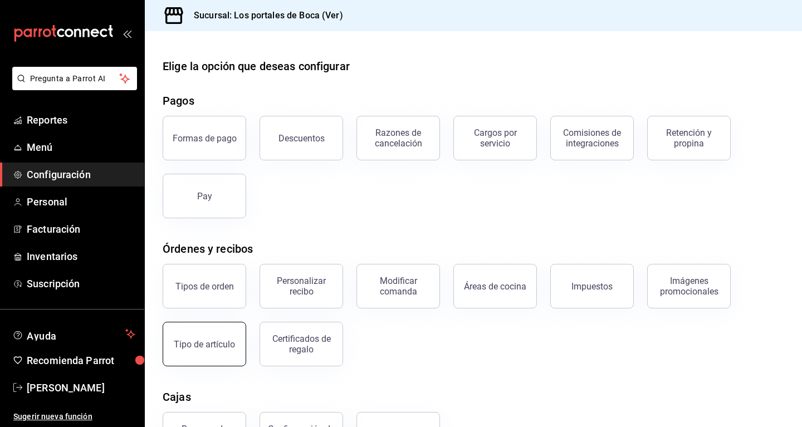
click at [220, 350] on button "Tipo de artículo" at bounding box center [205, 344] width 84 height 45
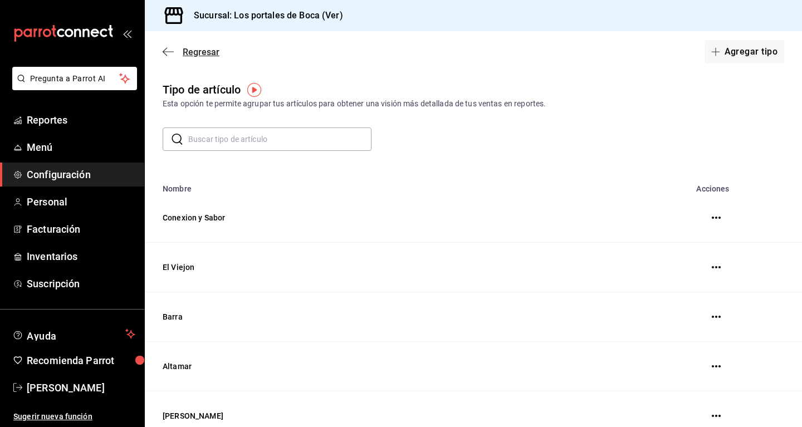
click at [169, 51] on icon "button" at bounding box center [168, 52] width 11 height 10
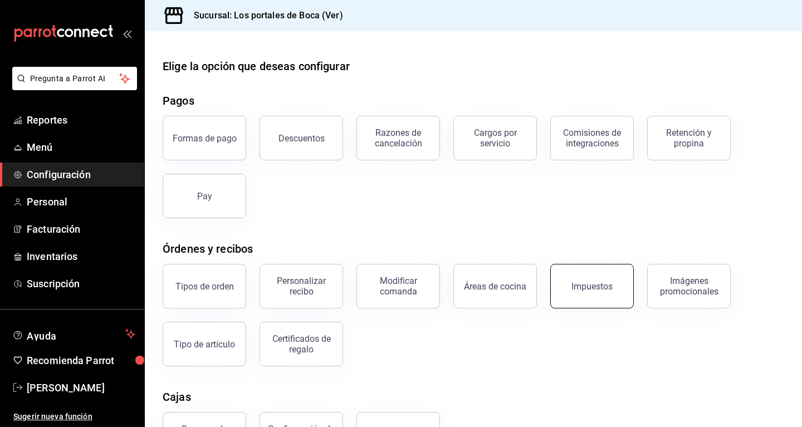
click at [465, 297] on button "Impuestos" at bounding box center [592, 286] width 84 height 45
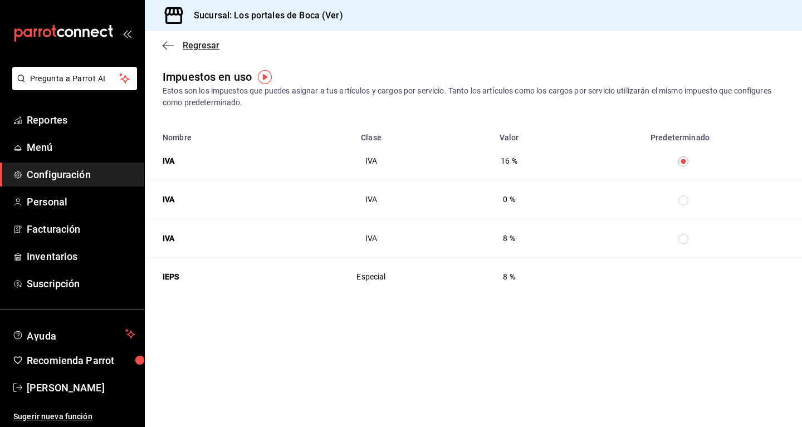
click at [165, 43] on icon "button" at bounding box center [168, 46] width 11 height 10
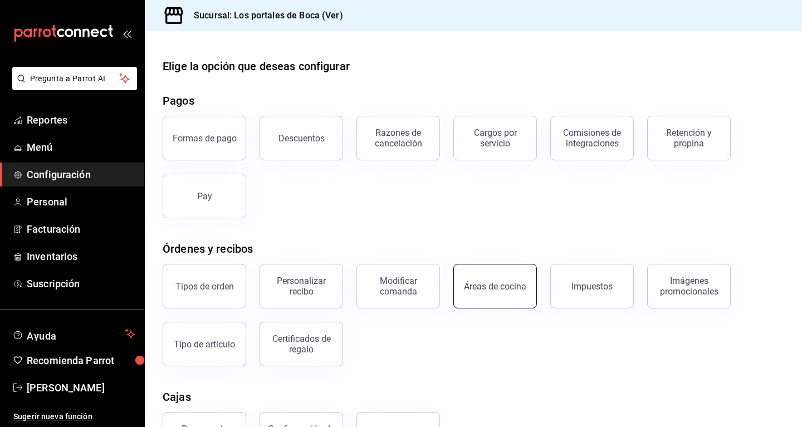
click at [465, 292] on button "Áreas de cocina" at bounding box center [495, 286] width 84 height 45
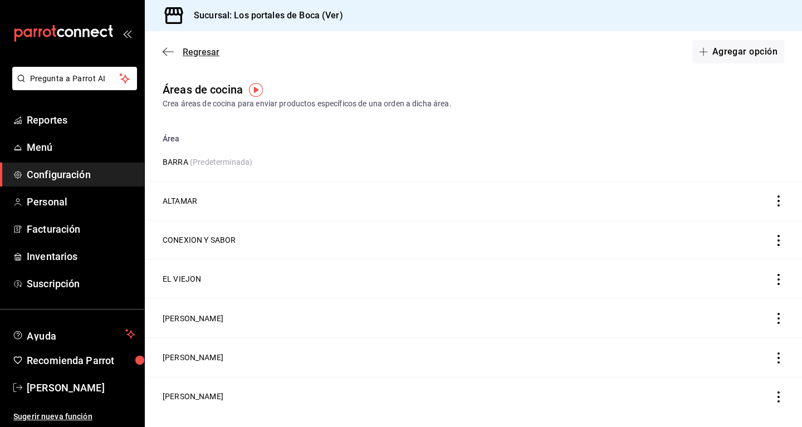
click at [171, 53] on icon "button" at bounding box center [168, 52] width 11 height 10
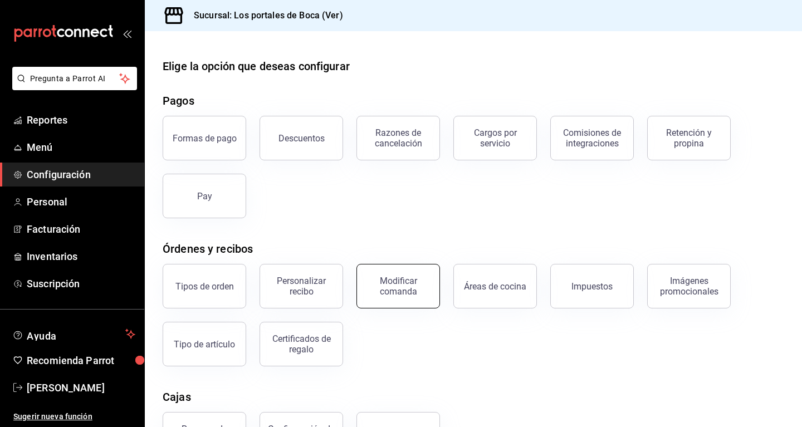
click at [407, 283] on div "Modificar comanda" at bounding box center [398, 286] width 69 height 21
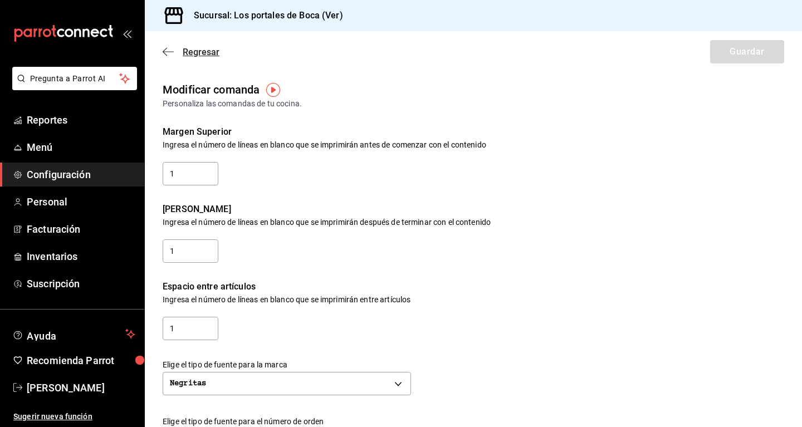
click at [177, 51] on span "Regresar" at bounding box center [191, 52] width 57 height 11
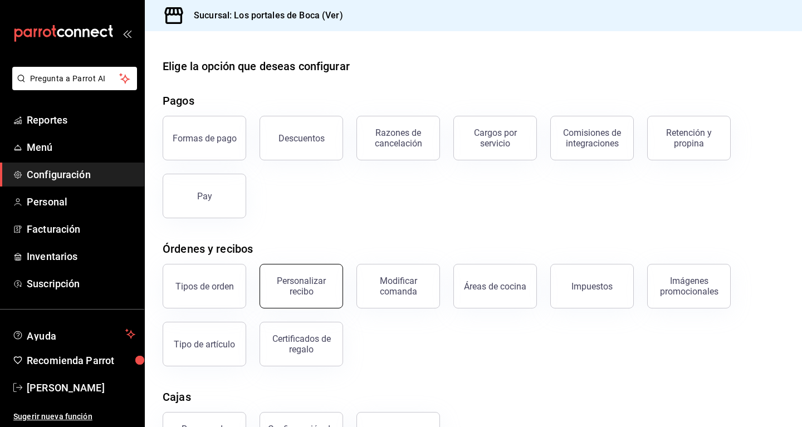
click at [273, 288] on div "Personalizar recibo" at bounding box center [301, 286] width 69 height 21
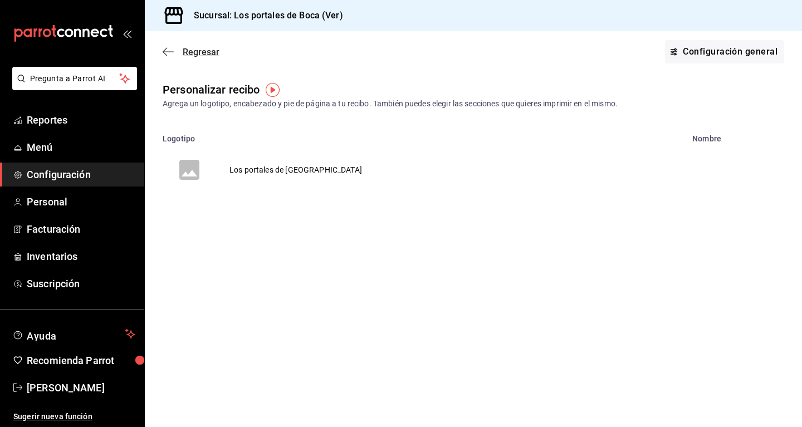
click at [169, 47] on icon "button" at bounding box center [168, 52] width 11 height 10
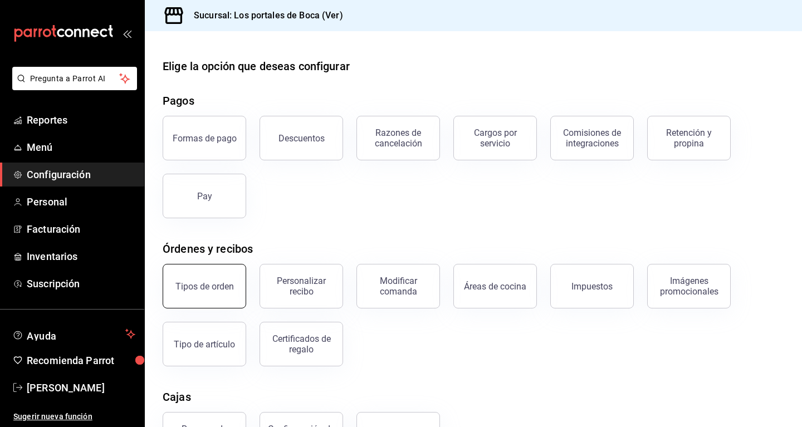
click at [234, 283] on button "Tipos de orden" at bounding box center [205, 286] width 84 height 45
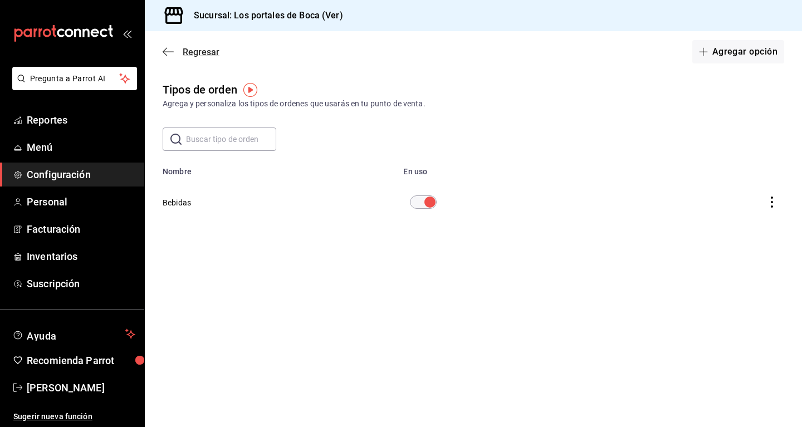
click at [167, 47] on icon "button" at bounding box center [168, 52] width 11 height 10
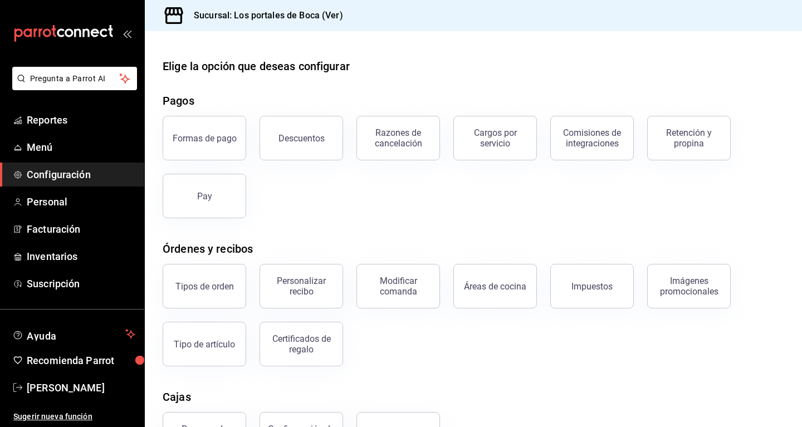
click at [227, 218] on div "Elige la opción que deseas configurar Pagos Formas de pago Descuentos Razones d…" at bounding box center [473, 302] width 657 height 489
click at [227, 203] on button "Pay" at bounding box center [205, 196] width 84 height 45
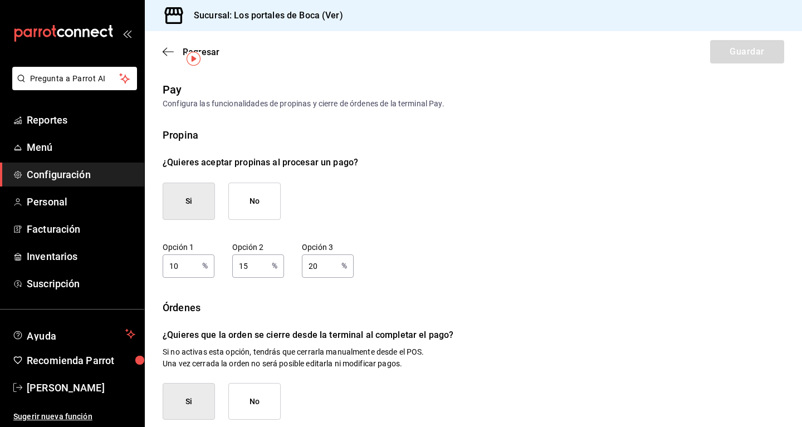
scroll to position [57, 0]
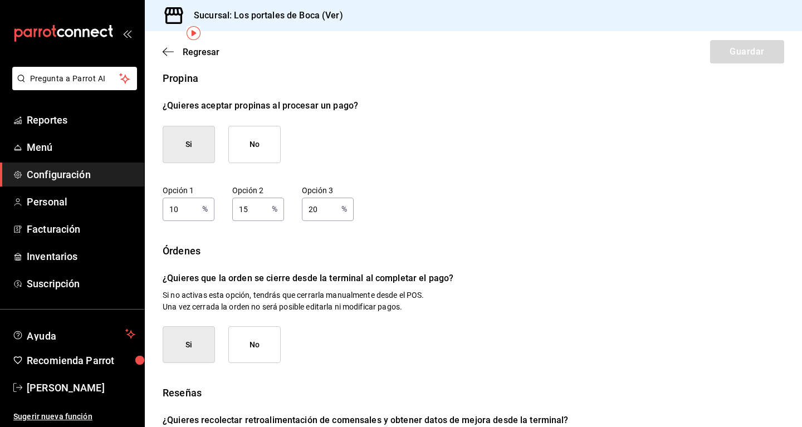
click at [428, 171] on div "Propina ¿Quieres aceptar propinas al procesar un pago? Si No Opción 1 10 % Opci…" at bounding box center [473, 282] width 621 height 423
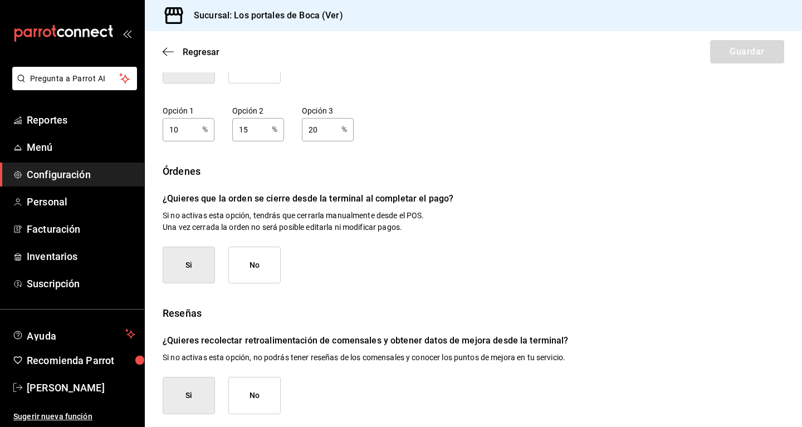
scroll to position [141, 0]
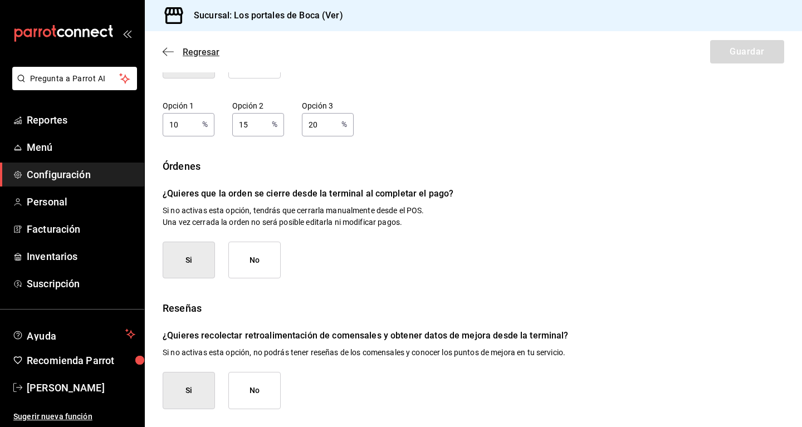
click at [170, 50] on icon "button" at bounding box center [168, 52] width 11 height 10
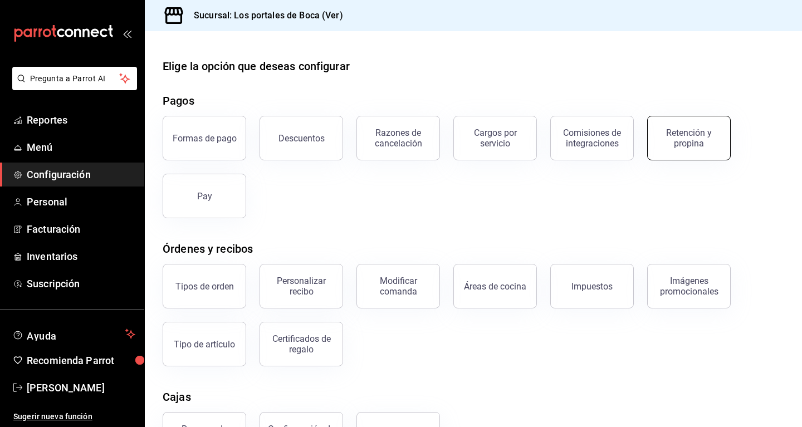
click at [465, 146] on div "Retención y propina" at bounding box center [688, 138] width 69 height 21
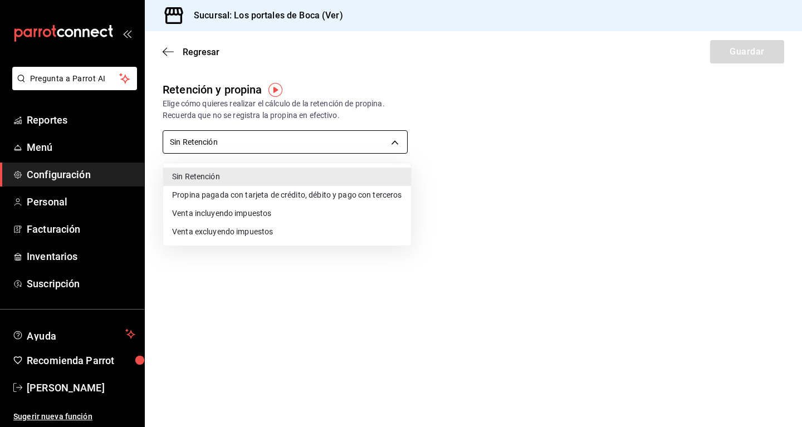
click at [237, 148] on body "Pregunta a Parrot AI Reportes Menú Configuración Personal Facturación Inventari…" at bounding box center [401, 213] width 802 height 427
click at [250, 197] on li "Propina pagada con tarjeta de crédito, débito y pago con terceros" at bounding box center [287, 195] width 248 height 18
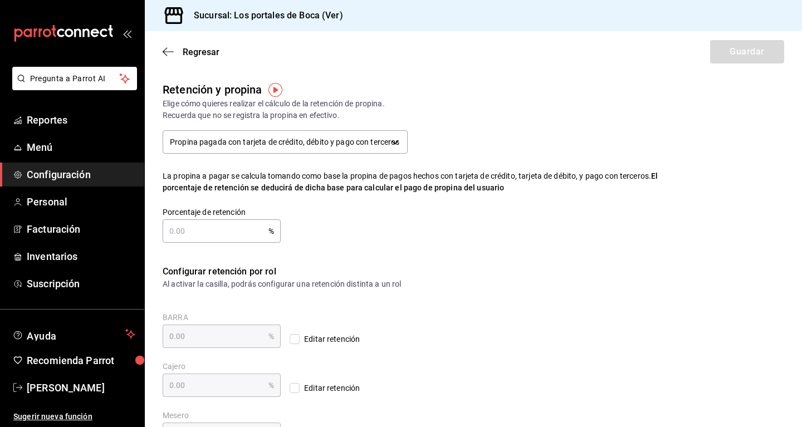
click at [205, 232] on input "text" at bounding box center [216, 231] width 106 height 22
click at [204, 232] on input "text" at bounding box center [216, 231] width 106 height 22
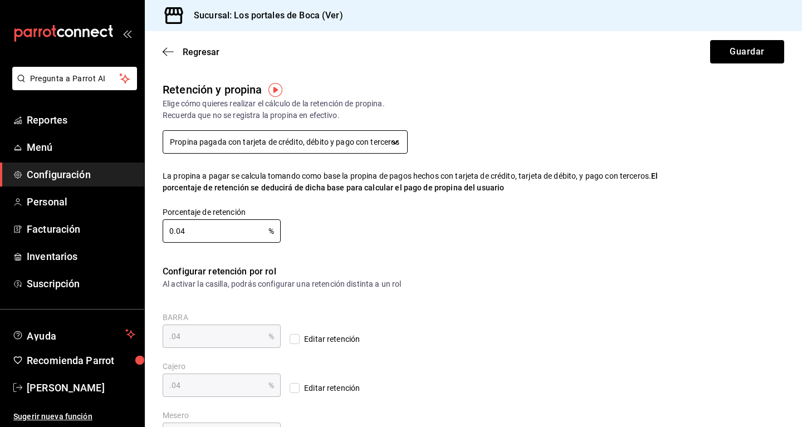
click at [254, 140] on body "Pregunta a Parrot AI Reportes Menú Configuración Personal Facturación Inventari…" at bounding box center [401, 213] width 802 height 427
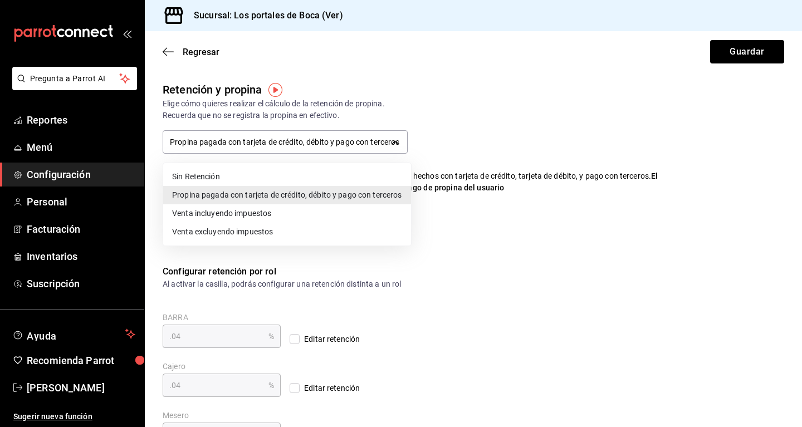
click at [238, 175] on li "Sin Retención" at bounding box center [287, 177] width 248 height 18
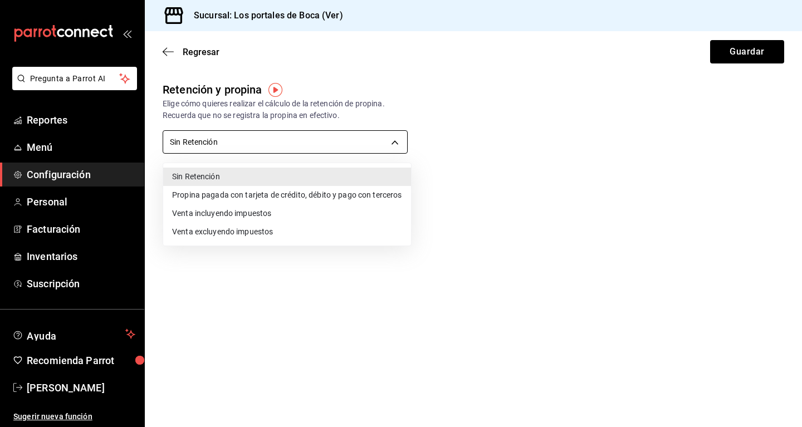
click at [224, 138] on body "Pregunta a Parrot AI Reportes Menú Configuración Personal Facturación Inventari…" at bounding box center [401, 213] width 802 height 427
click at [215, 215] on li "Venta incluyendo impuestos" at bounding box center [287, 213] width 248 height 18
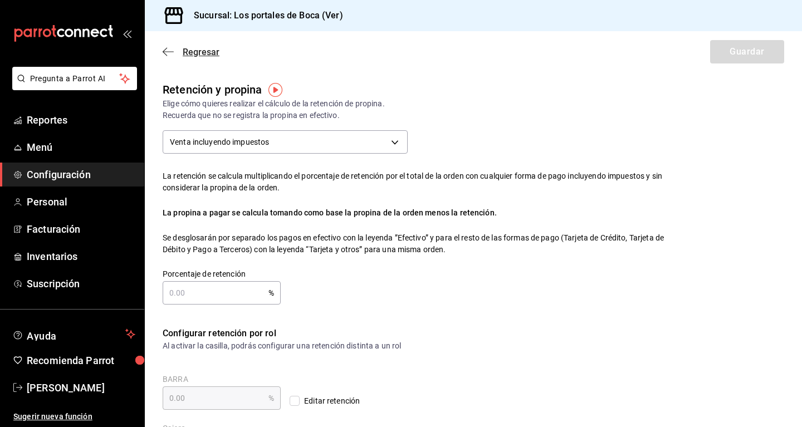
click at [169, 50] on icon "button" at bounding box center [168, 52] width 11 height 10
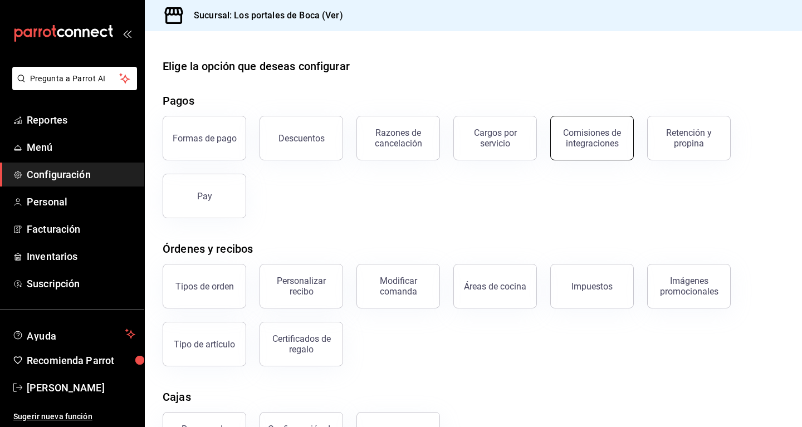
click at [465, 144] on div "Comisiones de integraciones" at bounding box center [591, 138] width 69 height 21
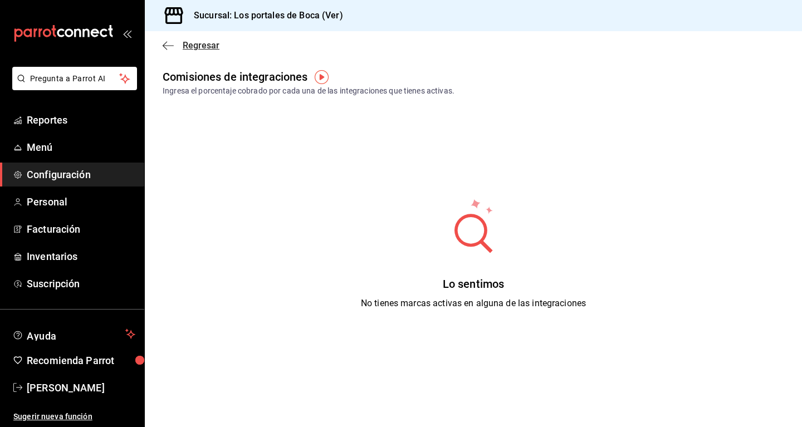
click at [178, 43] on span "Regresar" at bounding box center [191, 45] width 57 height 11
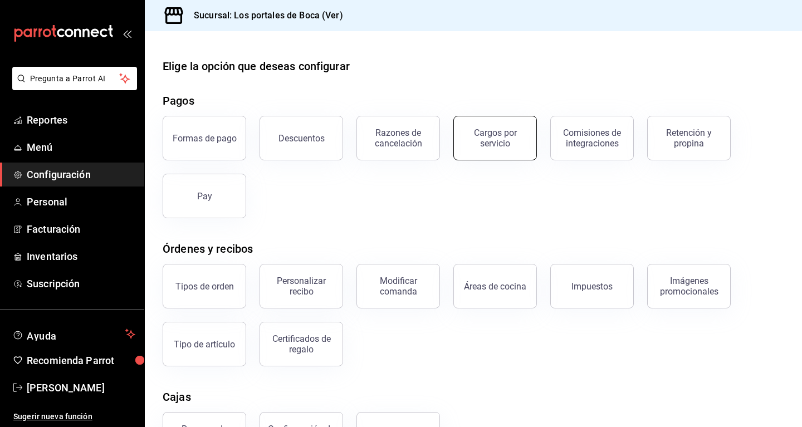
click at [465, 128] on button "Cargos por servicio" at bounding box center [495, 138] width 84 height 45
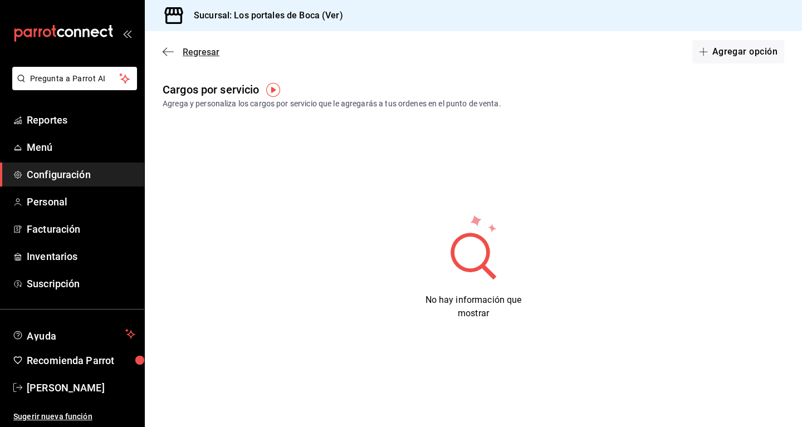
click at [179, 54] on span "Regresar" at bounding box center [191, 52] width 57 height 11
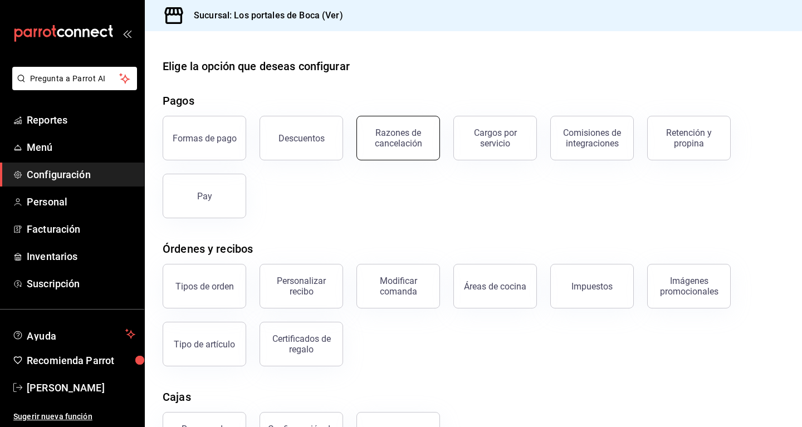
click at [364, 140] on button "Razones de cancelación" at bounding box center [398, 138] width 84 height 45
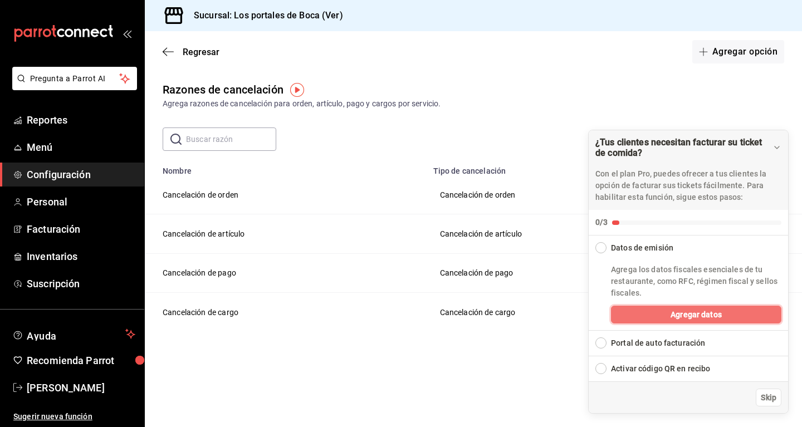
click at [646, 320] on button "Agregar datos" at bounding box center [696, 315] width 170 height 18
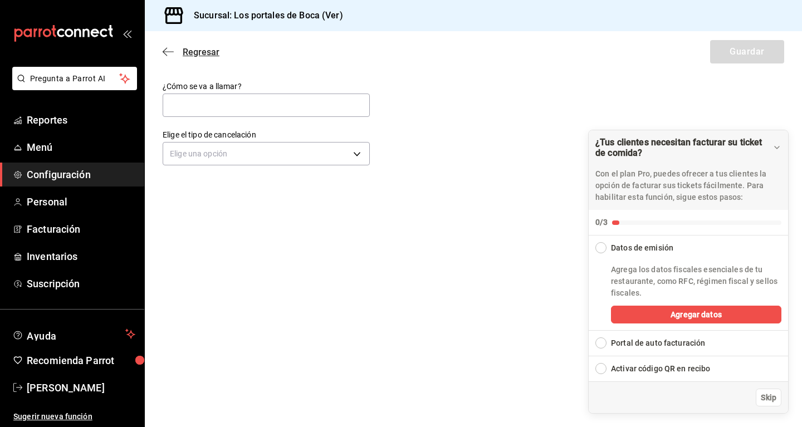
click at [168, 54] on icon "button" at bounding box center [168, 52] width 11 height 10
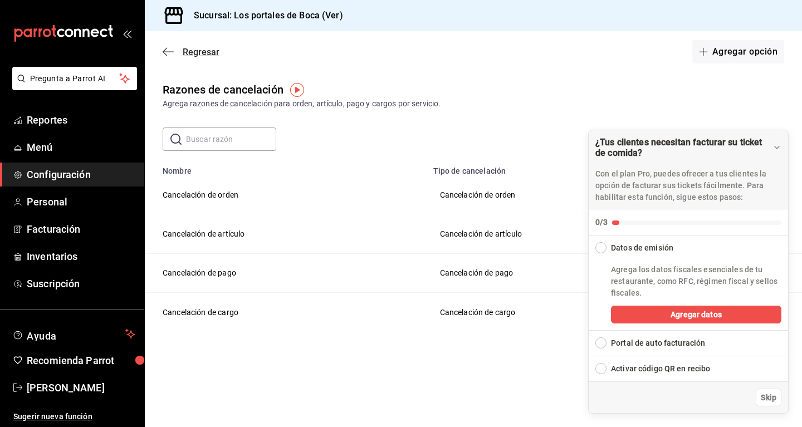
click at [174, 48] on span "Regresar" at bounding box center [191, 52] width 57 height 11
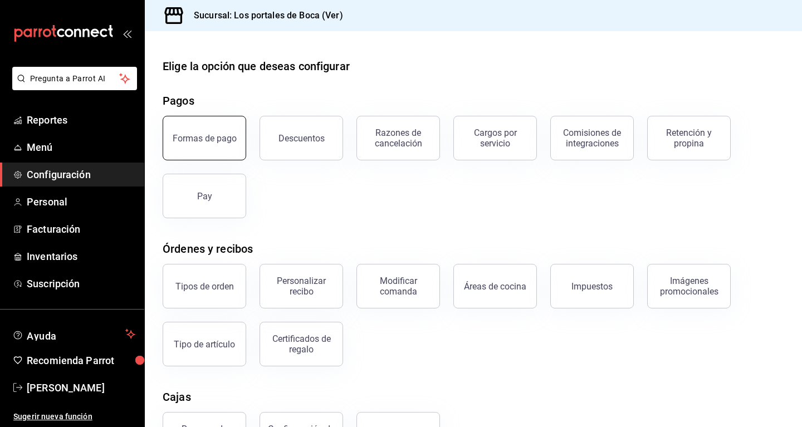
click at [227, 139] on div "Formas de pago" at bounding box center [205, 138] width 64 height 11
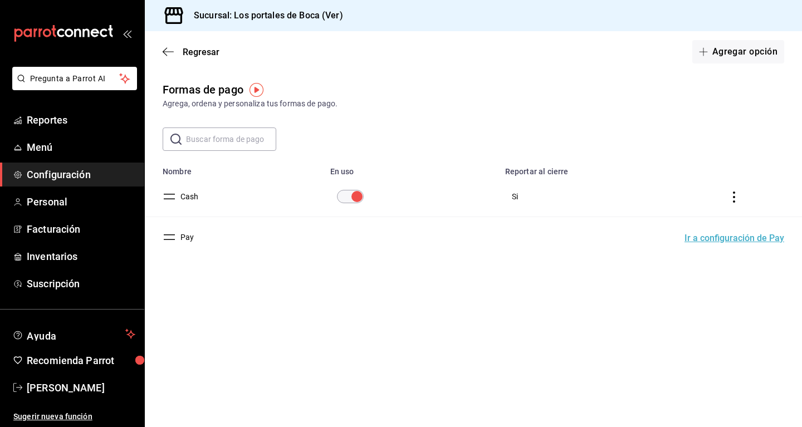
click at [704, 235] on button "Ir a configuración de Pay" at bounding box center [734, 238] width 100 height 9
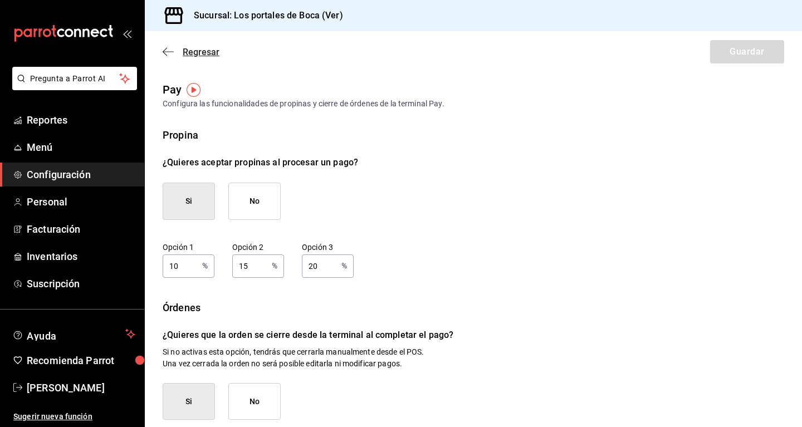
click at [197, 50] on span "Regresar" at bounding box center [201, 52] width 37 height 11
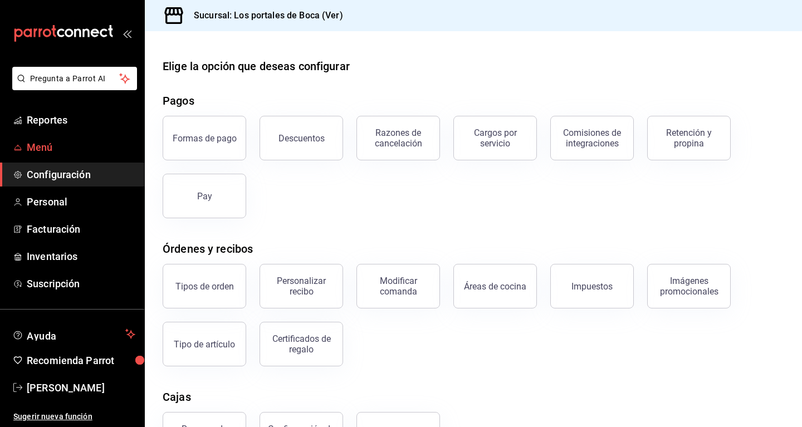
click at [68, 147] on span "Menú" at bounding box center [81, 147] width 109 height 15
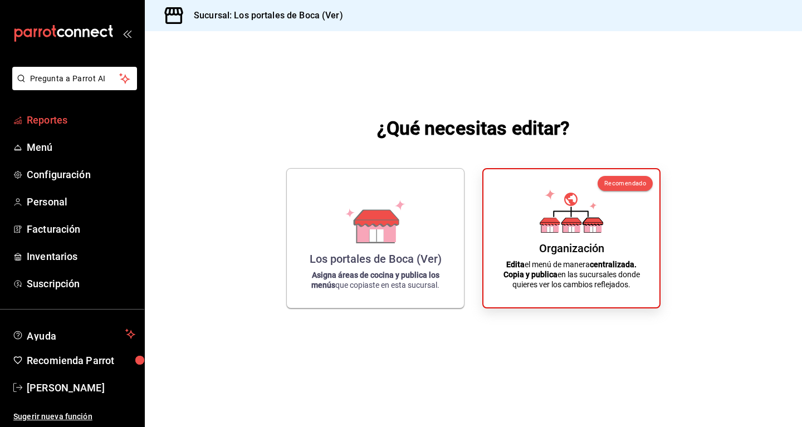
click at [71, 123] on span "Reportes" at bounding box center [81, 119] width 109 height 15
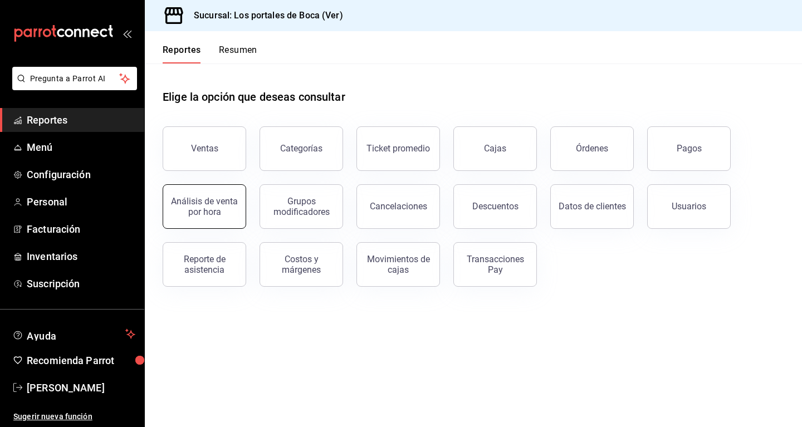
click at [230, 207] on div "Análisis de venta por hora" at bounding box center [204, 206] width 69 height 21
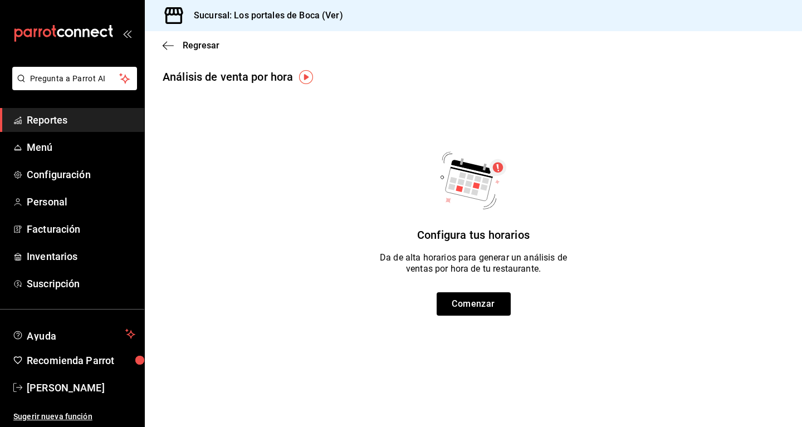
click at [162, 42] on div "Regresar" at bounding box center [473, 45] width 657 height 28
click at [168, 44] on icon "button" at bounding box center [168, 46] width 11 height 10
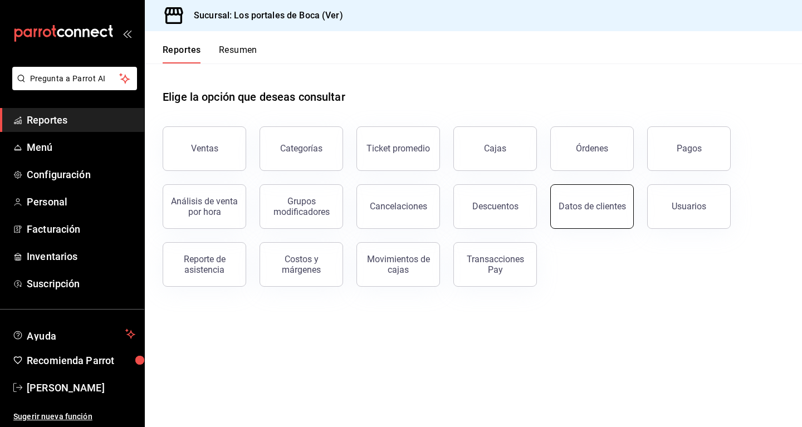
click at [563, 210] on div "Datos de clientes" at bounding box center [591, 206] width 67 height 11
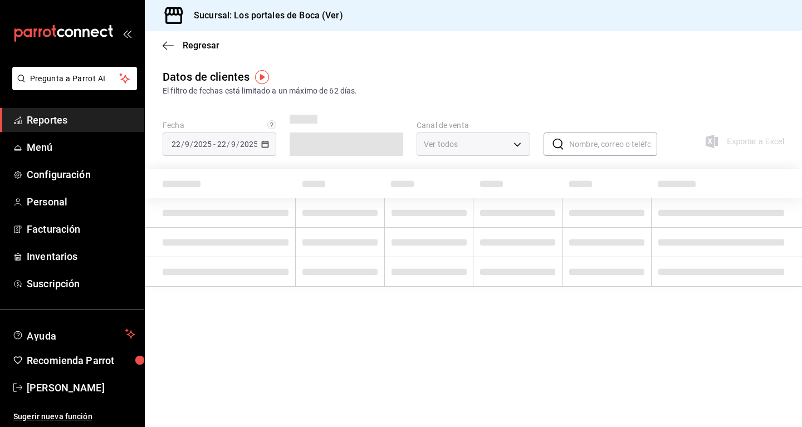
type input "PARROT,DIDI_FOOD,ONLINE"
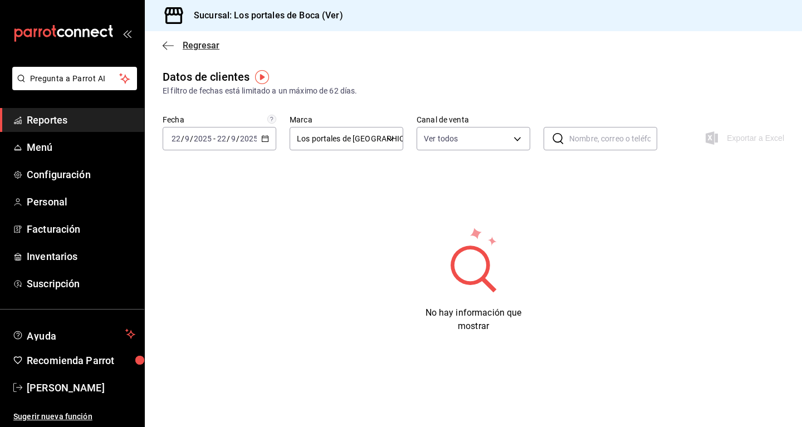
click at [173, 42] on icon "button" at bounding box center [168, 46] width 11 height 10
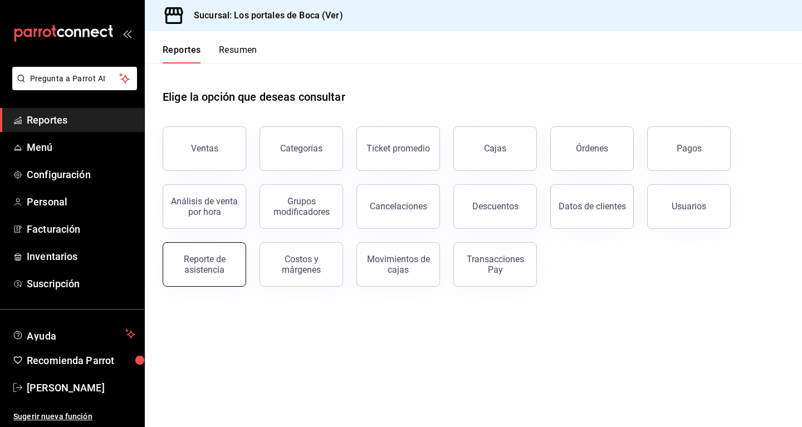
click at [226, 268] on div "Reporte de asistencia" at bounding box center [204, 264] width 69 height 21
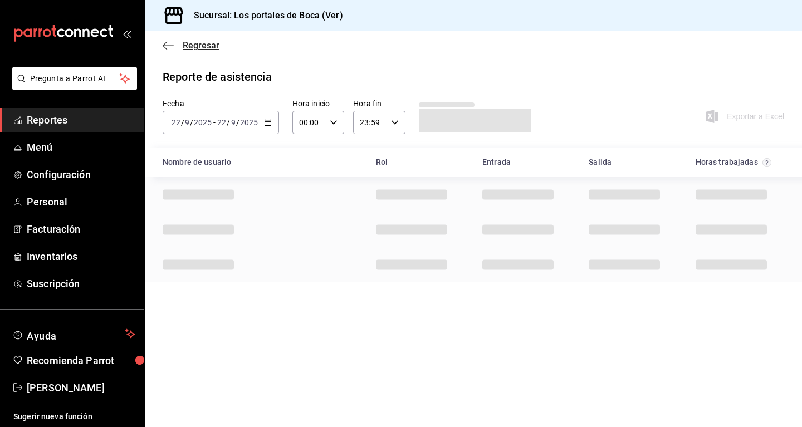
click at [170, 43] on icon "button" at bounding box center [168, 46] width 11 height 10
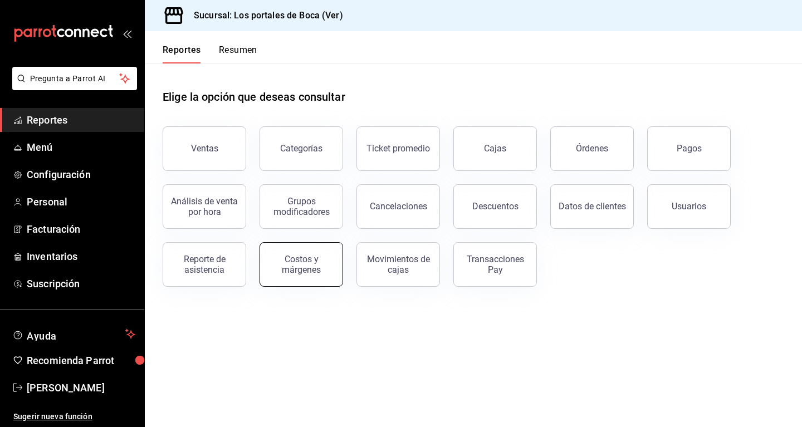
click at [298, 274] on button "Costos y márgenes" at bounding box center [301, 264] width 84 height 45
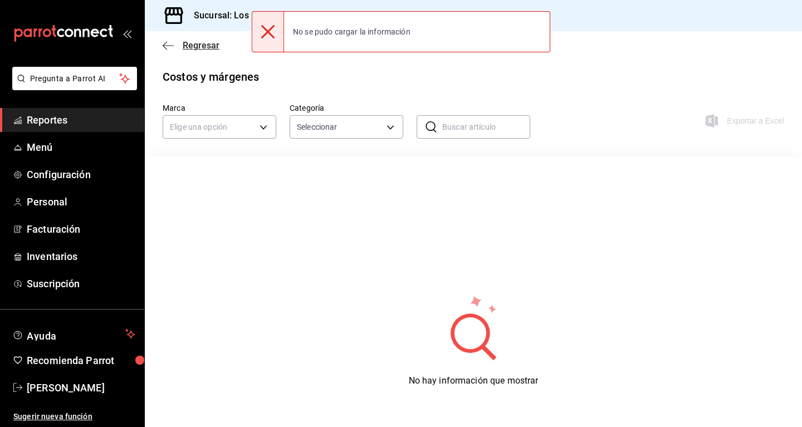
click at [171, 49] on icon "button" at bounding box center [168, 46] width 11 height 10
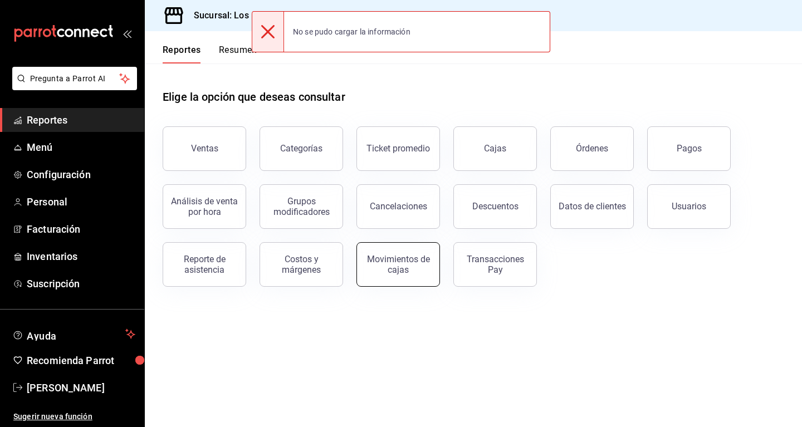
click at [413, 272] on div "Movimientos de cajas" at bounding box center [398, 264] width 69 height 21
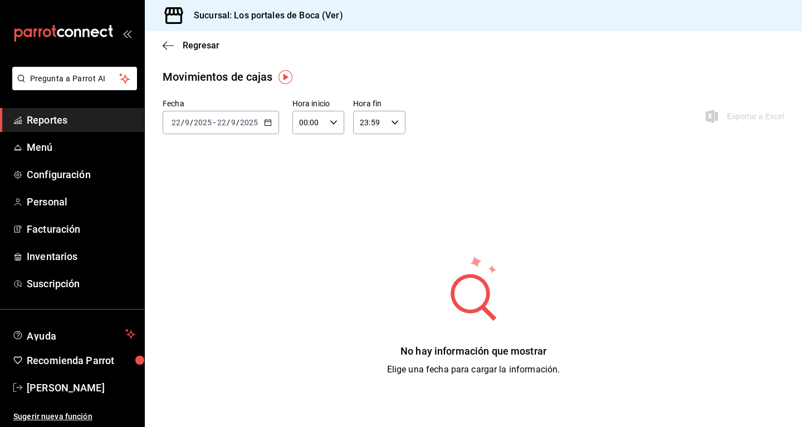
click at [264, 126] on div "2025-09-22 22 / 9 / 2025 - 2025-09-22 22 / 9 / 2025" at bounding box center [221, 122] width 116 height 23
click at [229, 201] on span "Semana actual" at bounding box center [215, 206] width 86 height 12
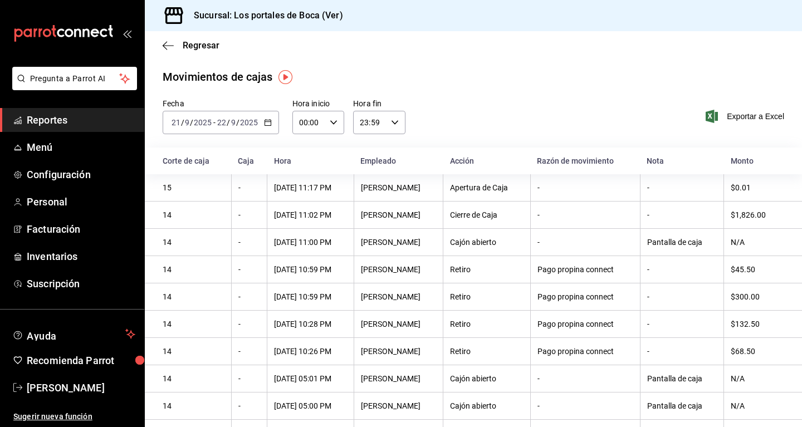
click at [167, 51] on div "Regresar" at bounding box center [473, 45] width 657 height 28
click at [167, 48] on icon "button" at bounding box center [168, 46] width 11 height 10
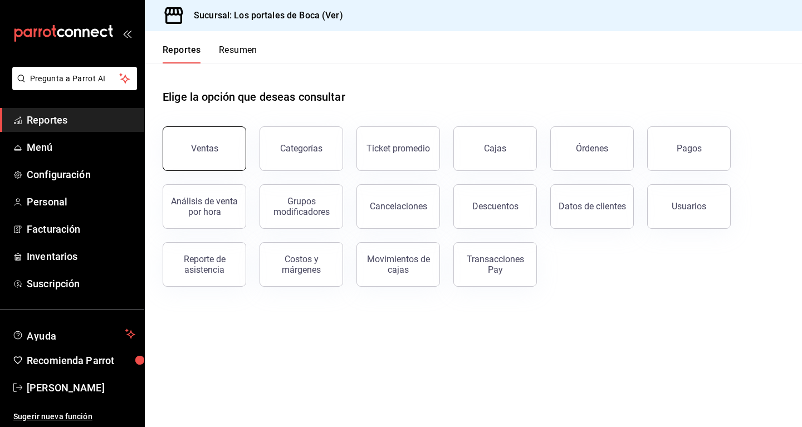
click at [225, 146] on button "Ventas" at bounding box center [205, 148] width 84 height 45
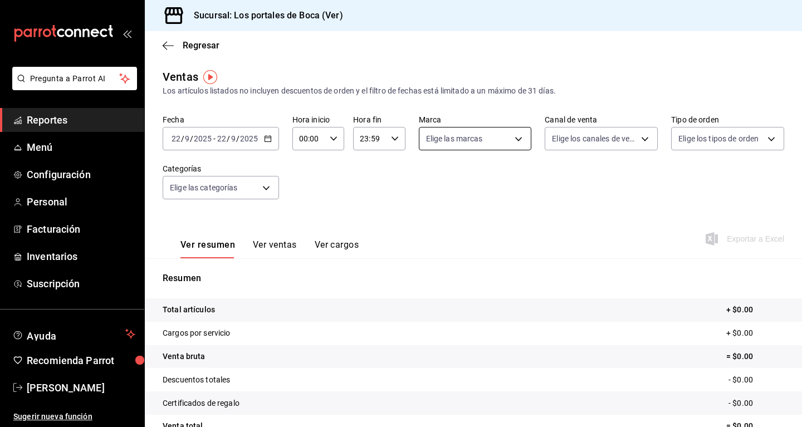
click at [448, 136] on body "Pregunta a Parrot AI Reportes Menú Configuración Personal Facturación Inventari…" at bounding box center [401, 213] width 802 height 427
click at [445, 181] on div "Ver todas" at bounding box center [453, 181] width 57 height 24
type input "3d32fec7-31fa-41a3-8b0d-c50462704563"
checkbox input "true"
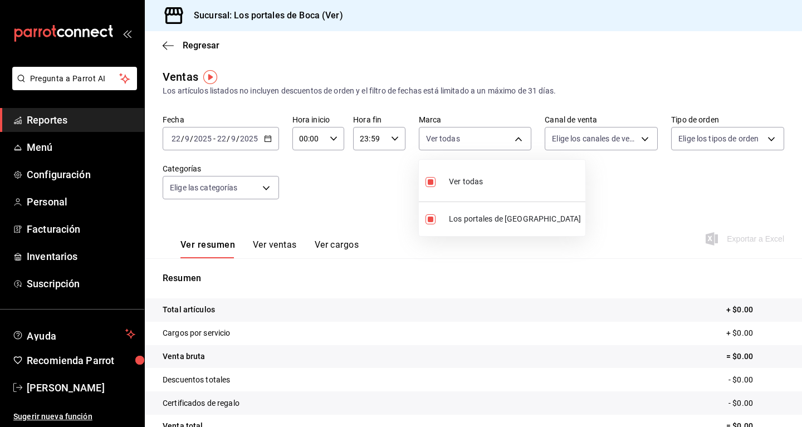
click at [268, 131] on div at bounding box center [401, 213] width 802 height 427
click at [258, 140] on div "2025-09-22 22 / 9 / 2025" at bounding box center [236, 138] width 43 height 9
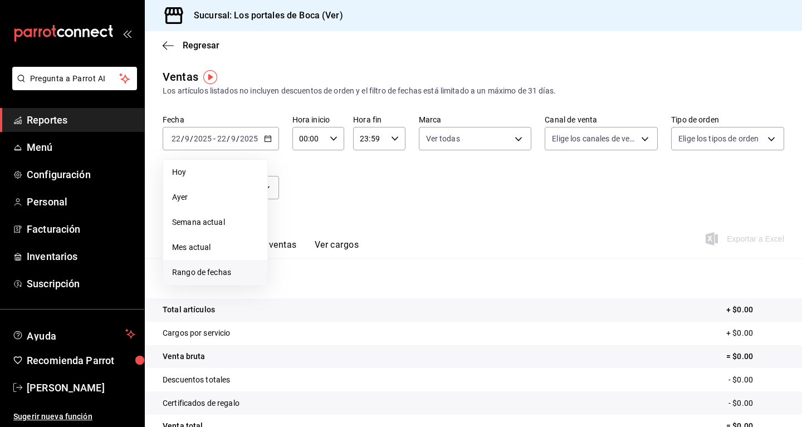
click at [219, 275] on span "Rango de fechas" at bounding box center [215, 273] width 86 height 12
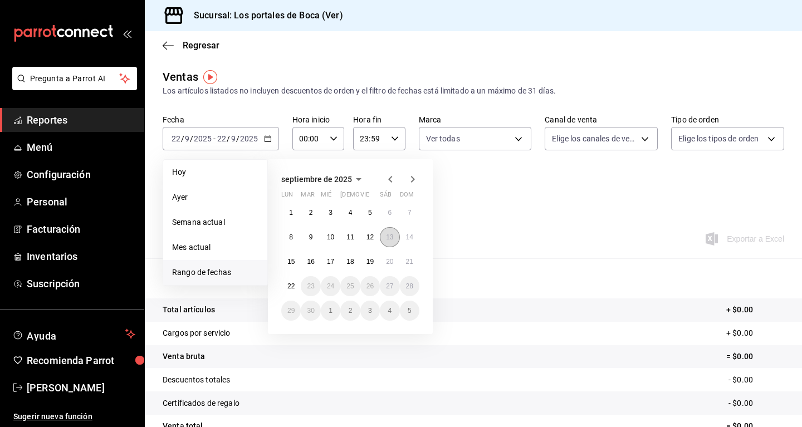
click at [384, 239] on button "13" at bounding box center [389, 237] width 19 height 20
click at [292, 285] on abbr "22" at bounding box center [290, 286] width 7 height 8
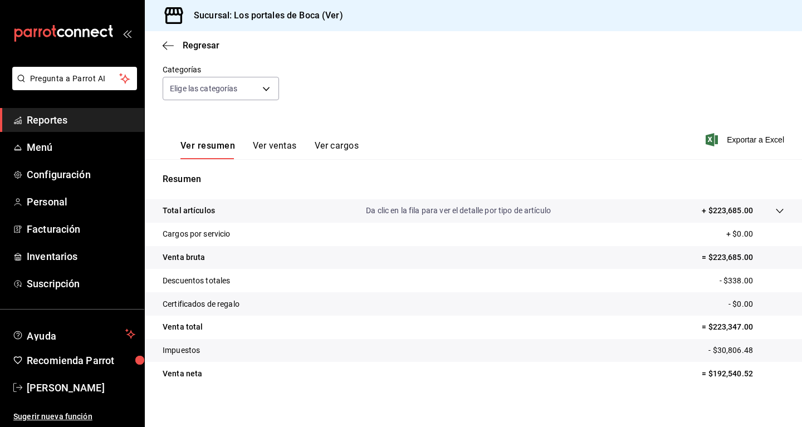
scroll to position [106, 0]
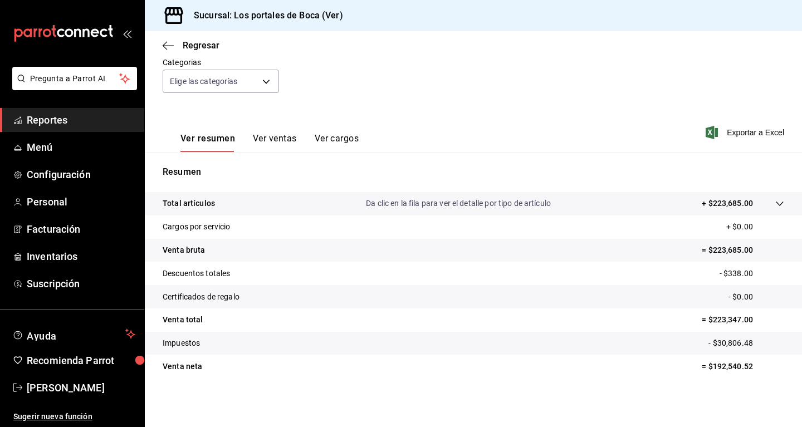
click at [286, 136] on button "Ver ventas" at bounding box center [275, 142] width 44 height 19
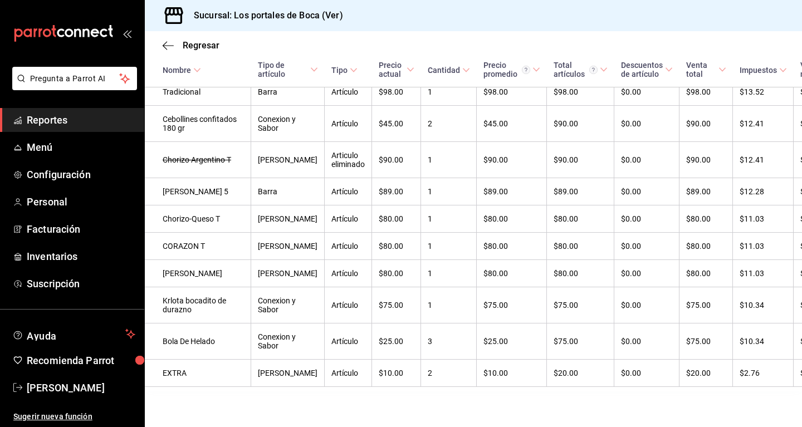
scroll to position [5599, 0]
click at [170, 41] on icon "button" at bounding box center [168, 46] width 11 height 10
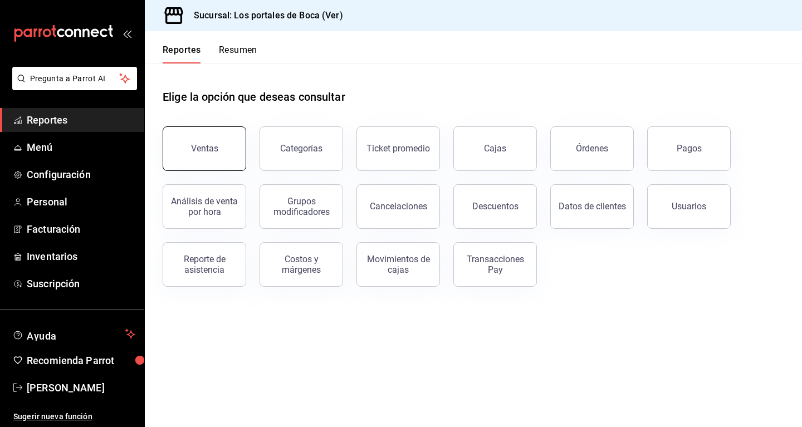
click at [212, 161] on button "Ventas" at bounding box center [205, 148] width 84 height 45
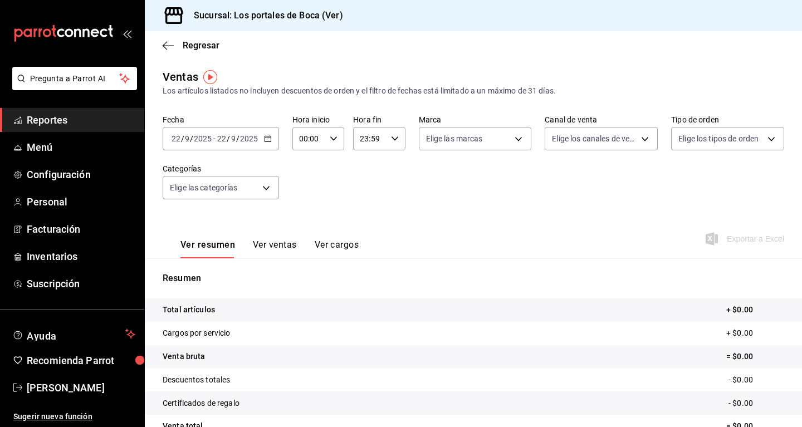
click at [237, 139] on span "/" at bounding box center [237, 138] width 3 height 9
click at [218, 188] on li "Ayer" at bounding box center [215, 197] width 104 height 25
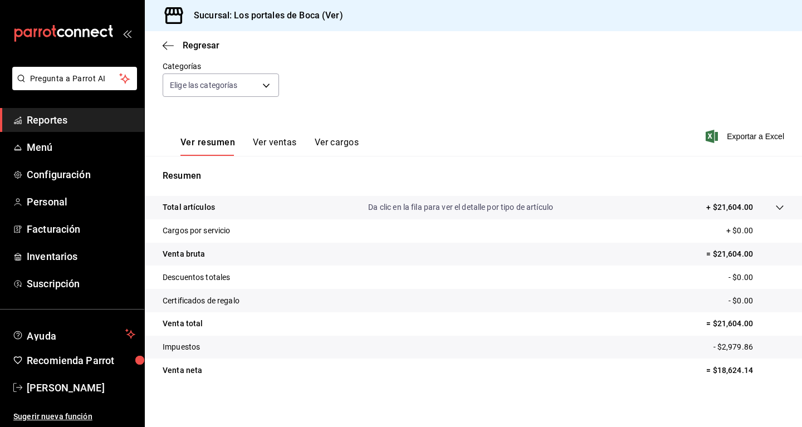
scroll to position [106, 0]
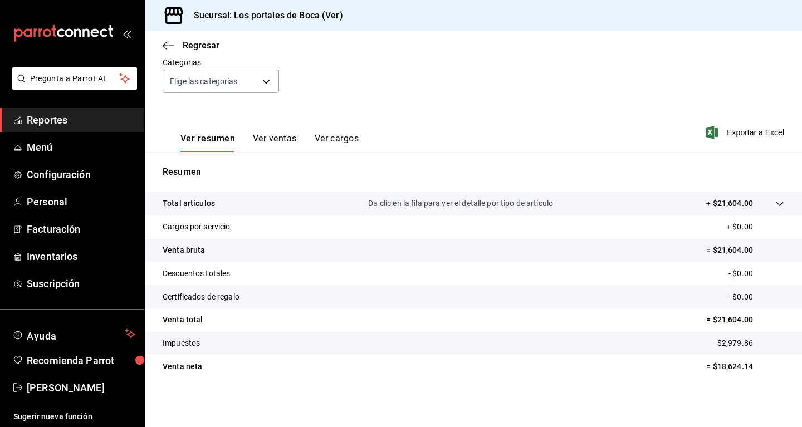
click at [279, 138] on button "Ver ventas" at bounding box center [275, 142] width 44 height 19
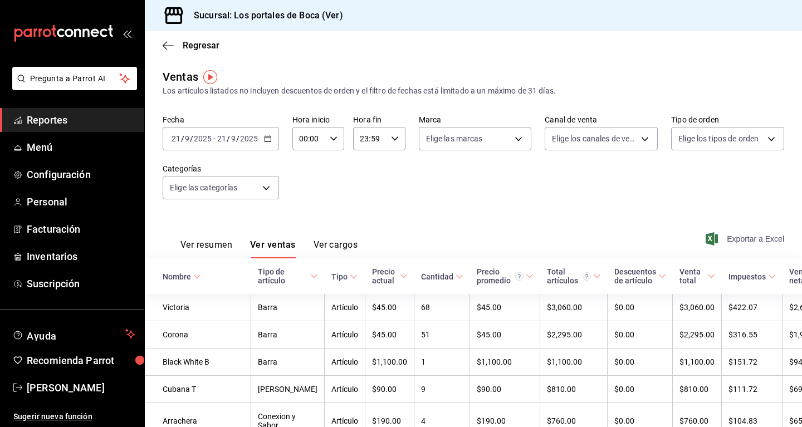
click at [751, 237] on span "Exportar a Excel" at bounding box center [746, 238] width 76 height 13
click at [271, 138] on icon "button" at bounding box center [268, 139] width 8 height 8
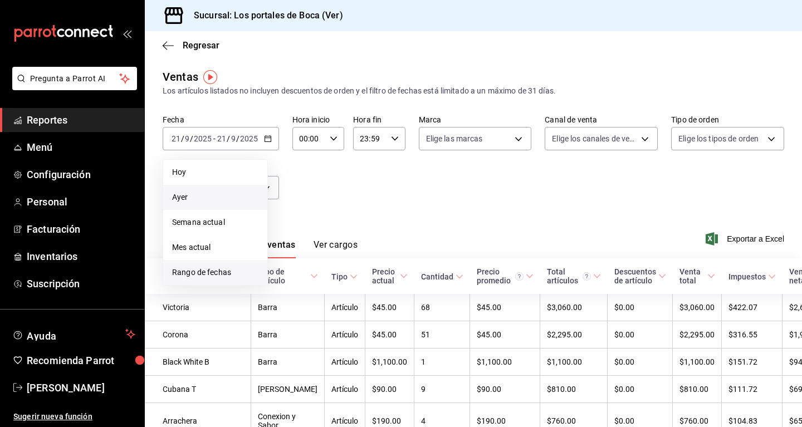
click at [231, 269] on span "Rango de fechas" at bounding box center [215, 273] width 86 height 12
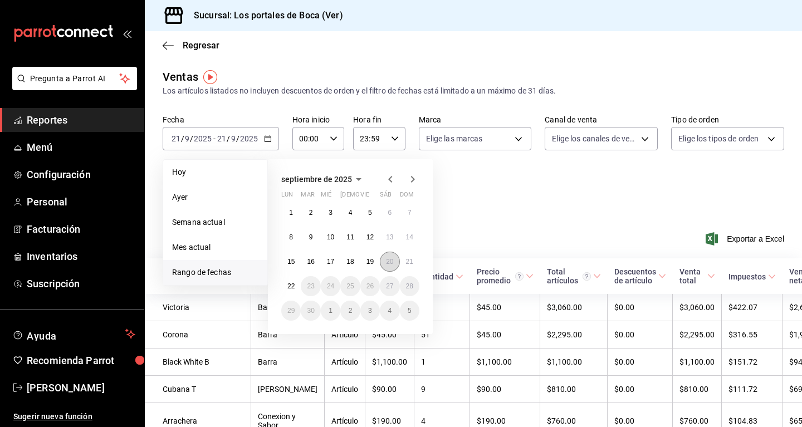
click at [388, 263] on abbr "20" at bounding box center [389, 262] width 7 height 8
click at [386, 263] on button "20" at bounding box center [389, 262] width 19 height 20
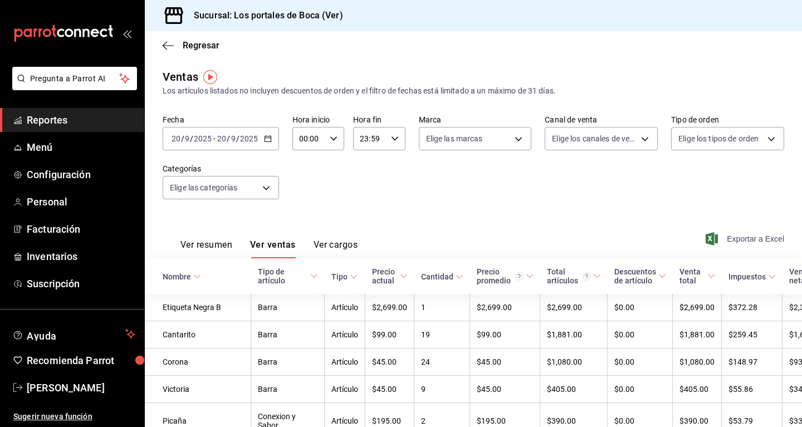
click at [749, 237] on span "Exportar a Excel" at bounding box center [746, 238] width 76 height 13
click at [264, 140] on \(Stroke\) "button" at bounding box center [267, 139] width 7 height 6
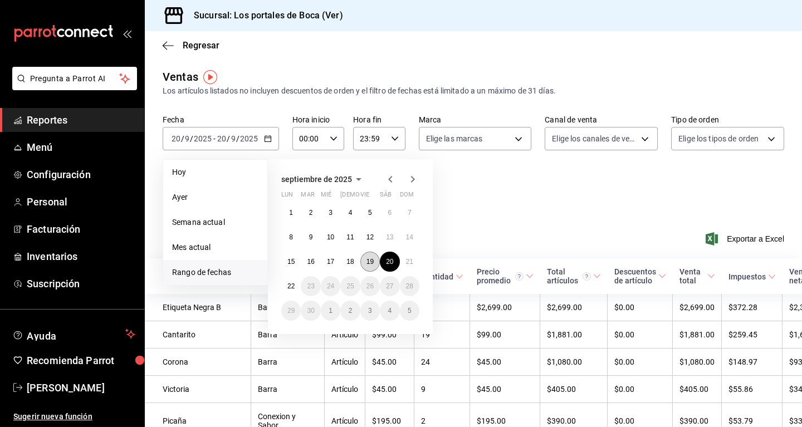
click at [374, 259] on abbr "19" at bounding box center [369, 262] width 7 height 8
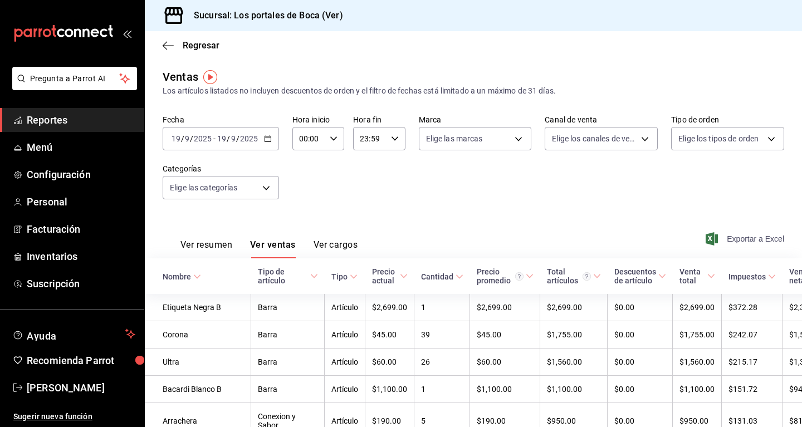
click at [772, 237] on span "Exportar a Excel" at bounding box center [746, 238] width 76 height 13
click at [264, 142] on icon "button" at bounding box center [268, 139] width 8 height 8
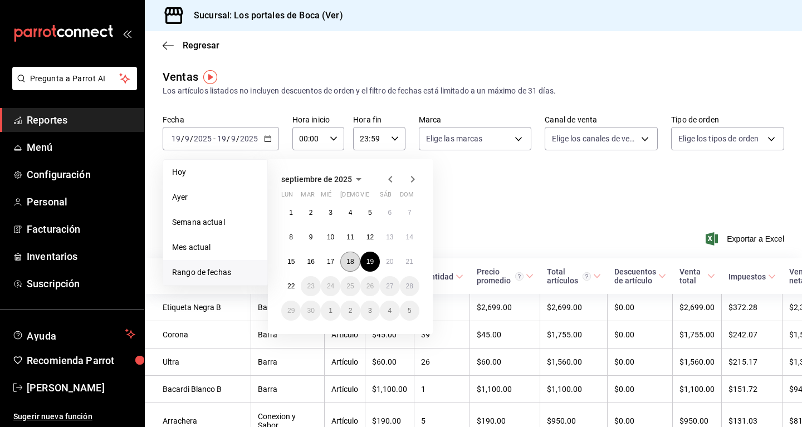
click at [348, 258] on abbr "18" at bounding box center [349, 262] width 7 height 8
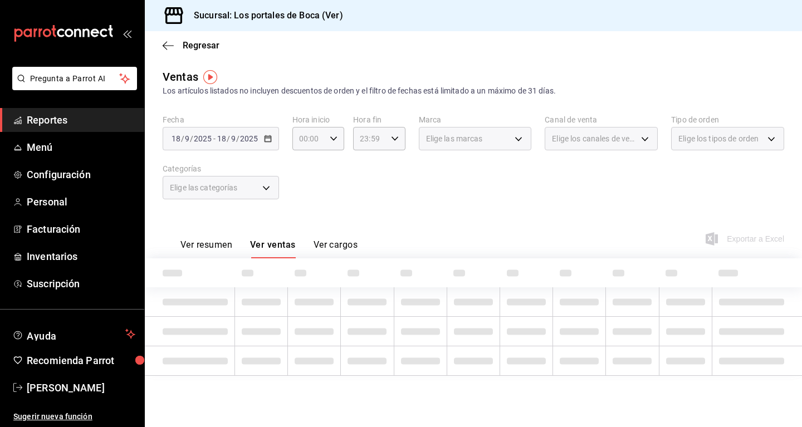
click at [349, 257] on button "Ver cargos" at bounding box center [335, 248] width 45 height 19
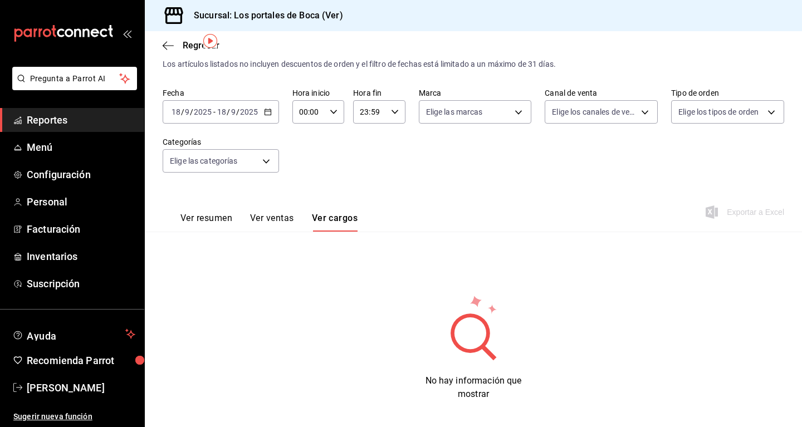
scroll to position [36, 0]
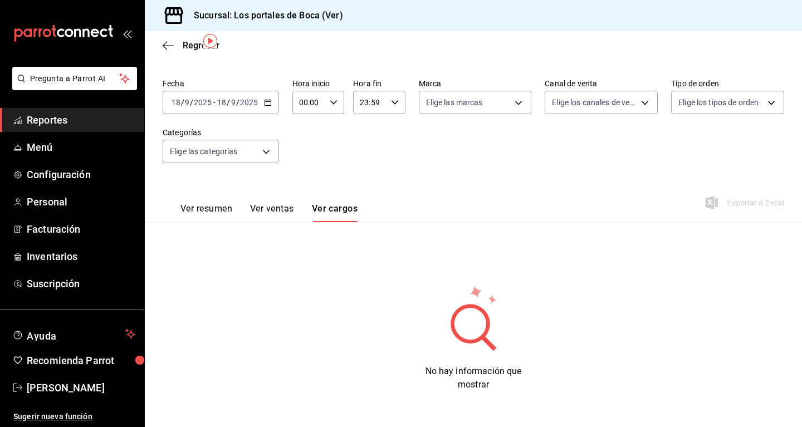
click at [268, 105] on icon "button" at bounding box center [268, 103] width 8 height 8
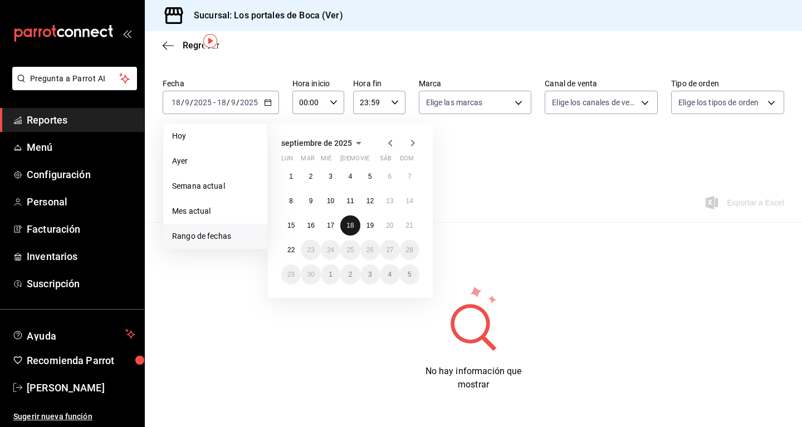
click at [347, 223] on abbr "18" at bounding box center [349, 226] width 7 height 8
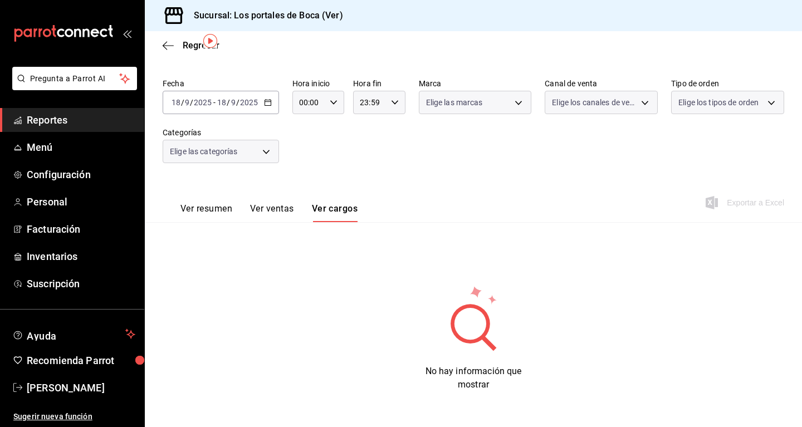
scroll to position [0, 0]
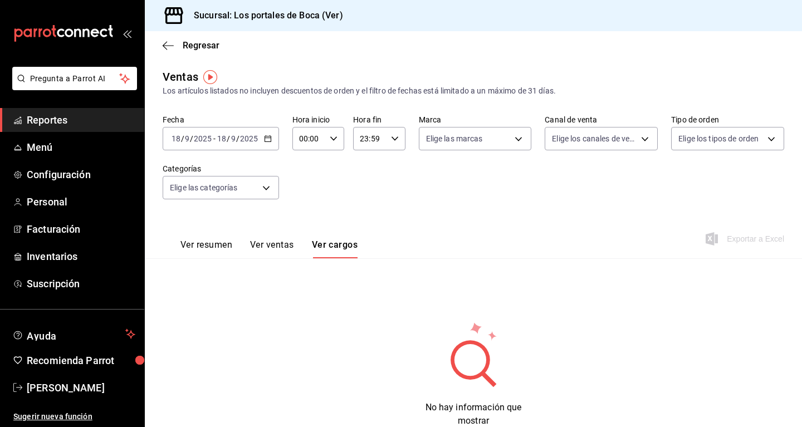
click at [219, 246] on button "Ver resumen" at bounding box center [206, 248] width 52 height 19
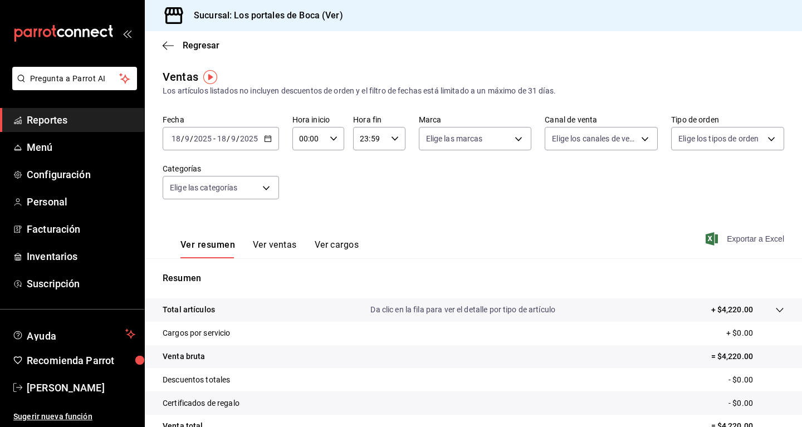
click at [752, 241] on span "Exportar a Excel" at bounding box center [746, 238] width 76 height 13
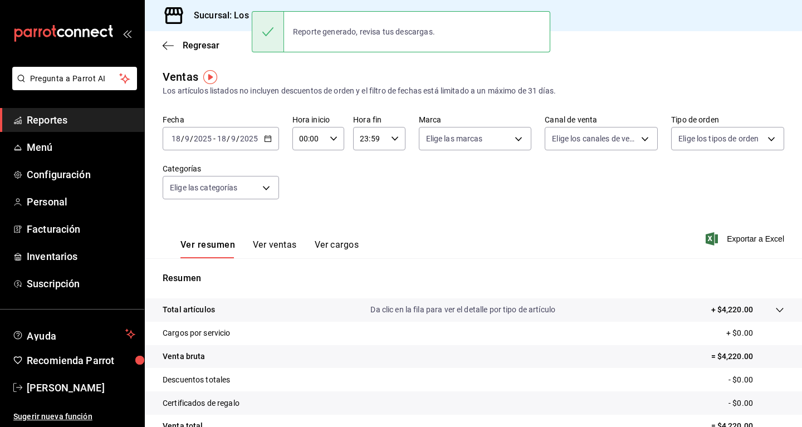
click at [383, 200] on div "Fecha 2025-09-18 18 / 9 / 2025 - 2025-09-18 18 / 9 / 2025 Hora inicio 00:00 Hor…" at bounding box center [473, 164] width 621 height 98
click at [273, 132] on div "2025-09-18 18 / 9 / 2025 - 2025-09-18 18 / 9 / 2025" at bounding box center [221, 138] width 116 height 23
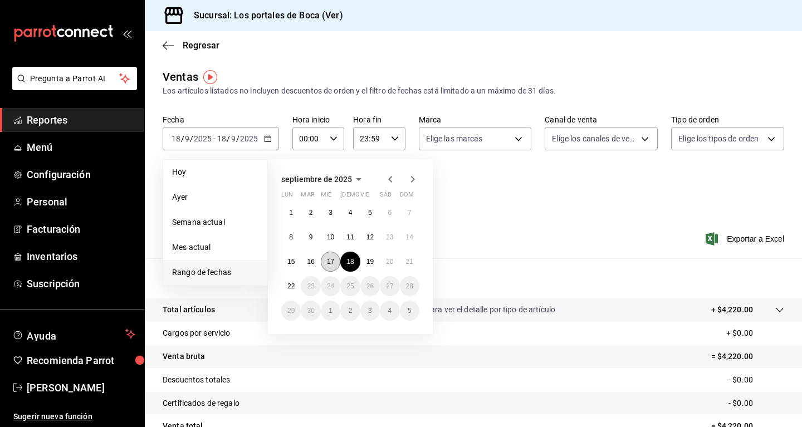
click at [335, 259] on button "17" at bounding box center [330, 262] width 19 height 20
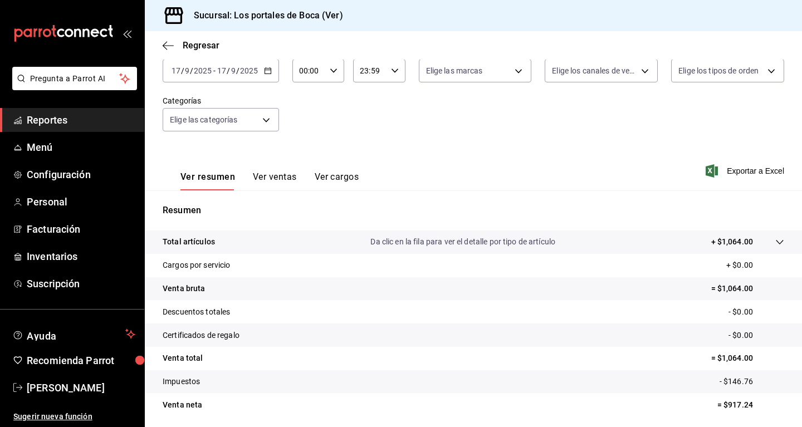
scroll to position [50, 0]
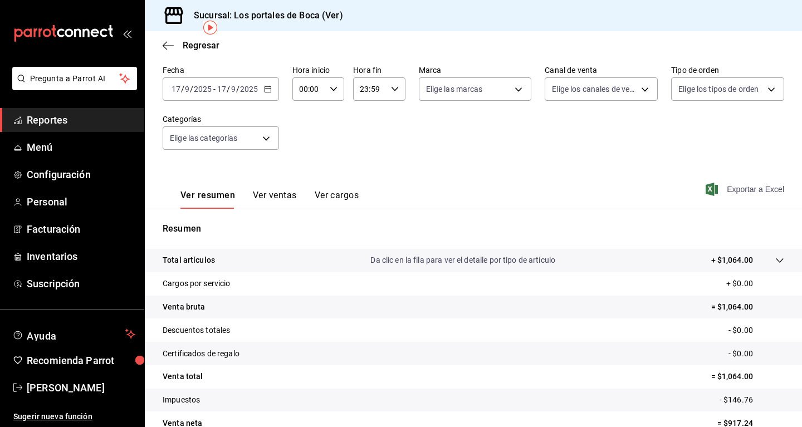
click at [756, 191] on span "Exportar a Excel" at bounding box center [746, 189] width 76 height 13
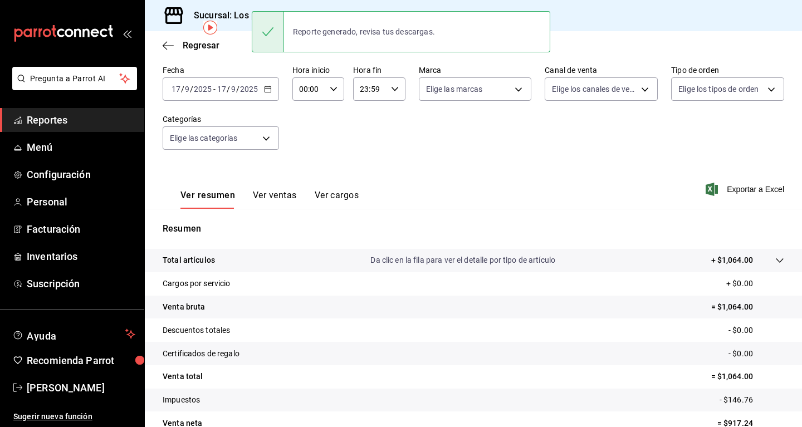
click at [267, 89] on \(Stroke\) "button" at bounding box center [267, 88] width 6 height 1
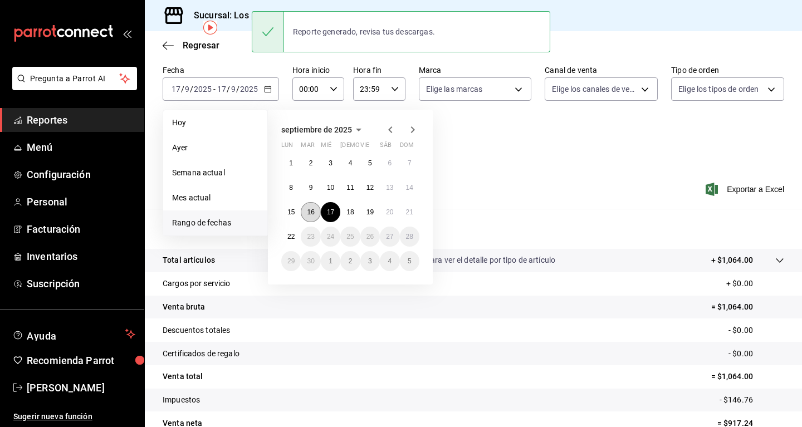
click at [310, 214] on abbr "16" at bounding box center [310, 212] width 7 height 8
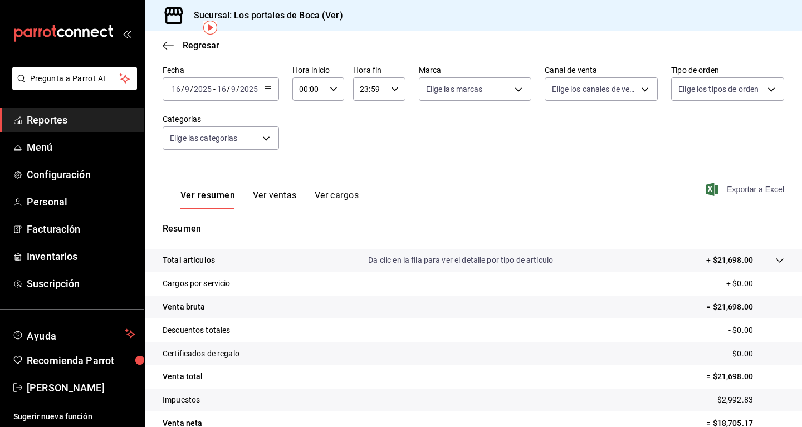
click at [749, 188] on span "Exportar a Excel" at bounding box center [746, 189] width 76 height 13
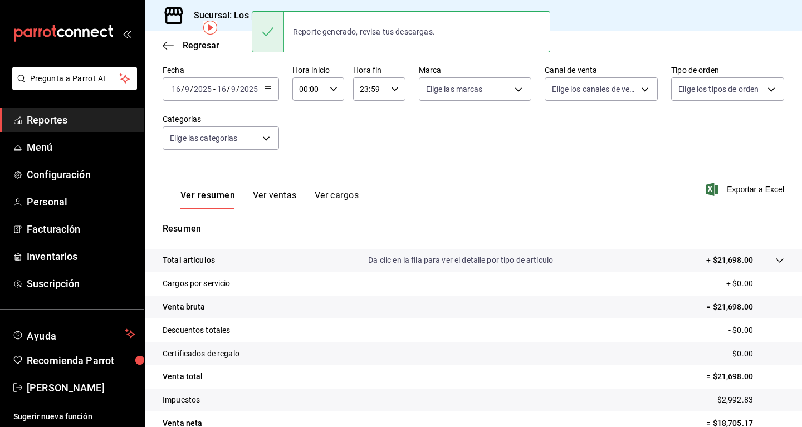
click at [268, 92] on icon "button" at bounding box center [268, 89] width 8 height 8
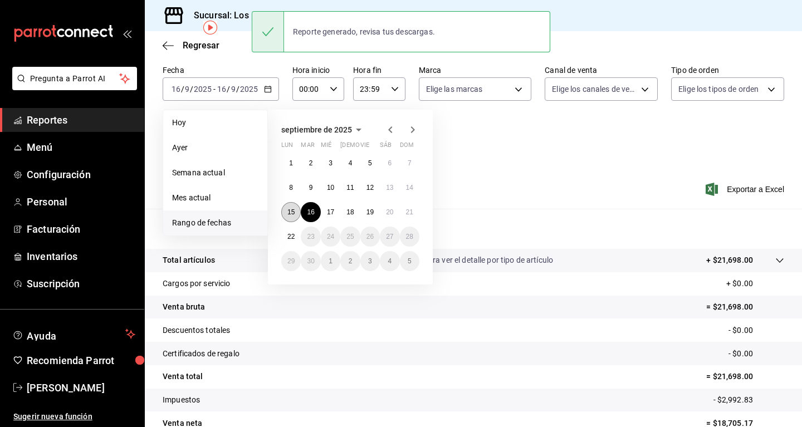
click at [291, 210] on abbr "15" at bounding box center [290, 212] width 7 height 8
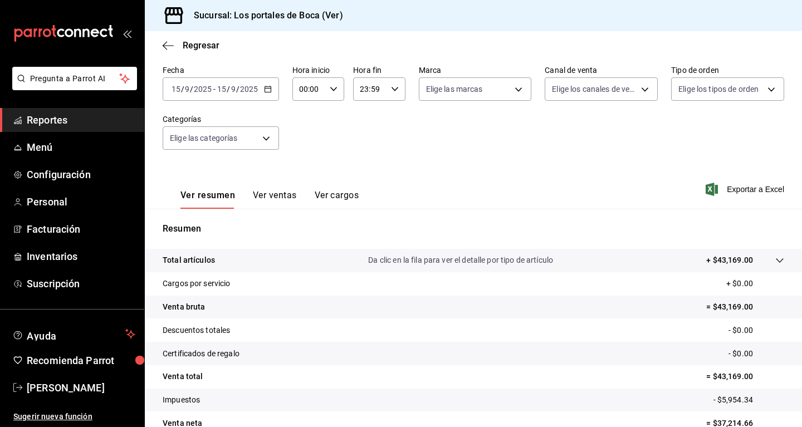
scroll to position [106, 0]
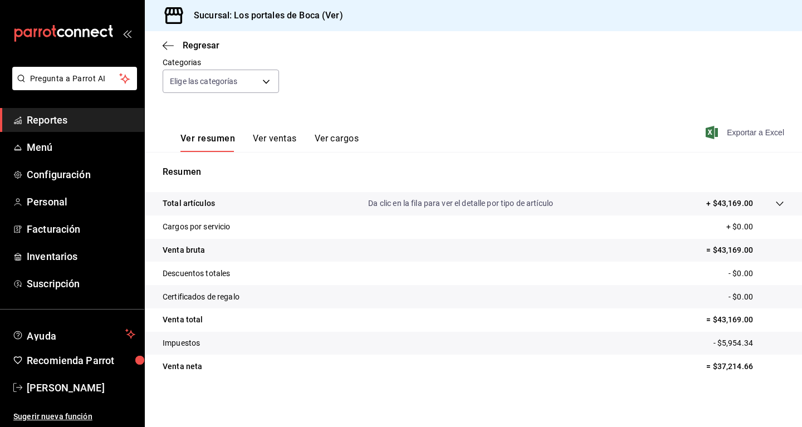
click at [750, 136] on span "Exportar a Excel" at bounding box center [746, 132] width 76 height 13
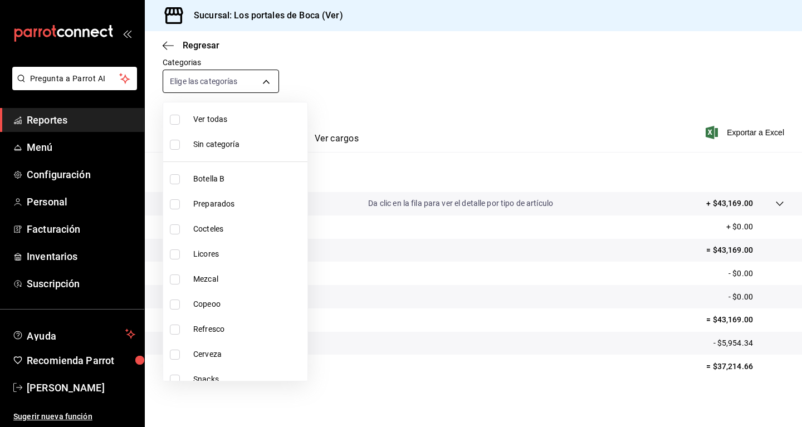
click at [230, 80] on body "Pregunta a Parrot AI Reportes Menú Configuración Personal Facturación Inventari…" at bounding box center [401, 213] width 802 height 427
click at [342, 67] on div at bounding box center [401, 213] width 802 height 427
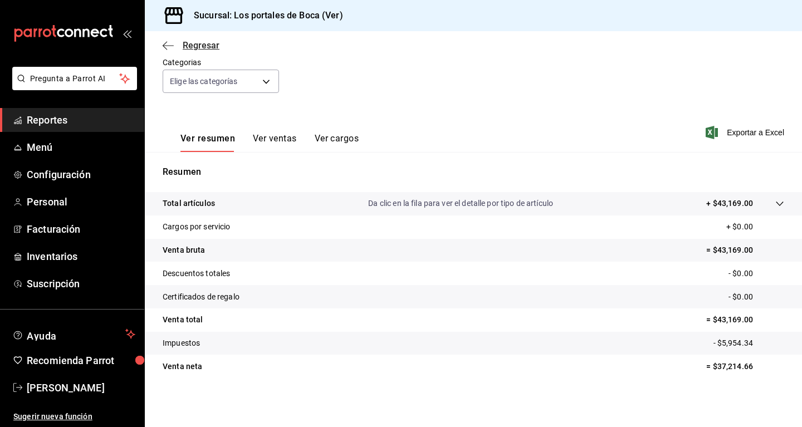
click at [174, 46] on span "Regresar" at bounding box center [191, 45] width 57 height 11
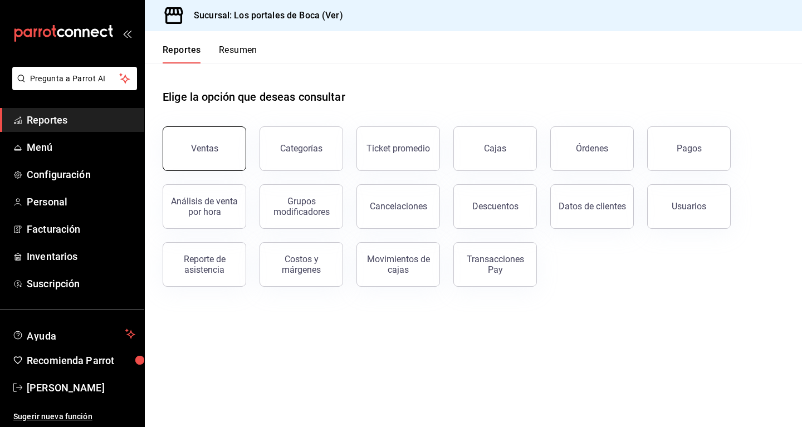
click at [235, 157] on button "Ventas" at bounding box center [205, 148] width 84 height 45
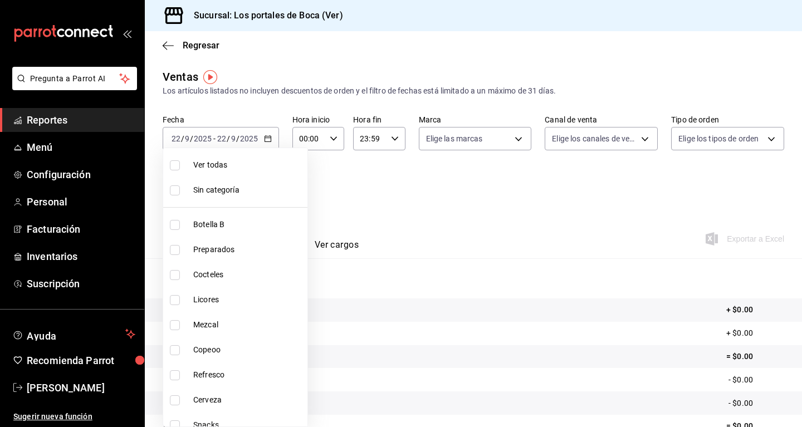
click at [267, 193] on body "Pregunta a Parrot AI Reportes Menú Configuración Personal Facturación Inventari…" at bounding box center [401, 213] width 802 height 427
click at [342, 189] on div at bounding box center [401, 213] width 802 height 427
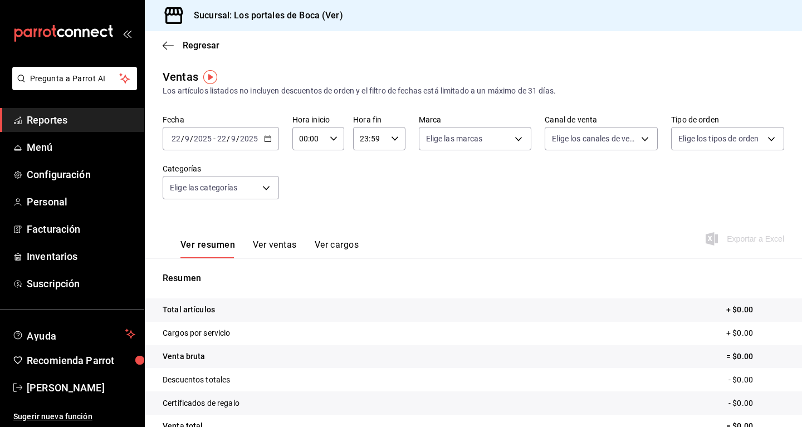
click at [261, 144] on div "2025-09-22 22 / 9 / 2025 - 2025-09-22 22 / 9 / 2025" at bounding box center [221, 138] width 116 height 23
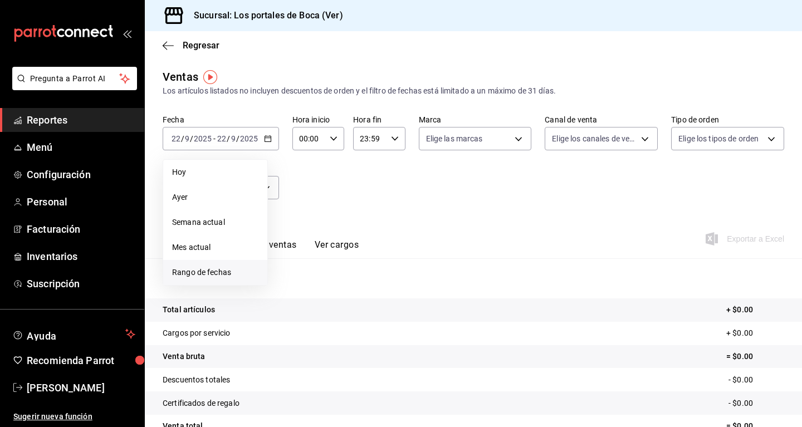
click at [223, 268] on span "Rango de fechas" at bounding box center [215, 273] width 86 height 12
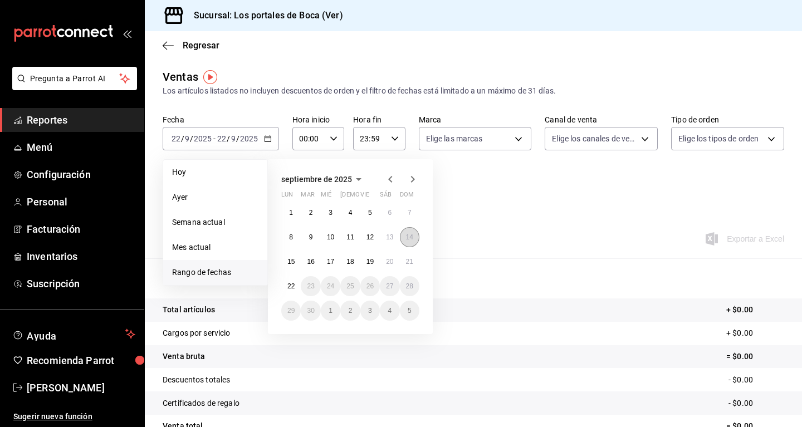
click at [410, 243] on button "14" at bounding box center [409, 237] width 19 height 20
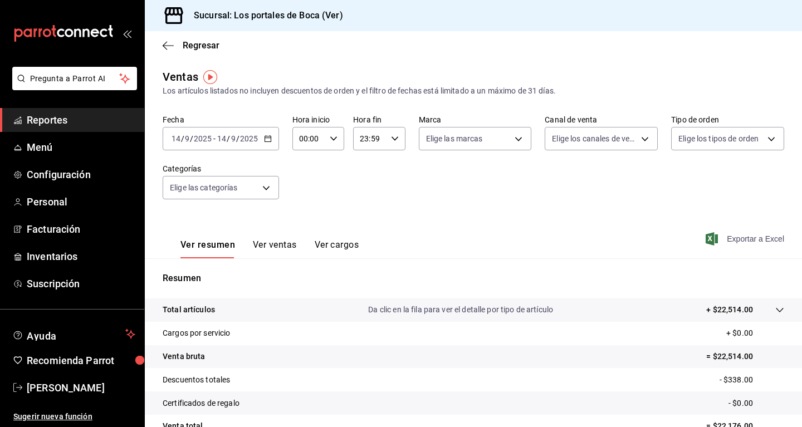
click at [747, 237] on span "Exportar a Excel" at bounding box center [746, 238] width 76 height 13
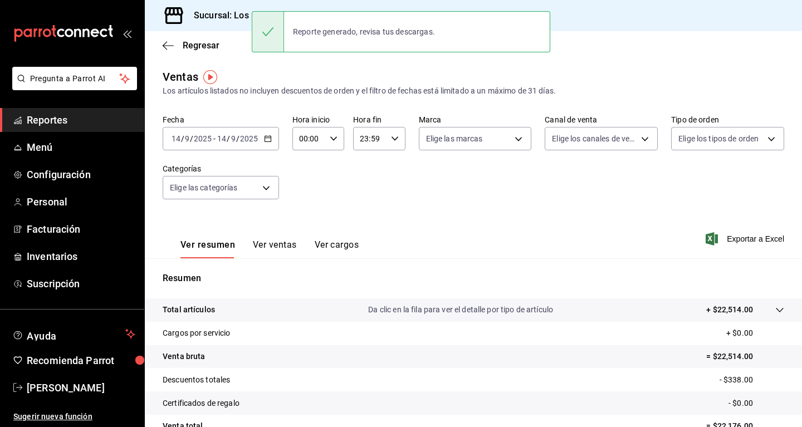
click at [268, 139] on icon "button" at bounding box center [268, 139] width 8 height 8
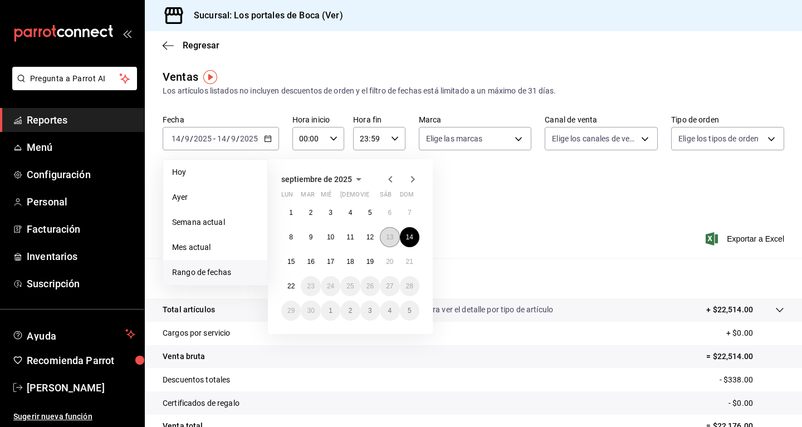
click at [390, 238] on abbr "13" at bounding box center [389, 237] width 7 height 8
click at [391, 238] on abbr "13" at bounding box center [389, 237] width 7 height 8
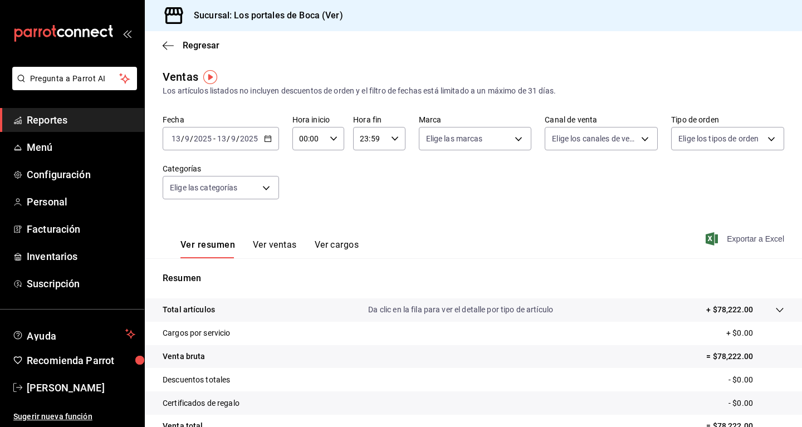
click at [767, 236] on span "Exportar a Excel" at bounding box center [746, 238] width 76 height 13
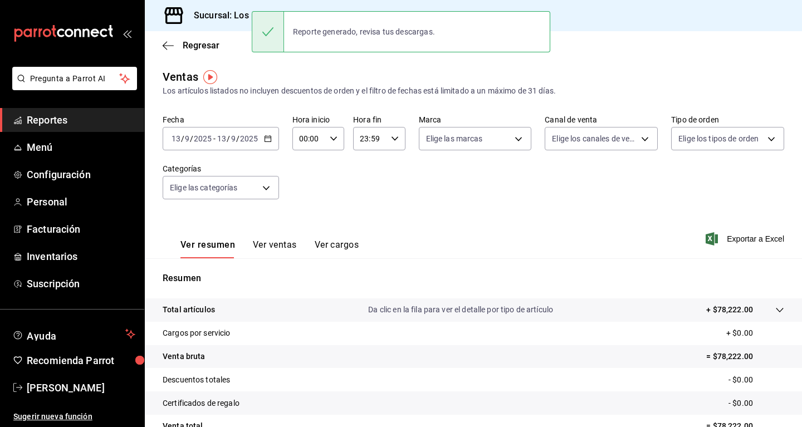
click at [582, 15] on div "Sucursal: Los portales de Boca (Ver)" at bounding box center [473, 15] width 657 height 31
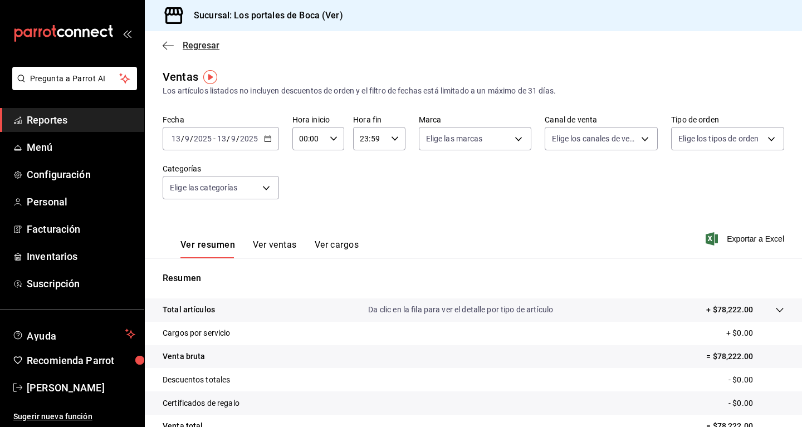
click at [168, 45] on icon "button" at bounding box center [168, 46] width 11 height 10
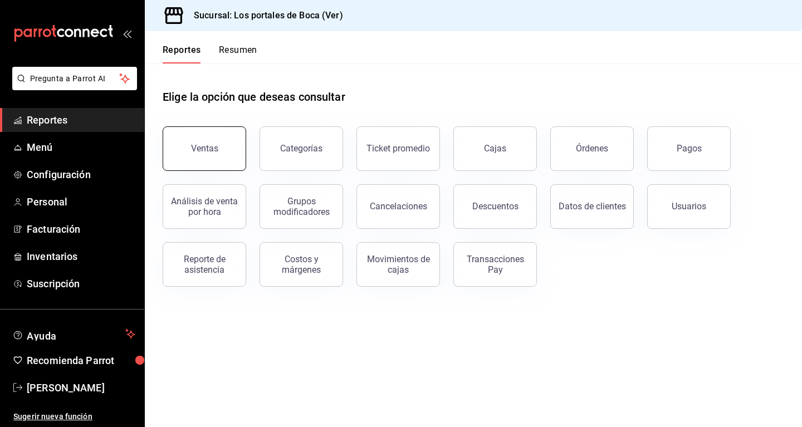
click at [191, 143] on button "Ventas" at bounding box center [205, 148] width 84 height 45
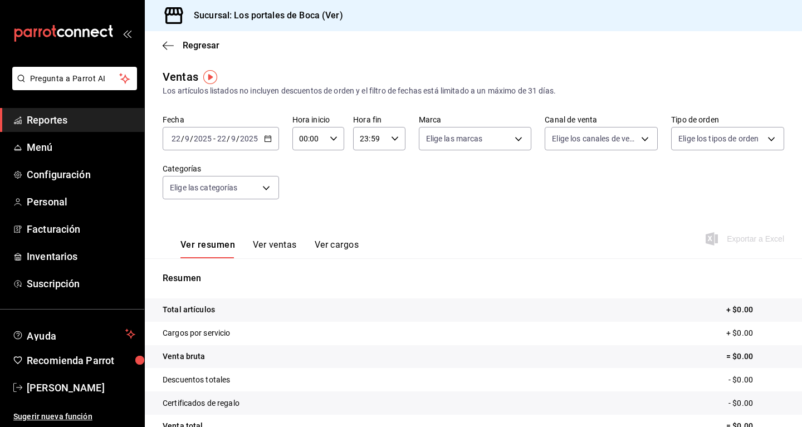
click at [244, 143] on input "2025" at bounding box center [248, 138] width 19 height 9
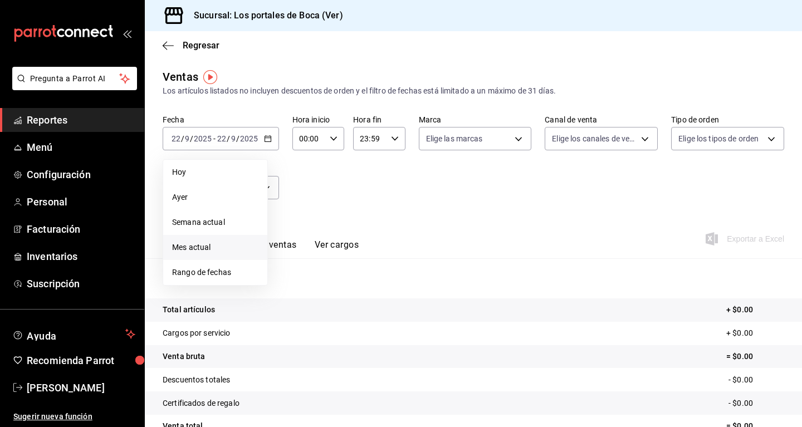
click at [213, 244] on span "Mes actual" at bounding box center [215, 248] width 86 height 12
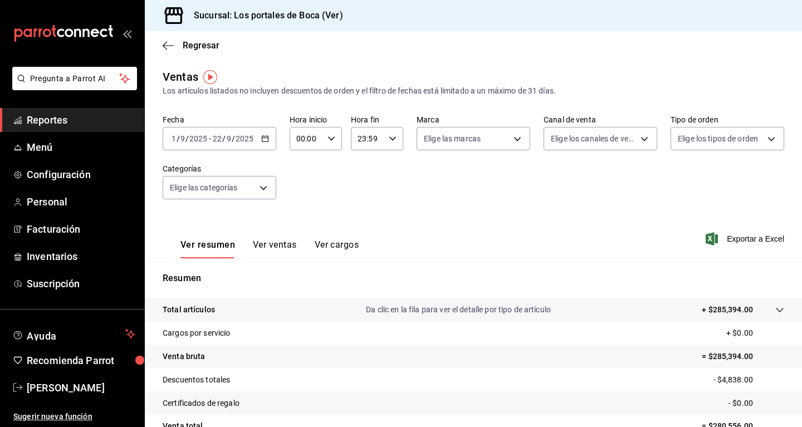
click at [277, 250] on button "Ver ventas" at bounding box center [275, 248] width 44 height 19
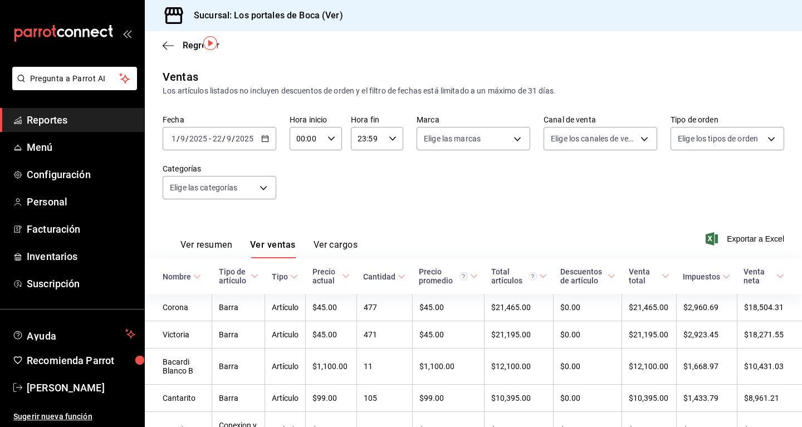
scroll to position [57, 0]
